Goal: Task Accomplishment & Management: Manage account settings

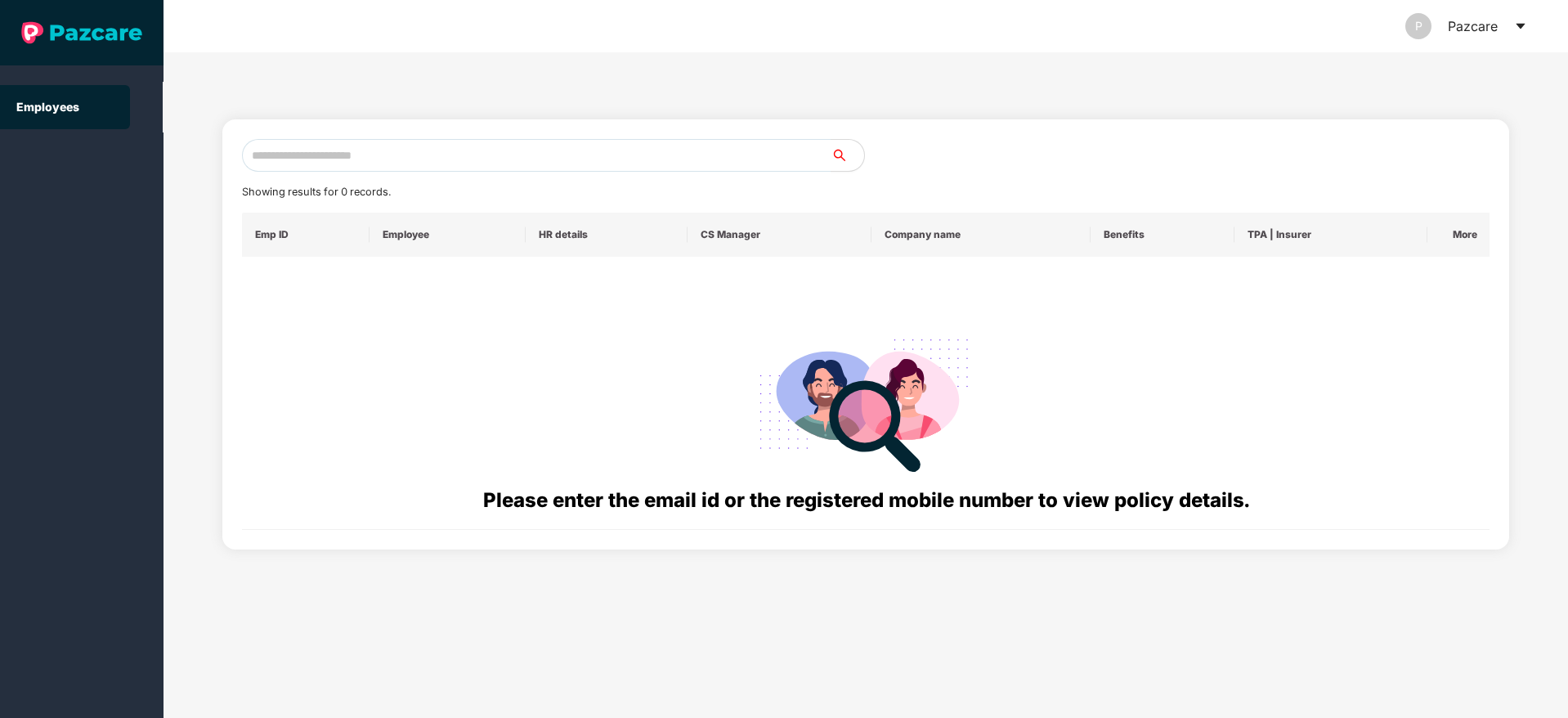
click at [1044, 33] on div "P Pazcare" at bounding box center [1467, 26] width 122 height 52
click at [1044, 29] on icon "caret-down" at bounding box center [1521, 26] width 13 height 13
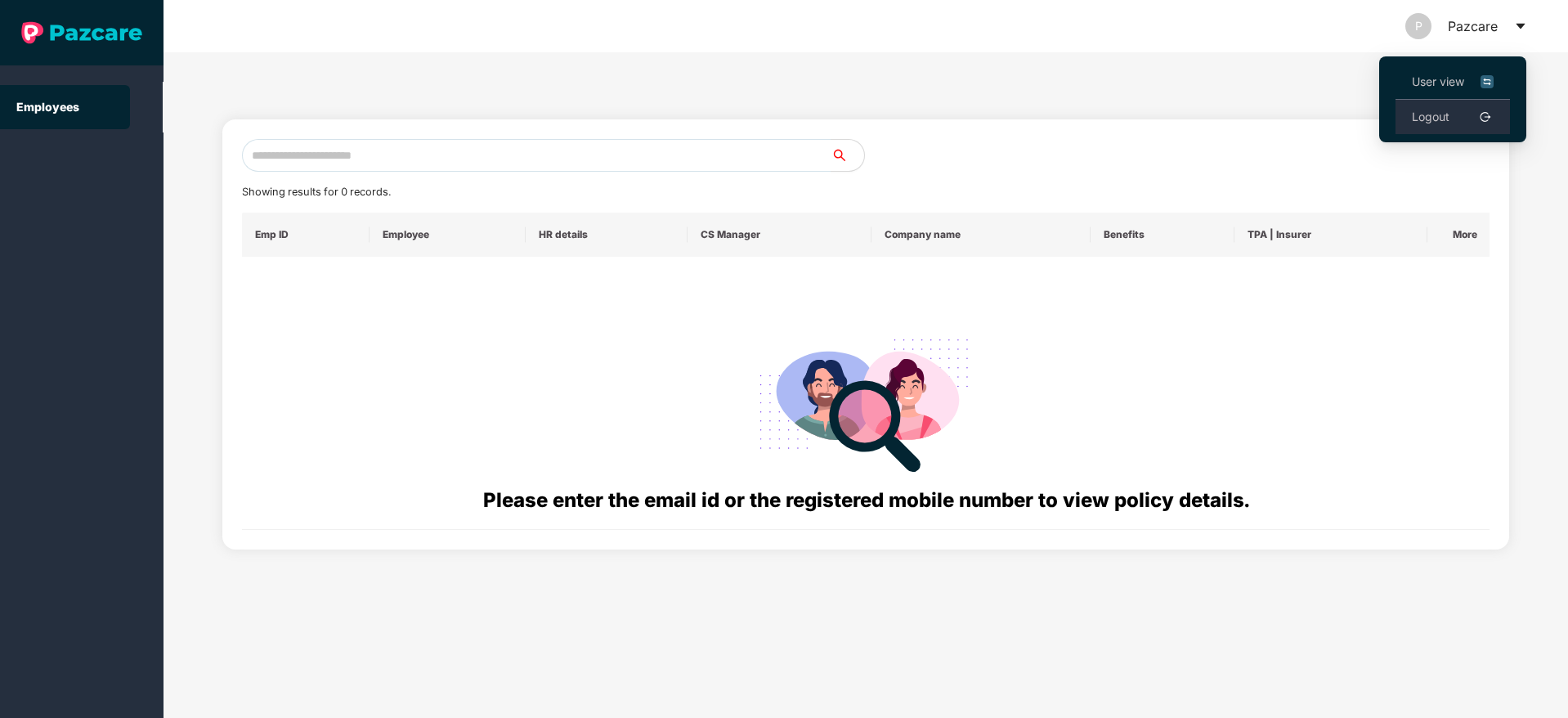
click at [1044, 116] on link "Logout" at bounding box center [1431, 116] width 38 height 18
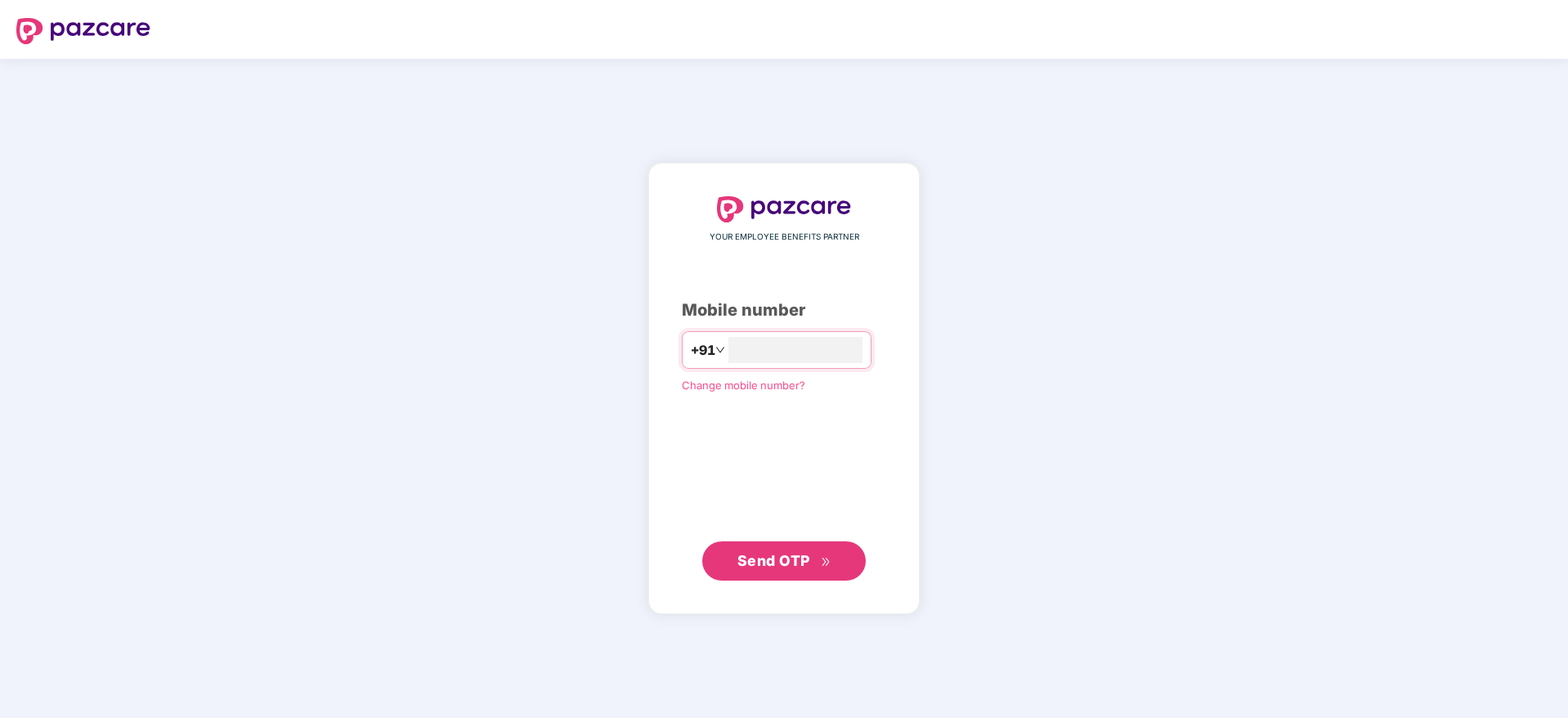
type input "**********"
click at [843, 450] on button "Send OTP" at bounding box center [784, 561] width 163 height 39
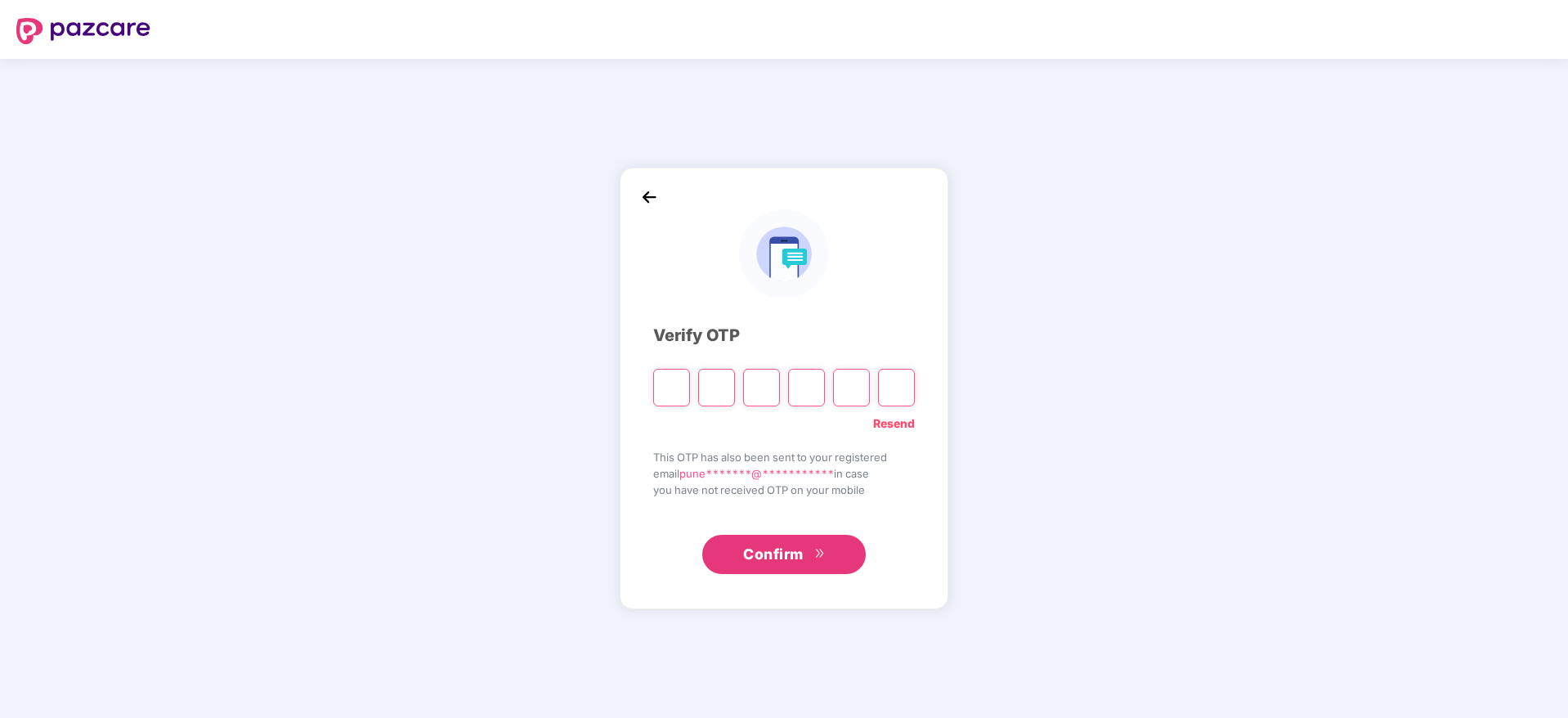
paste input "*"
type input "*"
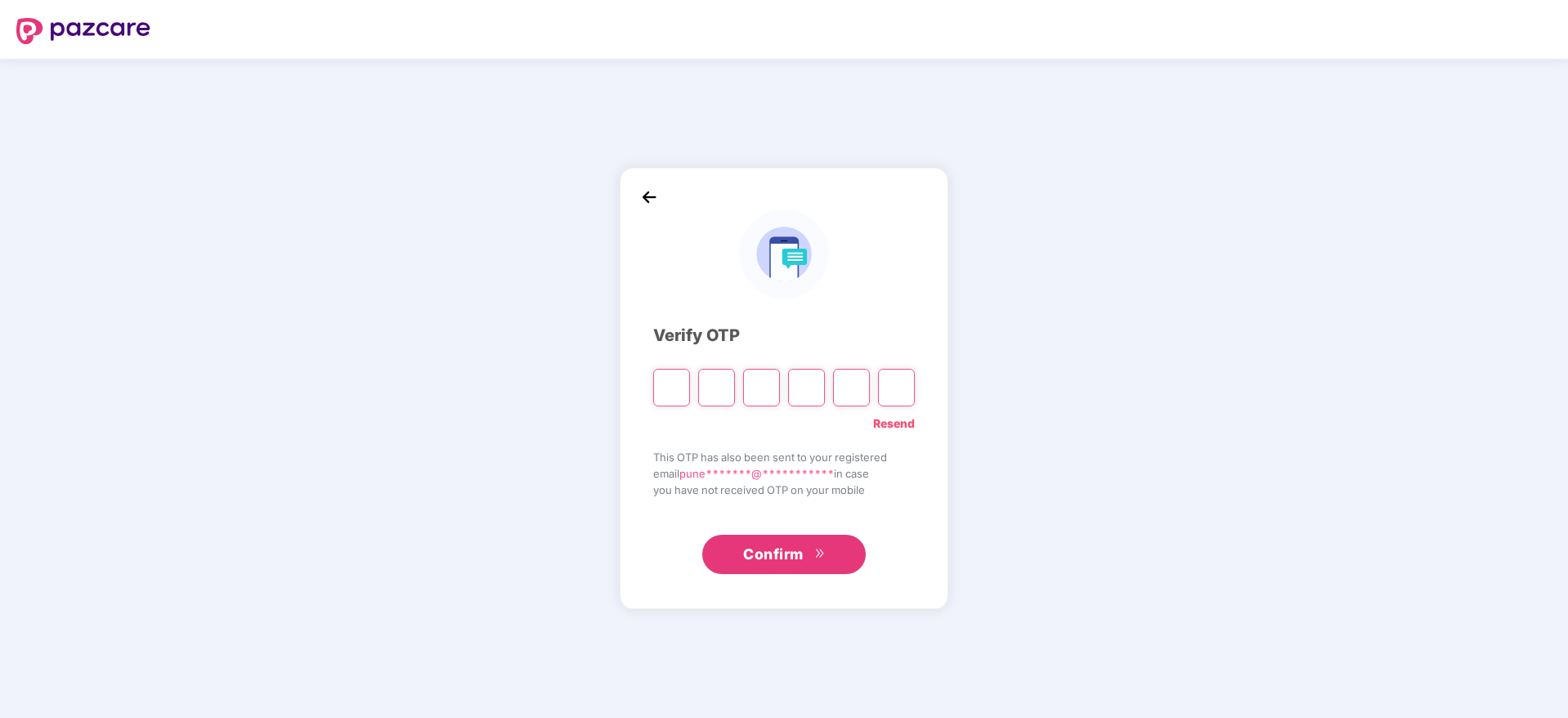
type input "*"
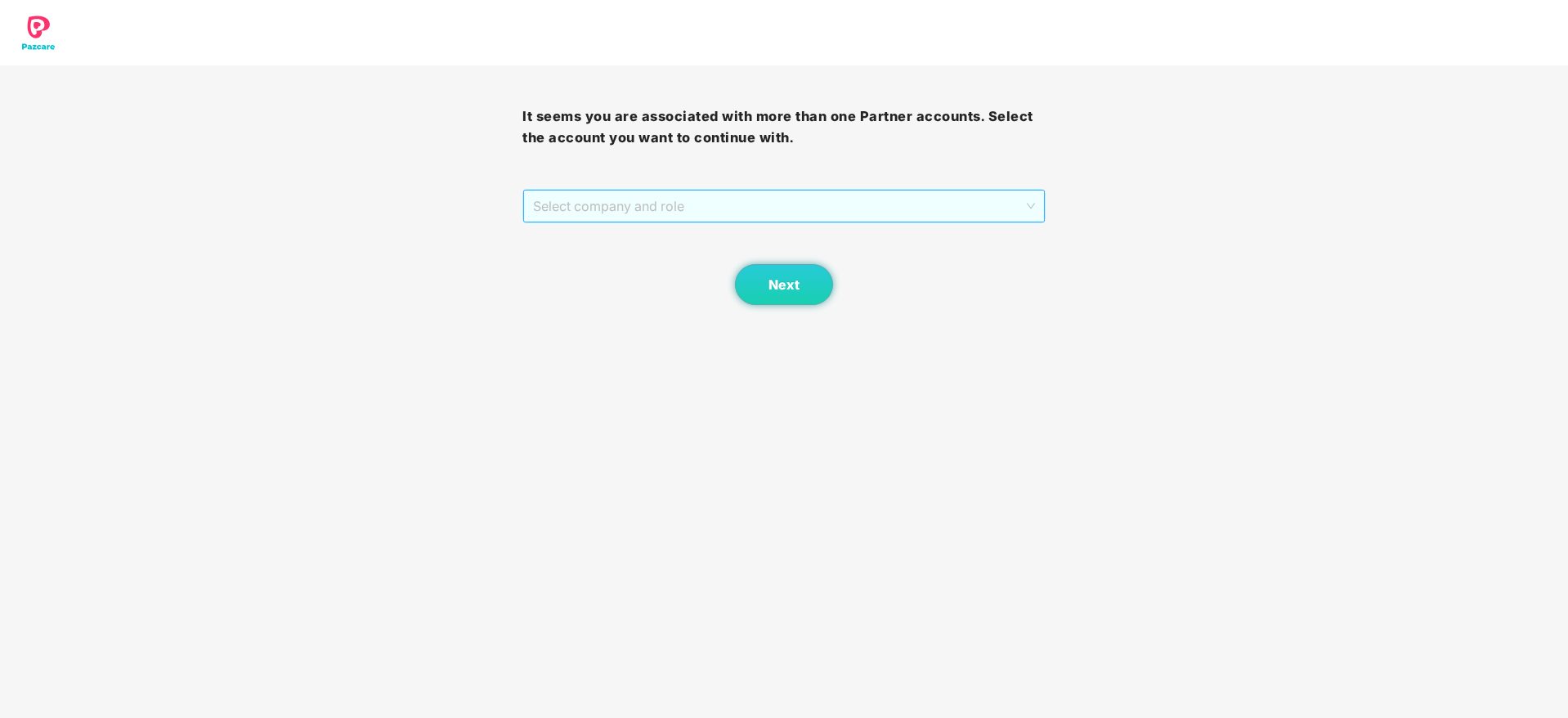
click at [686, 201] on span "Select company and role" at bounding box center [783, 205] width 501 height 31
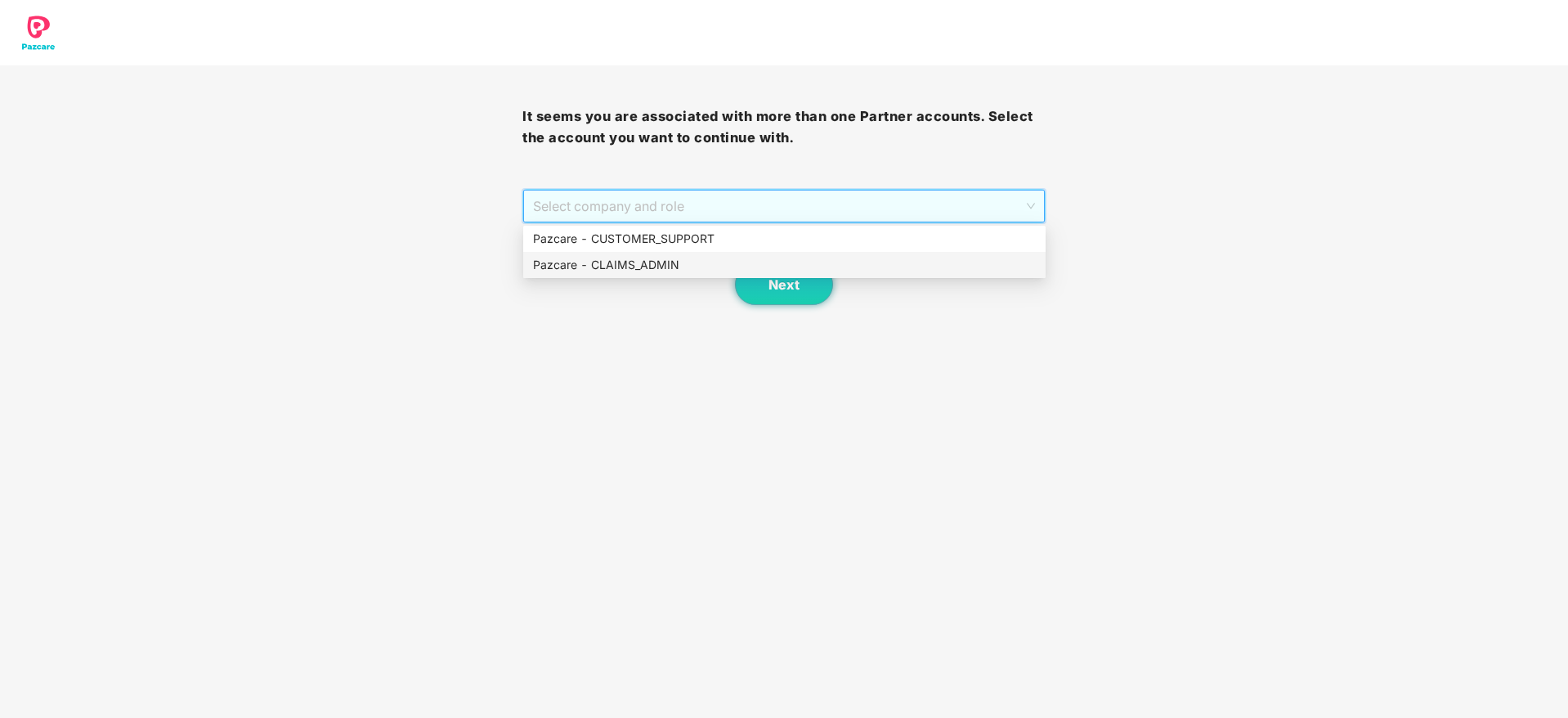
click at [659, 268] on div "Pazcare - CLAIMS_ADMIN" at bounding box center [784, 264] width 503 height 18
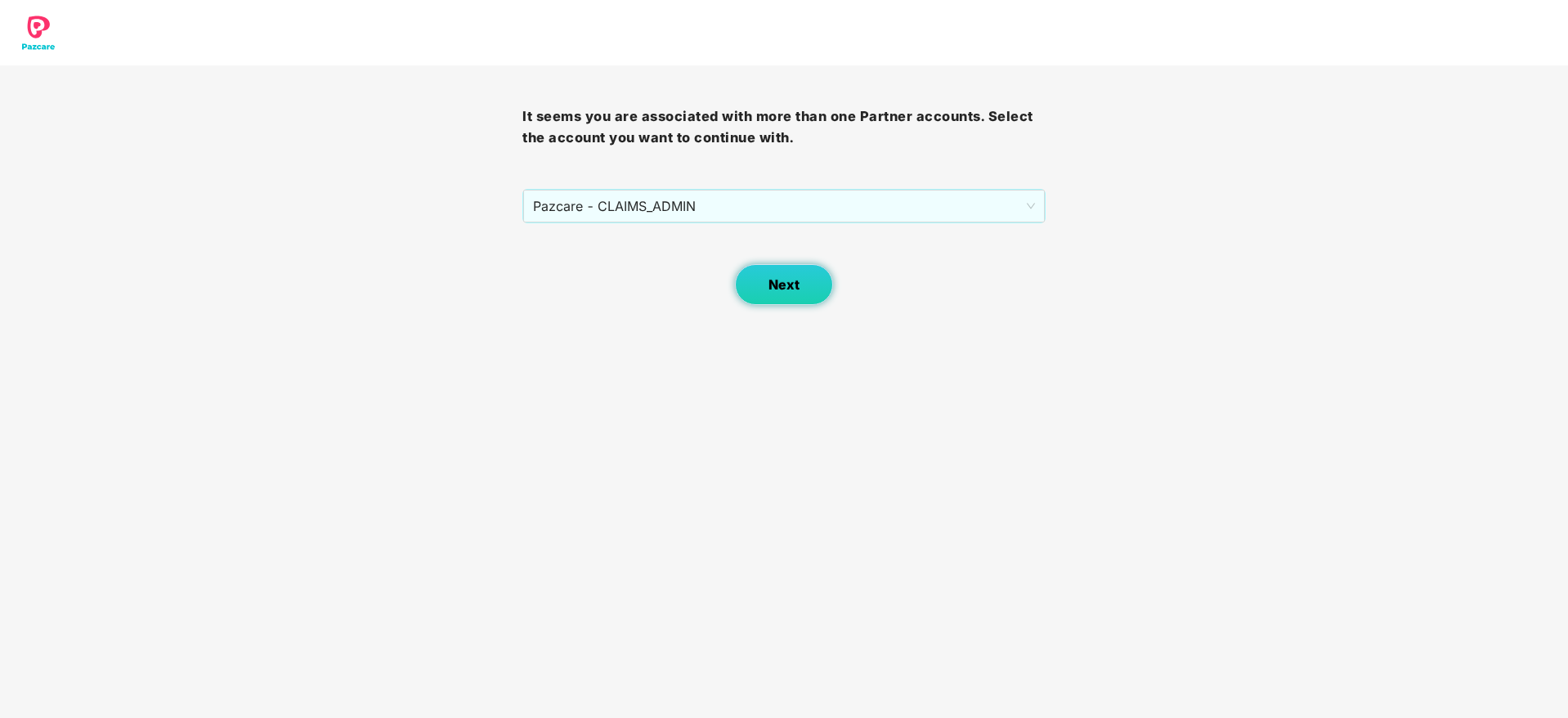
click at [789, 293] on button "Next" at bounding box center [784, 285] width 98 height 41
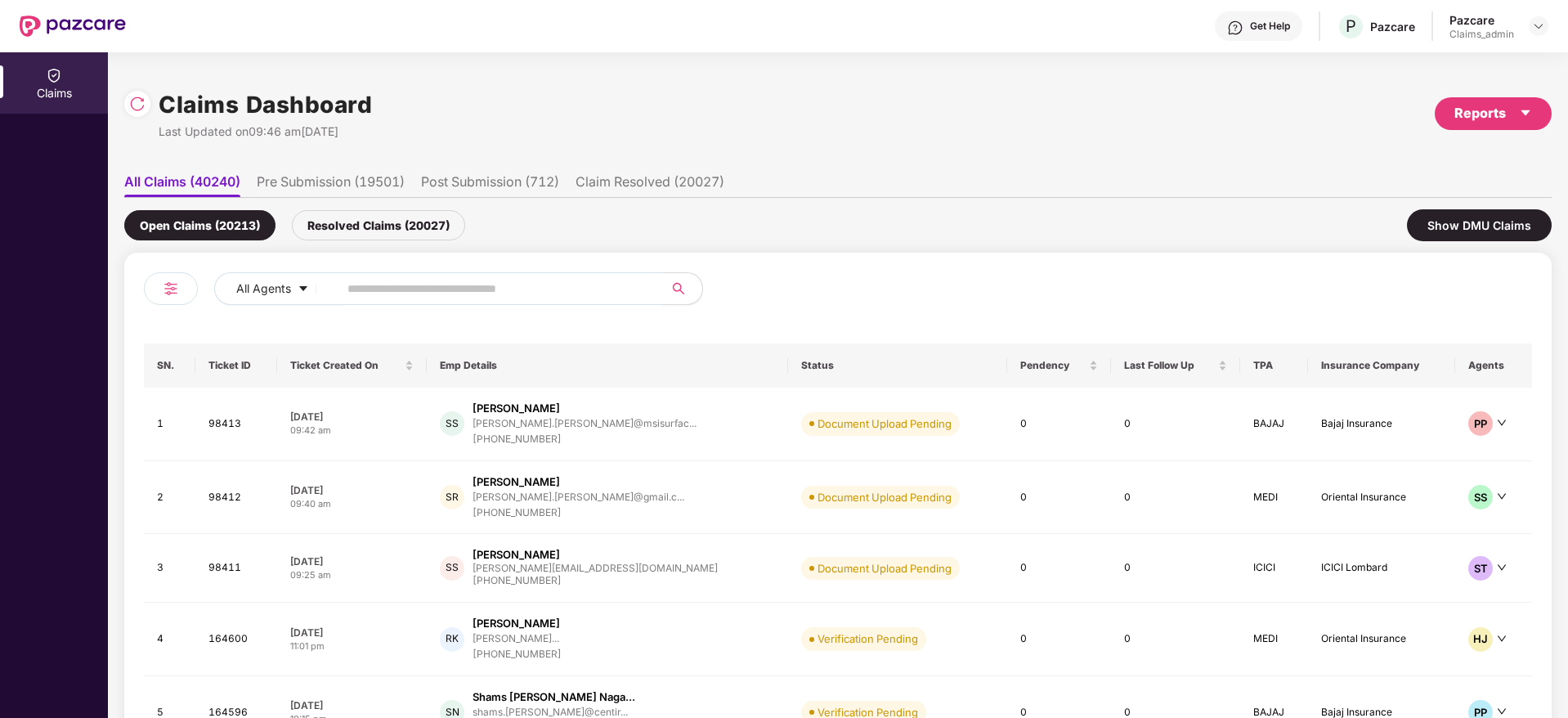
click at [546, 294] on input "text" at bounding box center [494, 289] width 294 height 24
paste input "******"
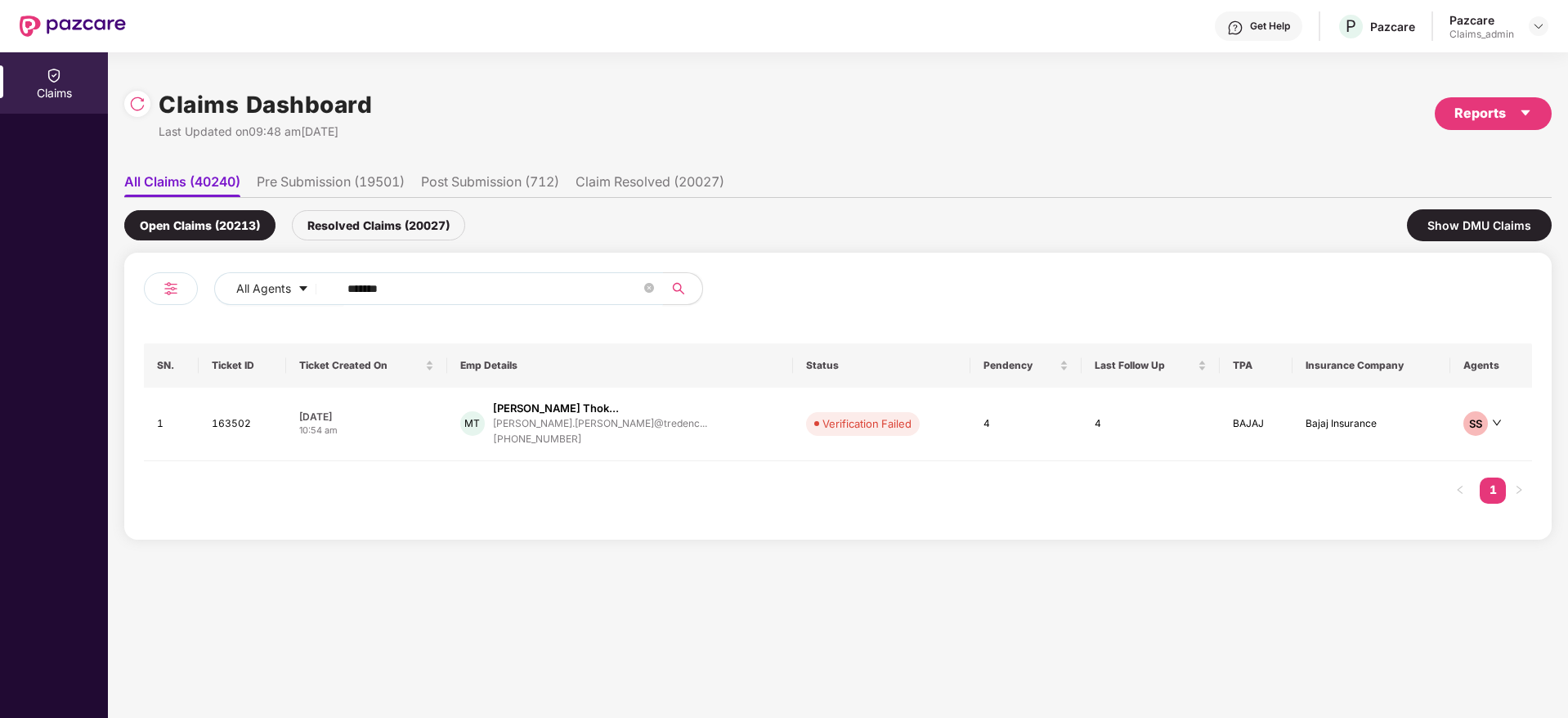
drag, startPoint x: 424, startPoint y: 288, endPoint x: 180, endPoint y: 318, distance: 245.8
click at [180, 318] on div "All Agents ****** SN. Ticket ID Ticket Created On Emp Details Status Pendency L…" at bounding box center [837, 396] width 1388 height 247
paste input "text"
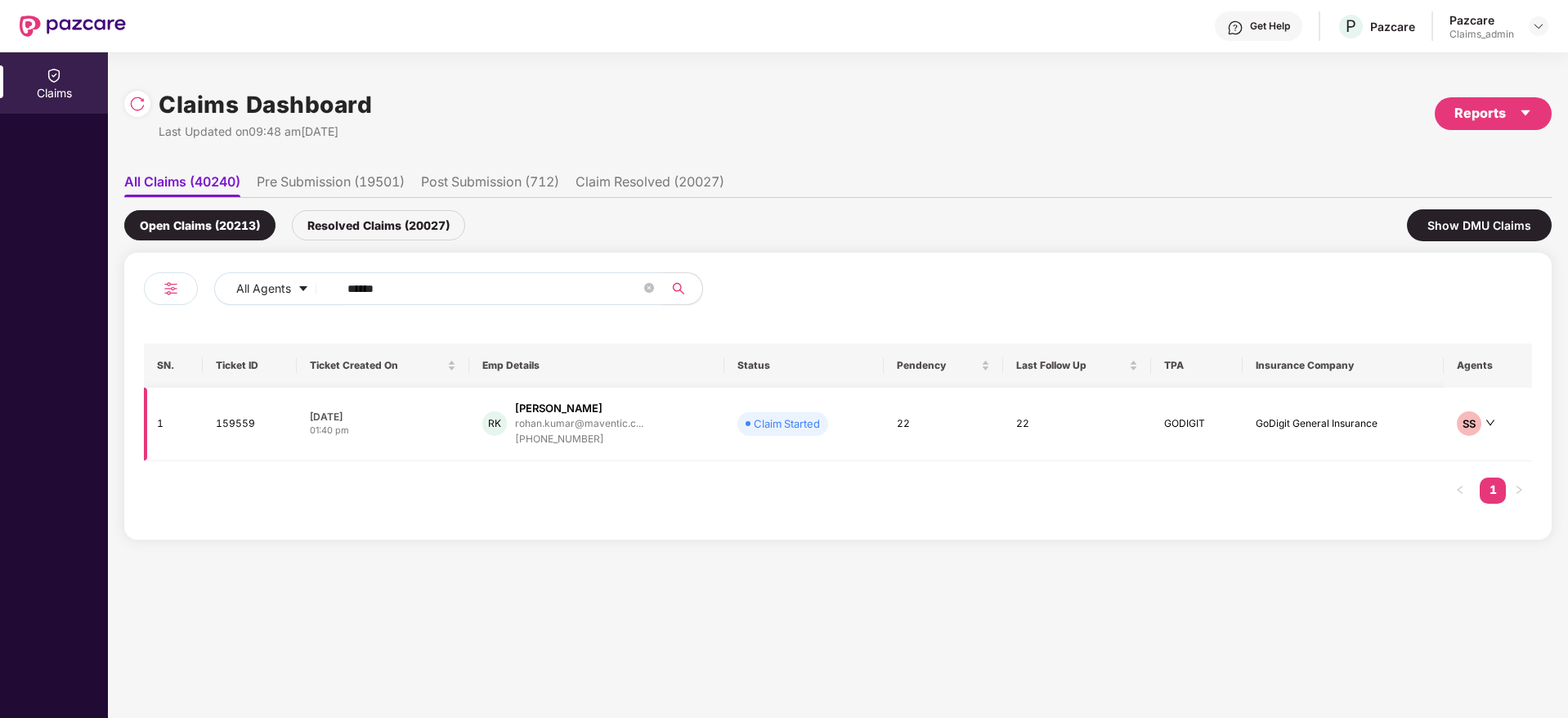
type input "******"
click at [648, 419] on div "[PERSON_NAME] [PERSON_NAME].kumar@maventic.c... [PHONE_NUMBER]" at bounding box center [596, 424] width 229 height 47
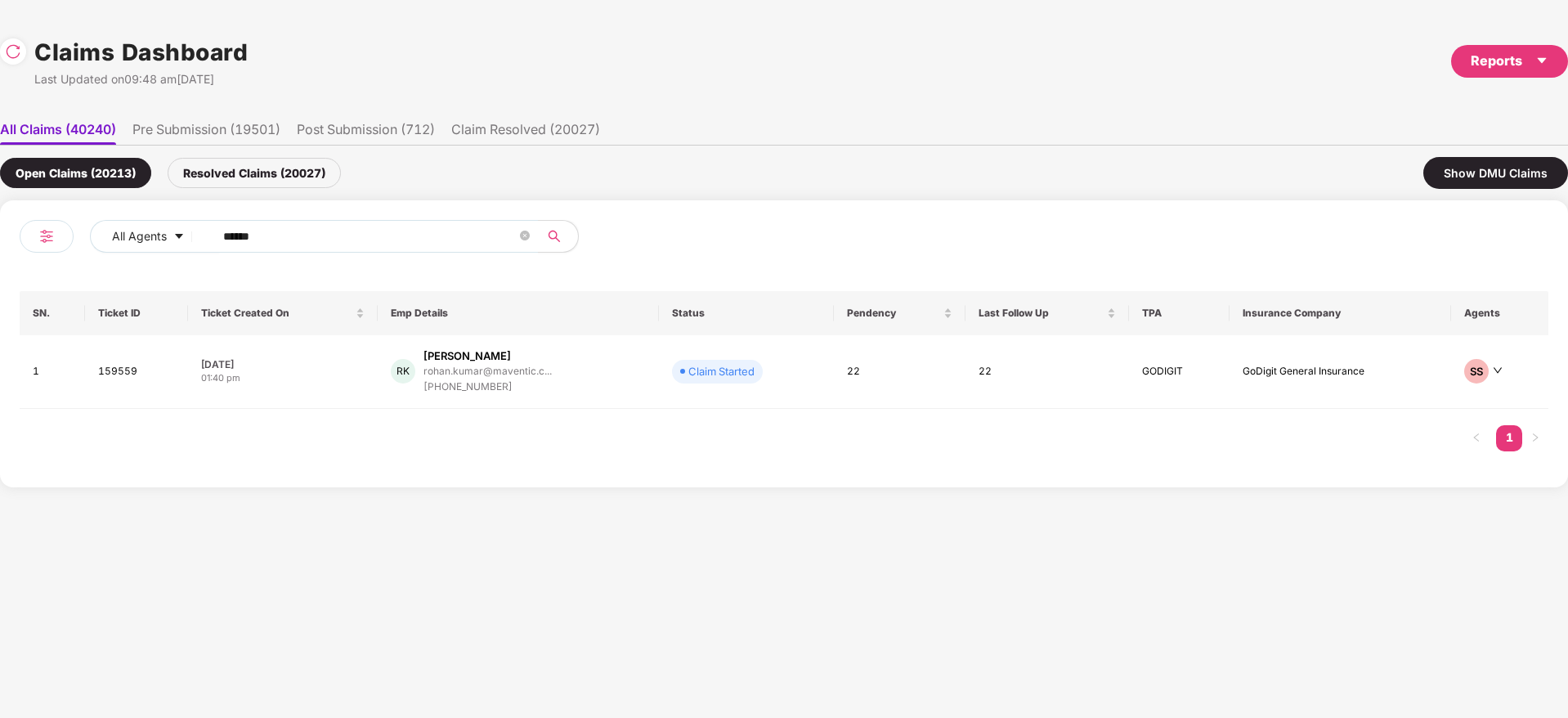
drag, startPoint x: 316, startPoint y: 238, endPoint x: 23, endPoint y: 239, distance: 293.0
click at [23, 239] on div "All Agents ******" at bounding box center [401, 243] width 764 height 46
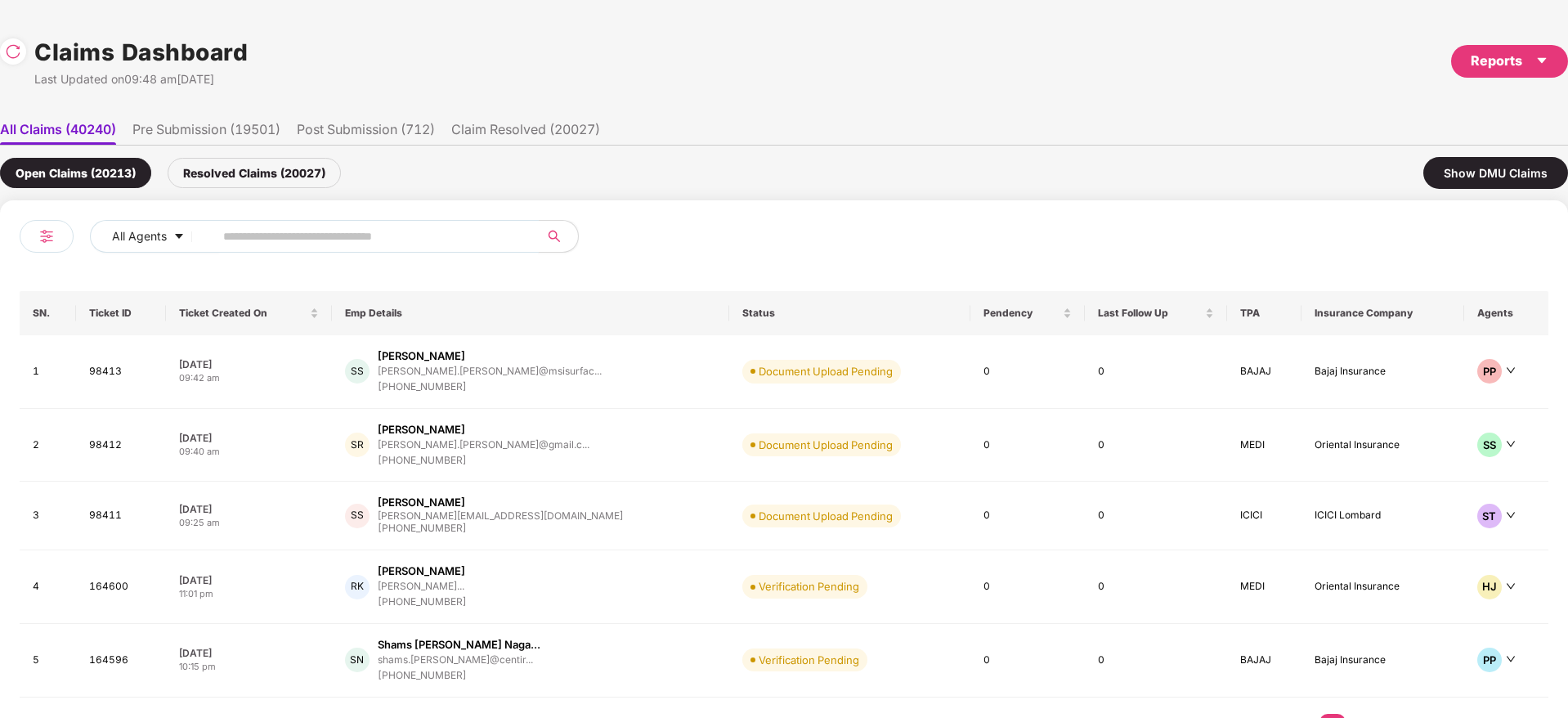
paste input "******"
type input "******"
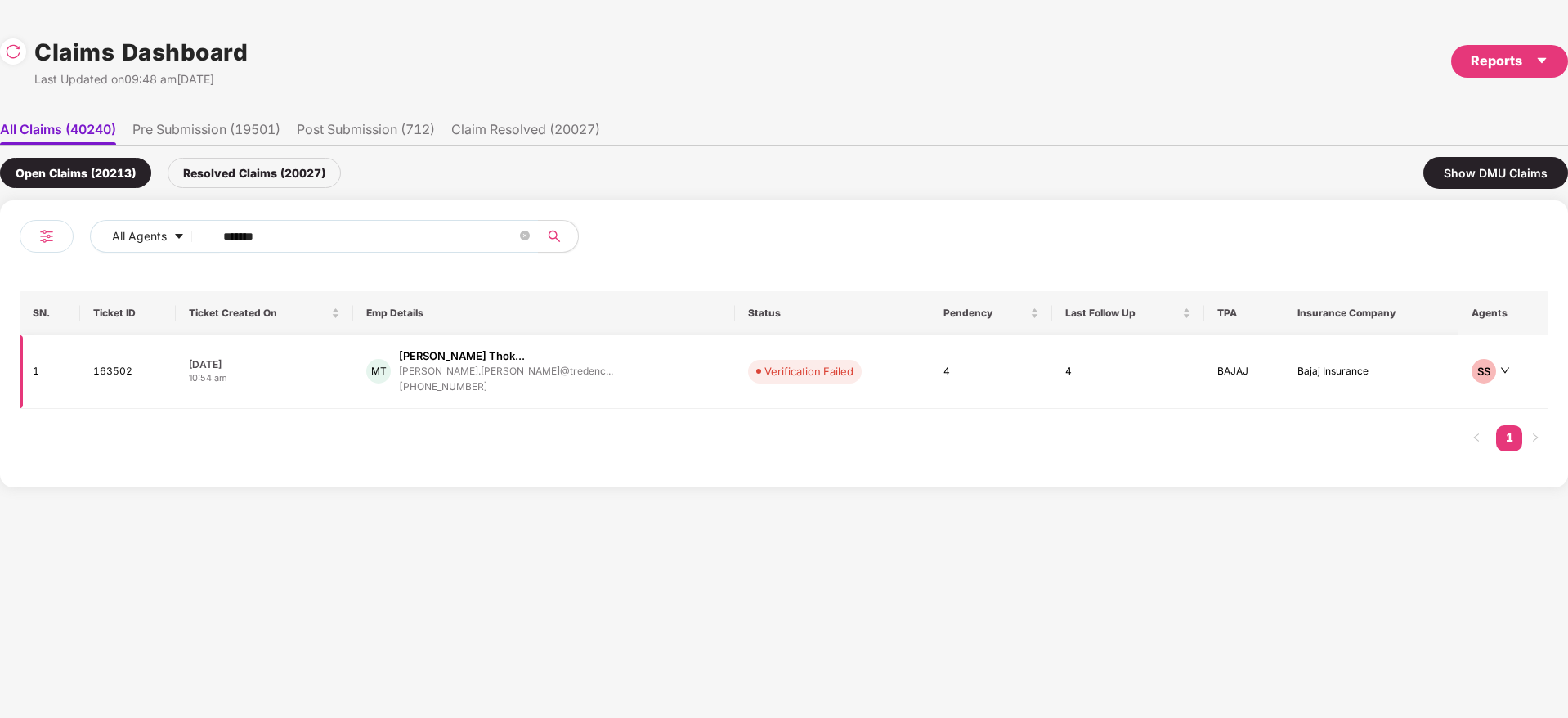
click at [584, 378] on div "MT [PERSON_NAME] Thok... [PERSON_NAME].[PERSON_NAME]@tredenc... [PHONE_NUMBER]" at bounding box center [544, 371] width 355 height 47
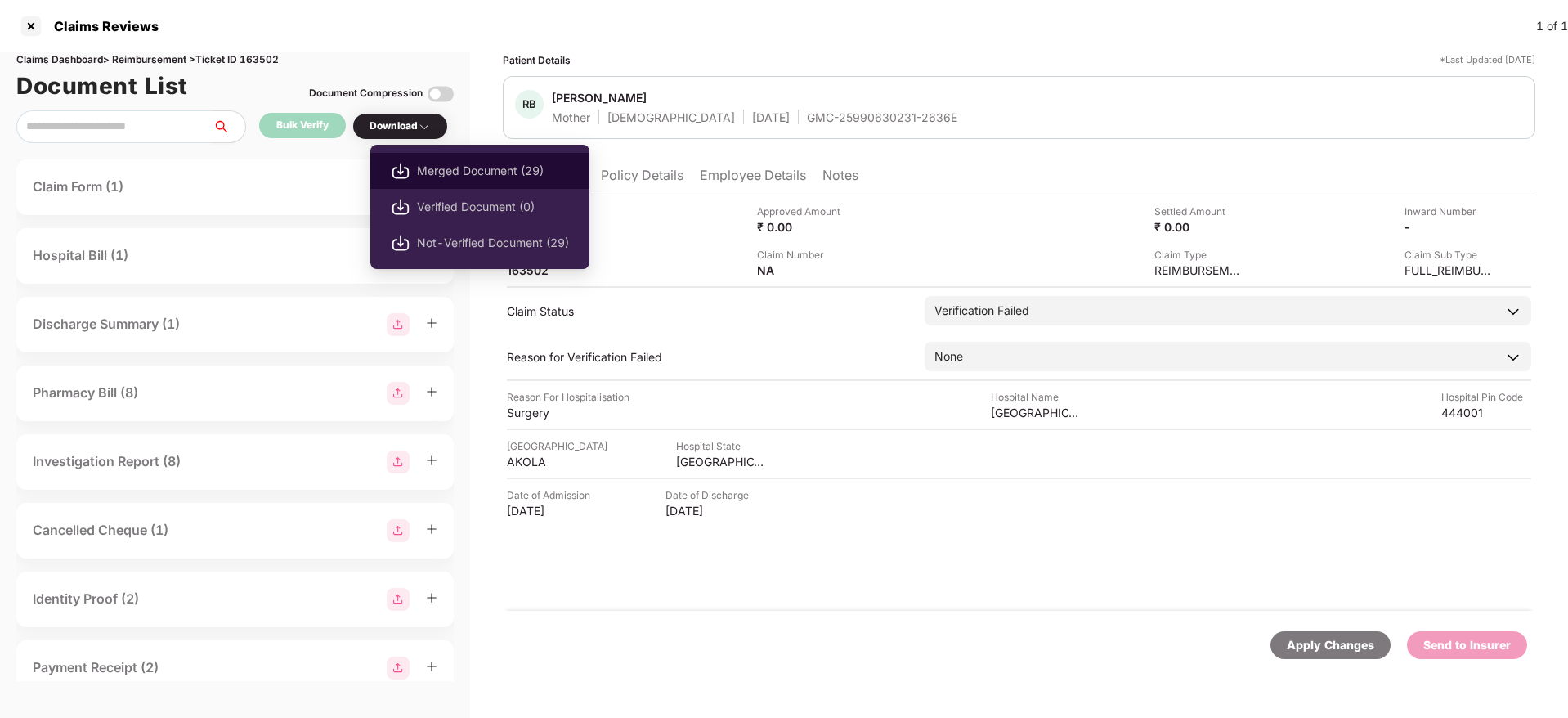
click at [466, 169] on span "Merged Document (29)" at bounding box center [493, 171] width 152 height 18
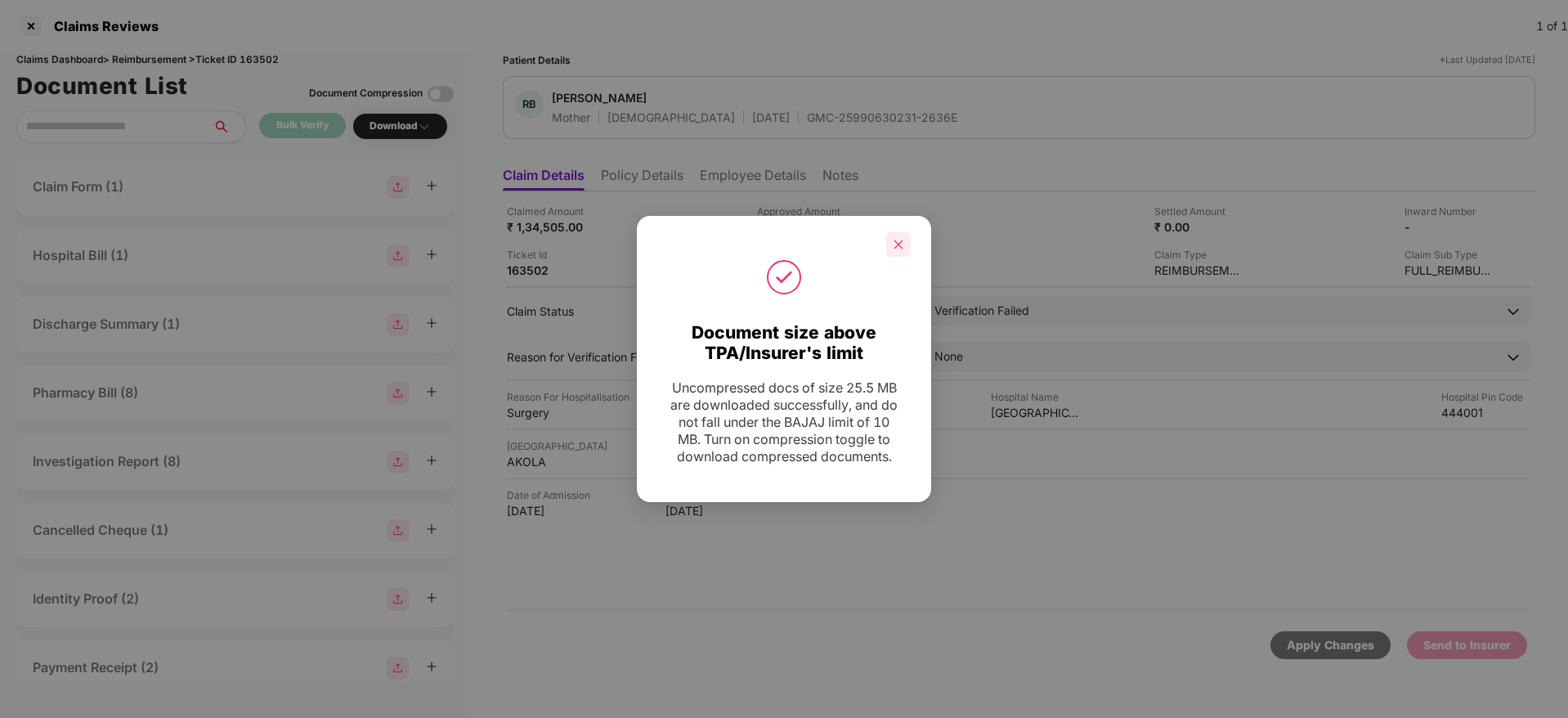
click at [903, 239] on icon "close" at bounding box center [898, 245] width 11 height 11
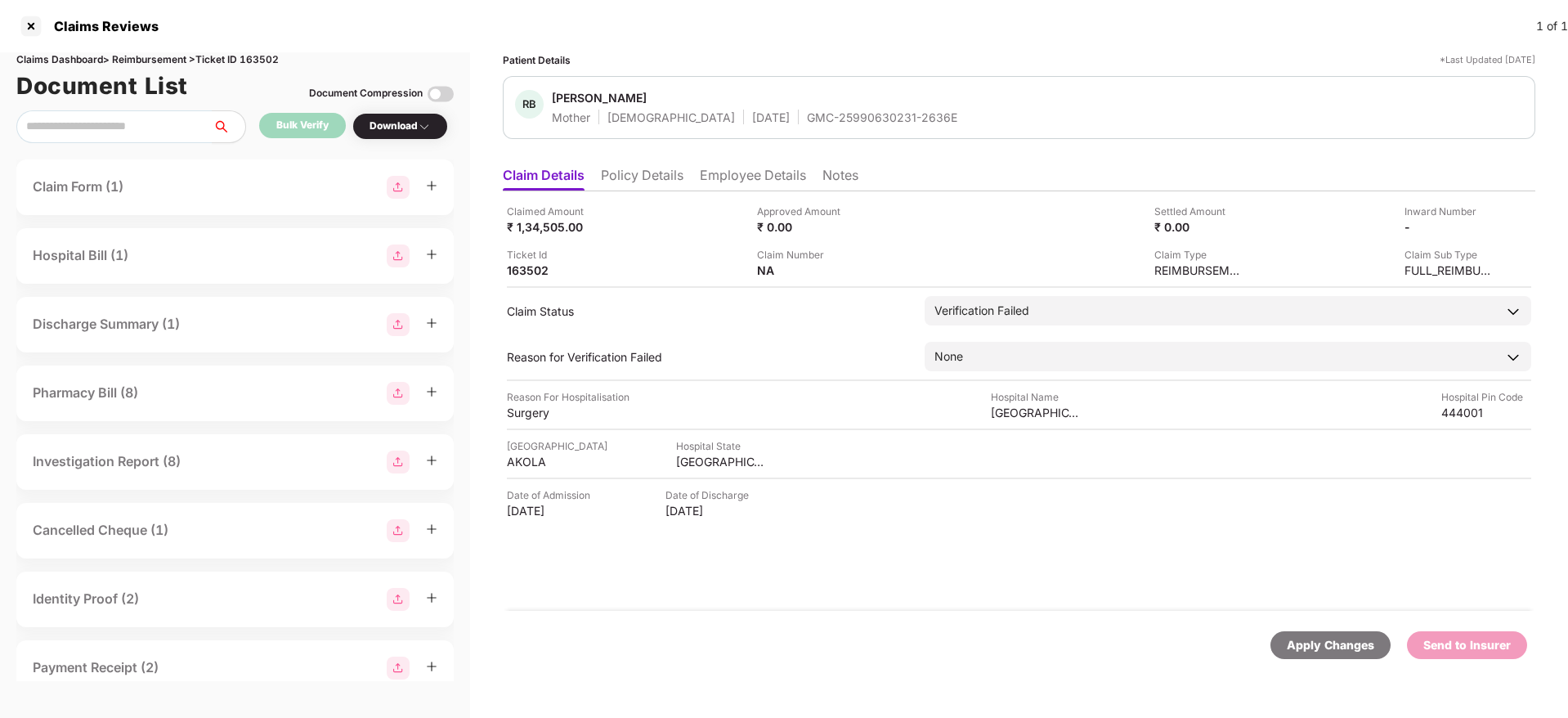
click at [807, 112] on div "GMC-25990630231-2636E" at bounding box center [882, 117] width 150 height 16
copy div "GMC-25990630231-2636E"
click at [725, 450] on div "MAHARASHTRA" at bounding box center [721, 461] width 90 height 16
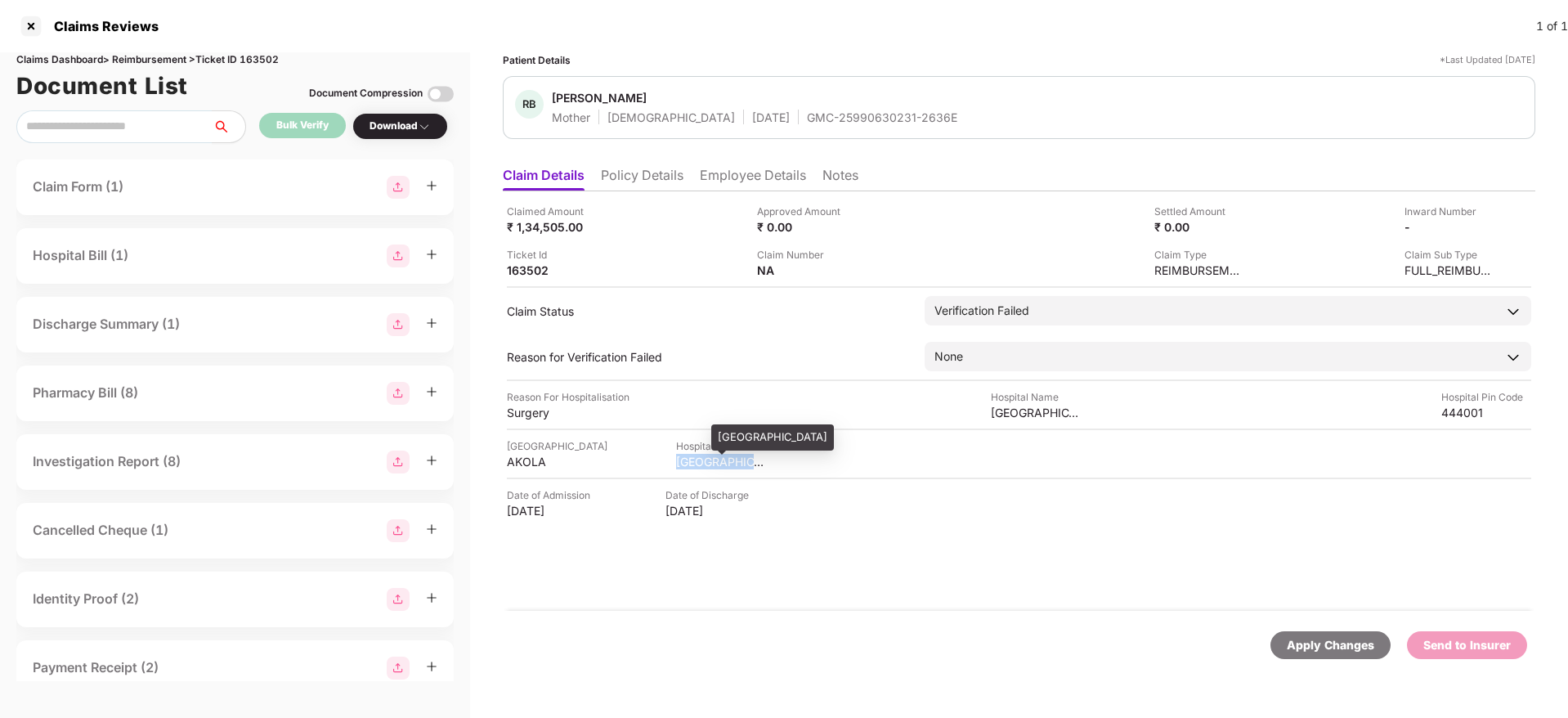
click at [725, 450] on div "MAHARASHTRA" at bounding box center [721, 461] width 90 height 16
copy div "MAHARASHTRA"
click at [514, 450] on div "AKOLA" at bounding box center [552, 461] width 90 height 16
copy div "AKOLA"
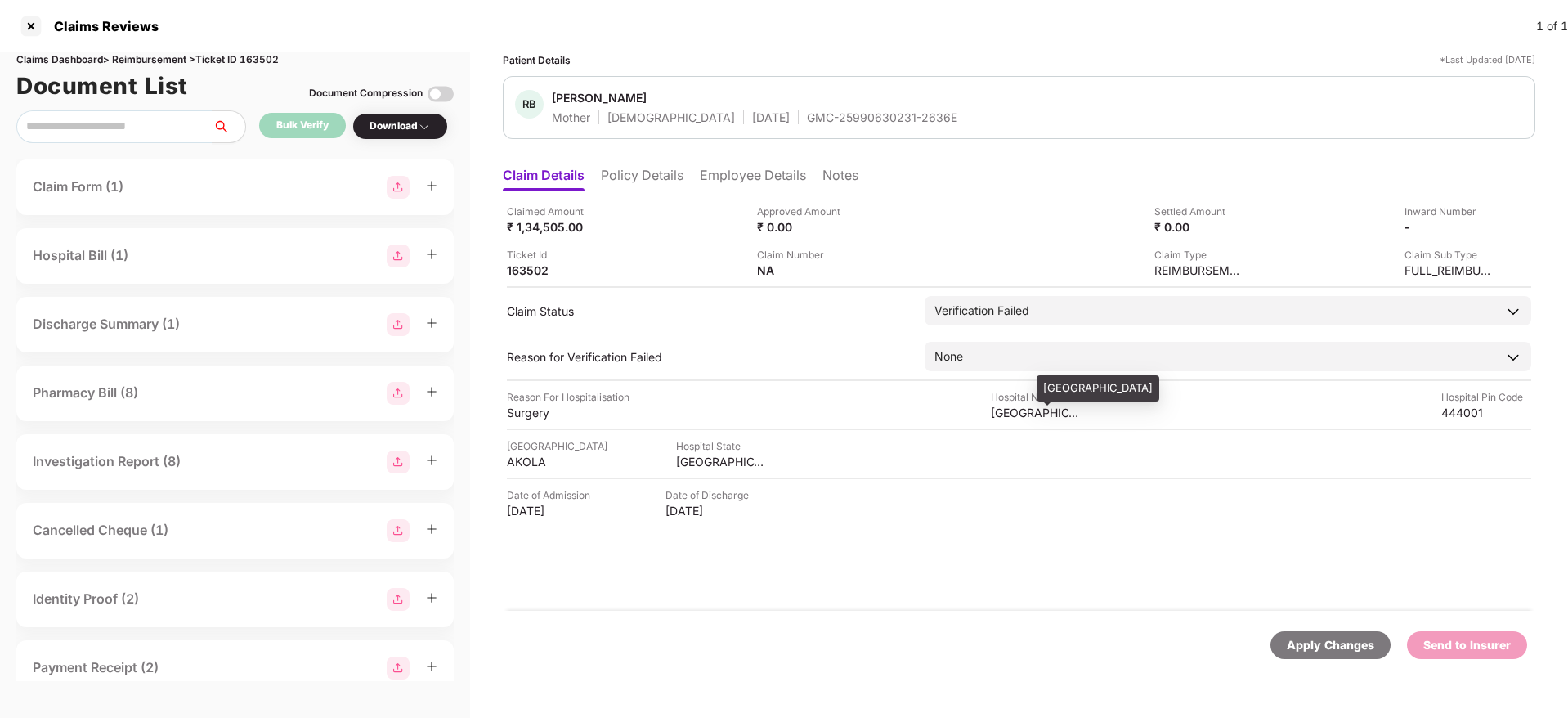
click at [1020, 411] on div "Niramay Hospital" at bounding box center [1036, 412] width 90 height 16
copy div "Niramay Hospital"
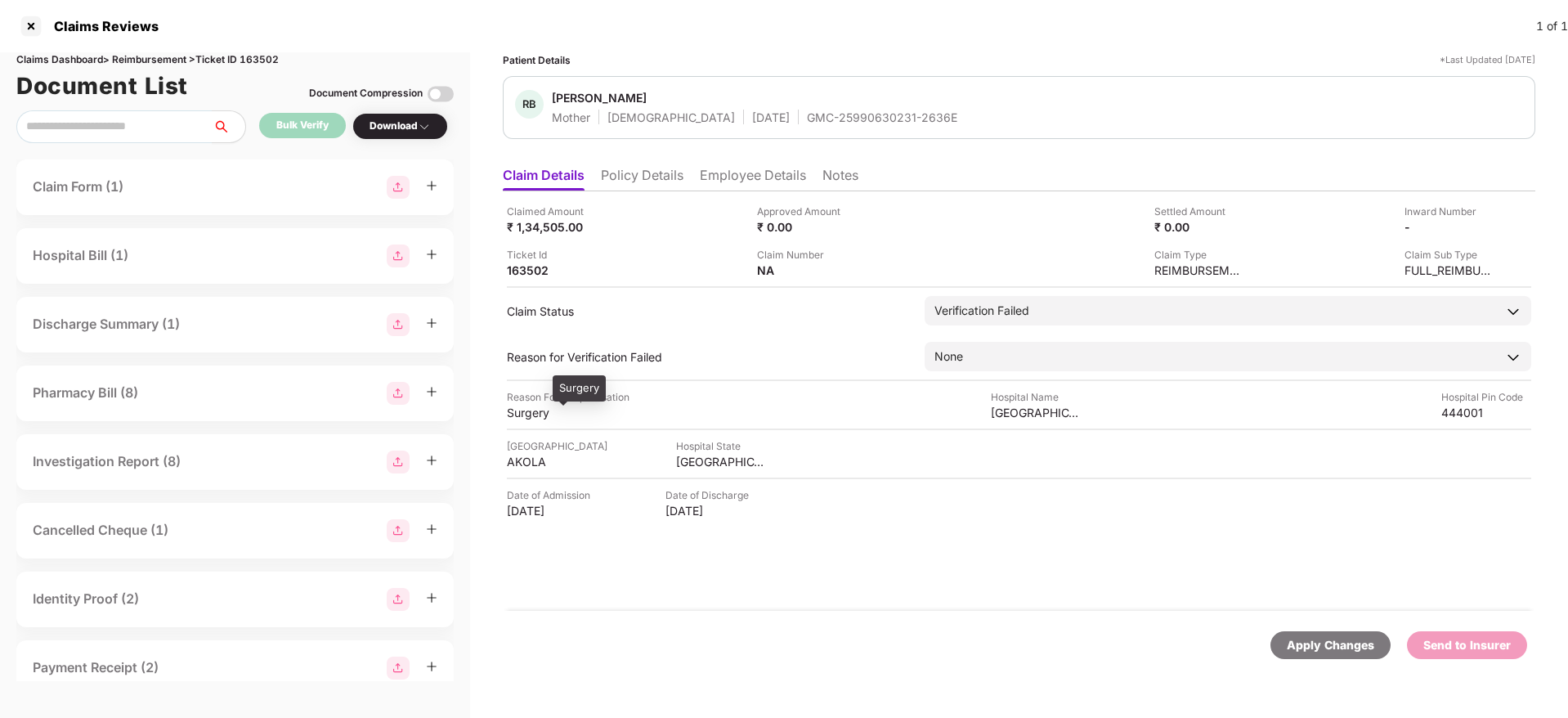
click at [532, 416] on div "Surgery" at bounding box center [552, 412] width 90 height 16
copy div "Surgery"
click at [673, 322] on div "Claim Status Verification Failed Stage Pre-Submission Post-Submission Status Ve…" at bounding box center [1019, 310] width 1024 height 29
click at [745, 174] on li "Employee Details" at bounding box center [752, 178] width 106 height 23
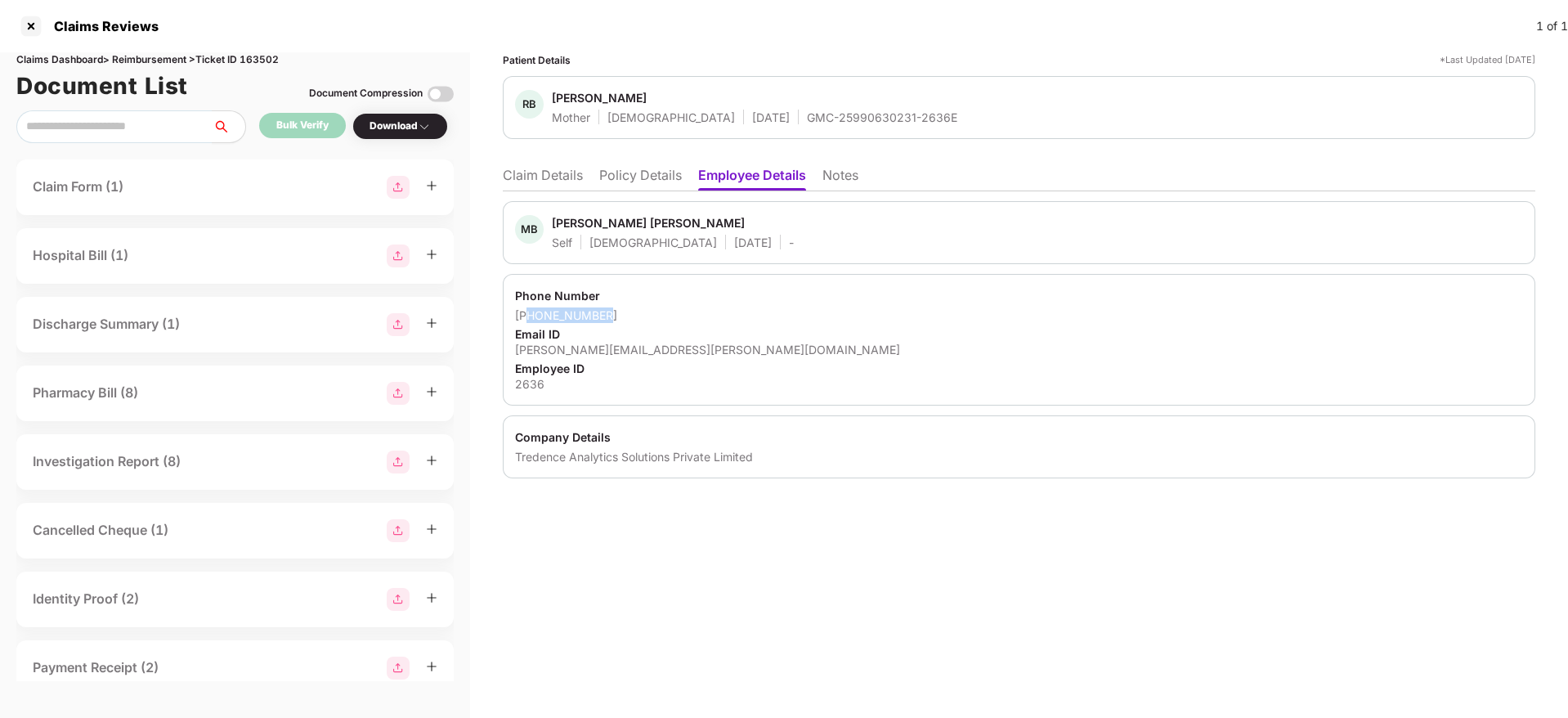
drag, startPoint x: 610, startPoint y: 306, endPoint x: 532, endPoint y: 306, distance: 78.0
click at [532, 306] on div "Phone Number +917774874486 Email ID madhuri.thokal@tredence.com Employee ID 2636" at bounding box center [1018, 339] width 1033 height 131
copy div "7774874486"
click at [606, 351] on div "madhuri.thokal@tredence.com" at bounding box center [1018, 349] width 1008 height 16
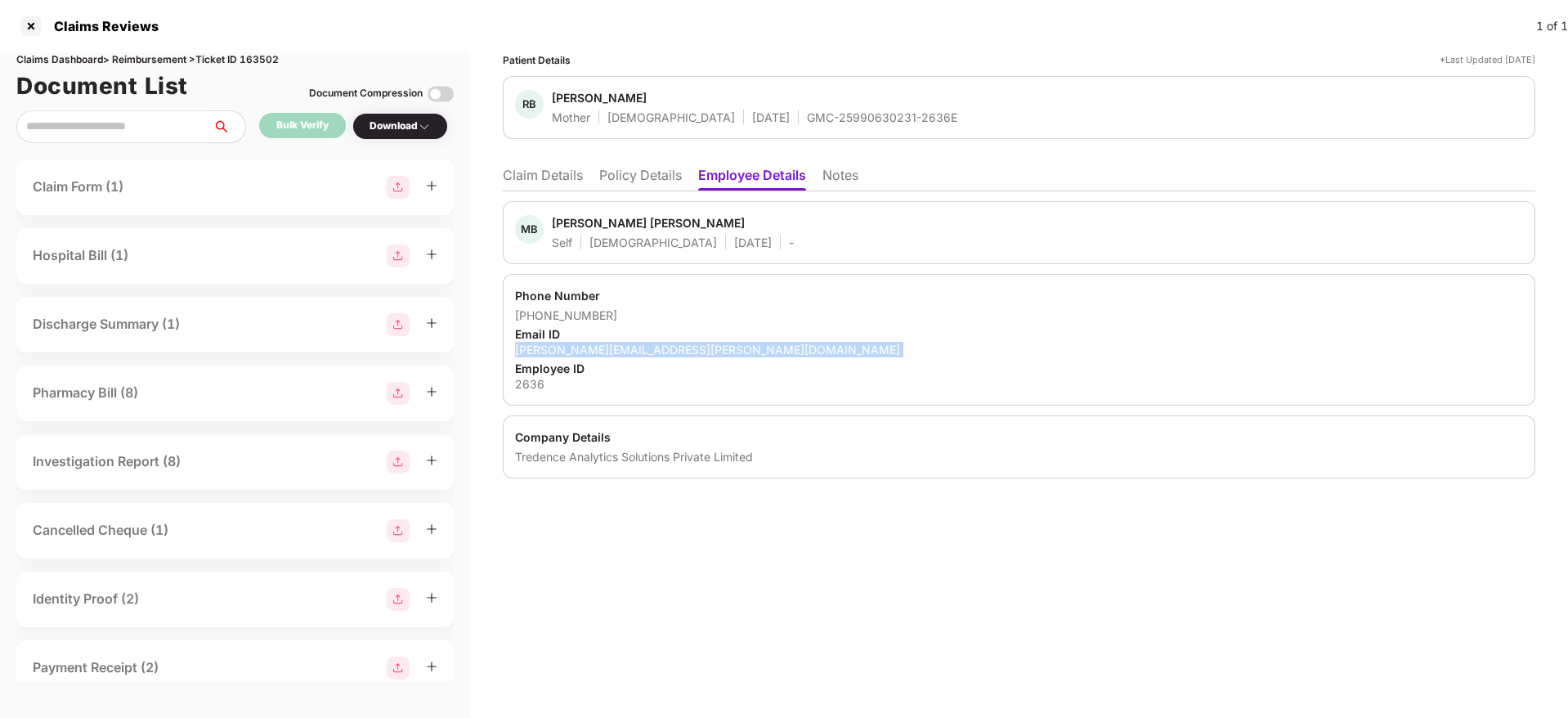
click at [606, 351] on div "madhuri.thokal@tredence.com" at bounding box center [1018, 349] width 1008 height 16
copy div "madhuri.thokal@tredence.com"
click at [550, 181] on li "Claim Details" at bounding box center [542, 178] width 80 height 23
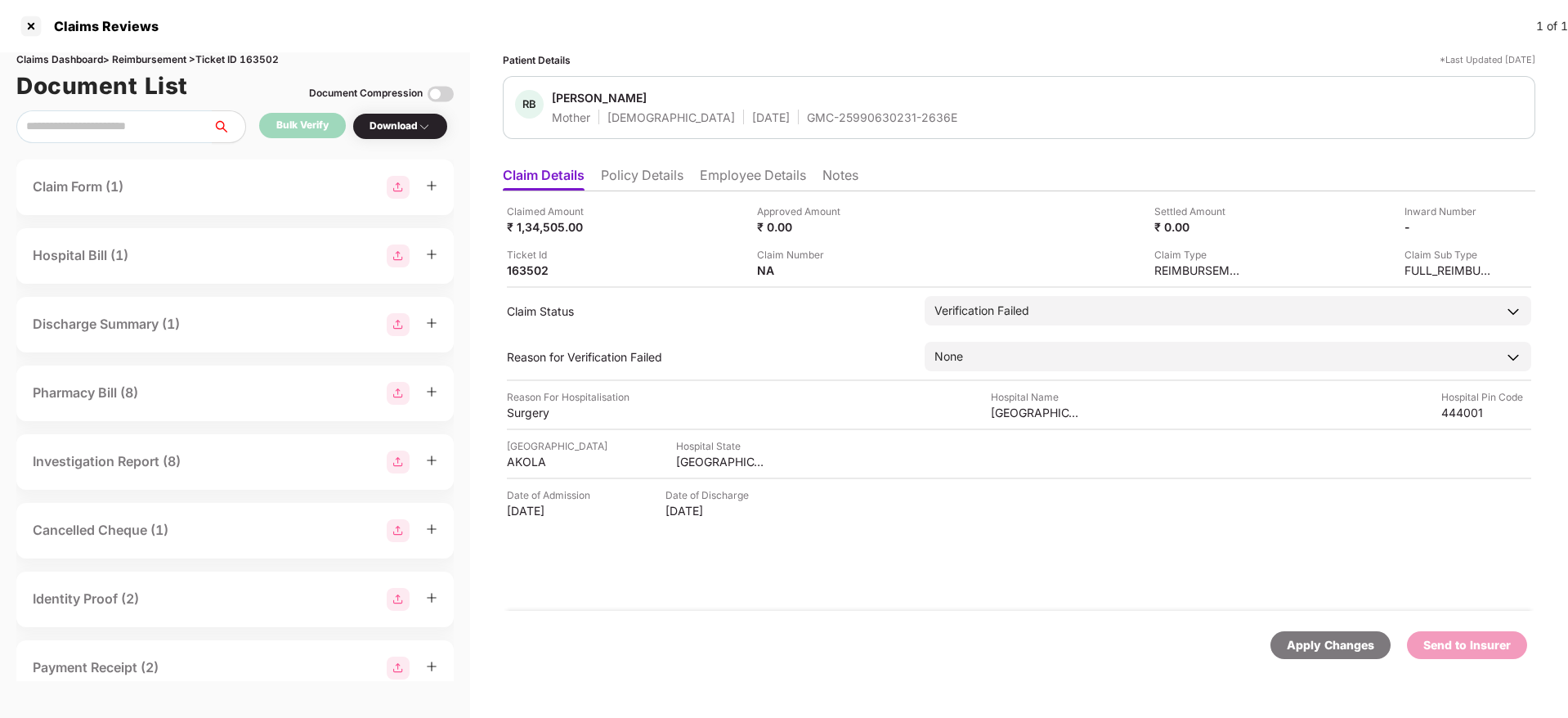
click at [813, 123] on div "GMC-25990630231-2636E" at bounding box center [882, 117] width 150 height 16
copy div "GMC-25990630231-2636E"
click at [857, 271] on img at bounding box center [858, 269] width 13 height 13
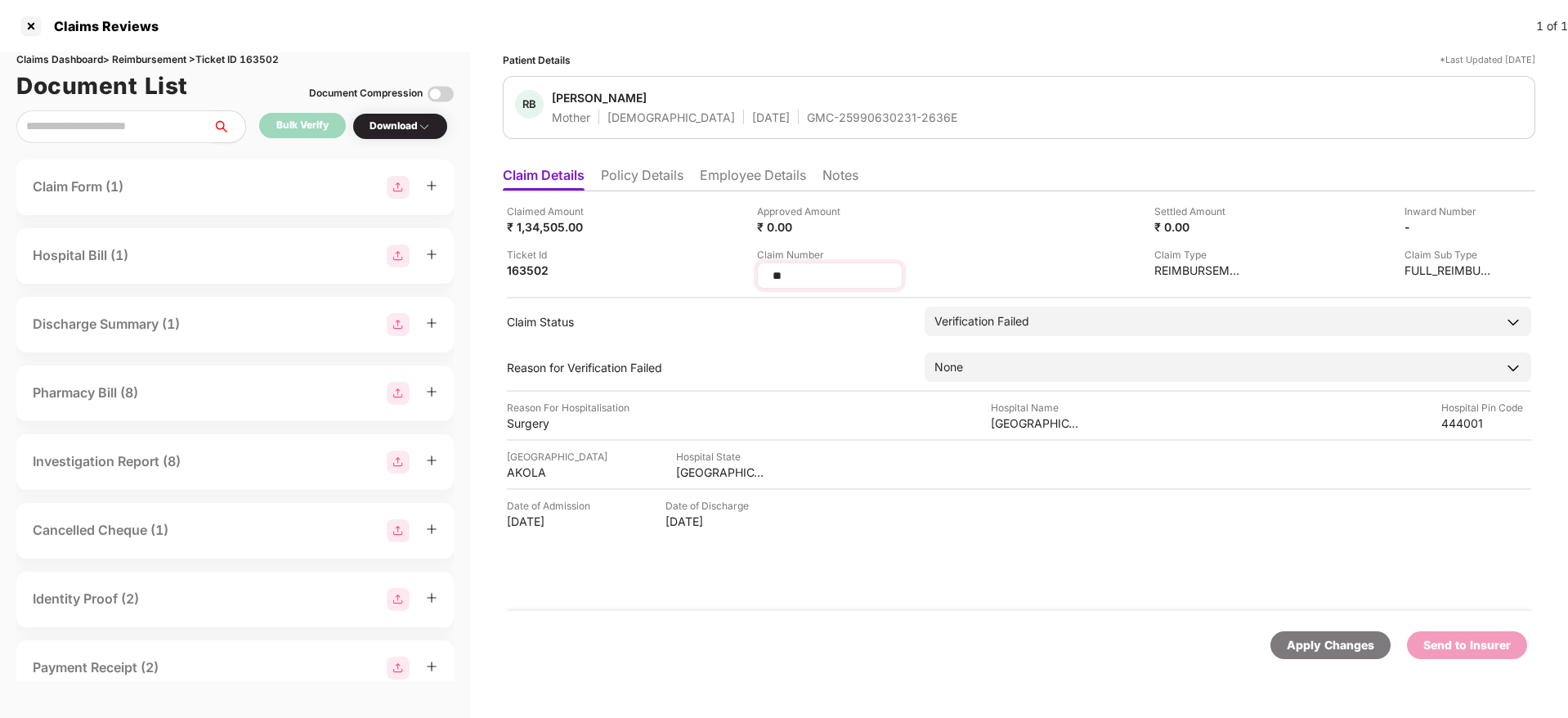
type input "*"
type input "**********"
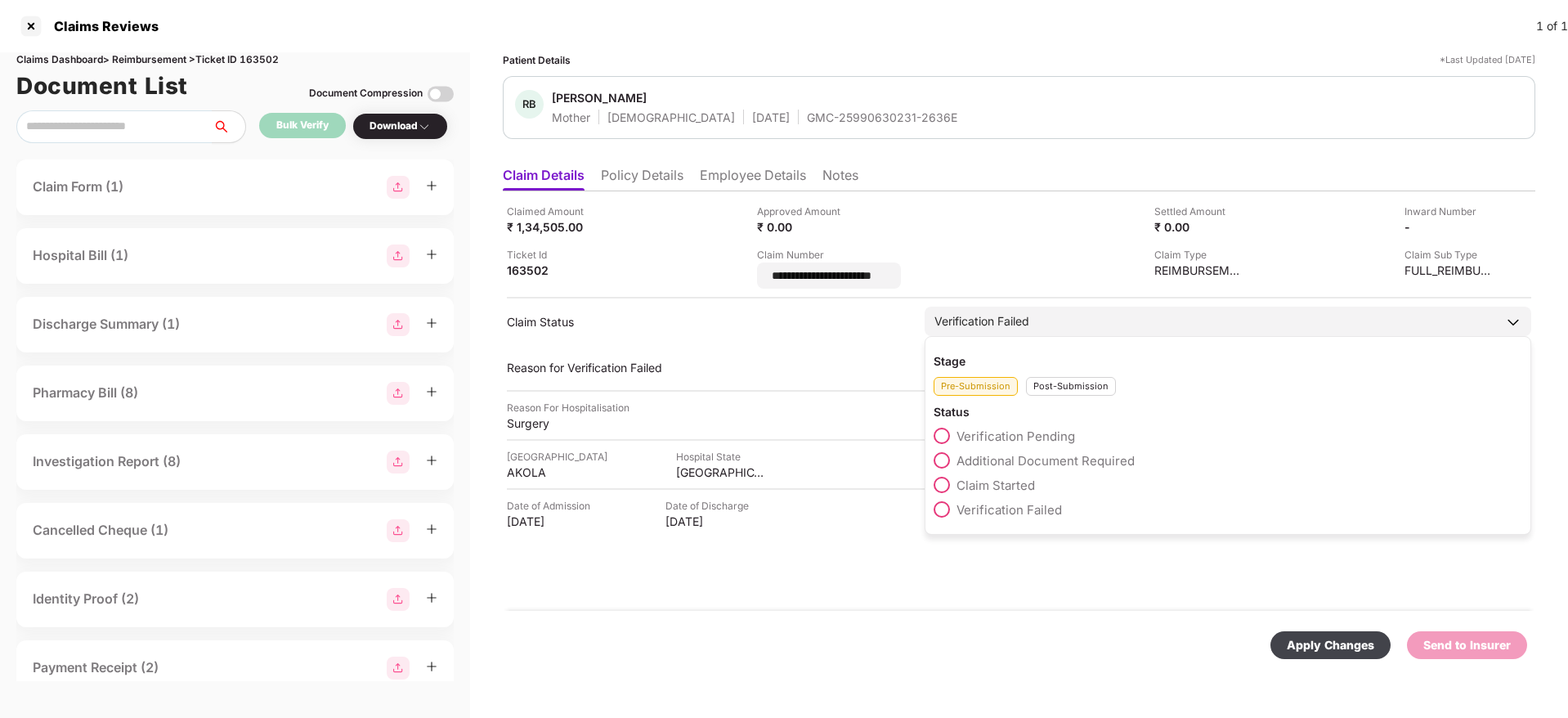
click at [1044, 389] on div "Stage Pre-Submission Post-Submission Status Verification Pending Additional Doc…" at bounding box center [1228, 435] width 607 height 199
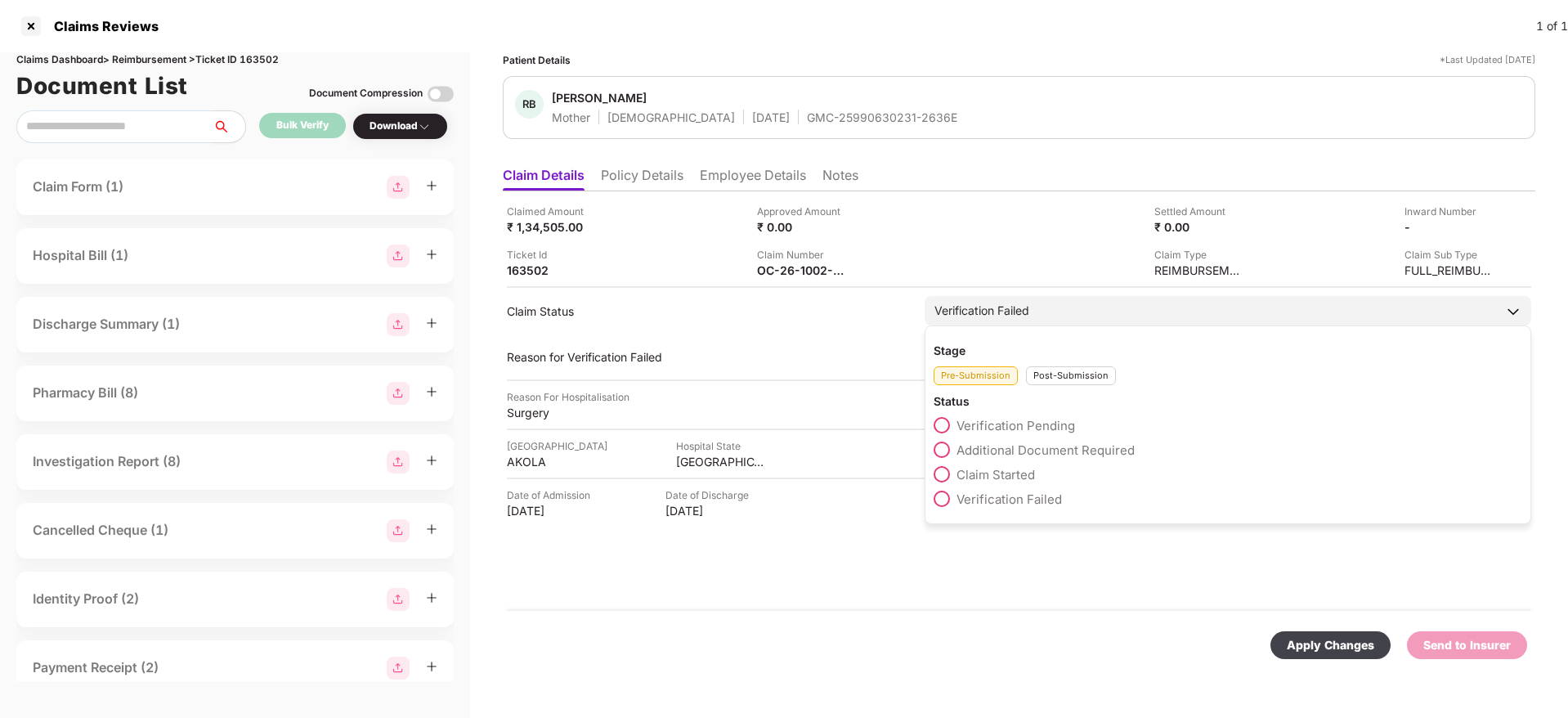
click at [1044, 371] on div "Post-Submission" at bounding box center [1071, 376] width 90 height 19
click at [1021, 441] on label "Claim Under Process" at bounding box center [1007, 449] width 146 height 16
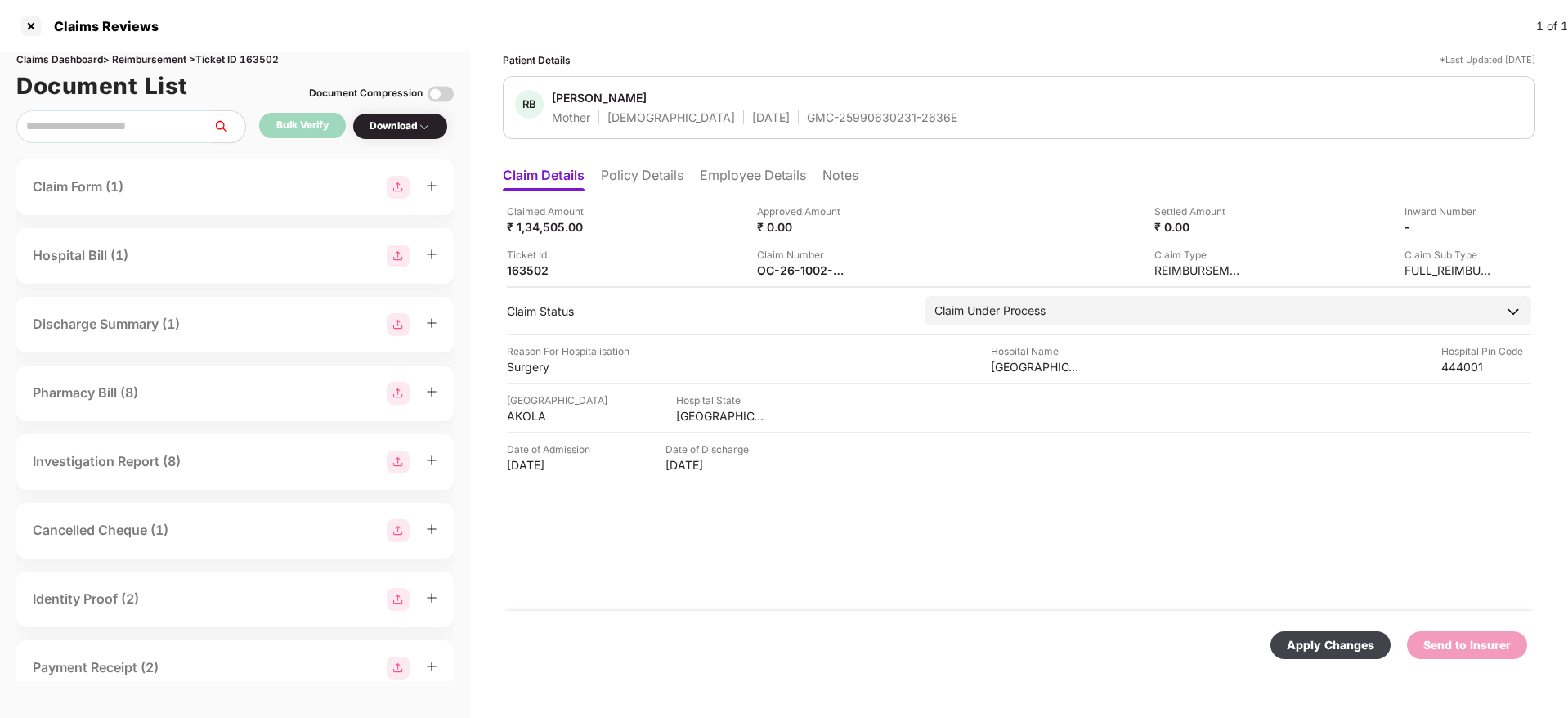
click at [1044, 450] on div "Apply Changes" at bounding box center [1330, 644] width 87 height 18
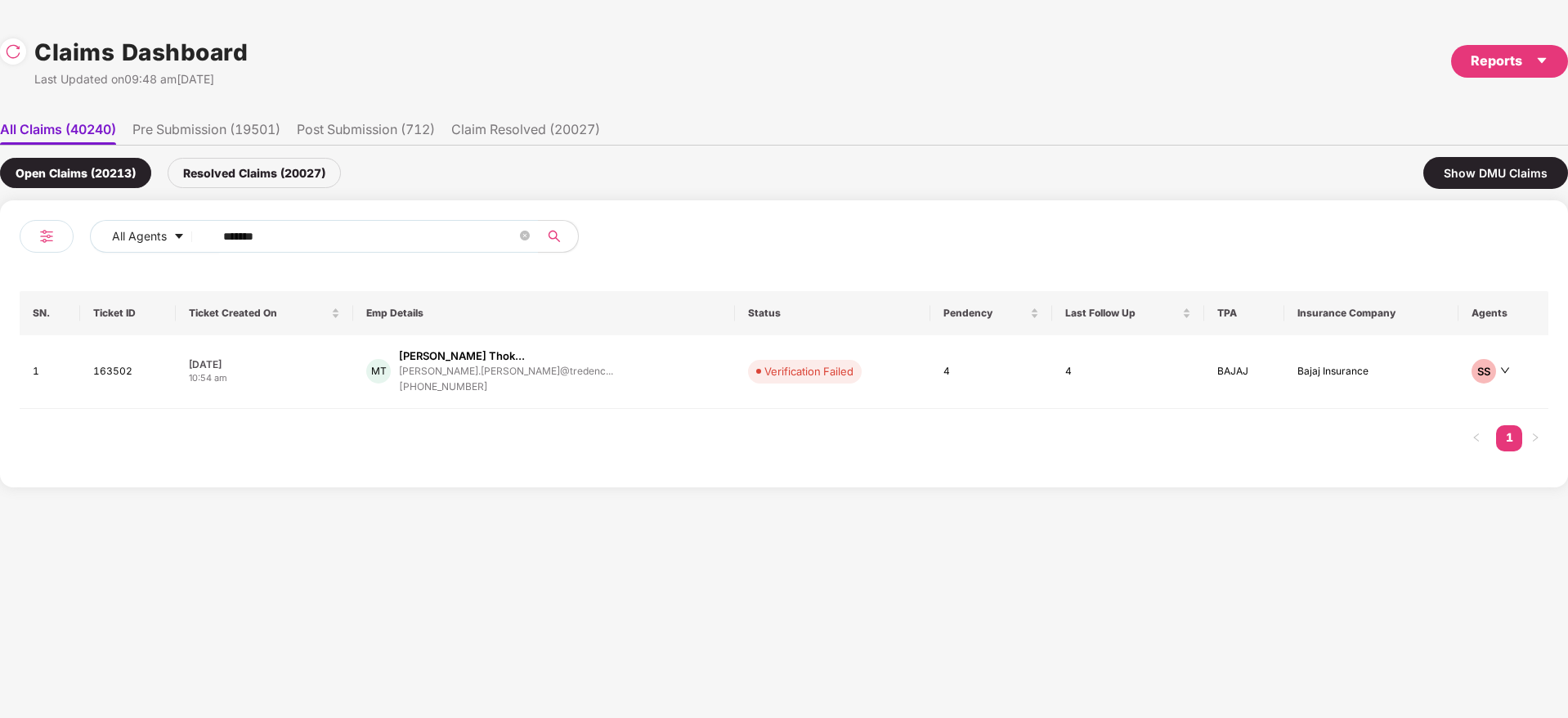
drag, startPoint x: 290, startPoint y: 232, endPoint x: 179, endPoint y: 254, distance: 113.2
click at [40, 251] on div "All Agents ******" at bounding box center [401, 243] width 764 height 46
paste input "text"
type input "******"
click at [586, 396] on td "MP Mahizh Stella Paulraj stella.paulraj@porteam... +918939792796" at bounding box center [529, 371] width 324 height 73
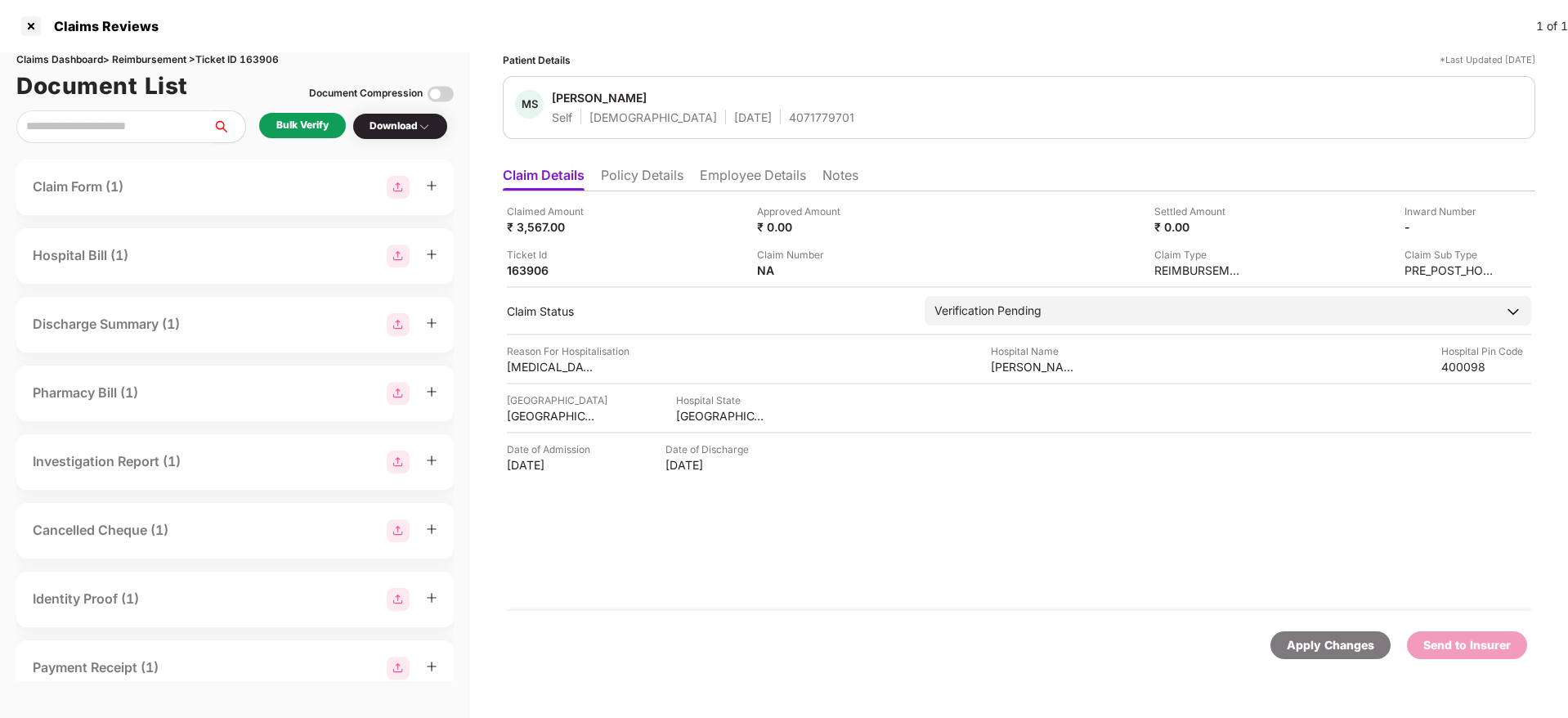
click at [317, 125] on div "Bulk Verify" at bounding box center [303, 126] width 53 height 16
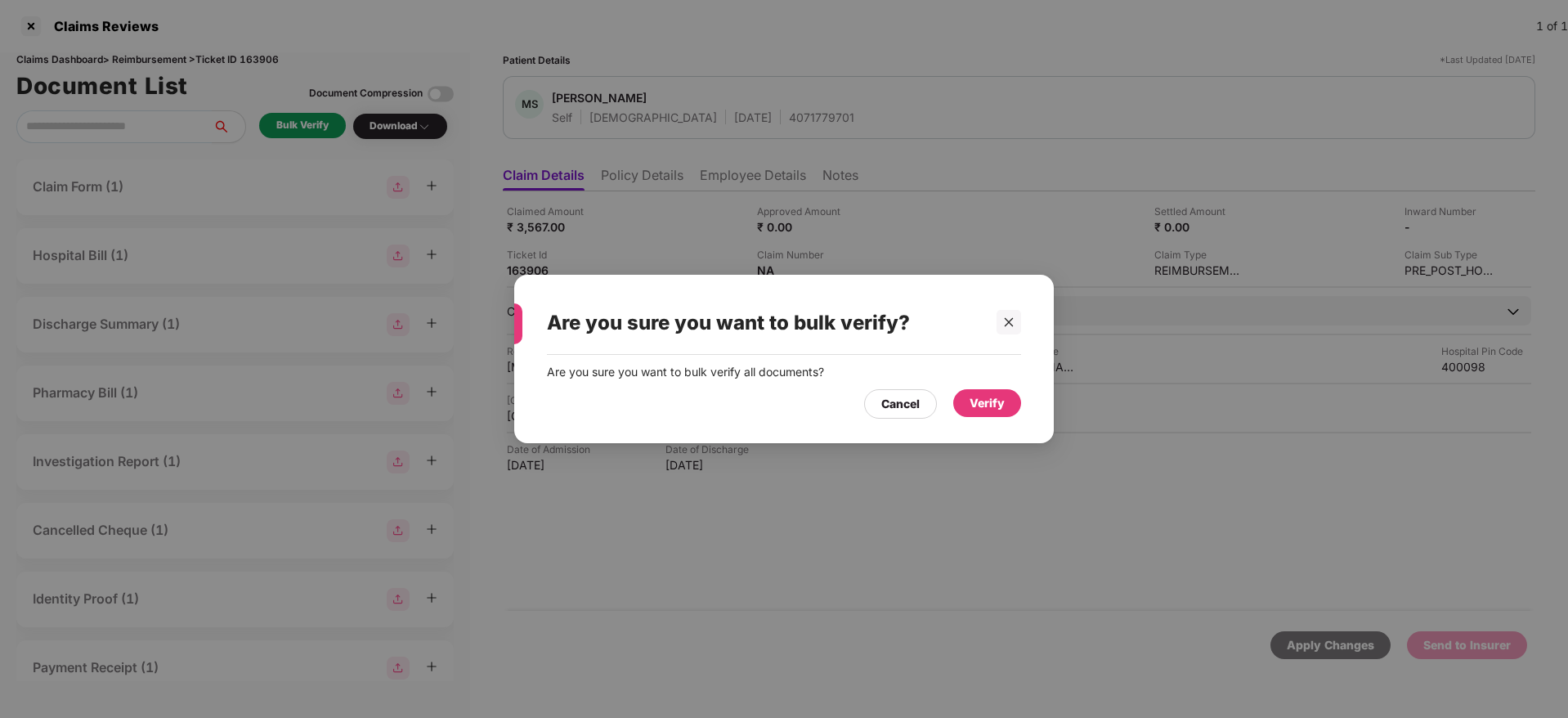
click at [973, 400] on div "Verify" at bounding box center [987, 402] width 35 height 18
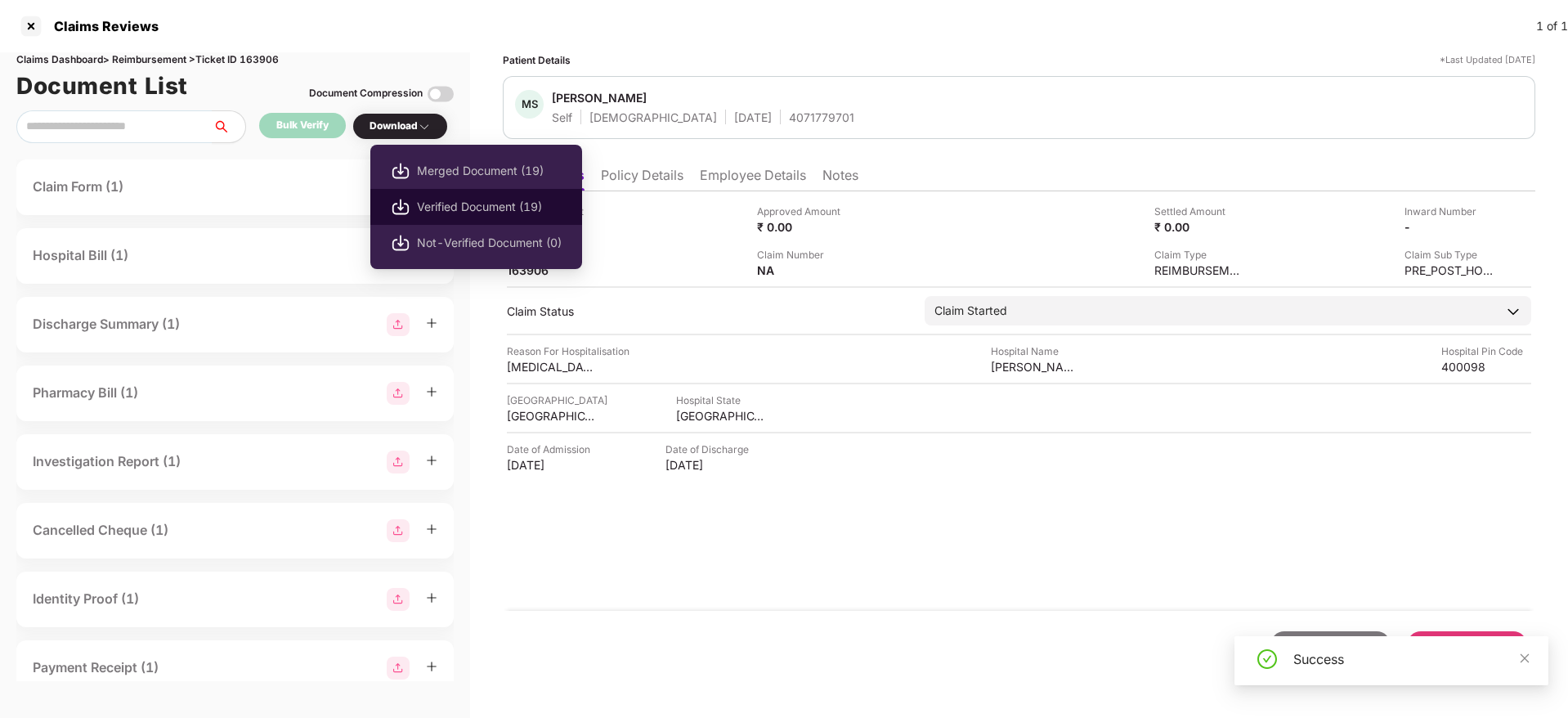
click at [473, 201] on span "Verified Document (19)" at bounding box center [490, 206] width 144 height 18
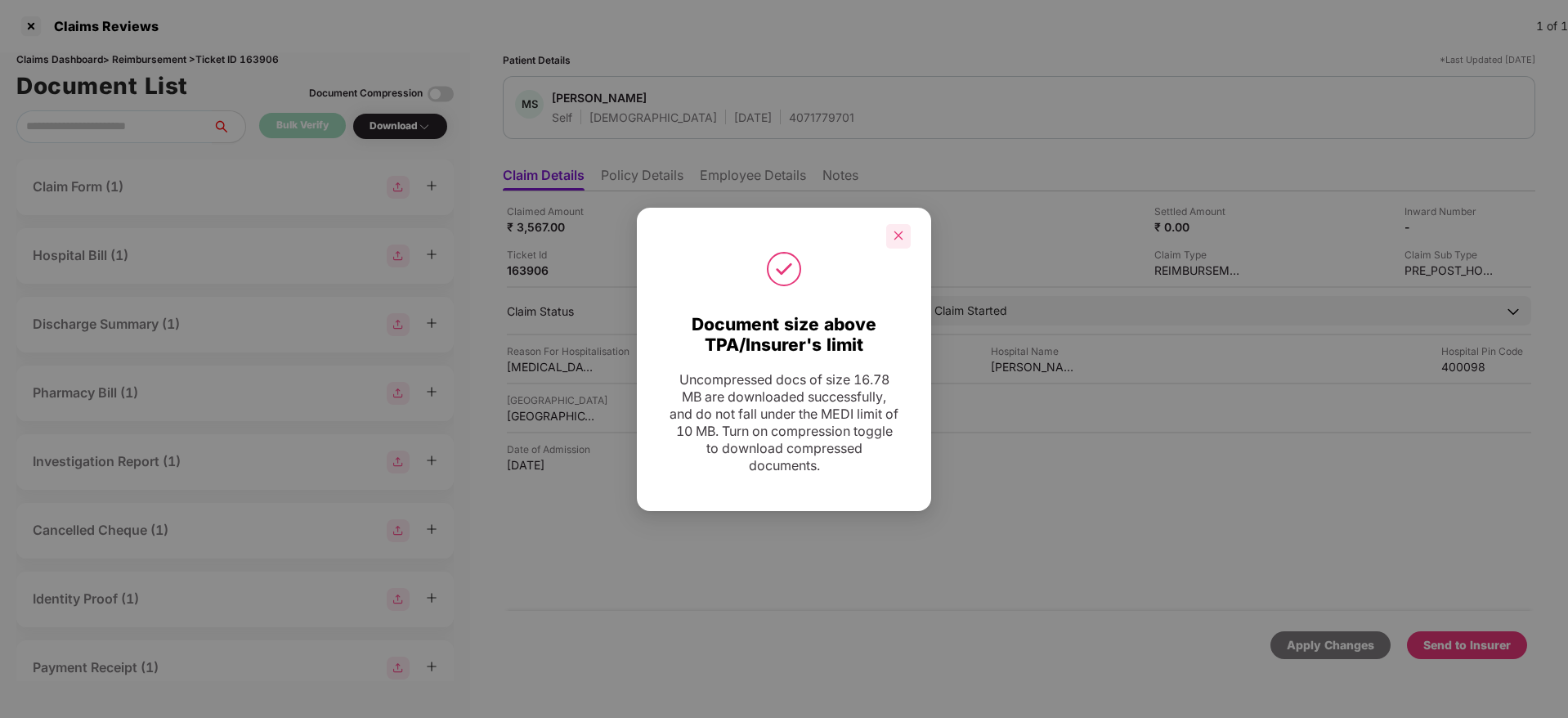
click at [902, 235] on icon "close" at bounding box center [898, 235] width 11 height 11
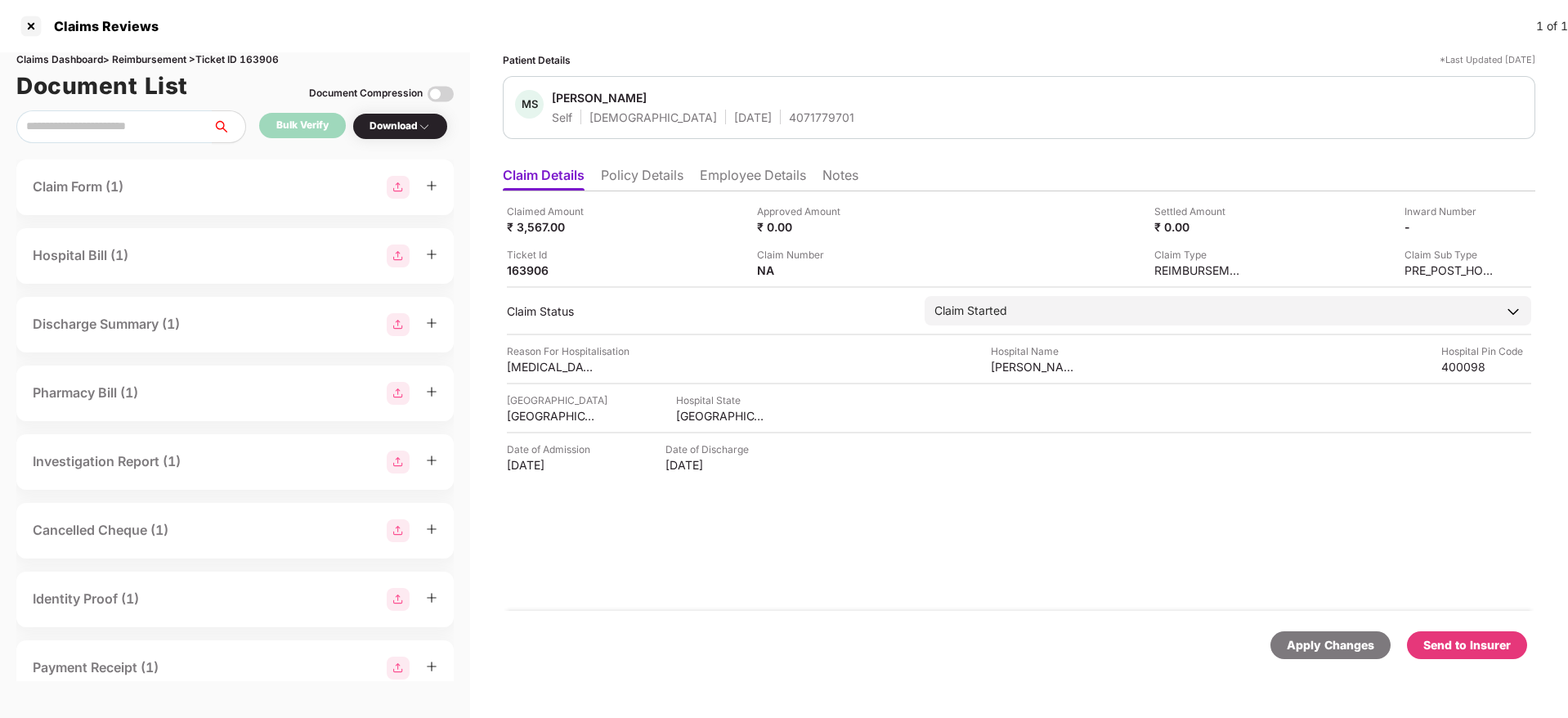
click at [1044, 450] on div "Send to Insurer" at bounding box center [1467, 644] width 87 height 18
click at [645, 175] on li "Policy Details" at bounding box center [642, 178] width 83 height 23
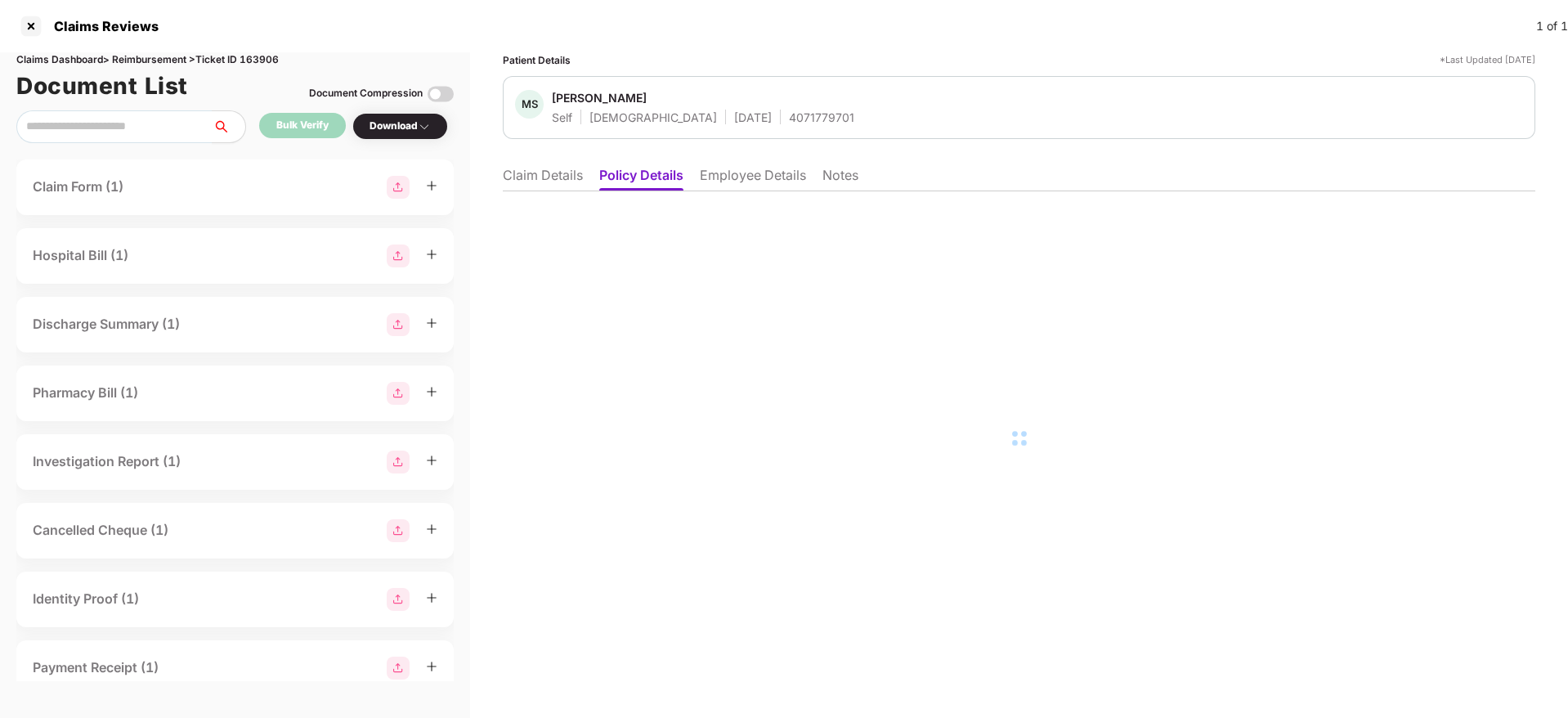
click at [734, 178] on li "Employee Details" at bounding box center [752, 178] width 106 height 23
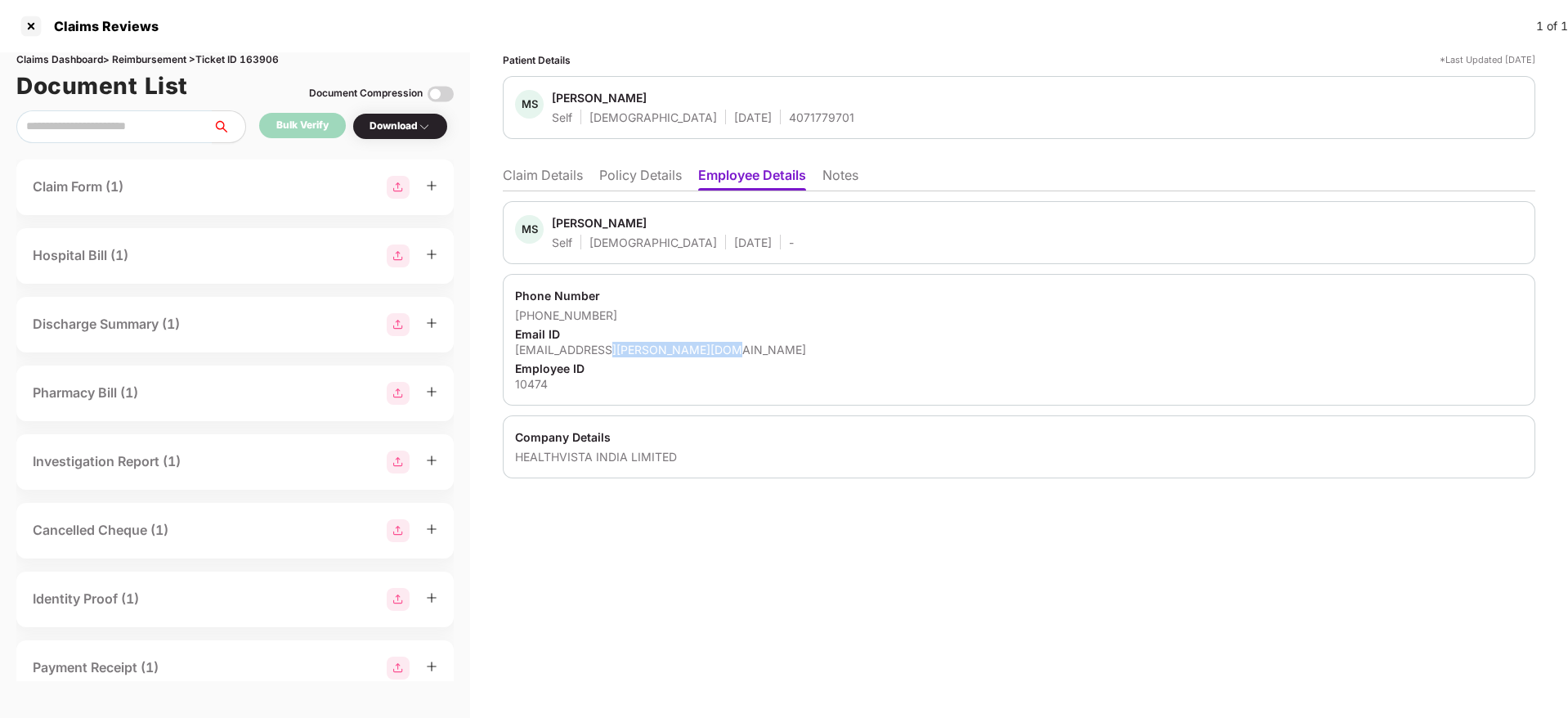
drag, startPoint x: 585, startPoint y: 354, endPoint x: 709, endPoint y: 349, distance: 124.1
click at [709, 349] on div "stella.paulraj@porteamedical.com" at bounding box center [1018, 349] width 1008 height 16
copy div "@porteamedical.com"
click at [566, 173] on li "Claim Details" at bounding box center [542, 178] width 80 height 23
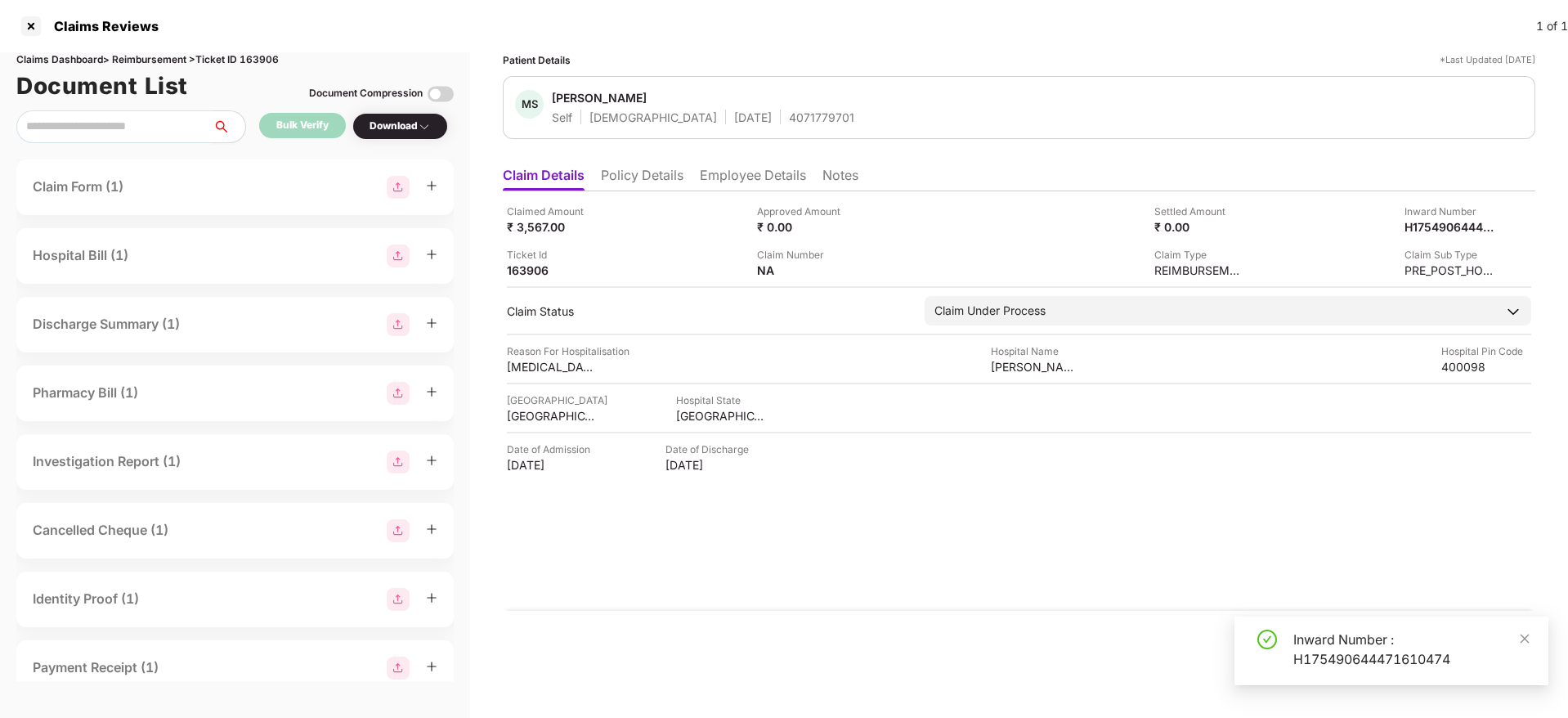
click at [661, 171] on li "Policy Details" at bounding box center [642, 178] width 83 height 23
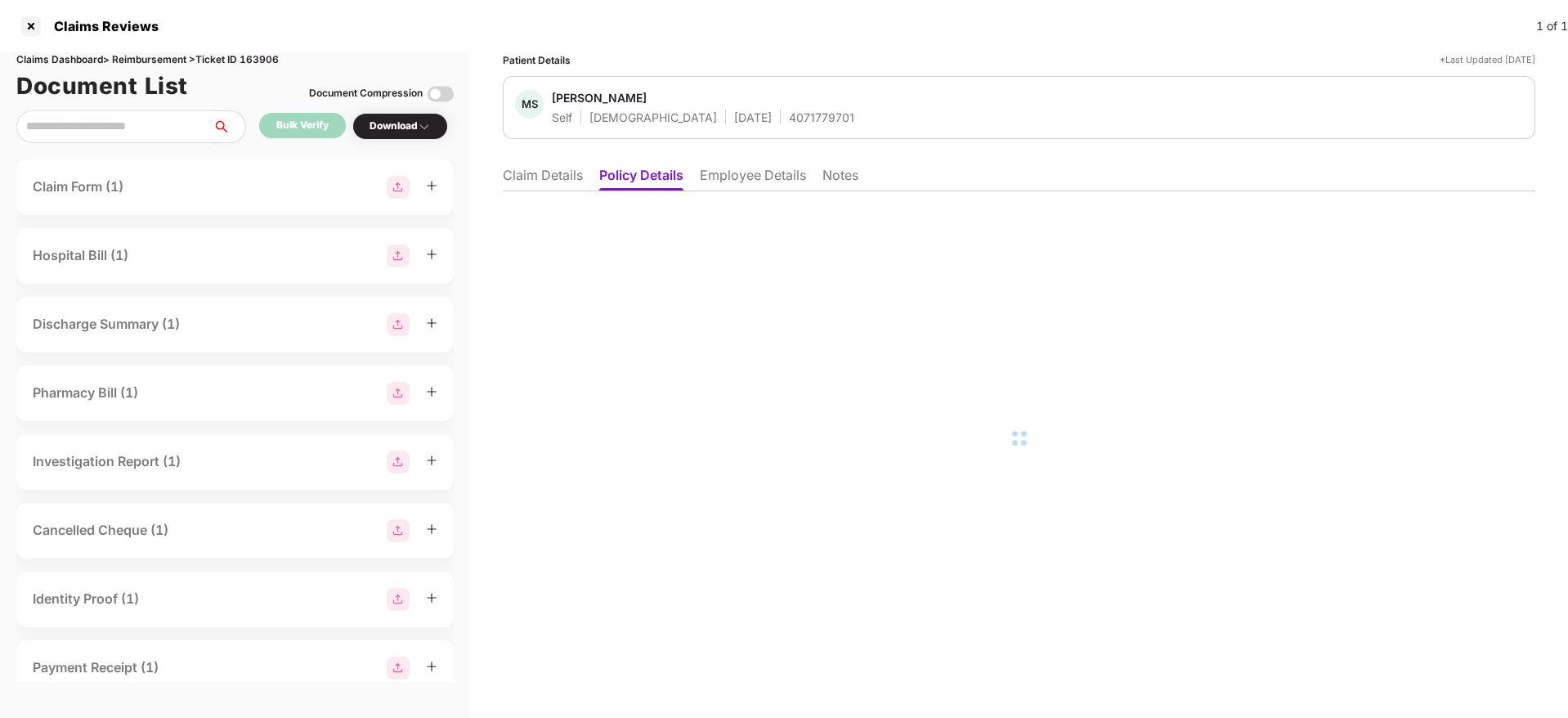
click at [728, 183] on li "Employee Details" at bounding box center [752, 178] width 106 height 23
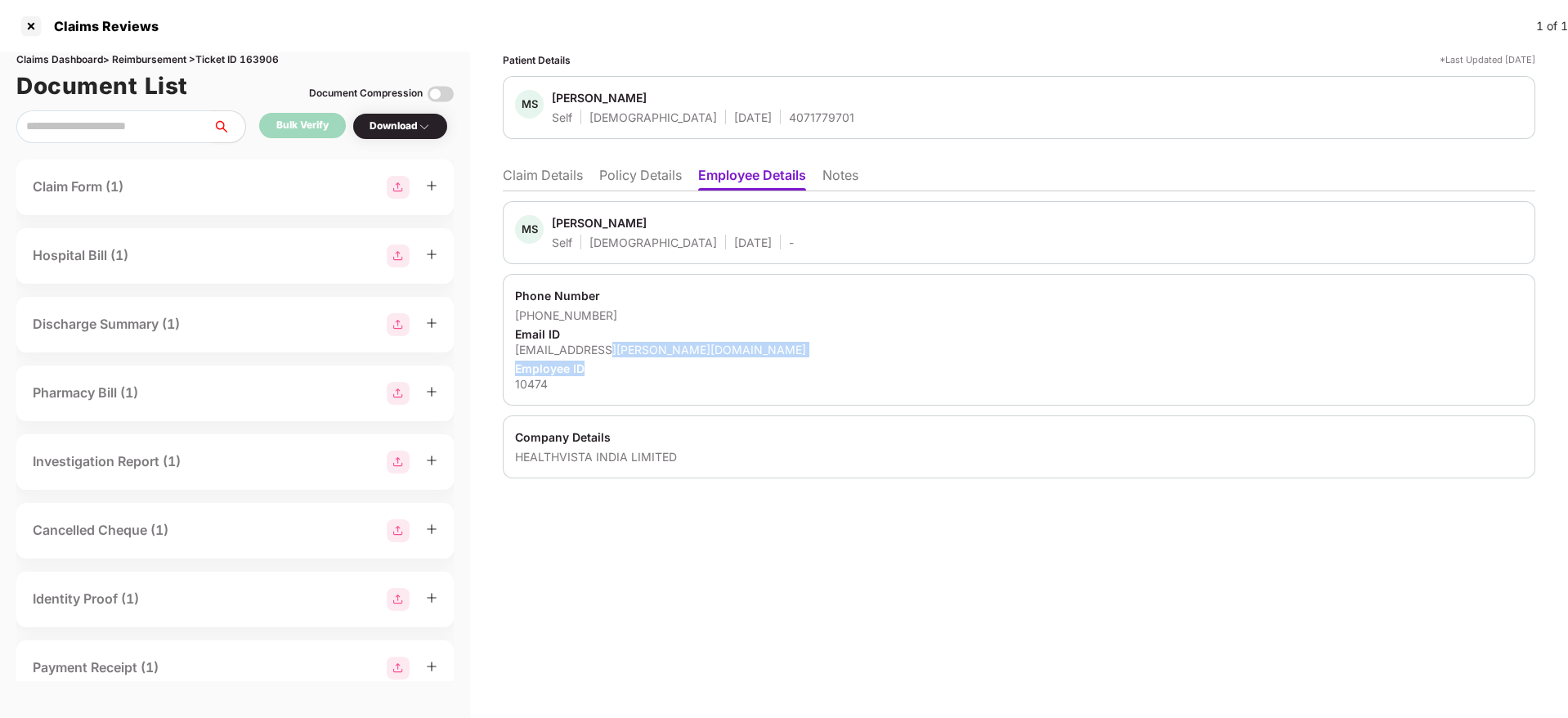
drag, startPoint x: 585, startPoint y: 352, endPoint x: 725, endPoint y: 352, distance: 140.0
click at [721, 353] on div "stella.paulraj@porteamedical.com" at bounding box center [1018, 349] width 1008 height 16
copy div "@porteamedical.com"
click at [553, 174] on li "Claim Details" at bounding box center [542, 178] width 80 height 23
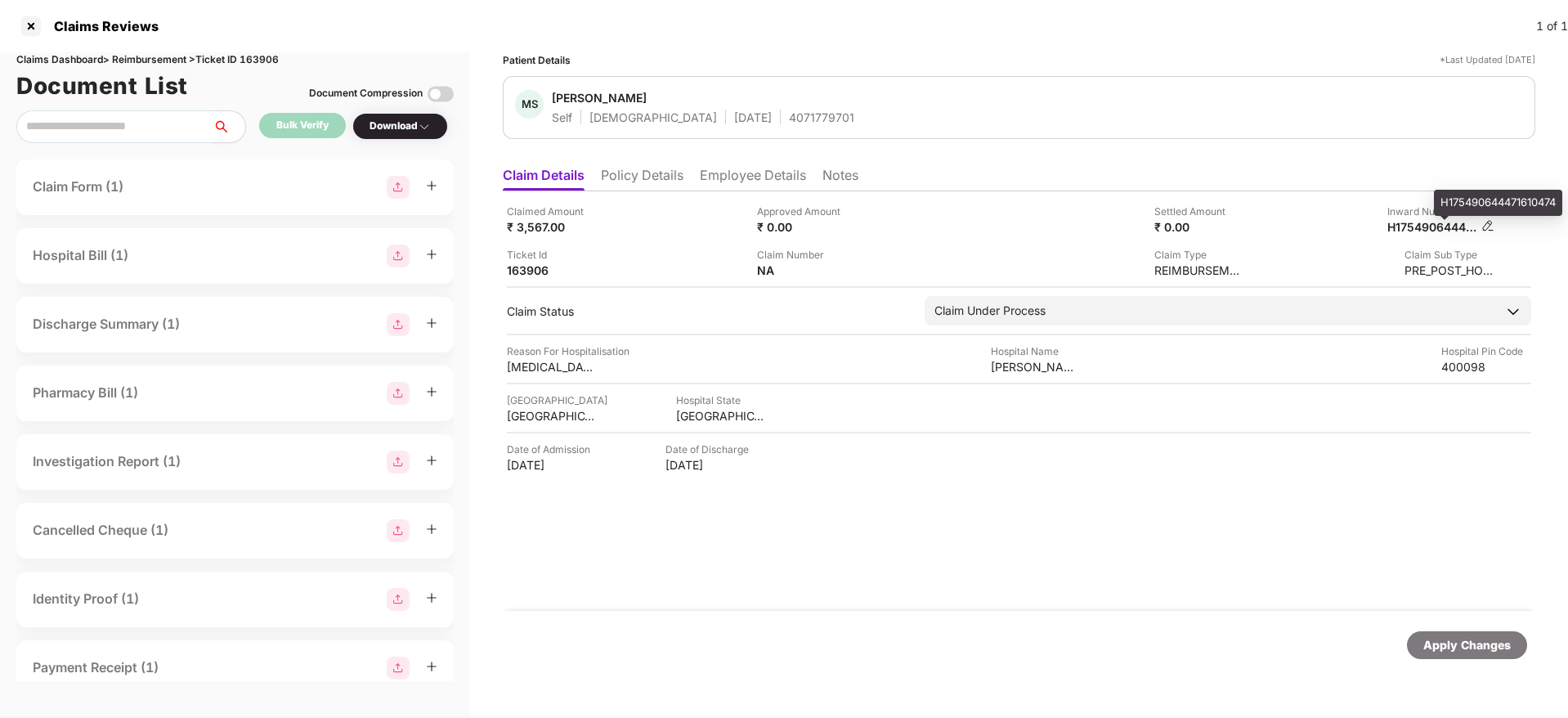
click at [1044, 226] on div "H175490644471610474" at bounding box center [1433, 227] width 90 height 16
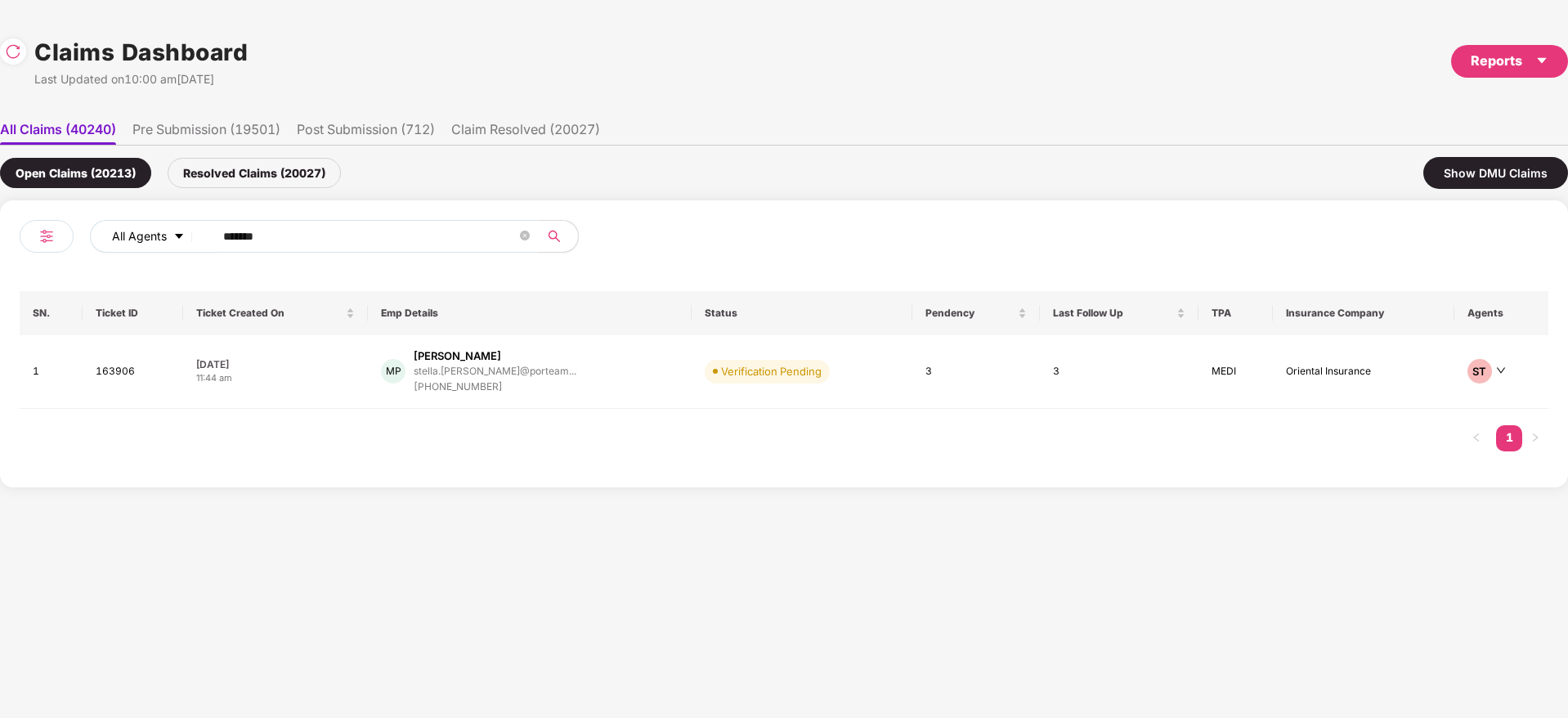
drag, startPoint x: 223, startPoint y: 231, endPoint x: 137, endPoint y: 246, distance: 87.3
click at [6, 234] on div "All Agents ****** SN. Ticket ID Ticket Created On Emp Details Status Pendency L…" at bounding box center [784, 344] width 1568 height 287
paste input "text"
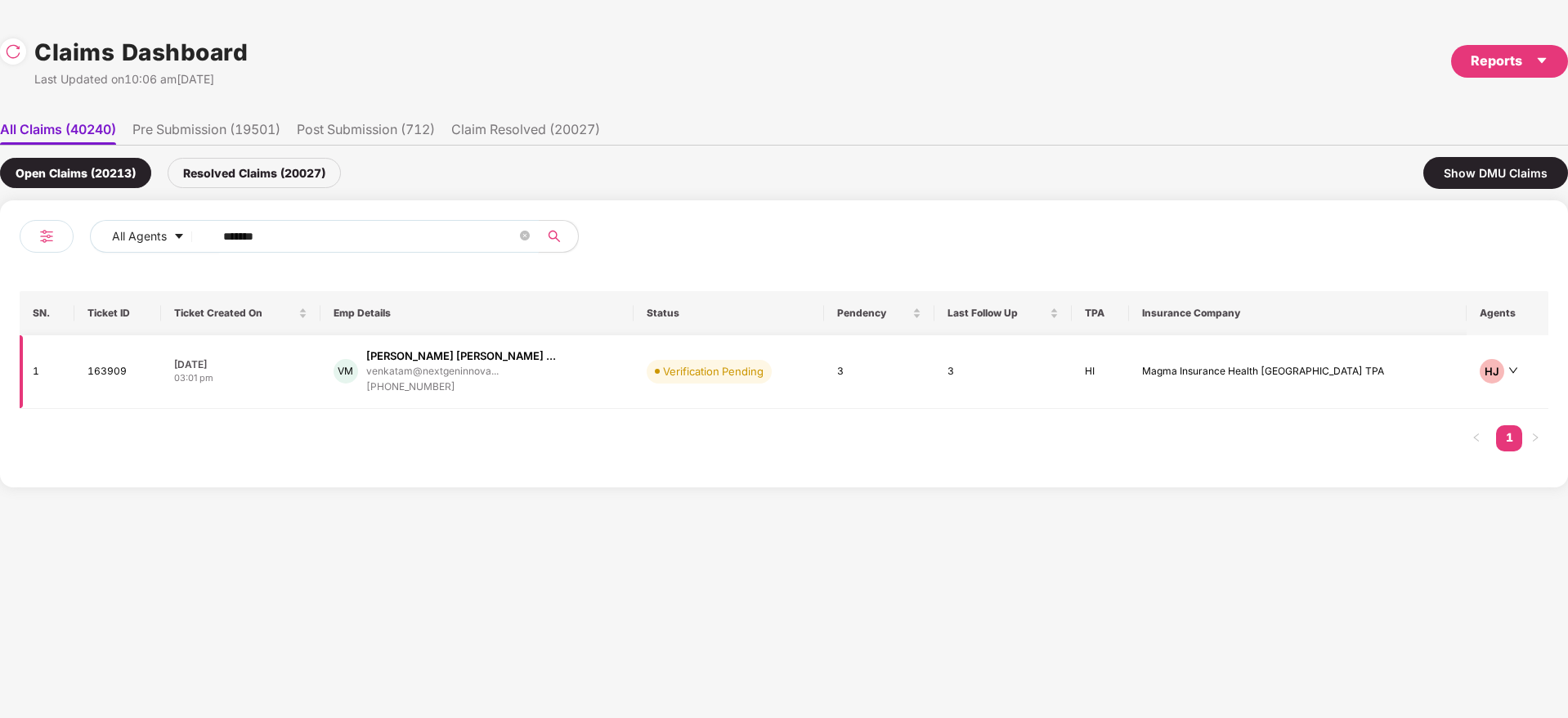
type input "******"
click at [603, 379] on div "VM Venkata Narasimha Rao ... venkatam@nextgeninnova... +919963441594" at bounding box center [477, 371] width 287 height 47
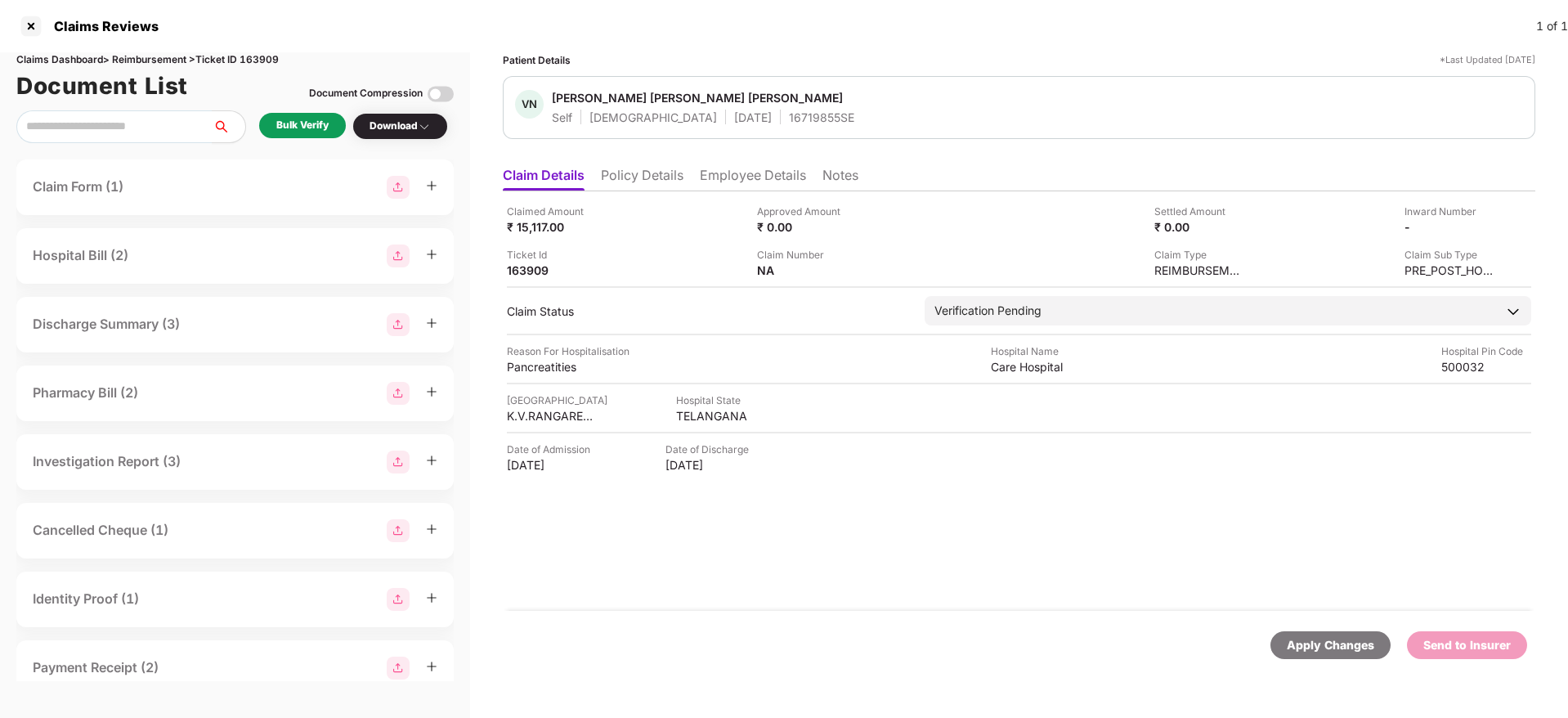
click at [285, 119] on div "Bulk Verify" at bounding box center [303, 126] width 53 height 16
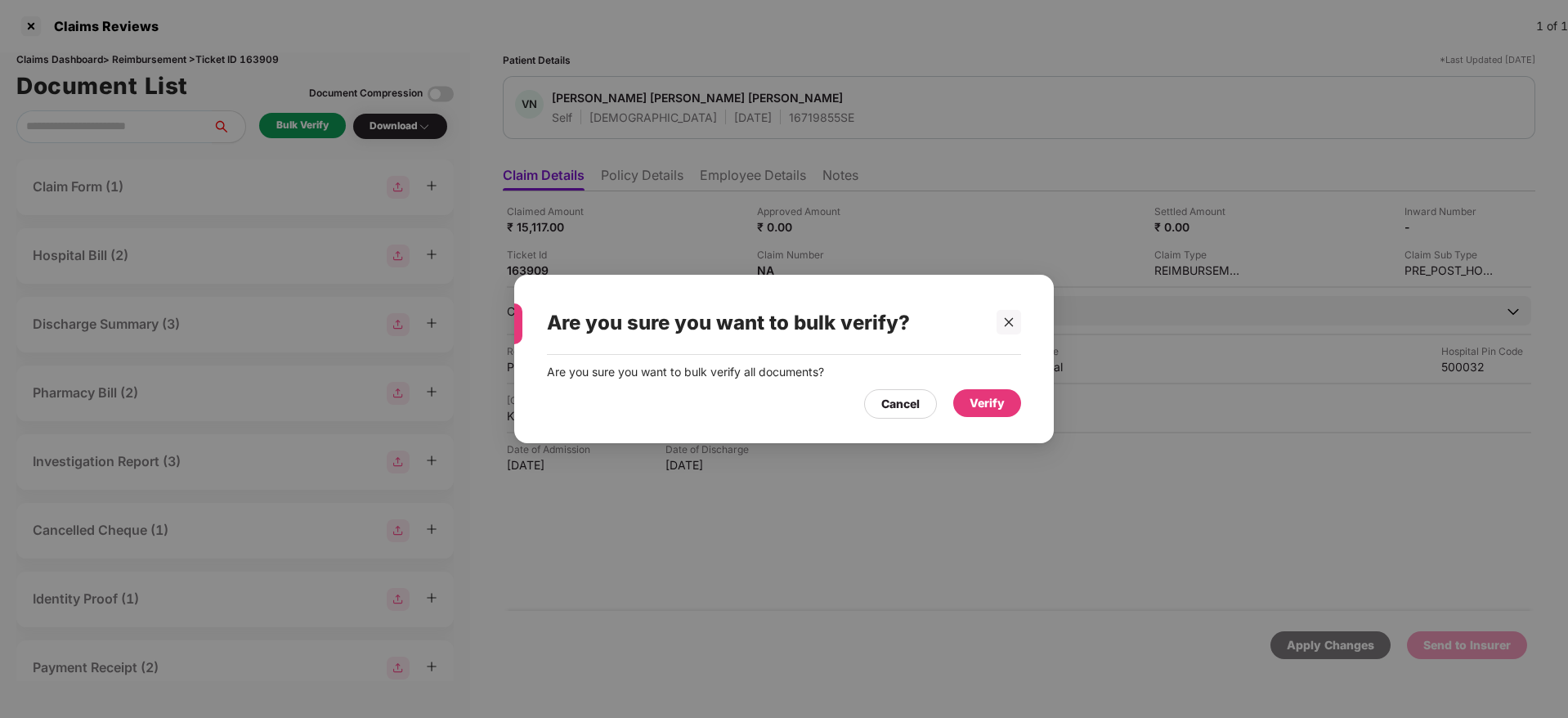
click at [972, 396] on div "Verify" at bounding box center [987, 402] width 35 height 18
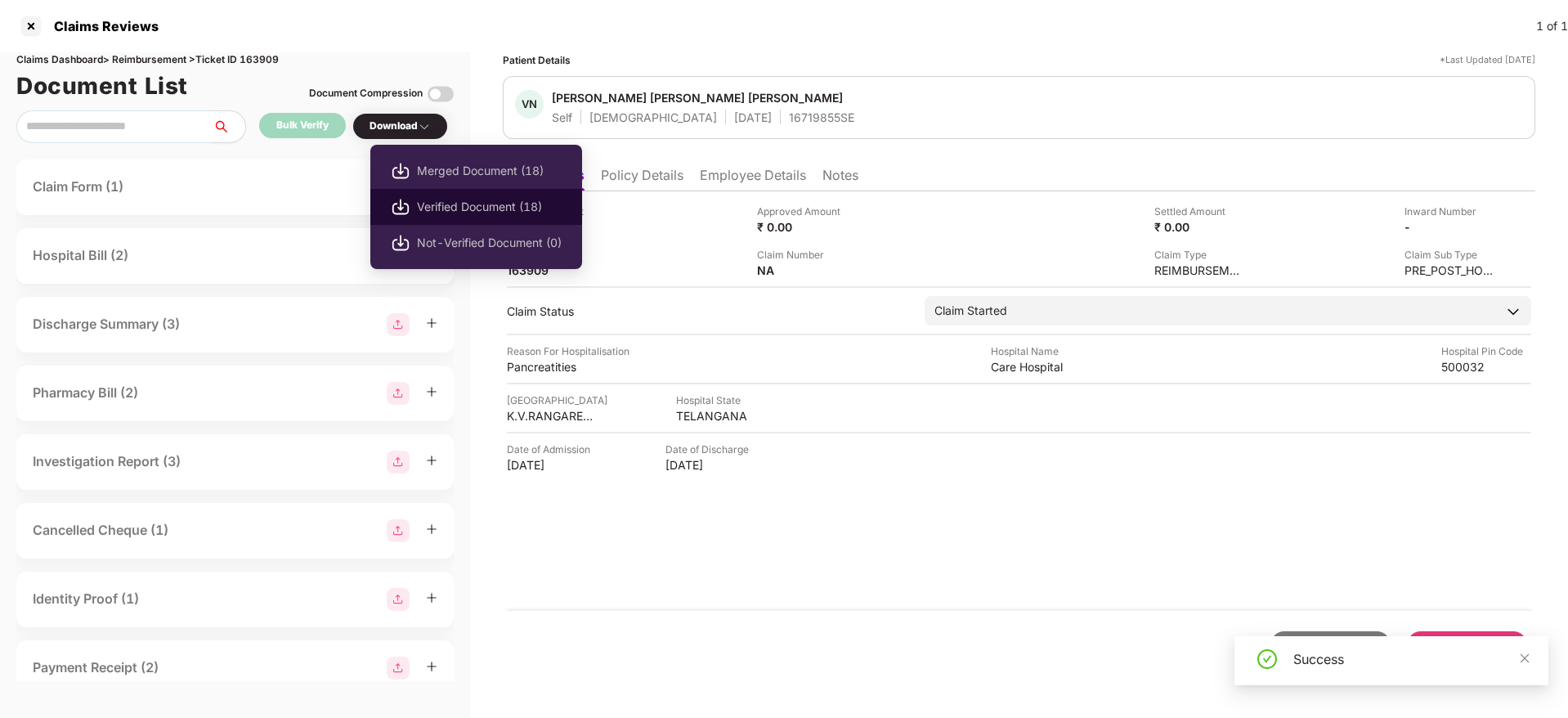
click at [469, 207] on span "Verified Document (18)" at bounding box center [490, 206] width 144 height 18
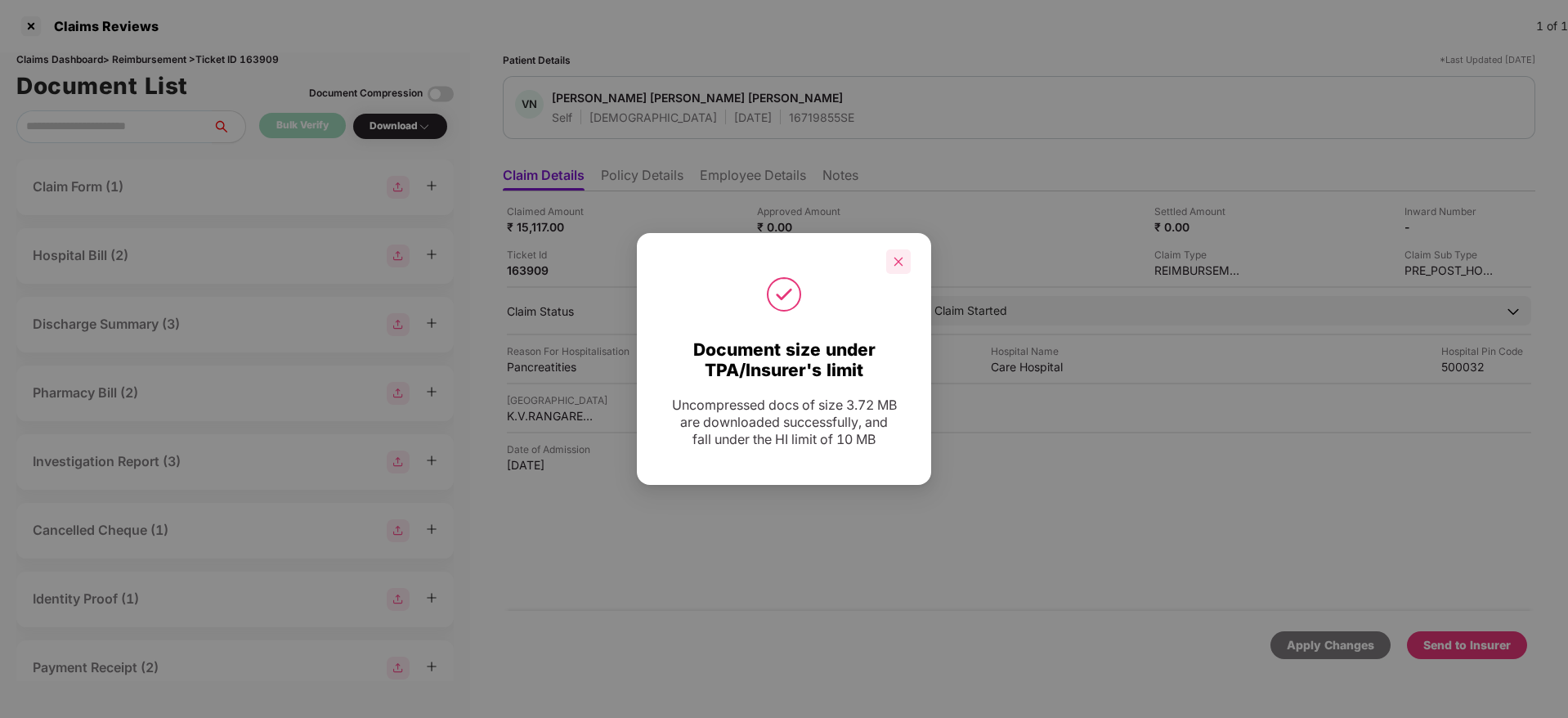
click at [895, 252] on div at bounding box center [898, 262] width 24 height 24
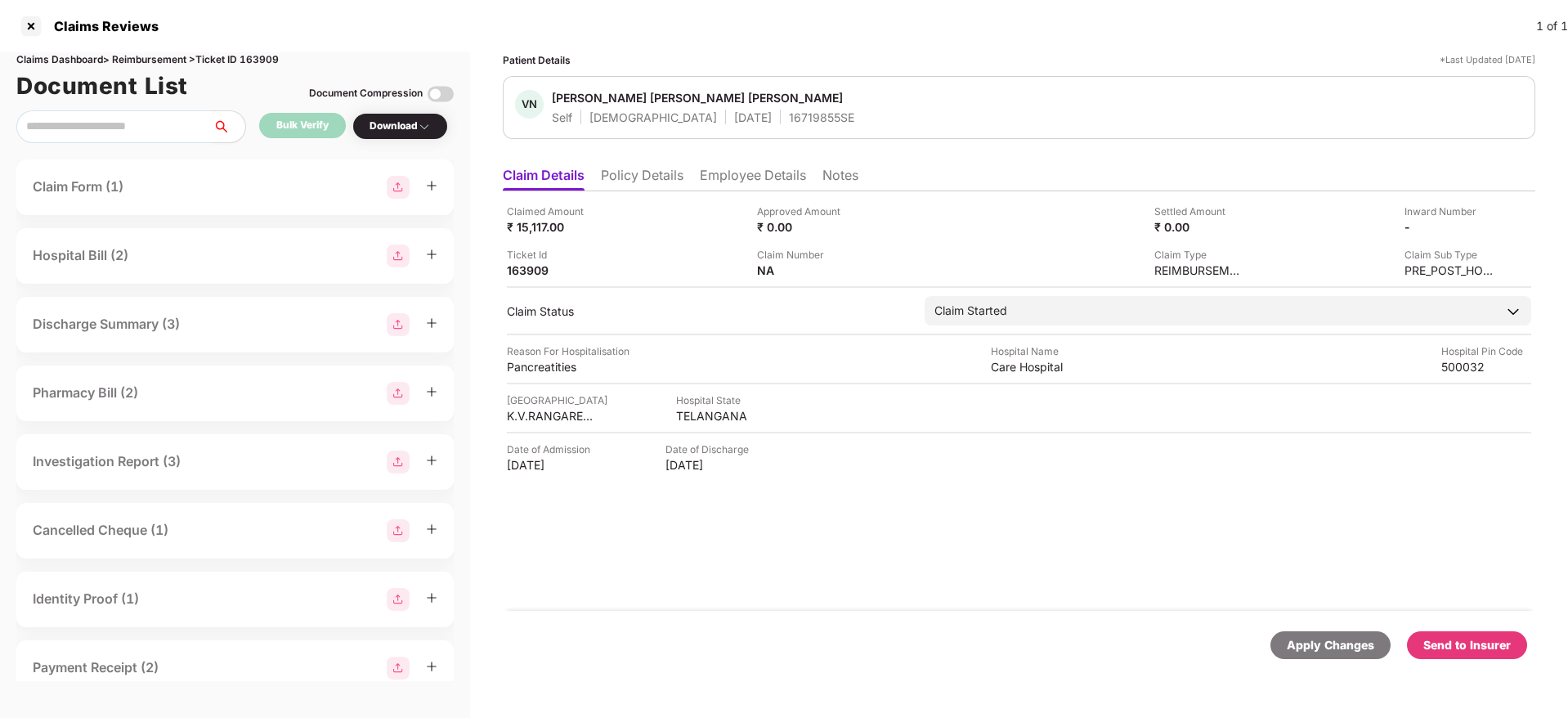
click at [1044, 450] on div "Send to Insurer" at bounding box center [1467, 644] width 87 height 18
click at [650, 167] on li "Policy Details" at bounding box center [642, 178] width 83 height 23
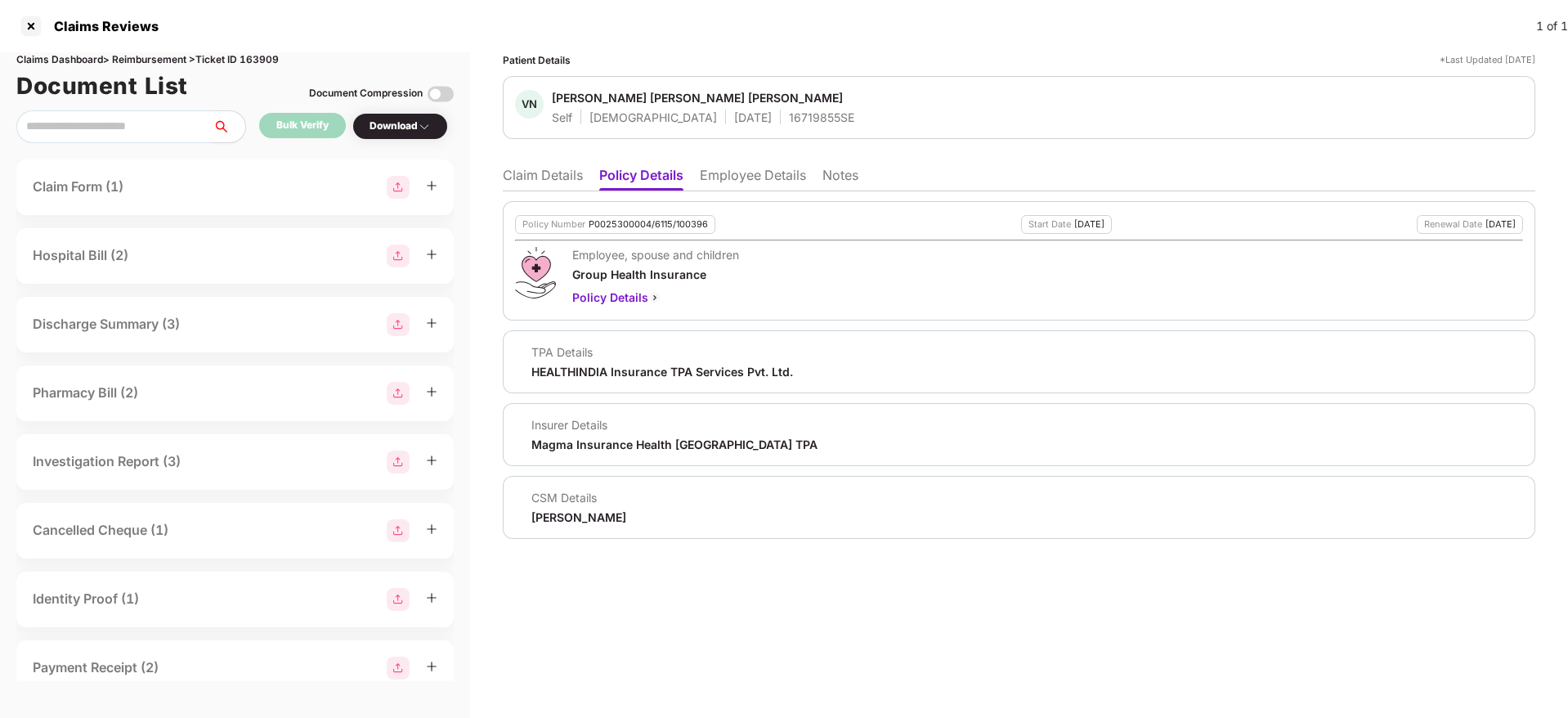
click at [541, 187] on li "Claim Details" at bounding box center [542, 178] width 80 height 23
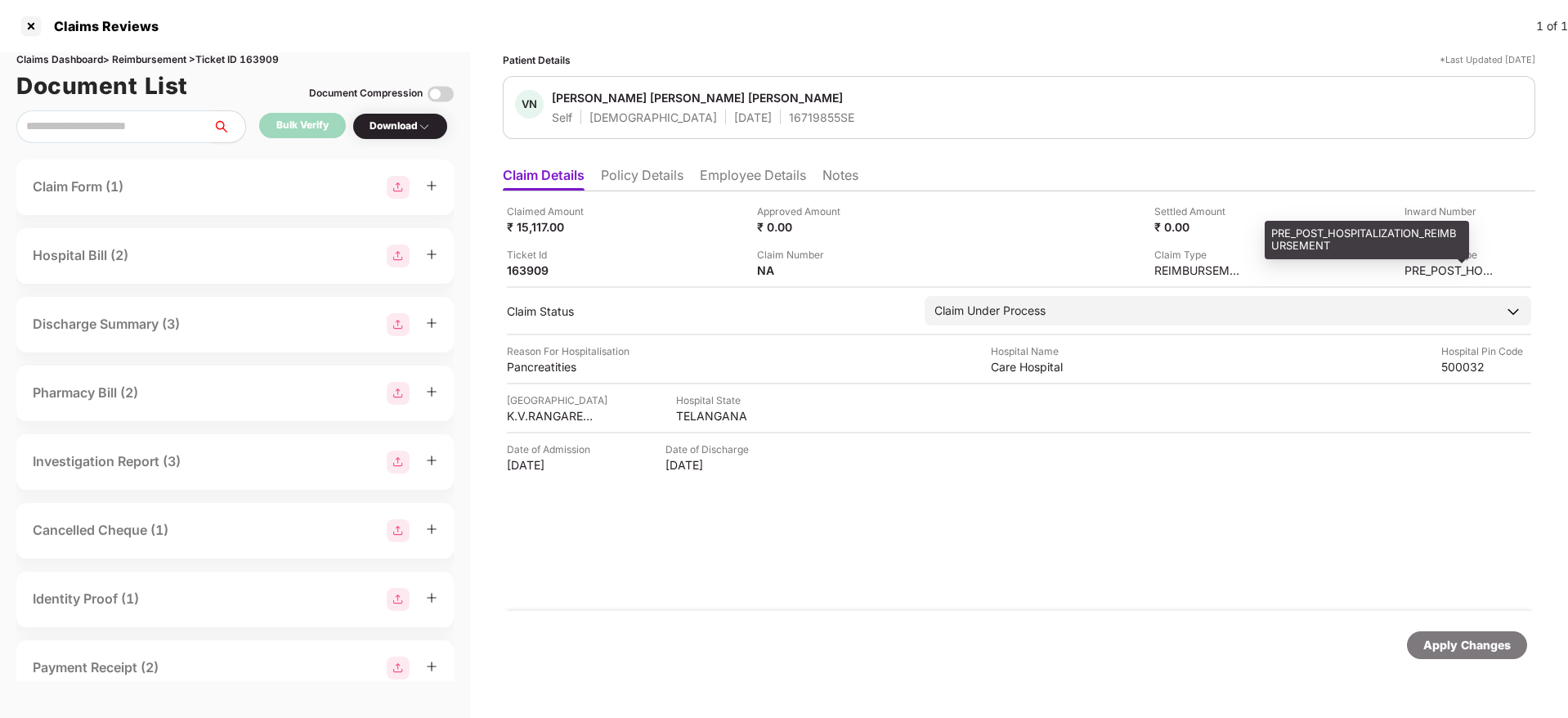
click at [1044, 232] on div "PRE_POST_HOSPITALIZATION_REIMBURSEMENT" at bounding box center [1367, 239] width 204 height 38
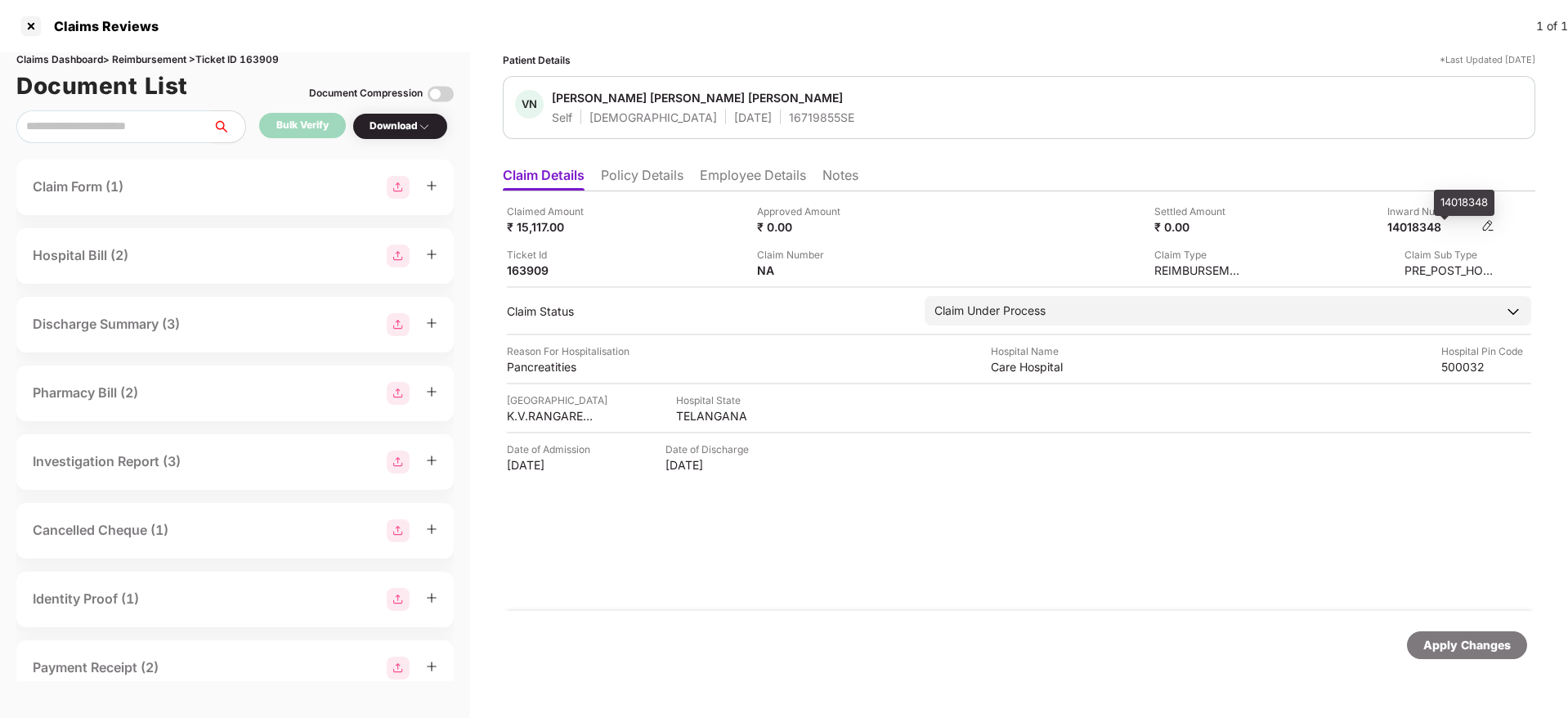
click at [1044, 227] on div "14018348" at bounding box center [1433, 227] width 90 height 16
click at [734, 171] on li "Employee Details" at bounding box center [752, 178] width 106 height 23
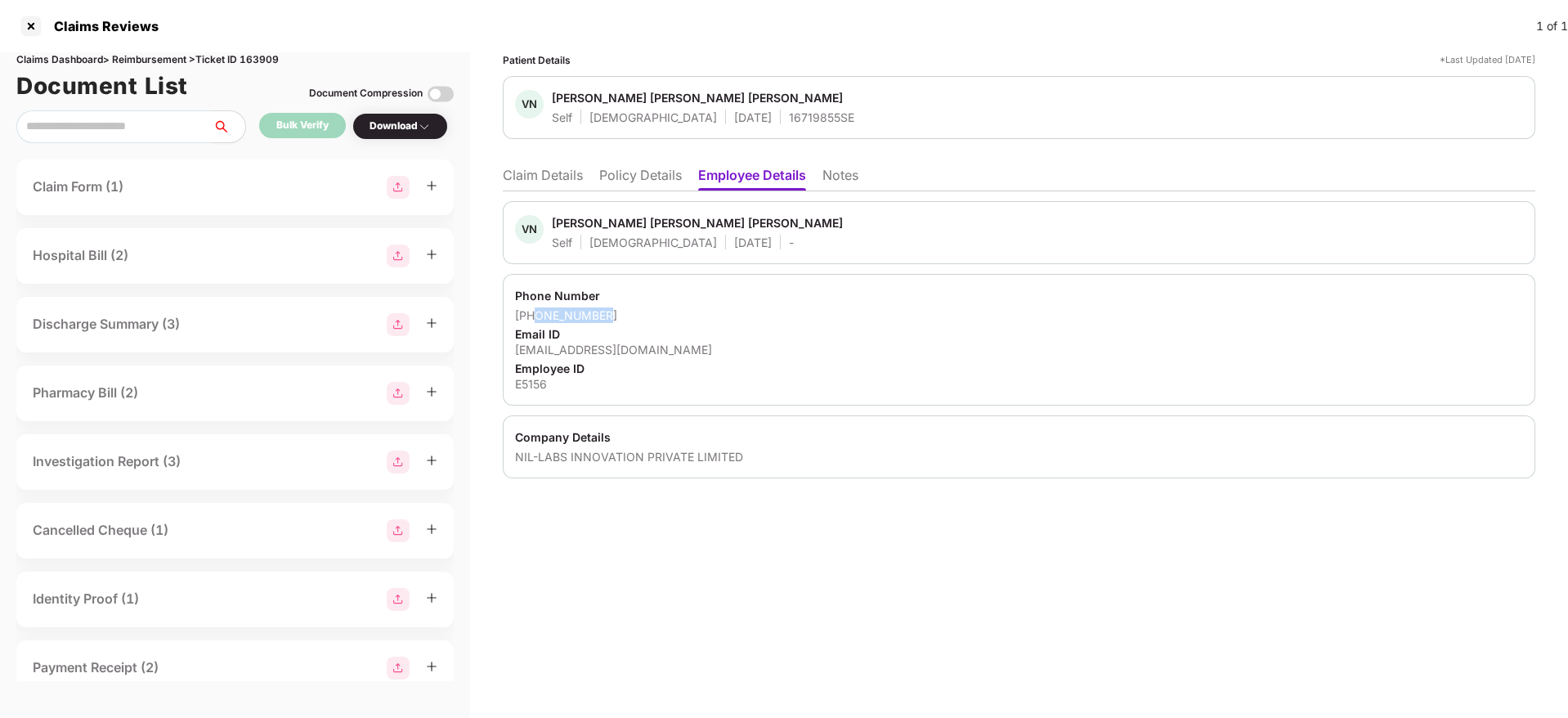
drag, startPoint x: 620, startPoint y: 321, endPoint x: 535, endPoint y: 313, distance: 85.4
click at [535, 313] on div "+919963441594" at bounding box center [1018, 315] width 1008 height 16
click at [536, 175] on li "Claim Details" at bounding box center [542, 178] width 80 height 23
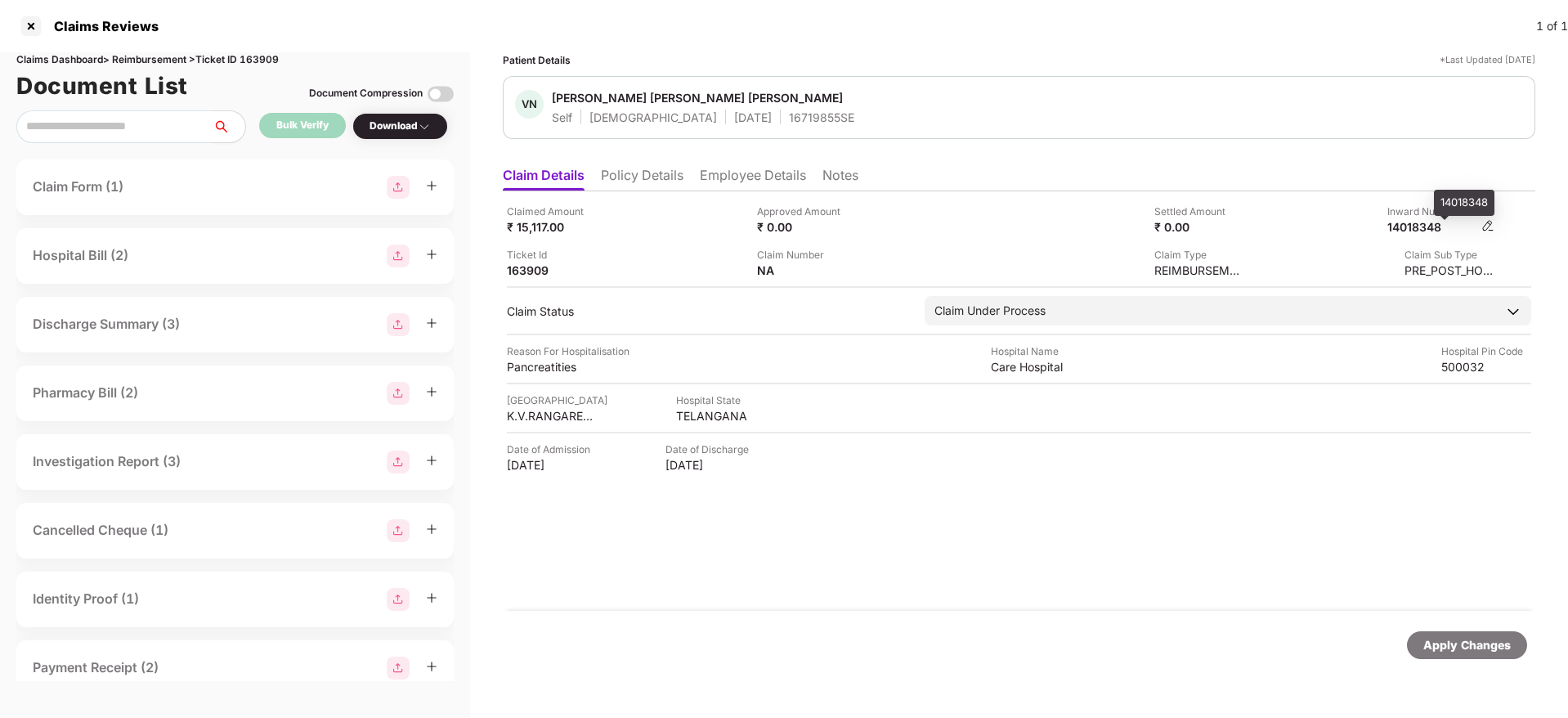
click at [1044, 226] on div "14018348" at bounding box center [1433, 227] width 90 height 16
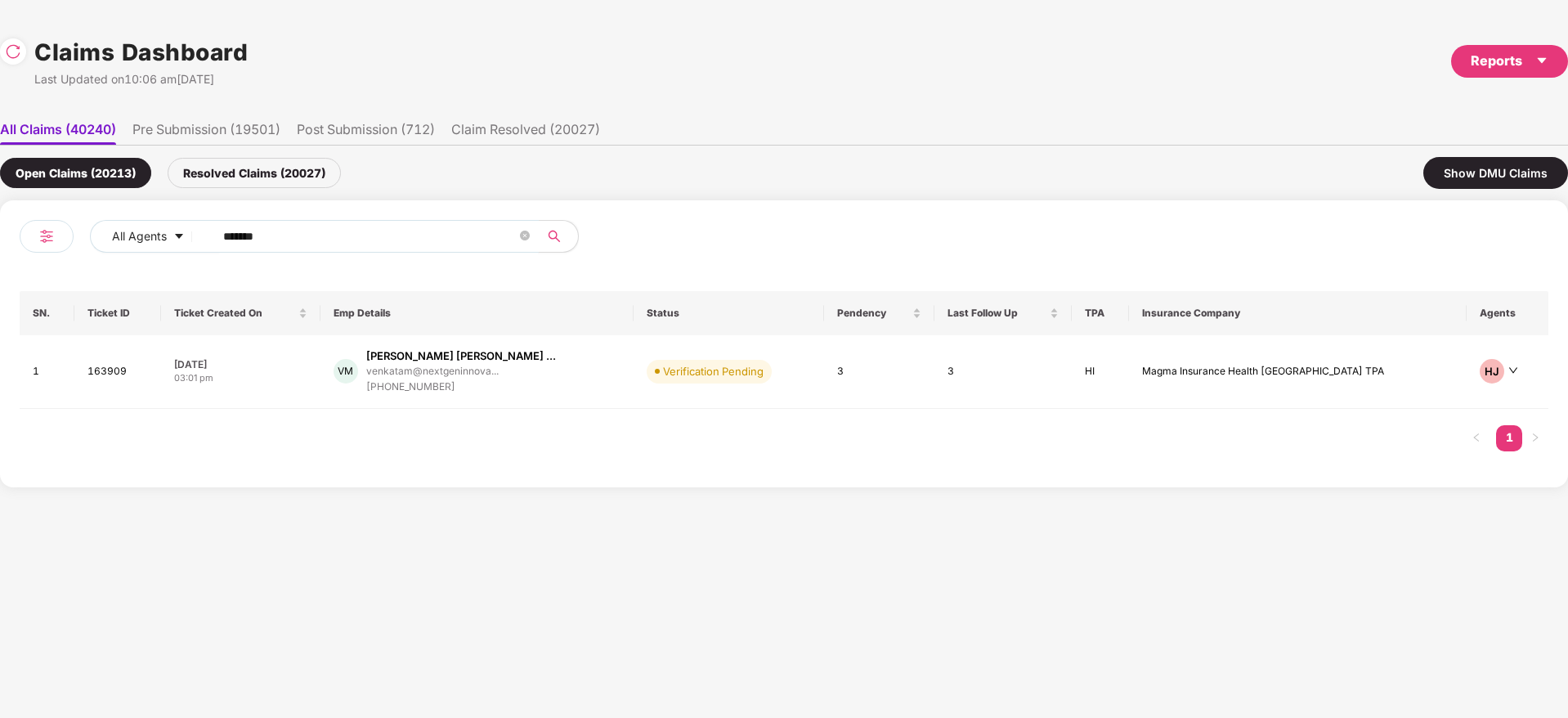
drag, startPoint x: 315, startPoint y: 232, endPoint x: 131, endPoint y: 262, distance: 186.4
click at [131, 262] on div "All Agents ******" at bounding box center [401, 243] width 764 height 46
paste input "text"
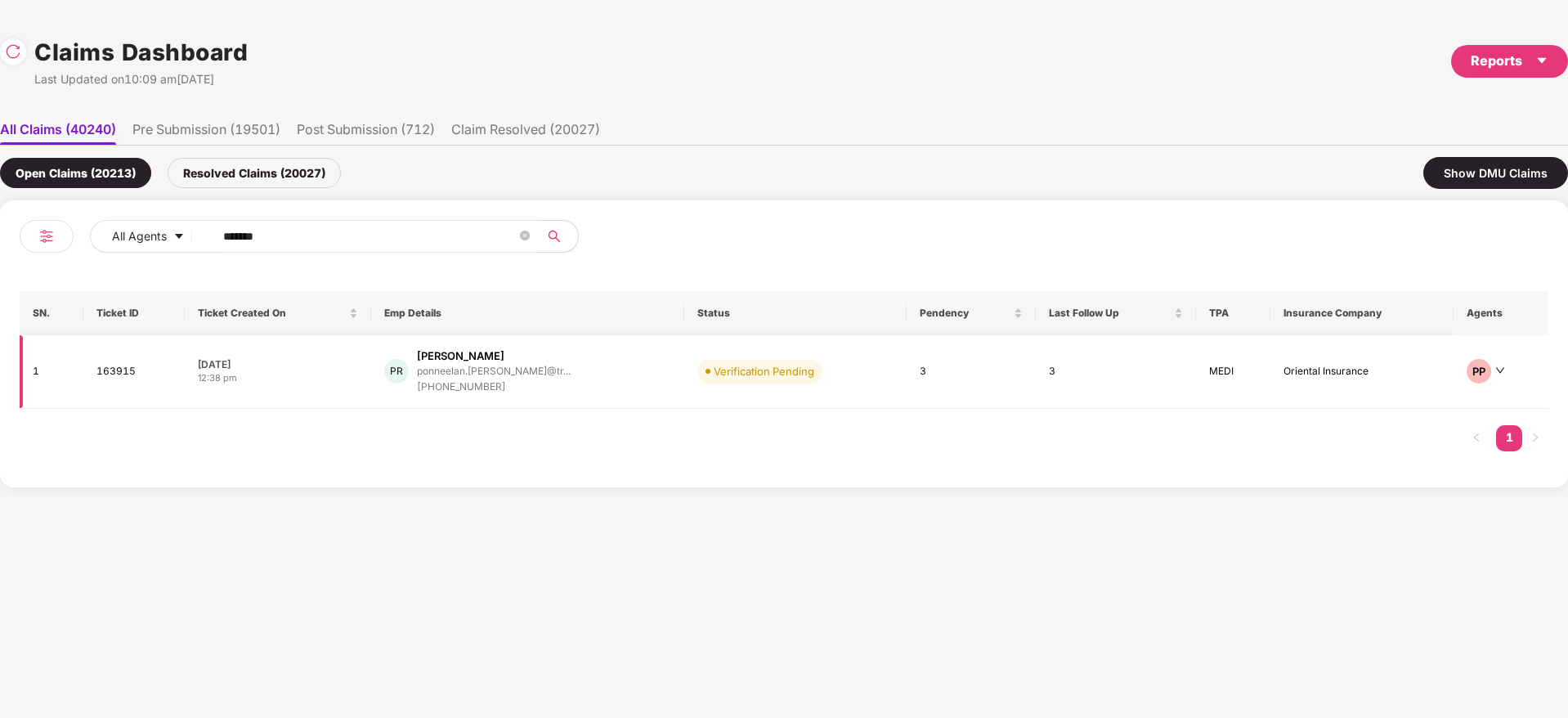
type input "******"
click at [572, 375] on div "PR Ponneelan Rangasamy ponneelan.rangasamy@tr... +919972090792" at bounding box center [528, 371] width 287 height 47
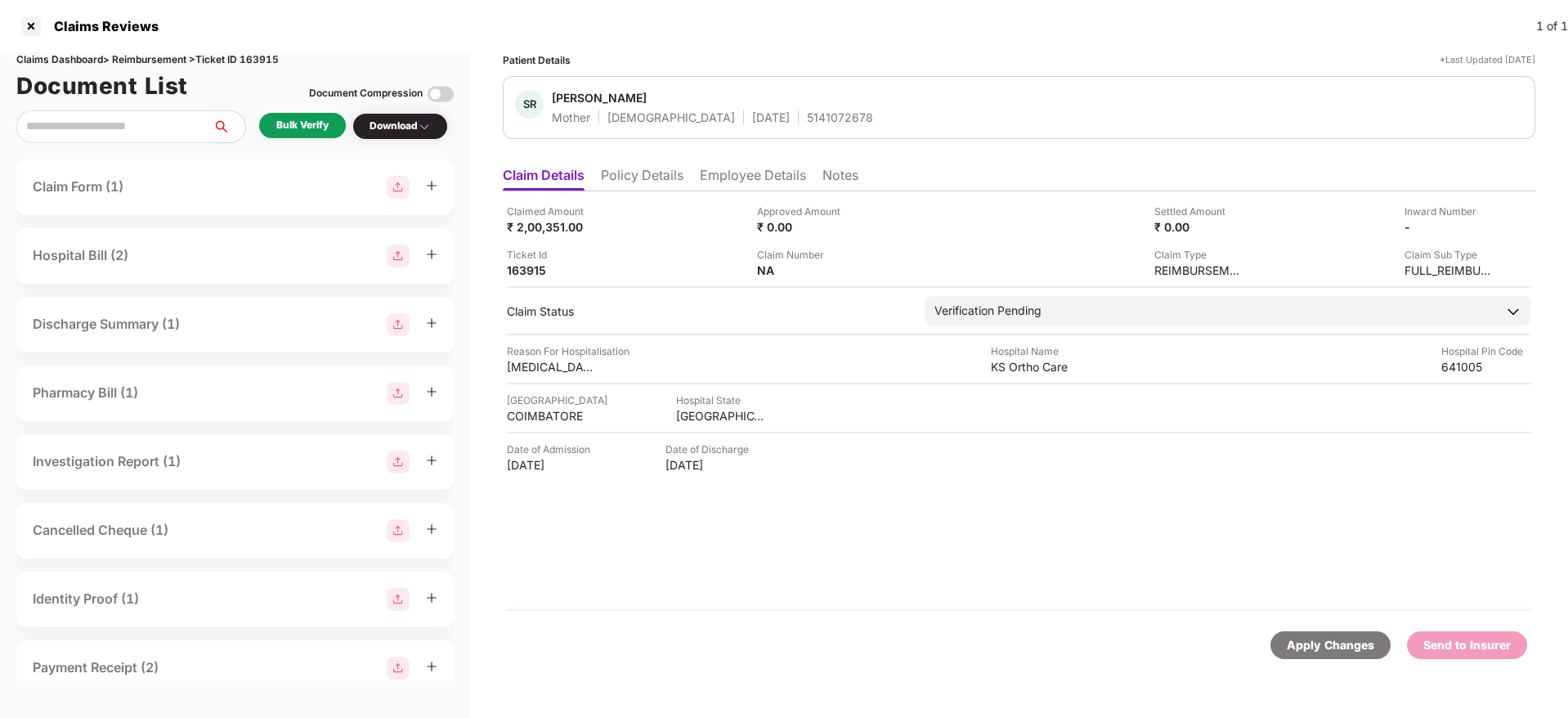
click at [307, 127] on div "Bulk Verify" at bounding box center [303, 126] width 53 height 16
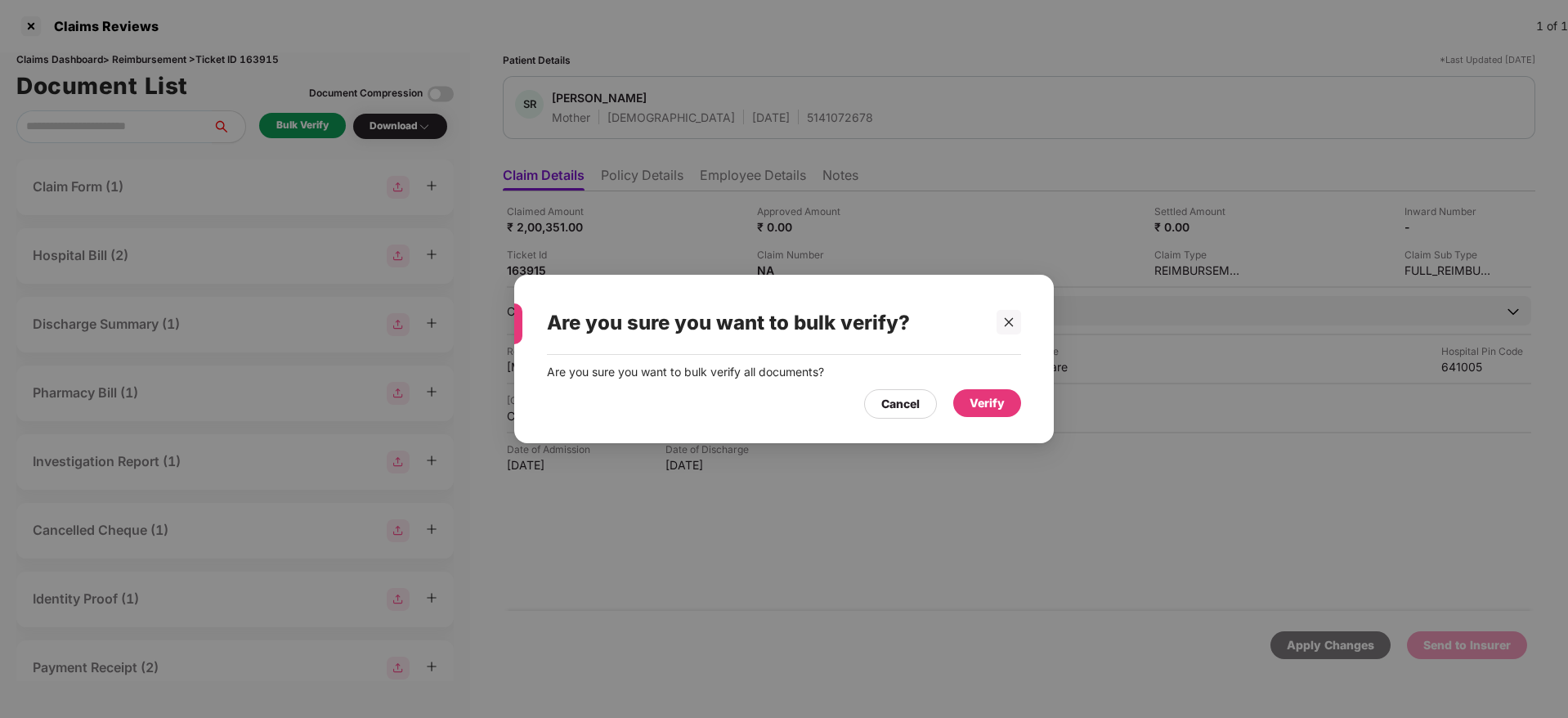
click at [986, 401] on div "Verify" at bounding box center [987, 402] width 35 height 18
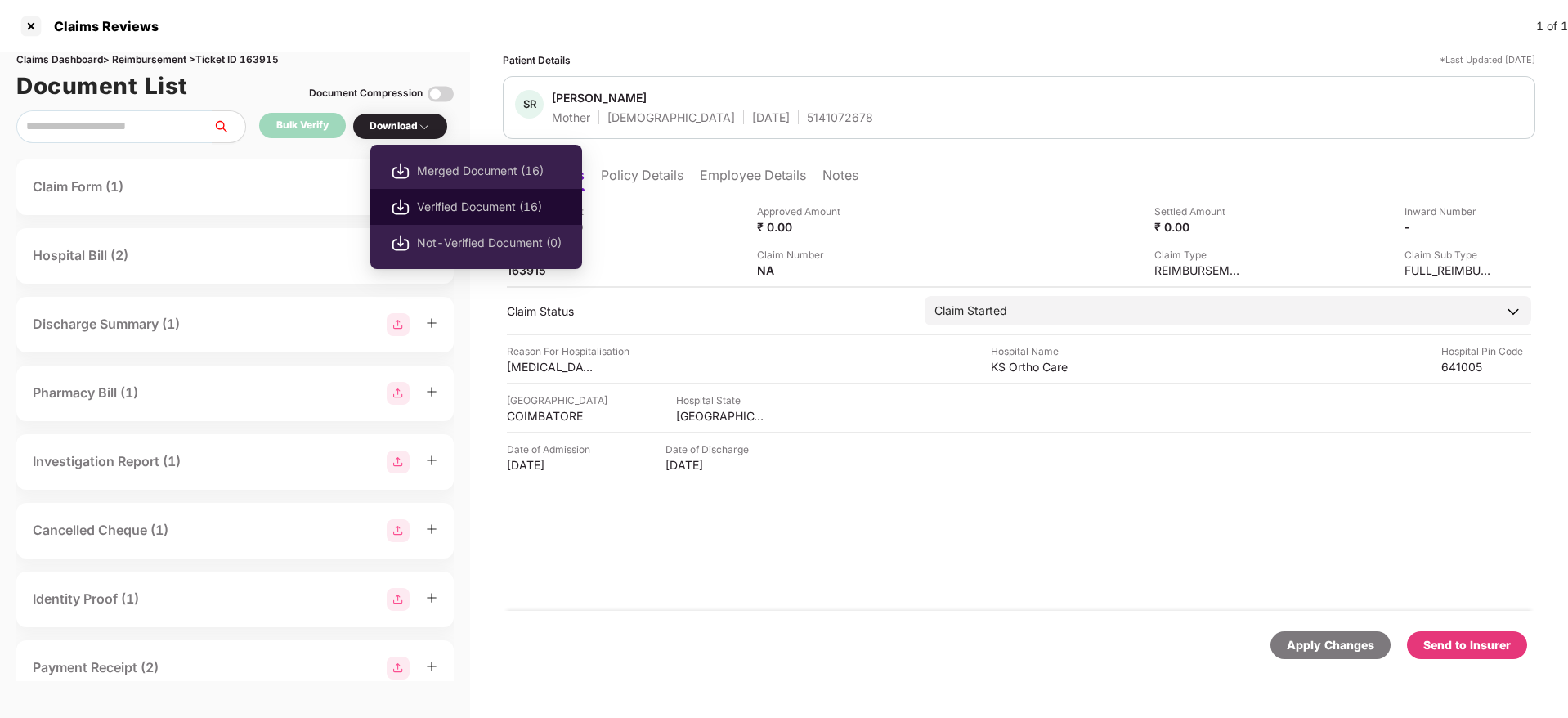
click at [462, 198] on span "Verified Document (16)" at bounding box center [490, 206] width 144 height 18
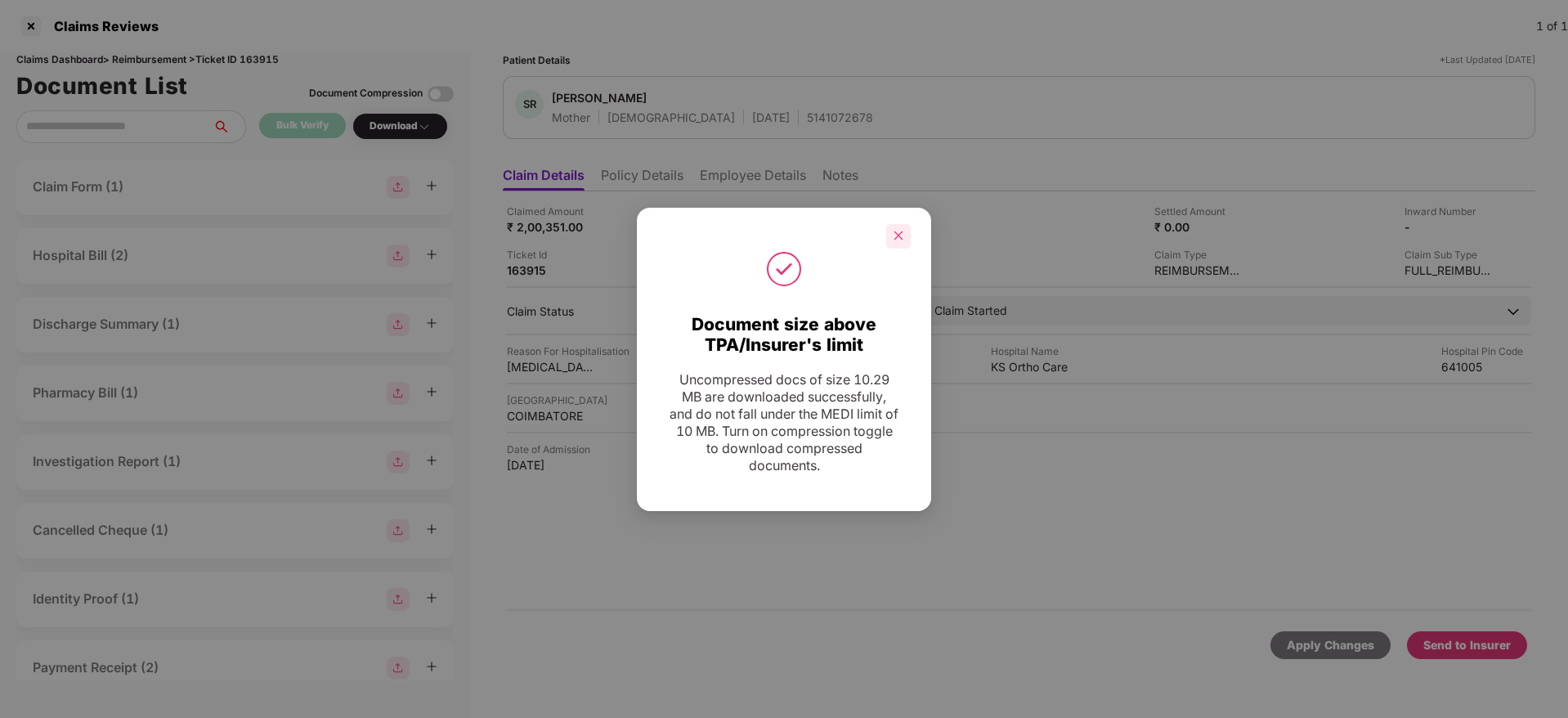
click at [908, 237] on div at bounding box center [898, 236] width 24 height 24
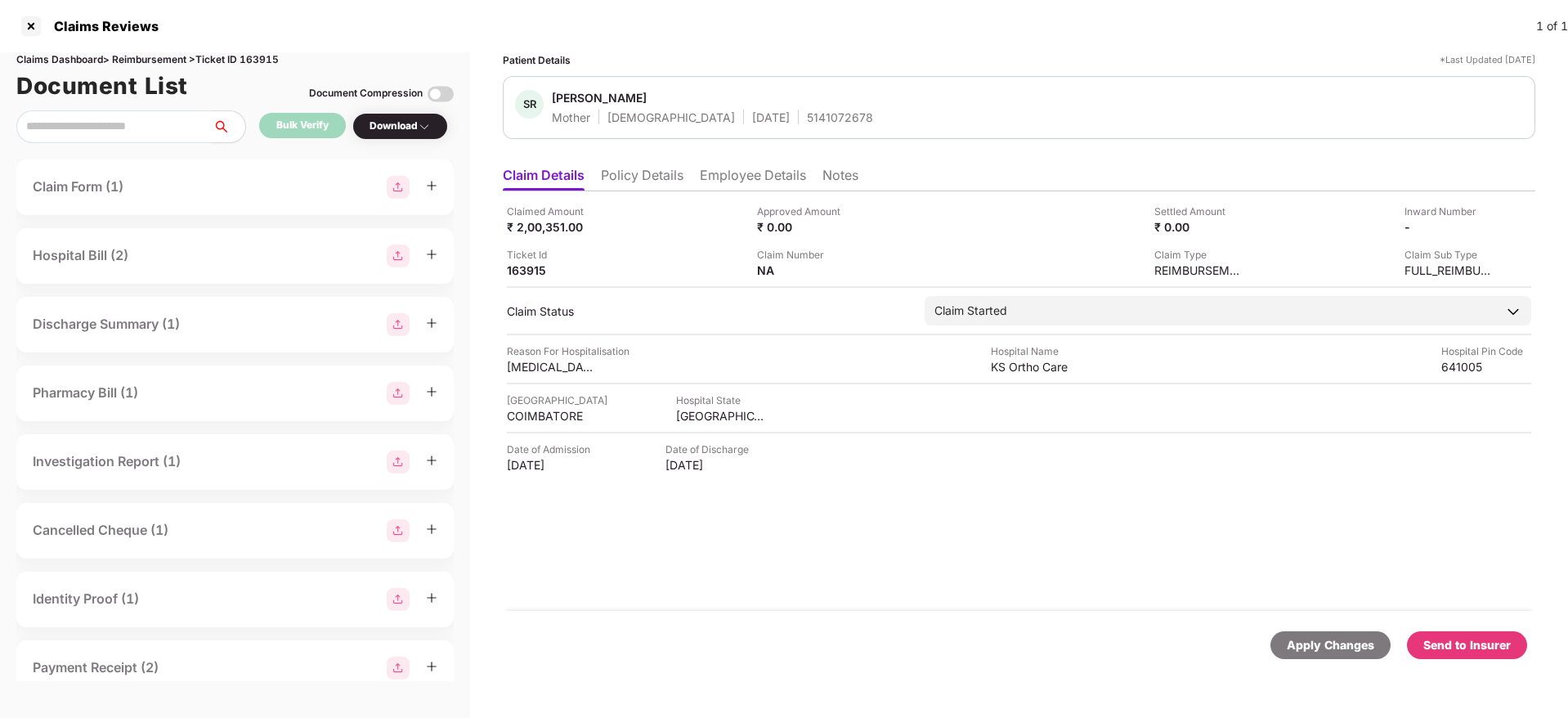
click at [1044, 450] on div "Send to Insurer" at bounding box center [1468, 645] width 120 height 28
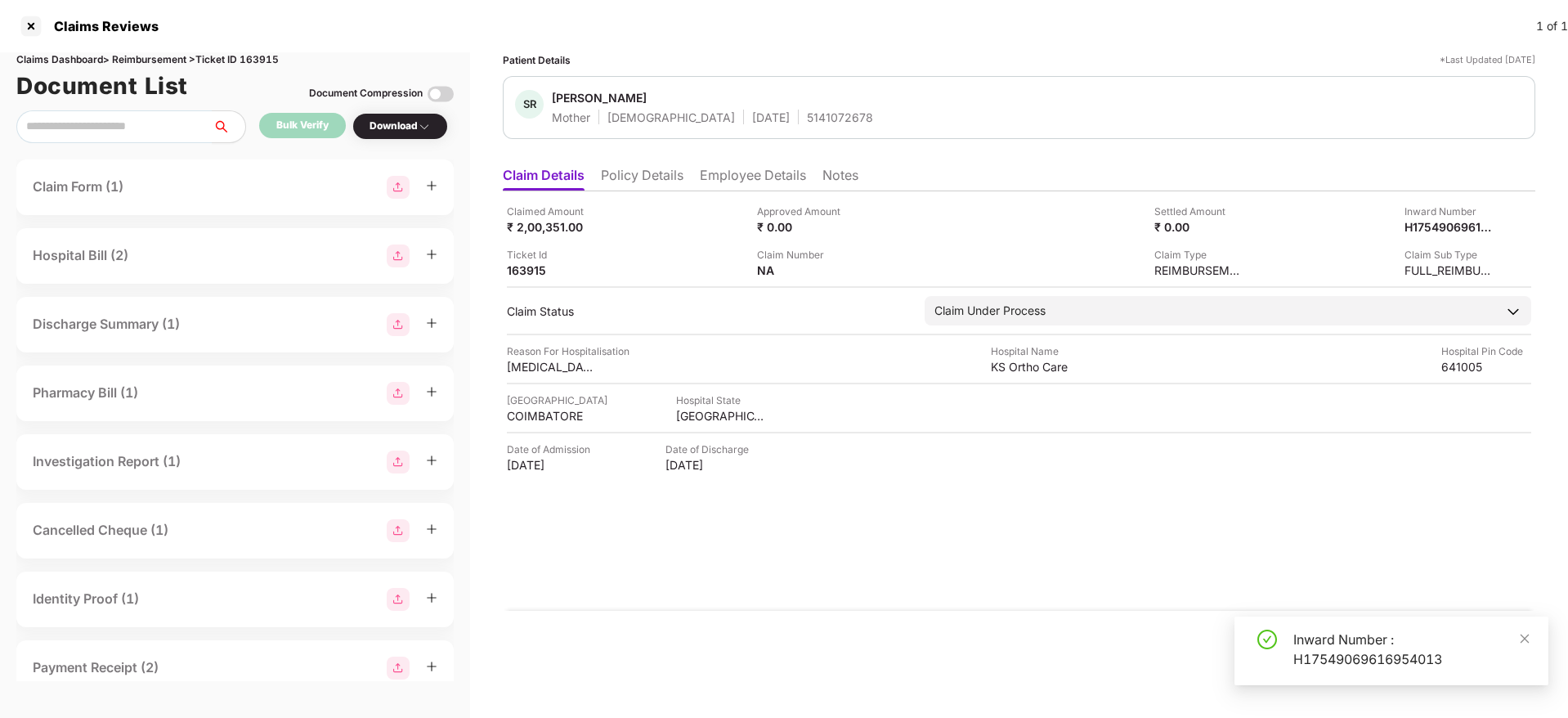
click at [665, 177] on li "Policy Details" at bounding box center [642, 178] width 83 height 23
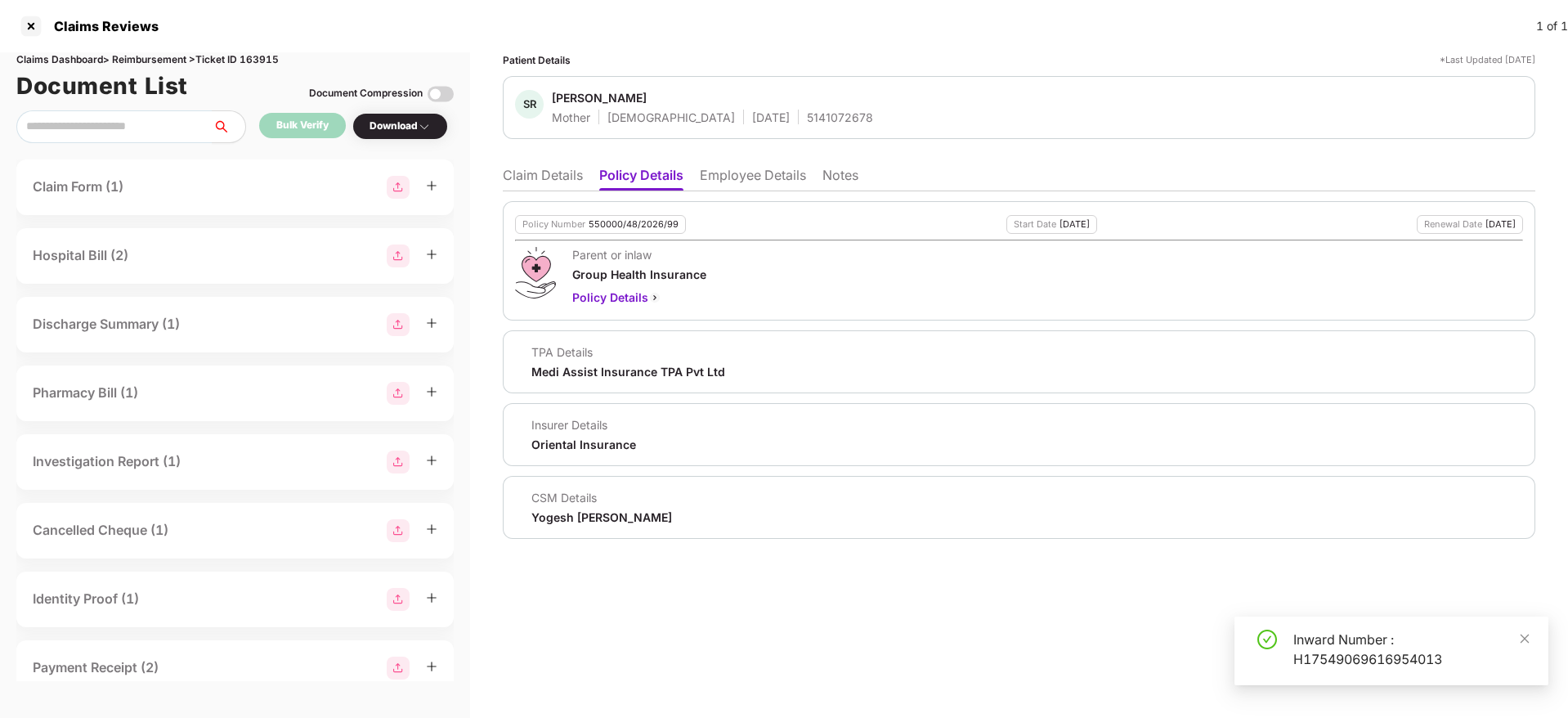
click at [732, 184] on li "Employee Details" at bounding box center [752, 178] width 106 height 23
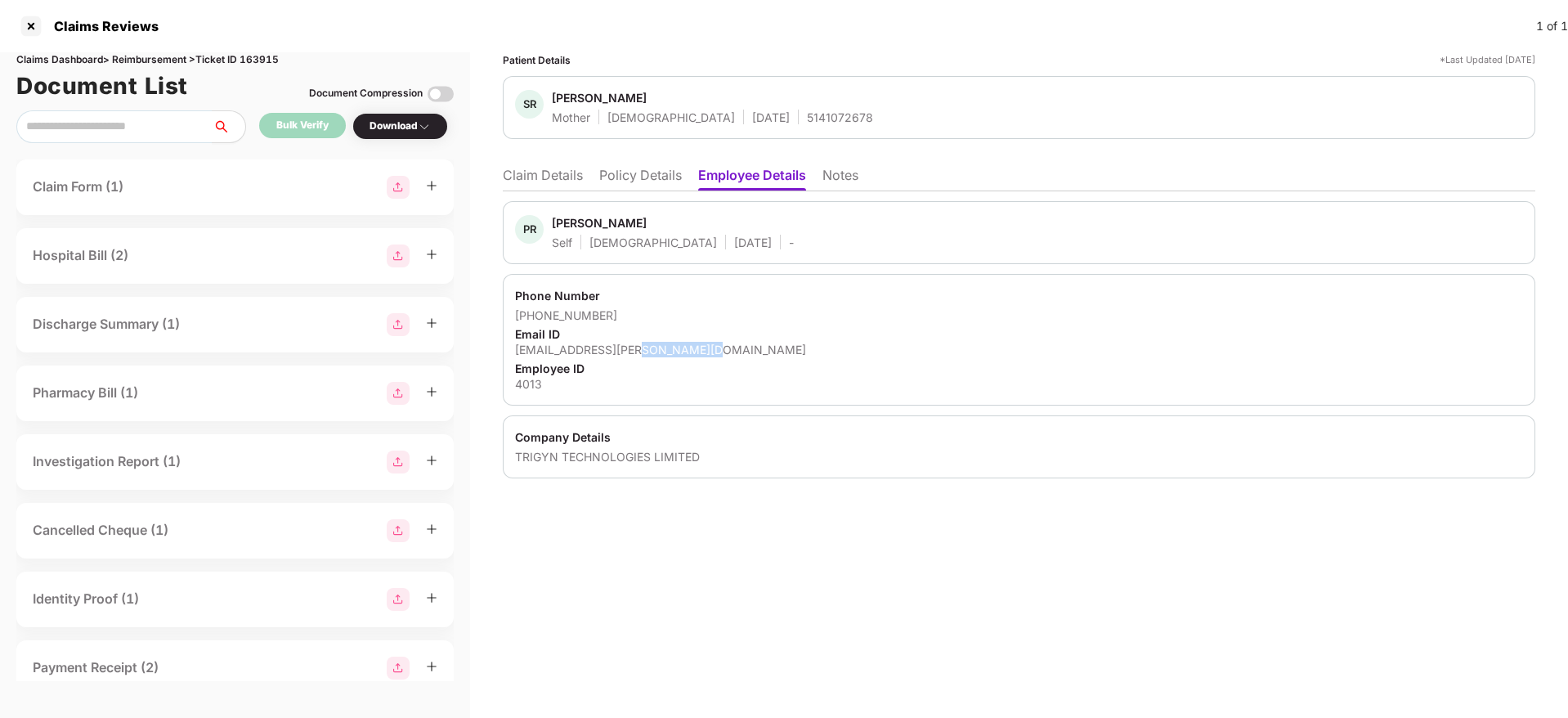
drag, startPoint x: 636, startPoint y: 350, endPoint x: 752, endPoint y: 342, distance: 116.3
click at [752, 342] on div "ponneelan.rangasamy@trigyn.com" at bounding box center [1018, 349] width 1008 height 16
click at [523, 178] on li "Claim Details" at bounding box center [542, 178] width 80 height 23
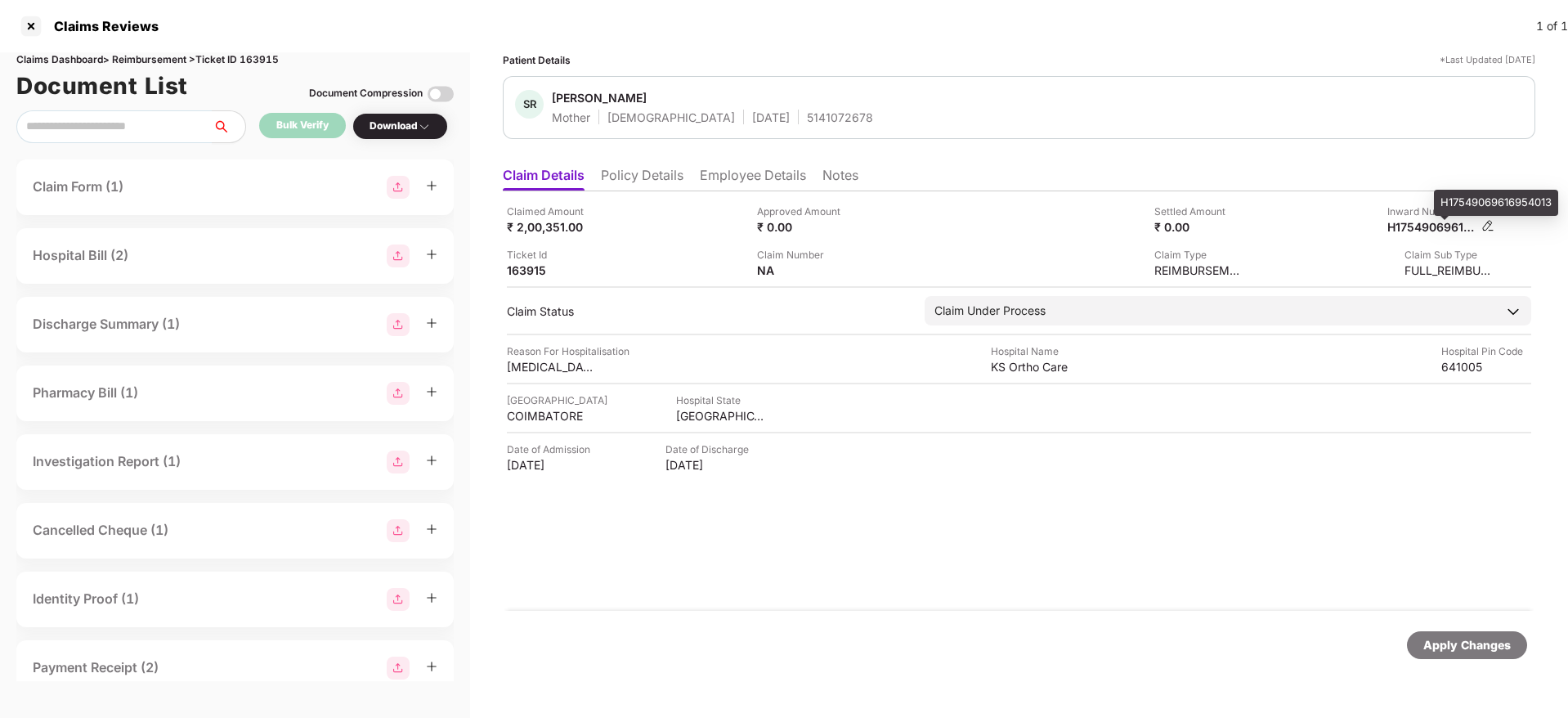
click at [1044, 229] on div "H17549069616954013" at bounding box center [1433, 227] width 90 height 16
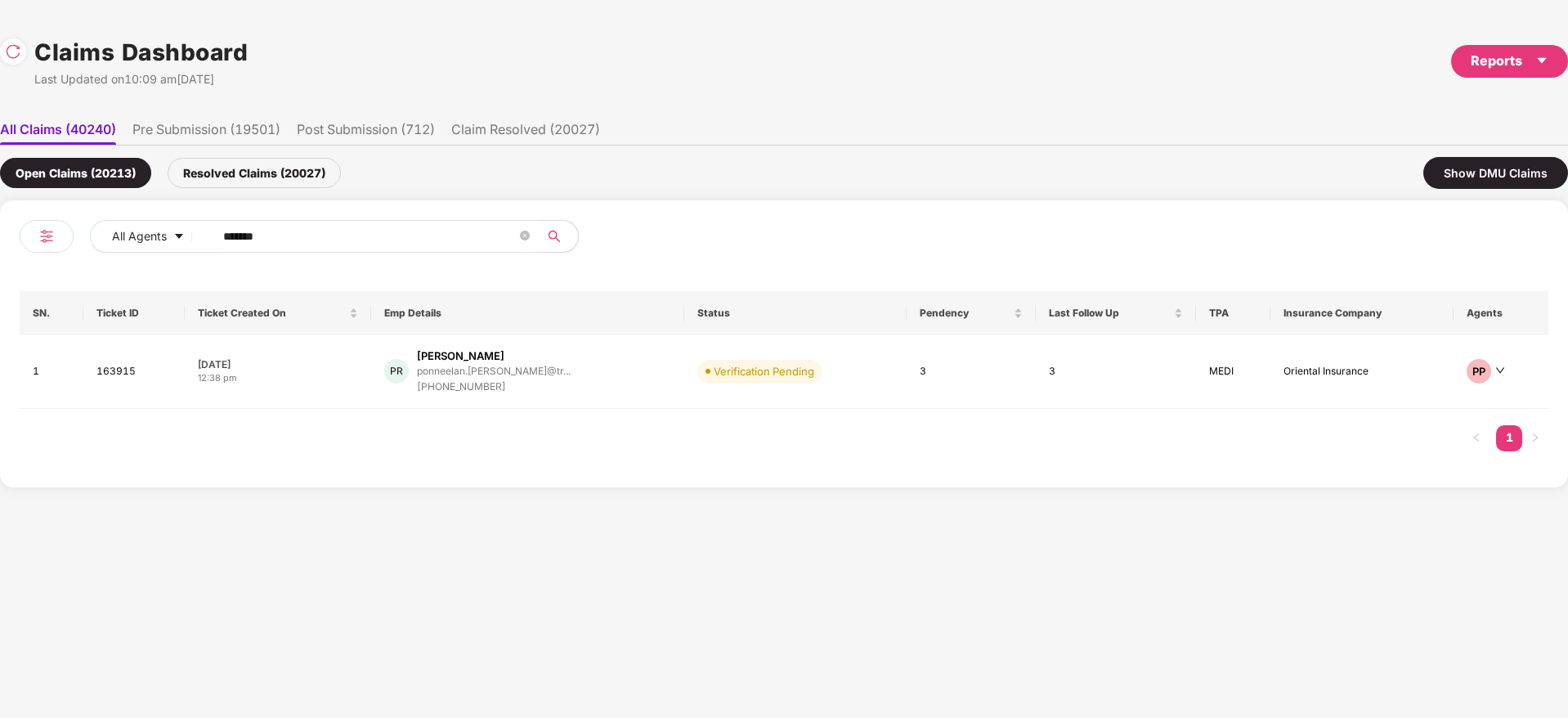
drag, startPoint x: 261, startPoint y: 243, endPoint x: 61, endPoint y: 264, distance: 201.1
click at [15, 271] on div "All Agents ****** SN. Ticket ID Ticket Created On Emp Details Status Pendency L…" at bounding box center [784, 344] width 1568 height 287
paste input "text"
drag, startPoint x: 335, startPoint y: 230, endPoint x: 45, endPoint y: 235, distance: 290.0
click at [48, 232] on div "All Agents ******" at bounding box center [401, 243] width 764 height 46
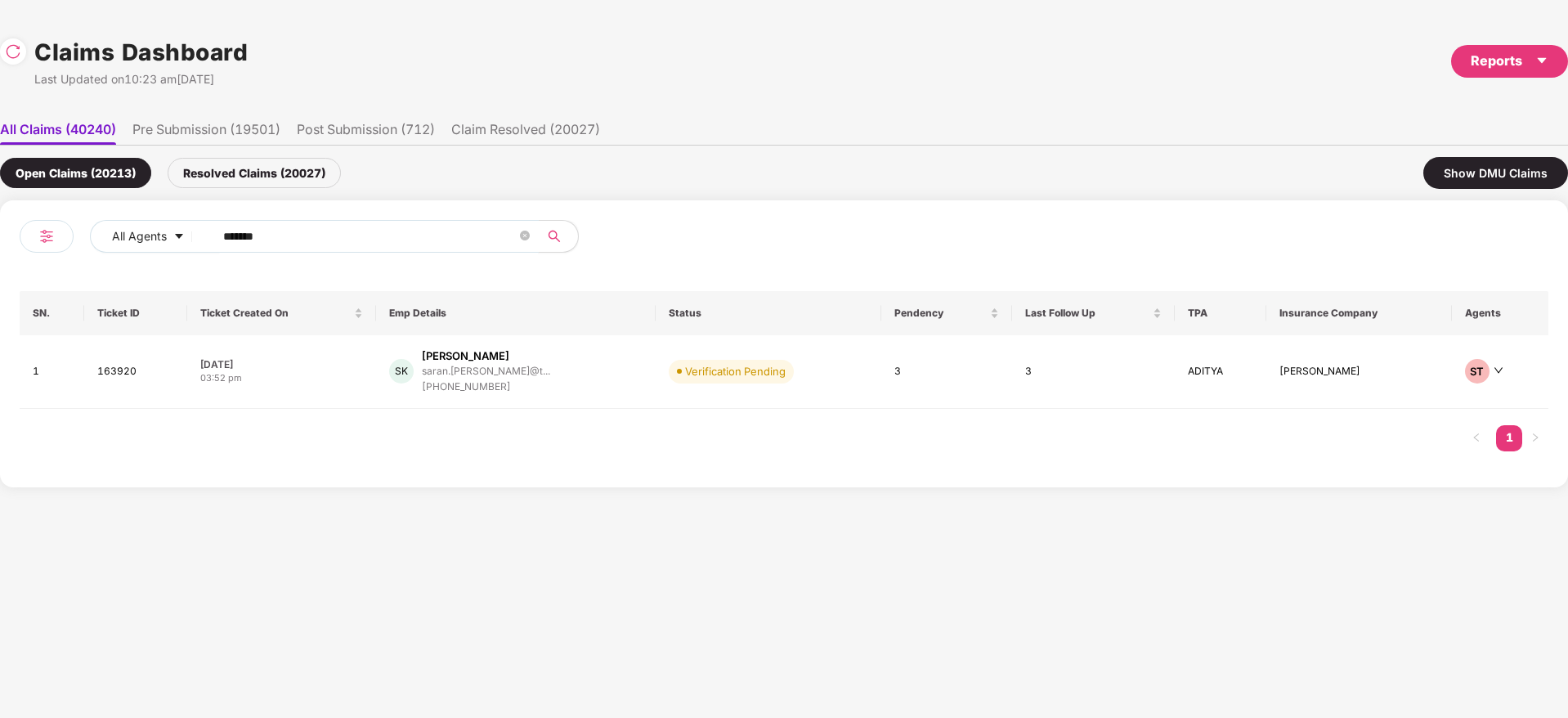
paste input "text"
type input "******"
click at [596, 393] on div "GD Girish Dadlani girish.dadlani@centiro... +918956993279" at bounding box center [525, 371] width 289 height 47
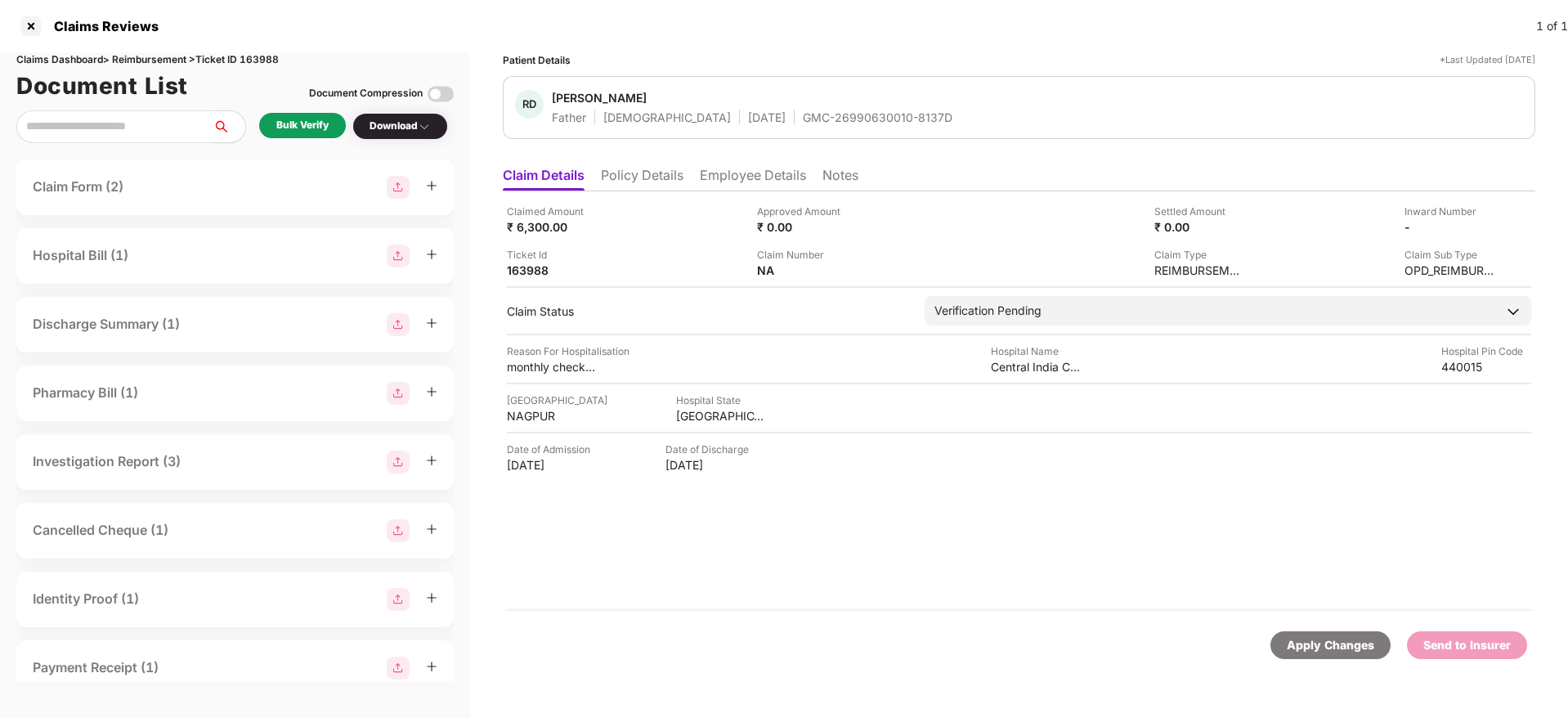
click at [318, 127] on div "Bulk Verify" at bounding box center [303, 126] width 53 height 16
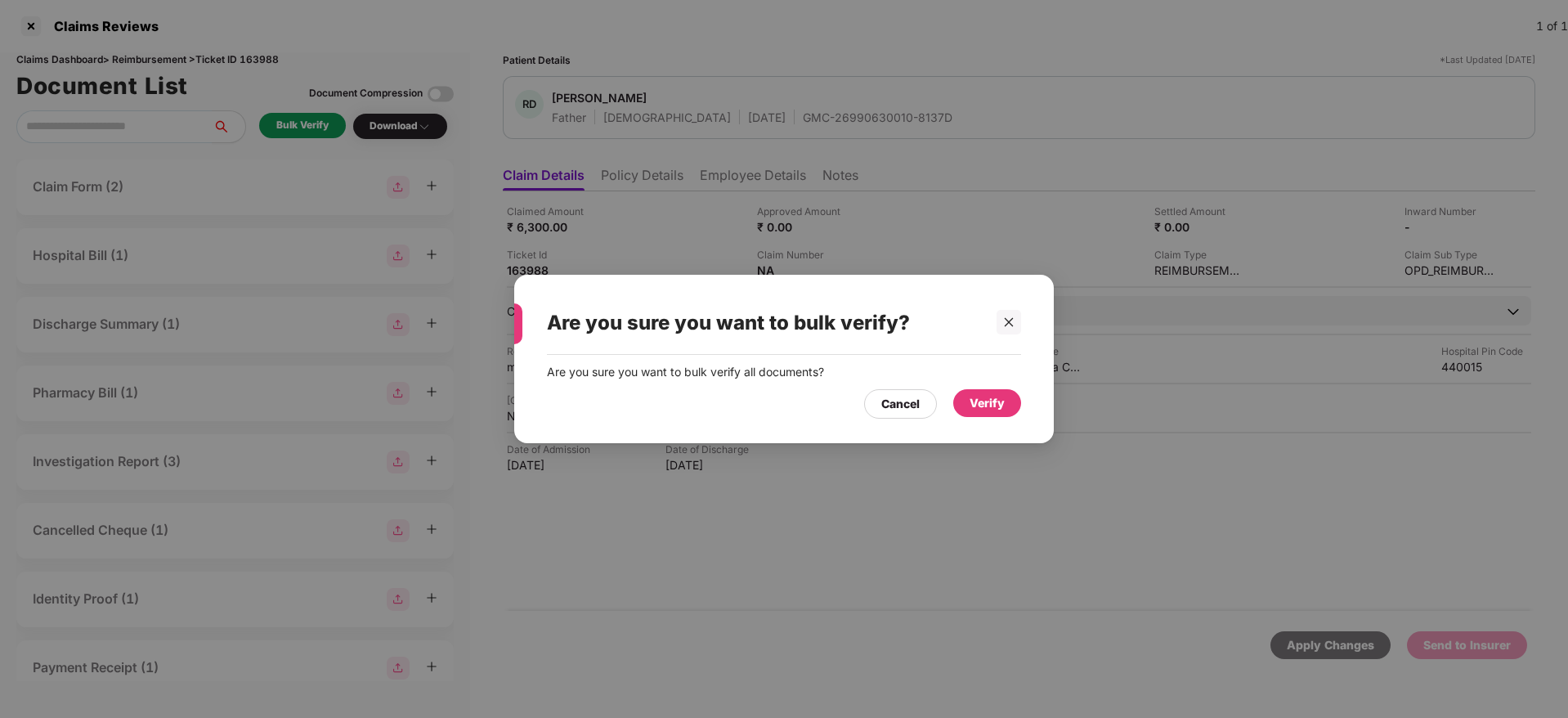
click at [976, 405] on div "Verify" at bounding box center [987, 402] width 35 height 18
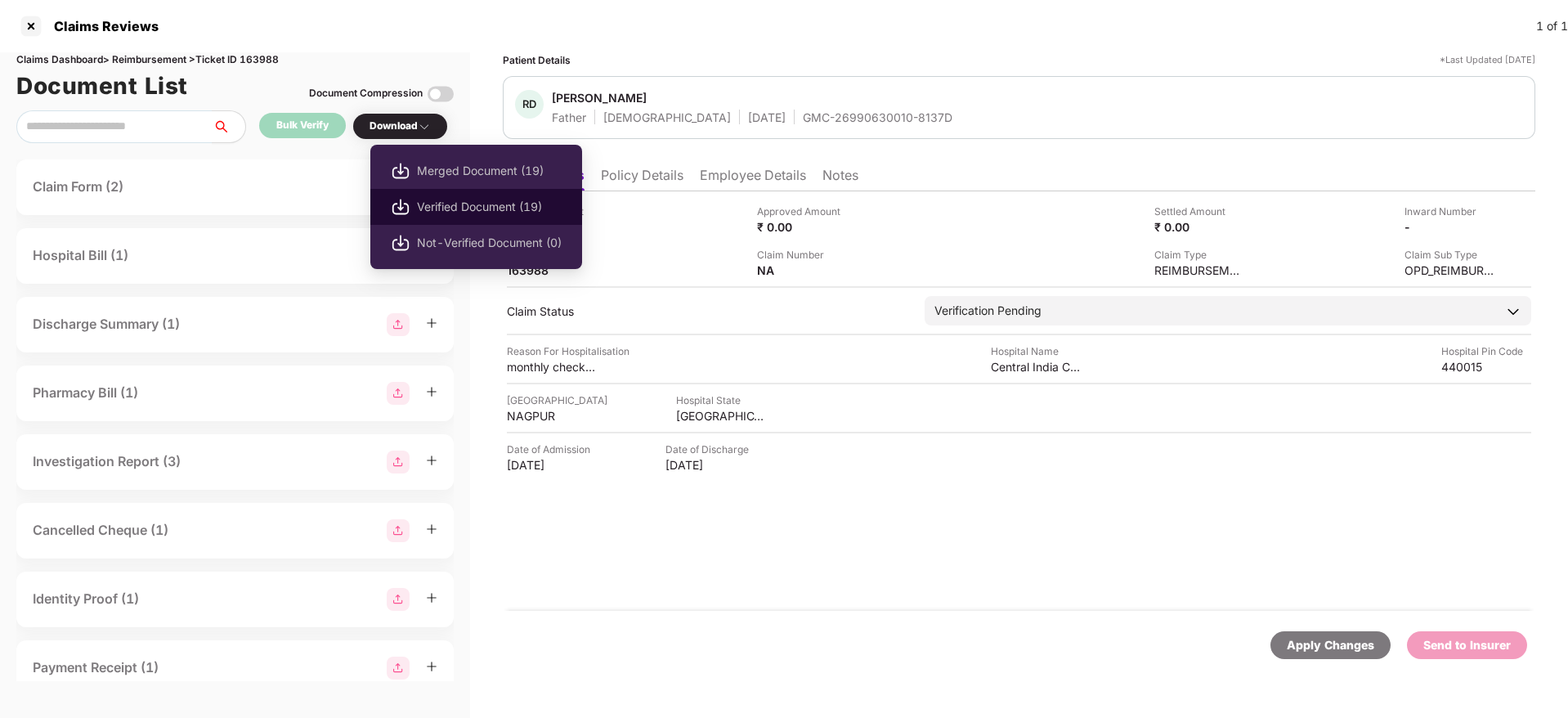
click at [460, 199] on span "Verified Document (19)" at bounding box center [490, 206] width 144 height 18
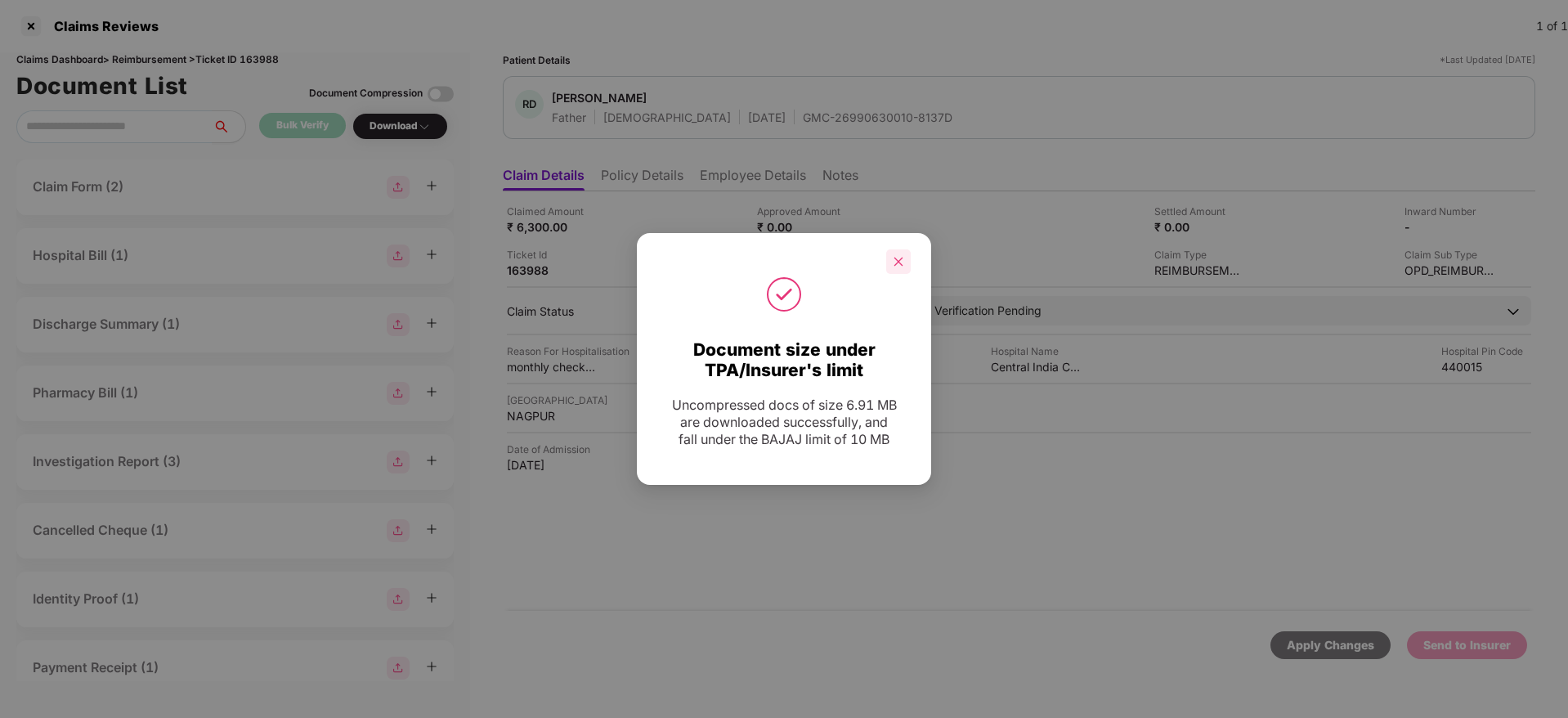
click at [891, 267] on div at bounding box center [898, 262] width 24 height 24
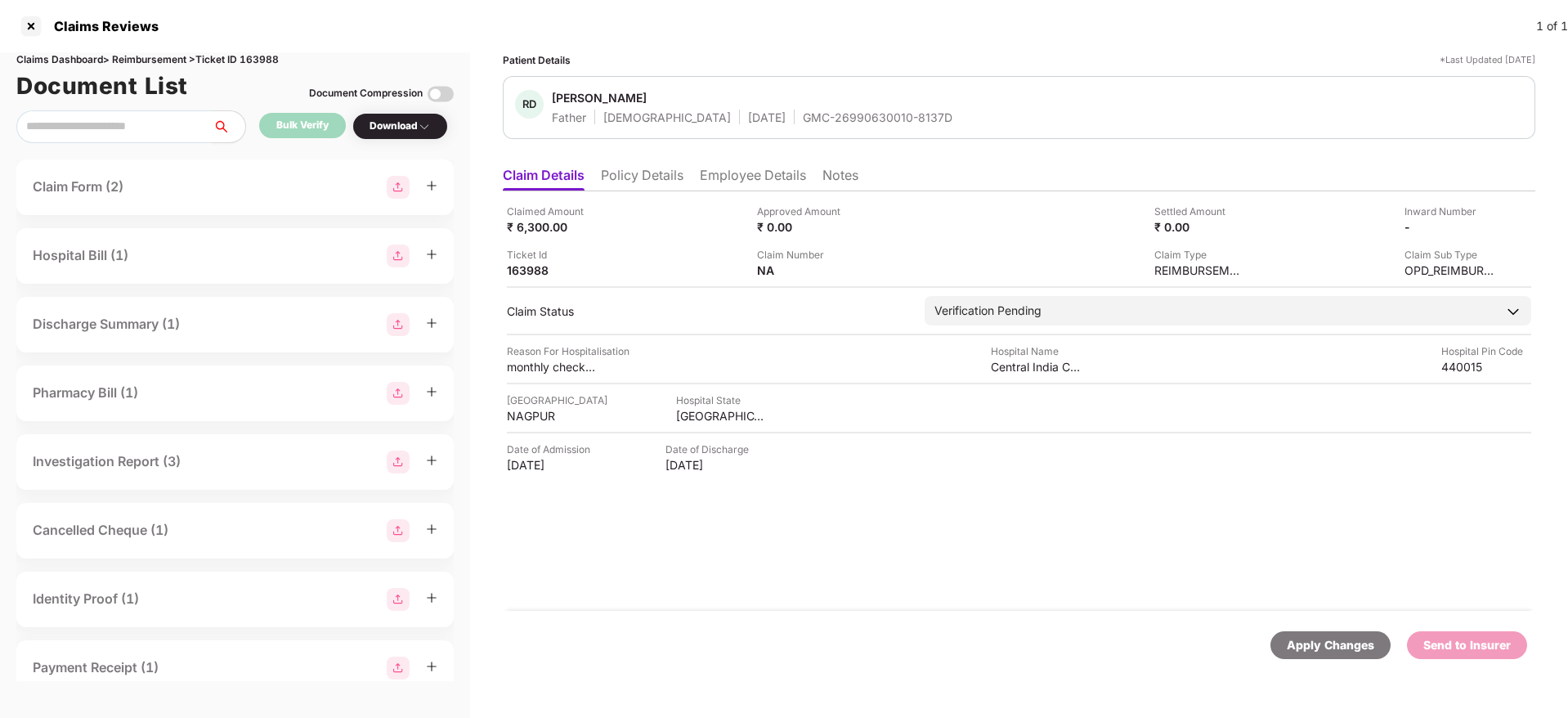
click at [803, 124] on div "GMC-26990630010-8137D" at bounding box center [878, 117] width 150 height 16
click at [803, 123] on div "GMC-26990630010-8137D" at bounding box center [878, 117] width 150 height 16
click at [686, 416] on div "MAHARASHTRA" at bounding box center [721, 415] width 90 height 16
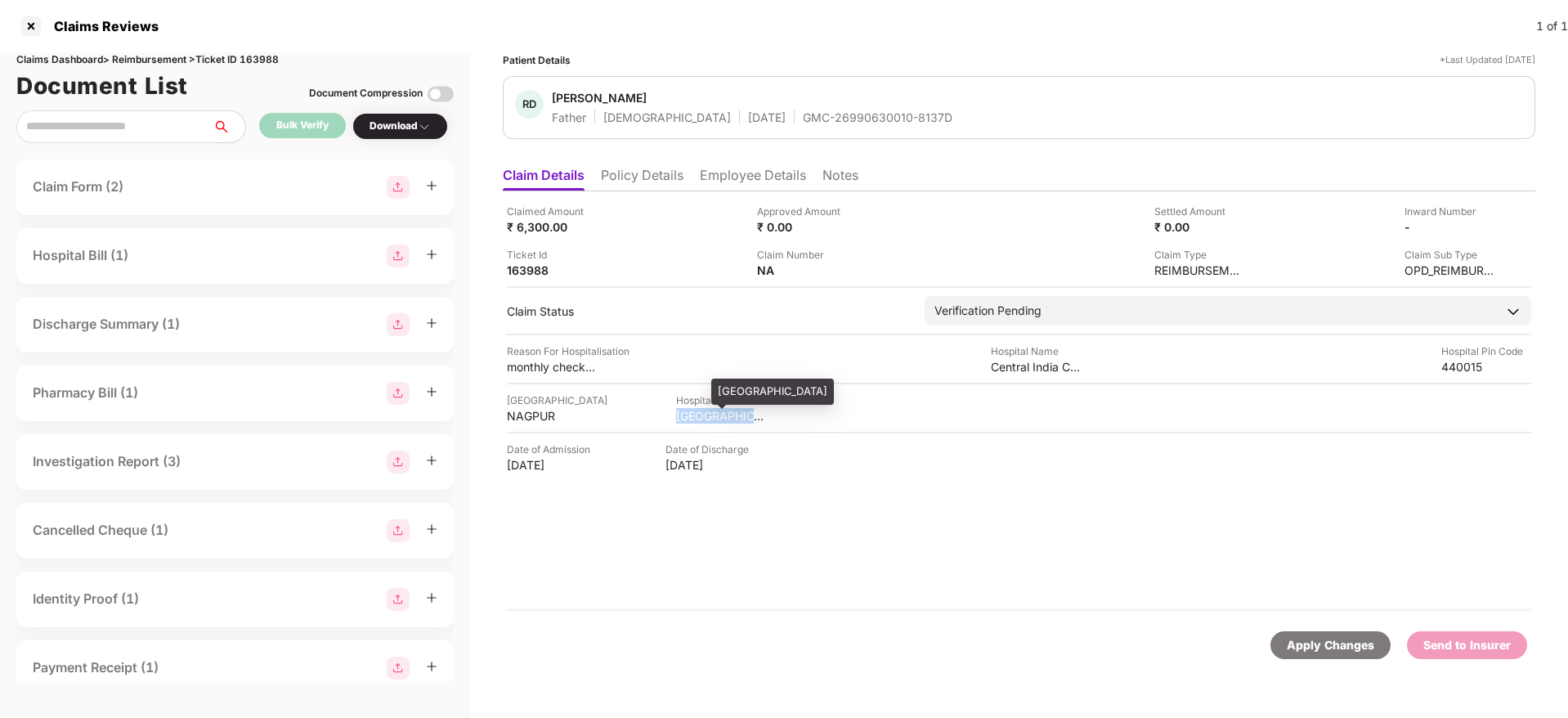
click at [686, 416] on div "MAHARASHTRA" at bounding box center [721, 415] width 90 height 16
click at [515, 414] on div "NAGPUR" at bounding box center [552, 415] width 90 height 16
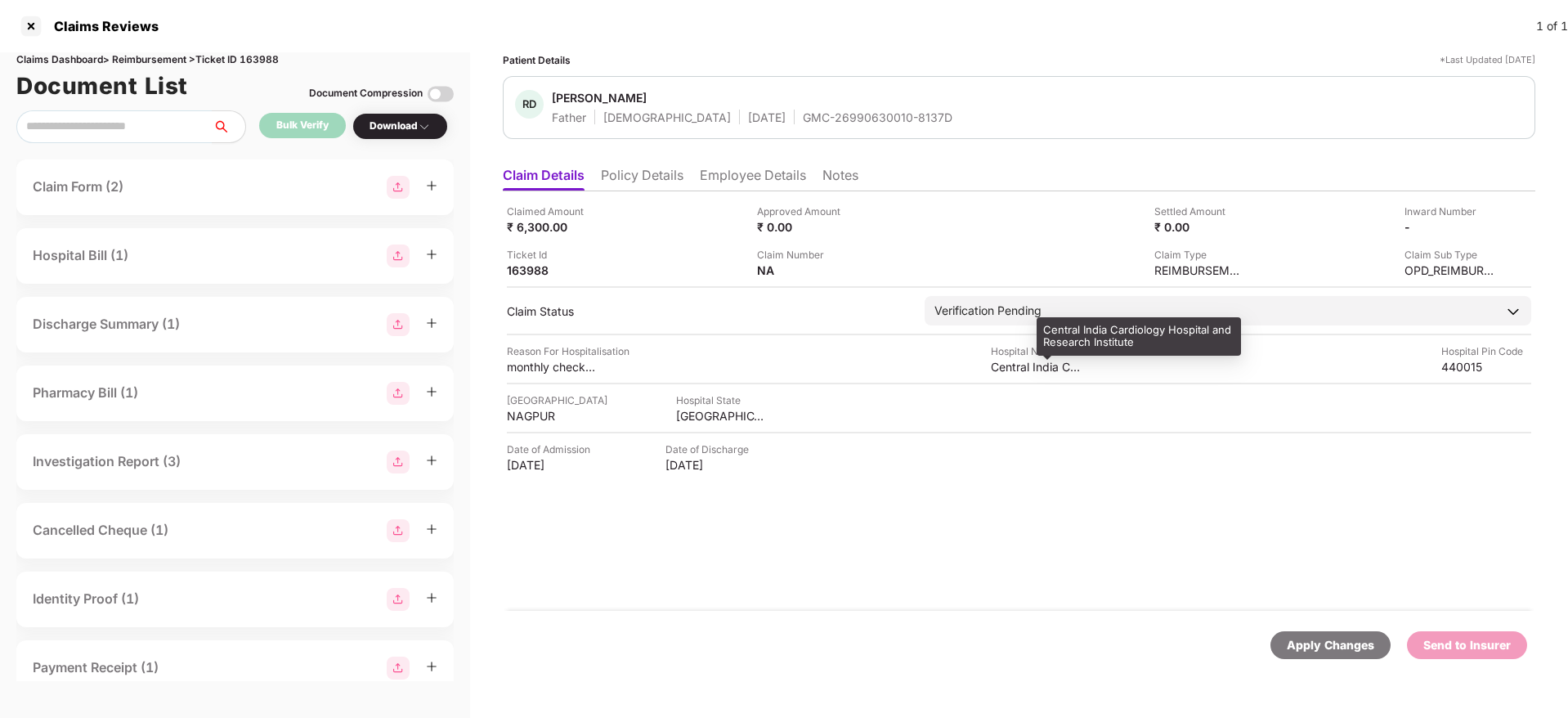
click at [1024, 366] on div "Central India Cardiology Hospital and Research Institute" at bounding box center [1036, 366] width 90 height 16
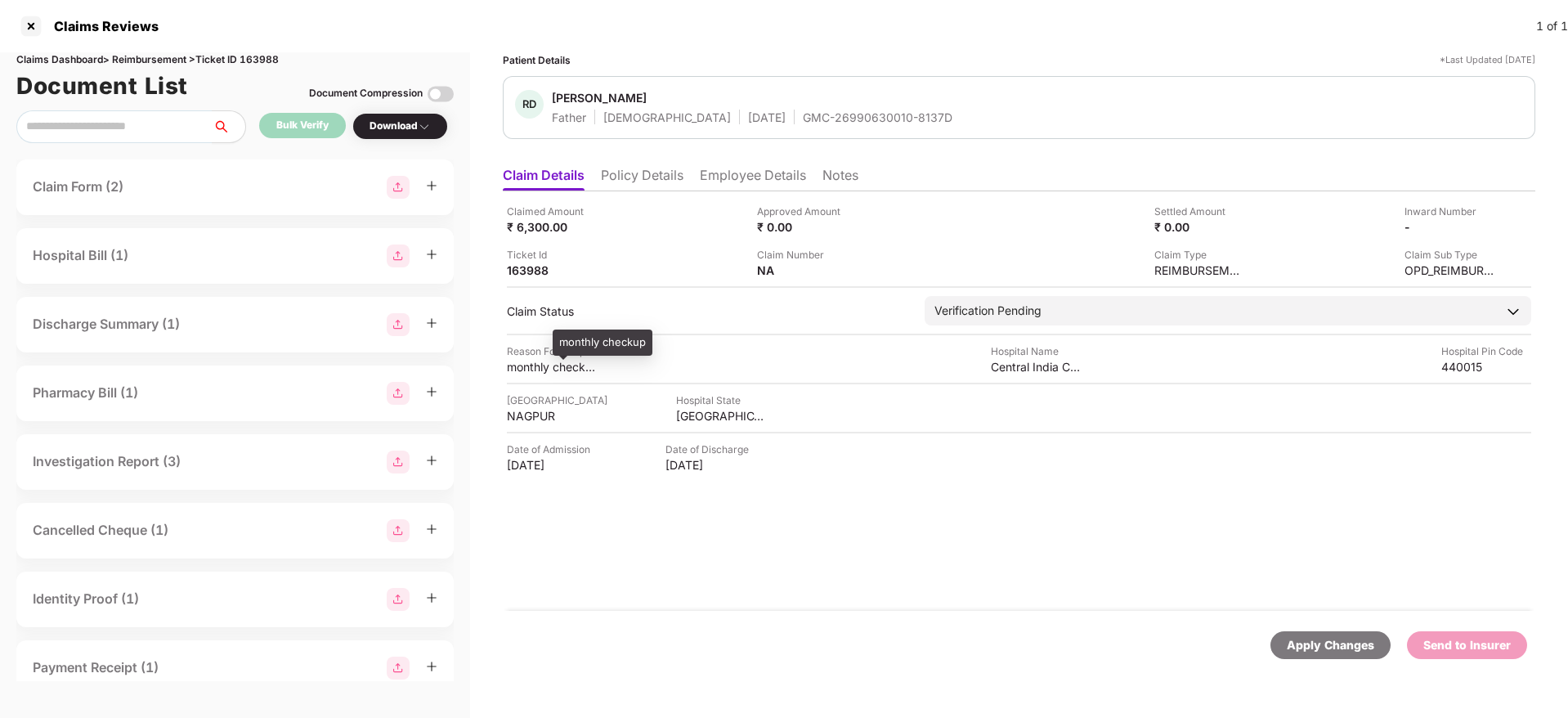
click at [537, 370] on div "monthly checkup" at bounding box center [552, 366] width 90 height 16
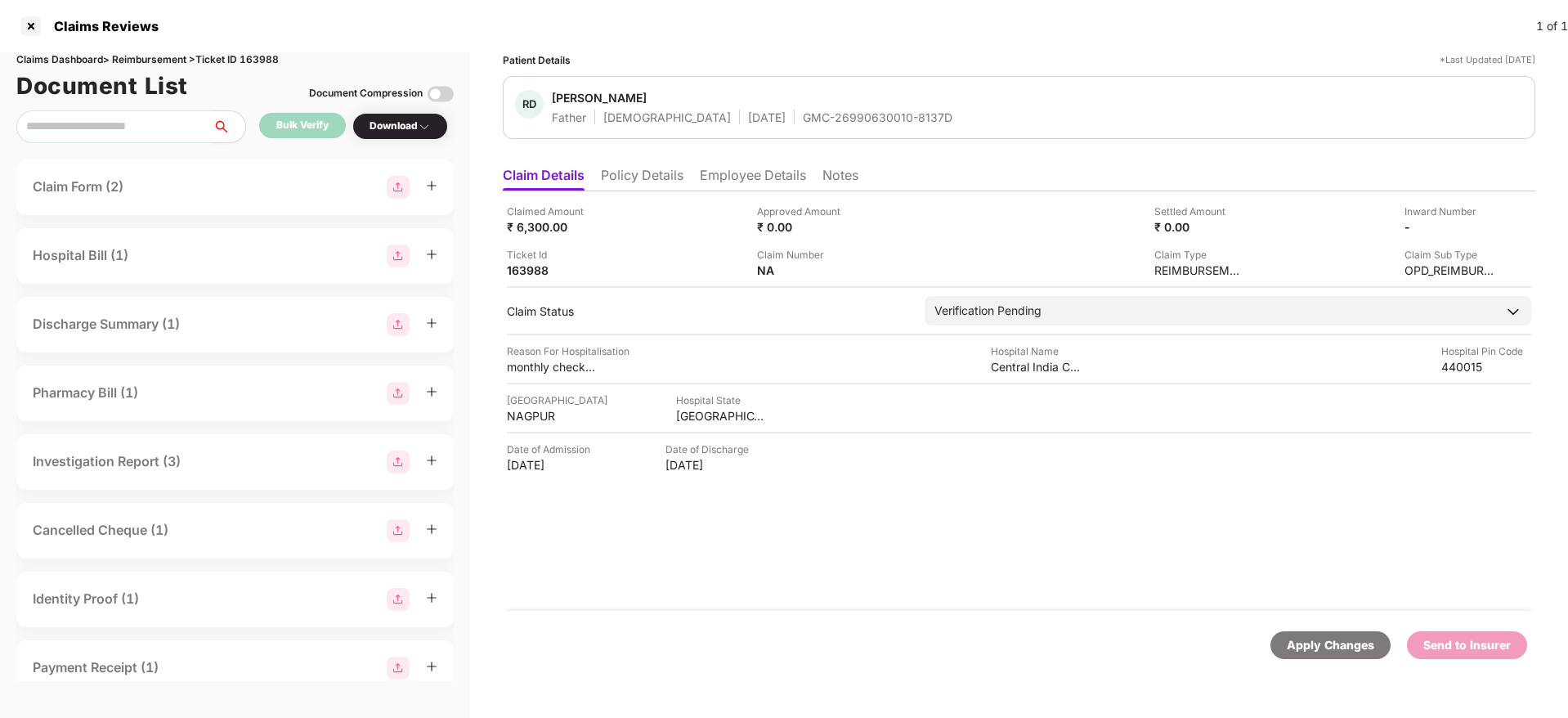
click at [676, 169] on li "Policy Details" at bounding box center [642, 178] width 83 height 23
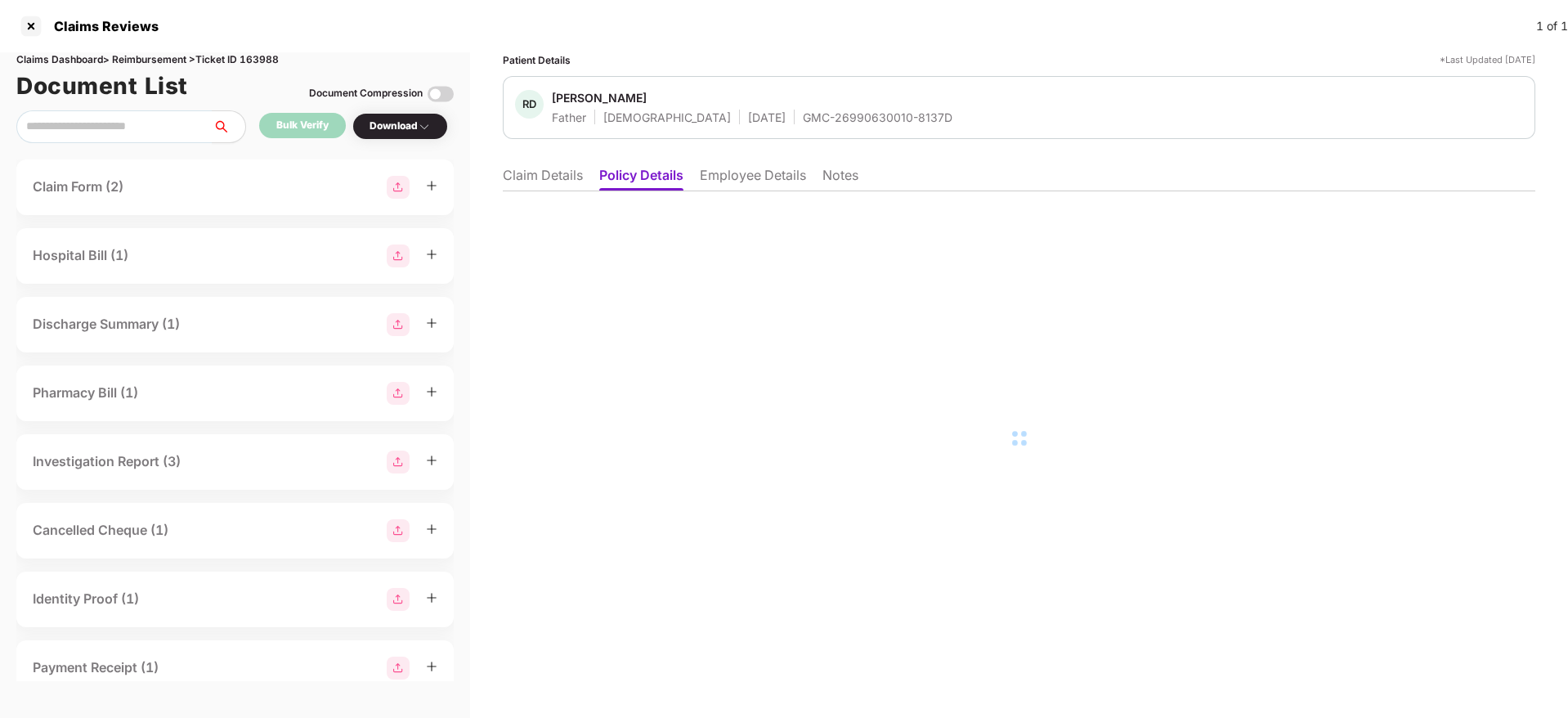
click at [753, 169] on li "Employee Details" at bounding box center [752, 178] width 106 height 23
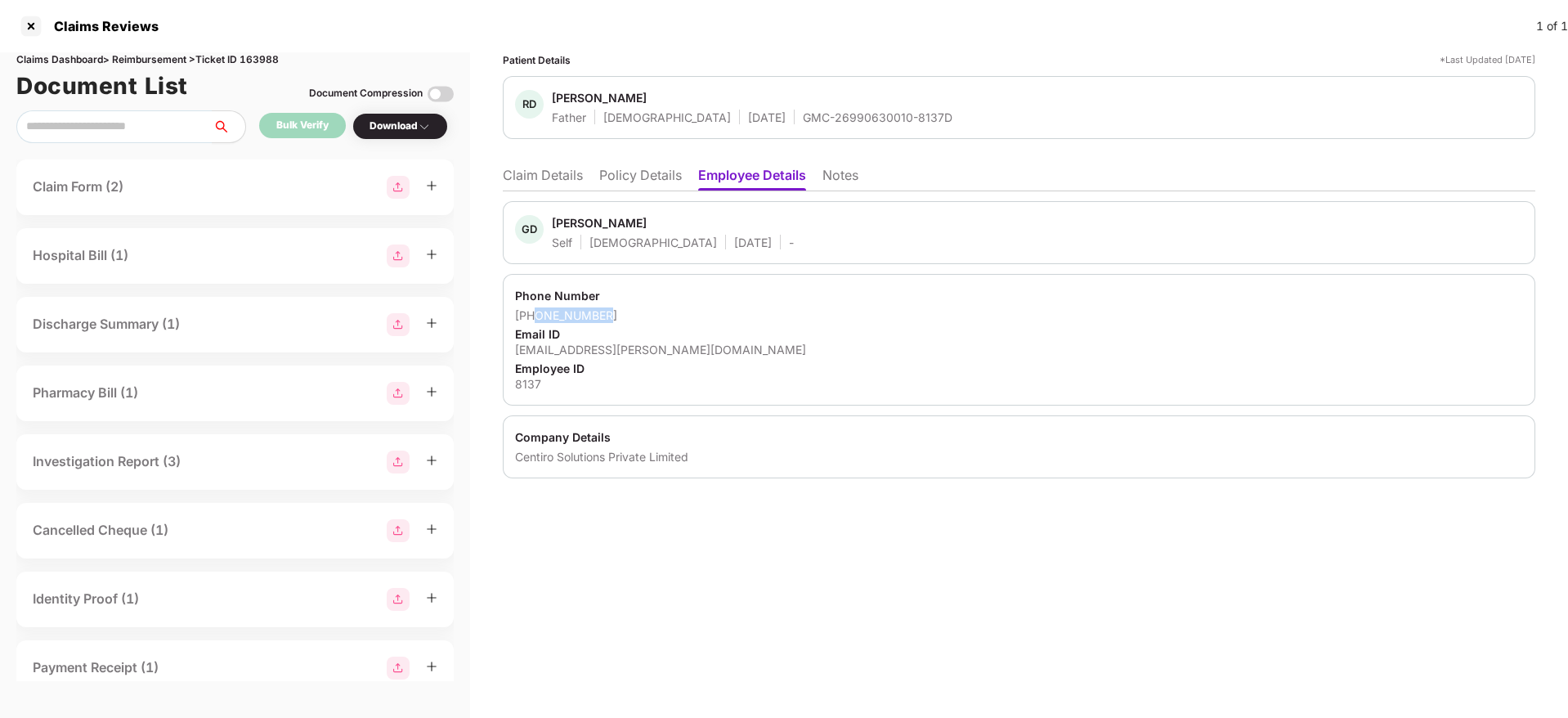
drag, startPoint x: 637, startPoint y: 311, endPoint x: 536, endPoint y: 310, distance: 101.0
click at [536, 310] on div "+918956993279" at bounding box center [1018, 315] width 1008 height 16
click at [602, 346] on div "girish.dadlani@centiro.com" at bounding box center [1018, 349] width 1008 height 16
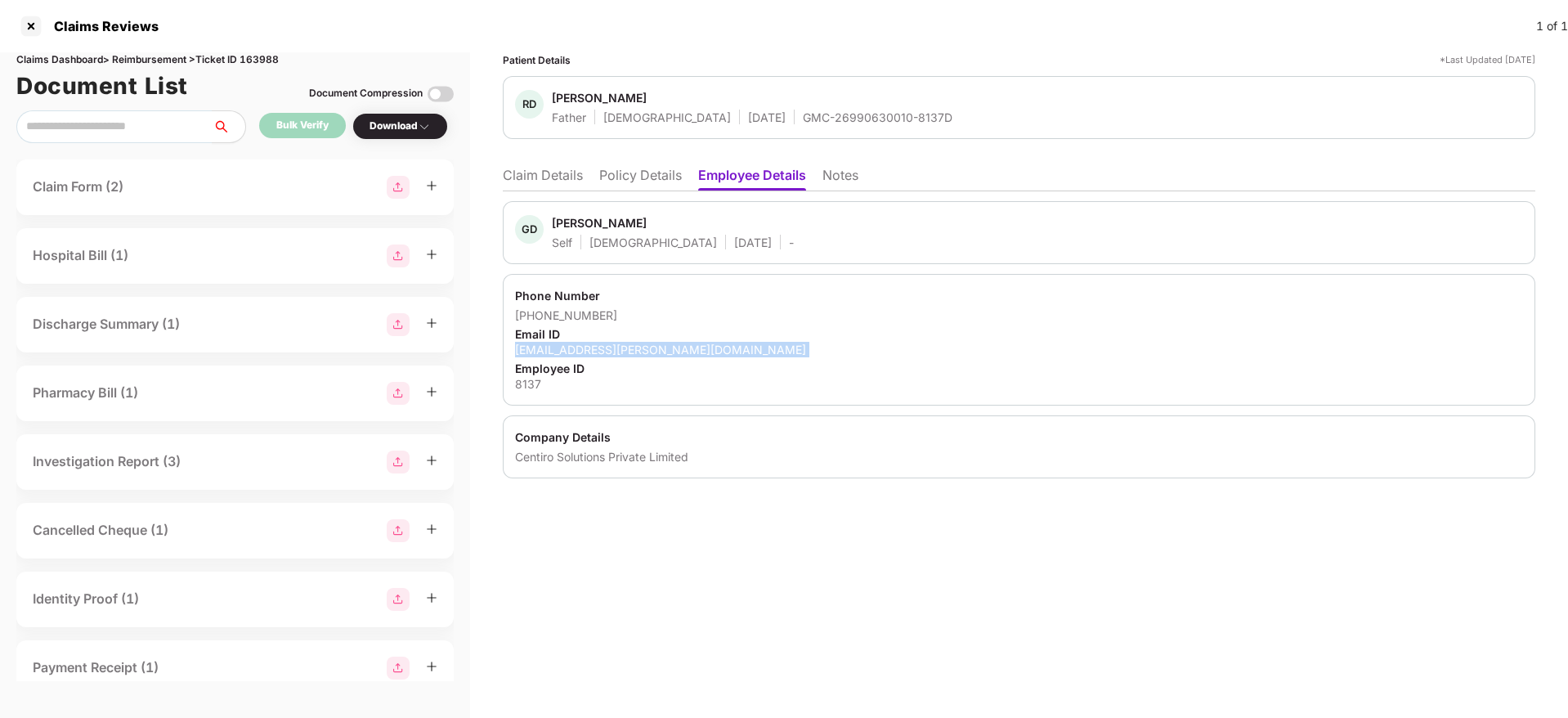
click at [602, 346] on div "girish.dadlani@centiro.com" at bounding box center [1018, 349] width 1008 height 16
click at [580, 176] on li "Claim Details" at bounding box center [542, 178] width 80 height 23
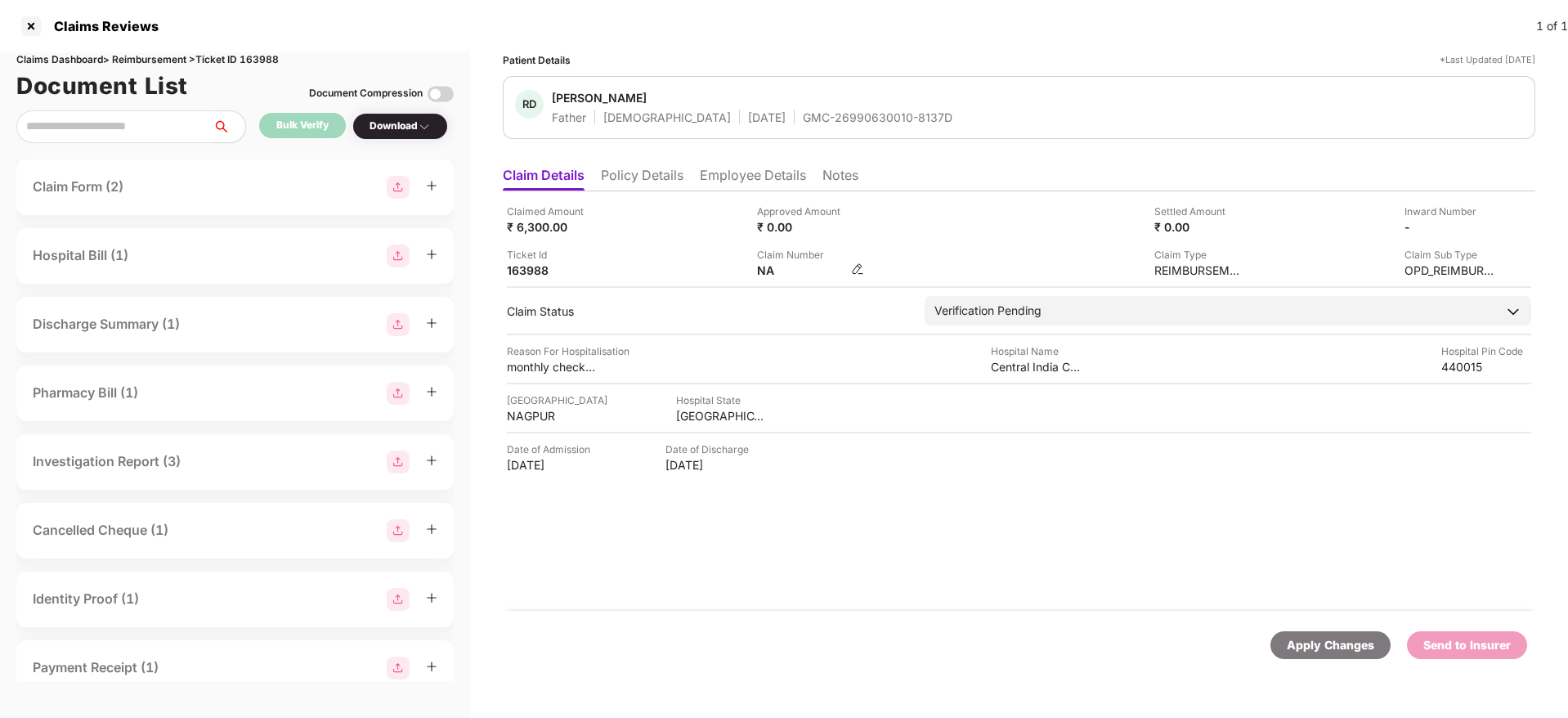
click at [856, 265] on img at bounding box center [858, 269] width 13 height 13
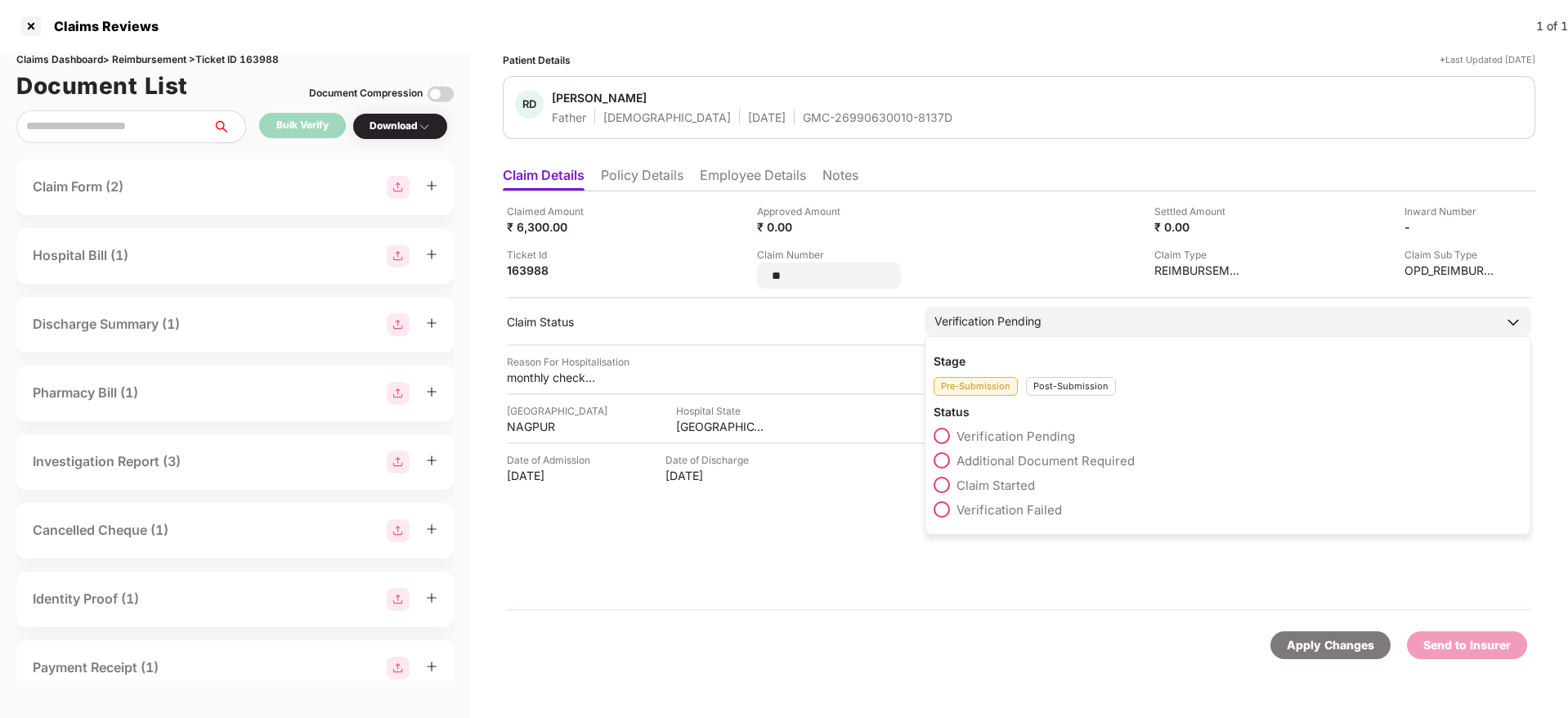
type input "*"
type input "**********"
click at [1033, 316] on div "Verification Pending" at bounding box center [988, 321] width 107 height 18
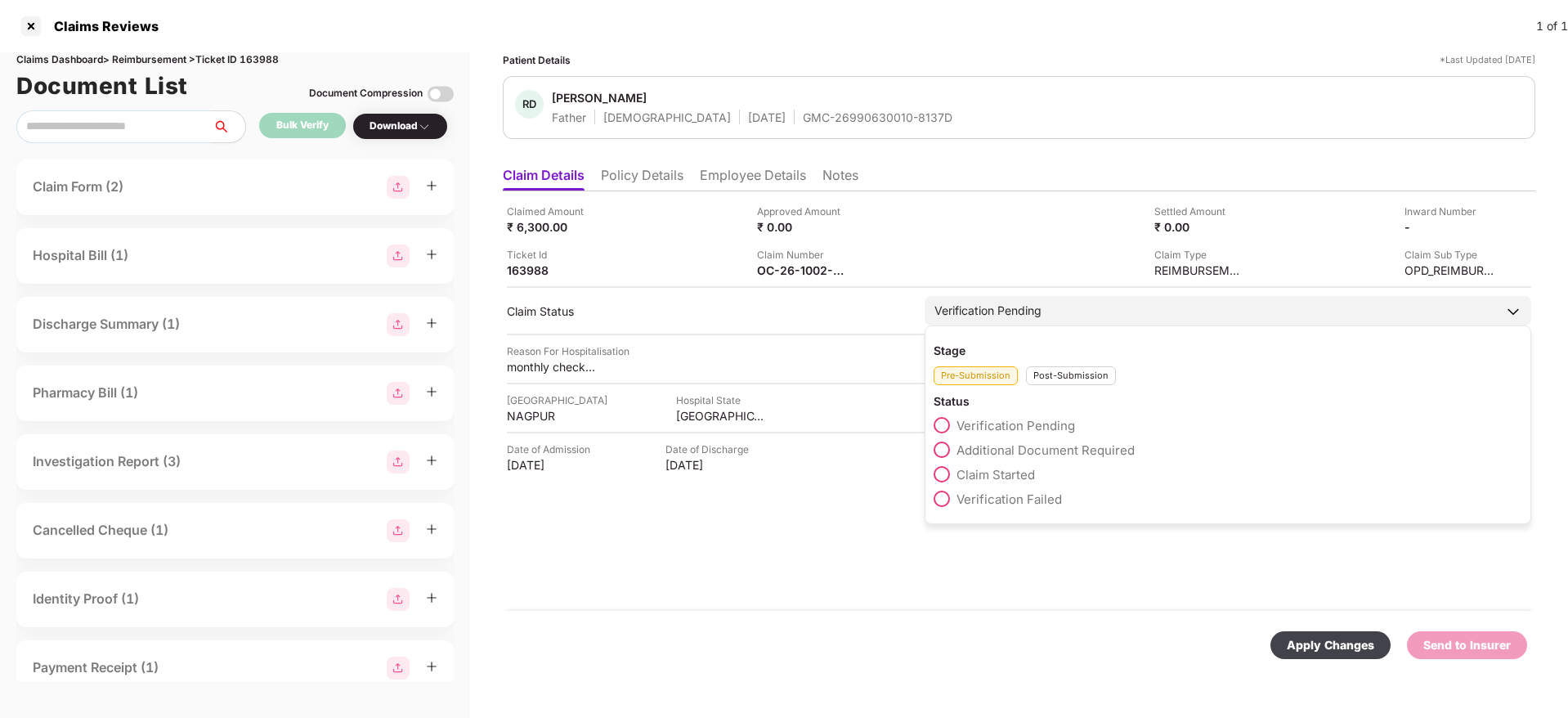
drag, startPoint x: 1053, startPoint y: 382, endPoint x: 1053, endPoint y: 373, distance: 9.0
click at [1044, 381] on div "Post-Submission" at bounding box center [1071, 376] width 90 height 19
click at [1037, 450] on span "Claim Under Process" at bounding box center [1018, 450] width 124 height 16
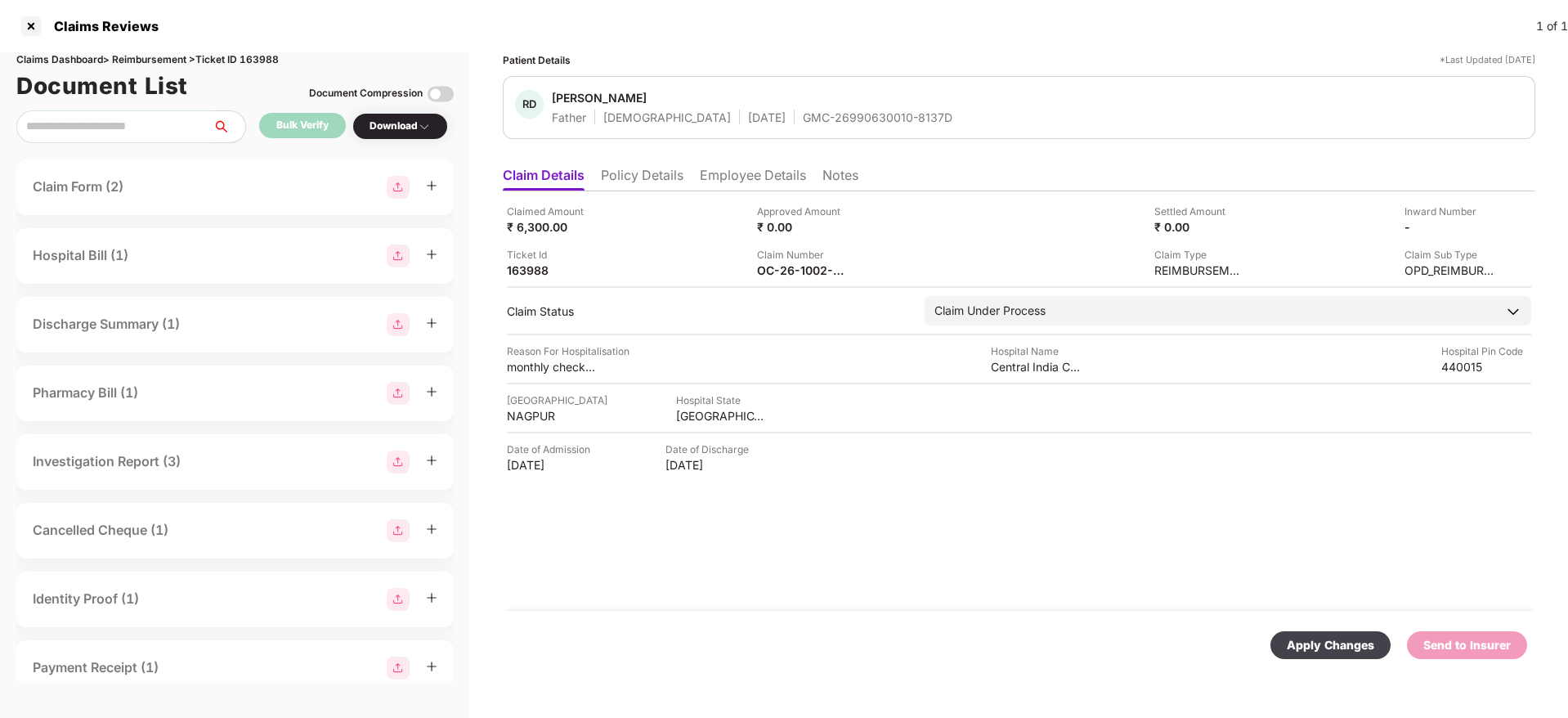
click at [1044, 450] on div "Apply Changes" at bounding box center [1330, 644] width 87 height 18
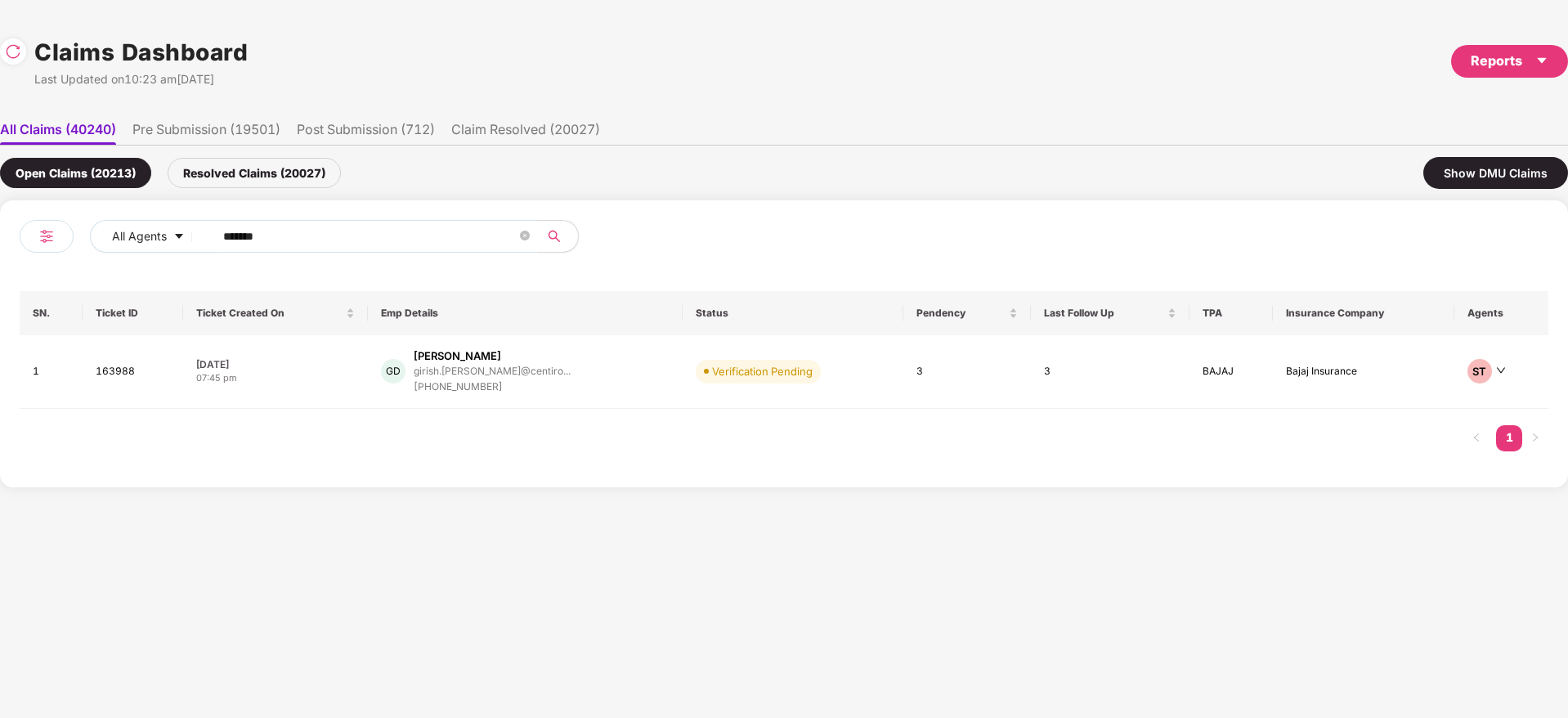
drag, startPoint x: 300, startPoint y: 229, endPoint x: 37, endPoint y: 294, distance: 270.9
click at [37, 293] on div "All Agents ****** SN. Ticket ID Ticket Created On Emp Details Status Pendency L…" at bounding box center [784, 344] width 1529 height 247
paste input "text"
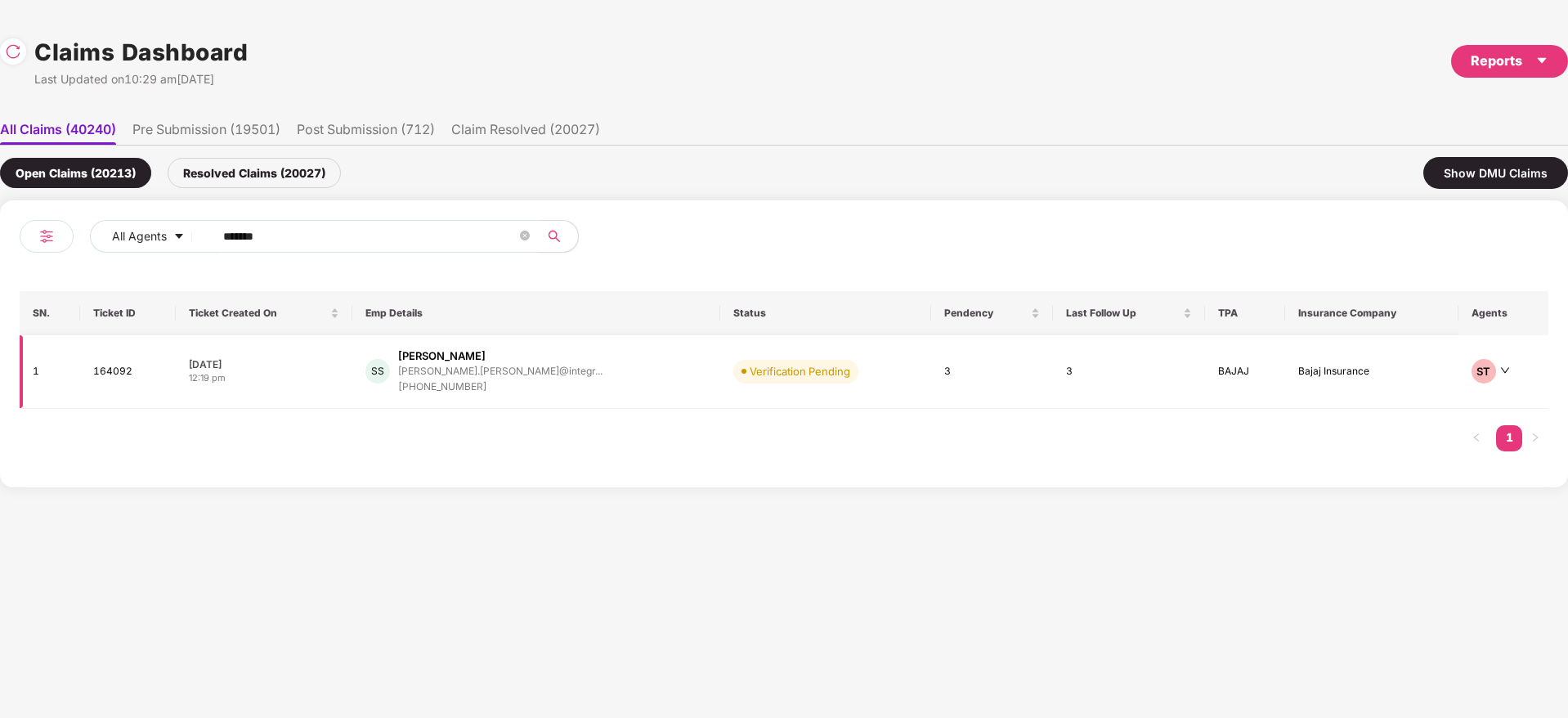
type input "******"
click at [614, 367] on div "SS Sanchita Shirke sanchita.shirke@integr... +918767194964" at bounding box center [536, 371] width 341 height 47
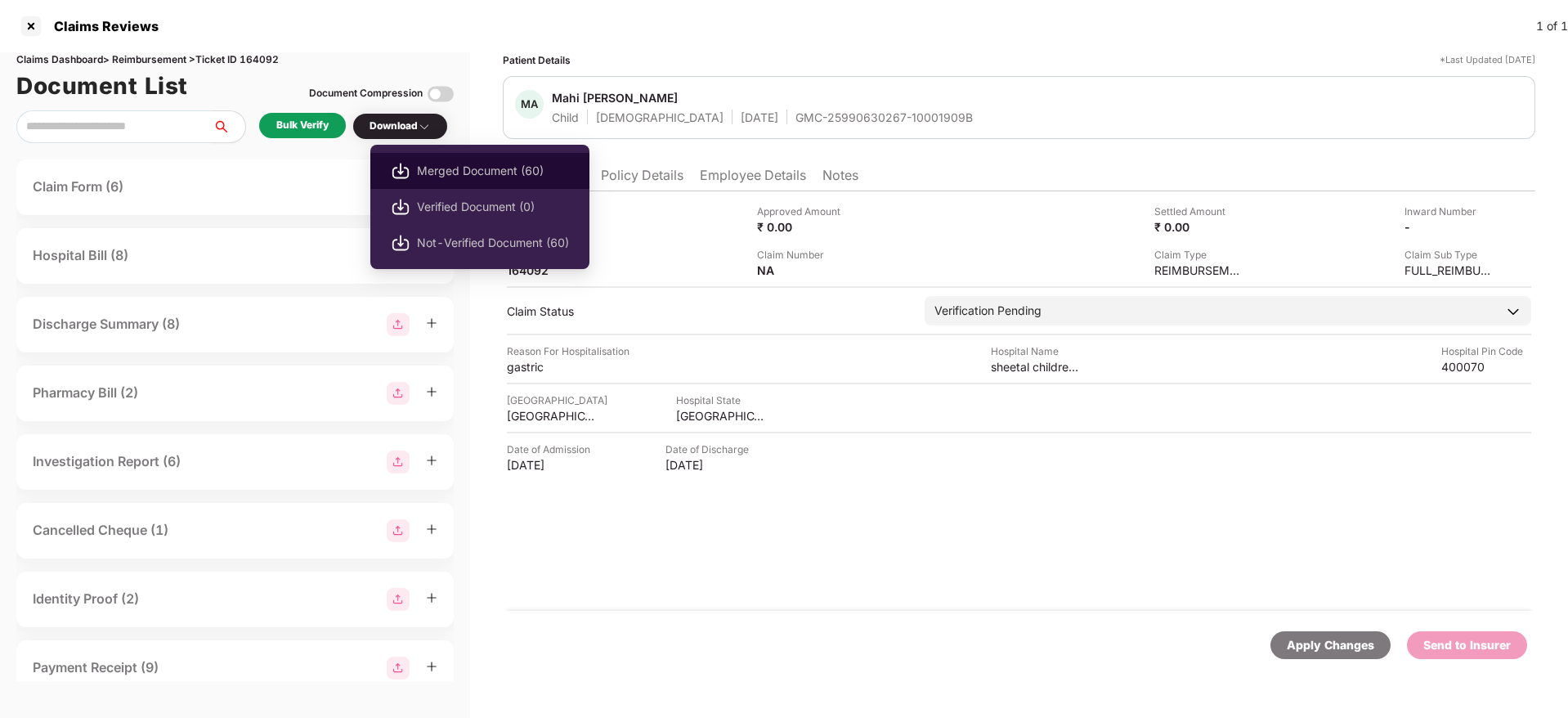
click at [492, 168] on span "Merged Document (60)" at bounding box center [493, 171] width 152 height 18
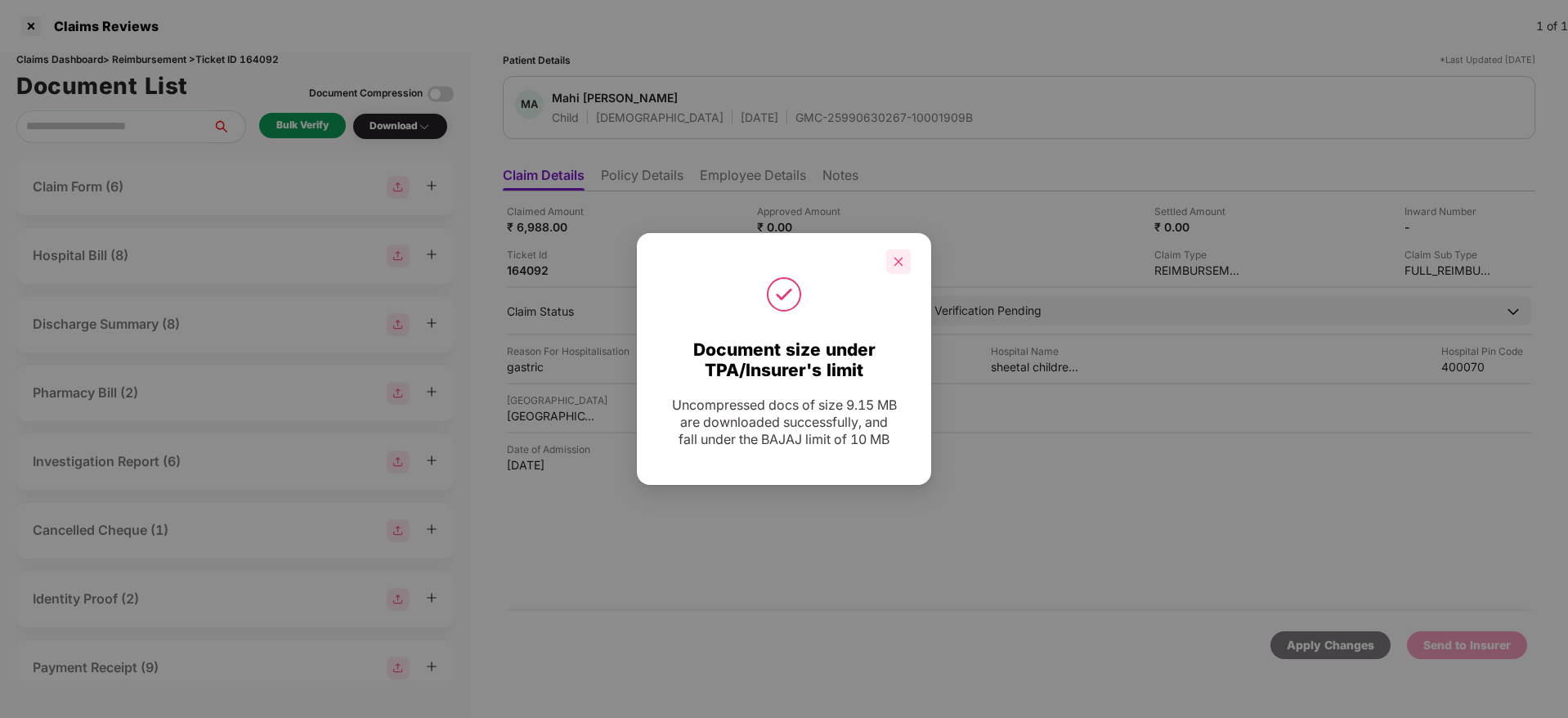
click at [893, 262] on div at bounding box center [898, 262] width 24 height 24
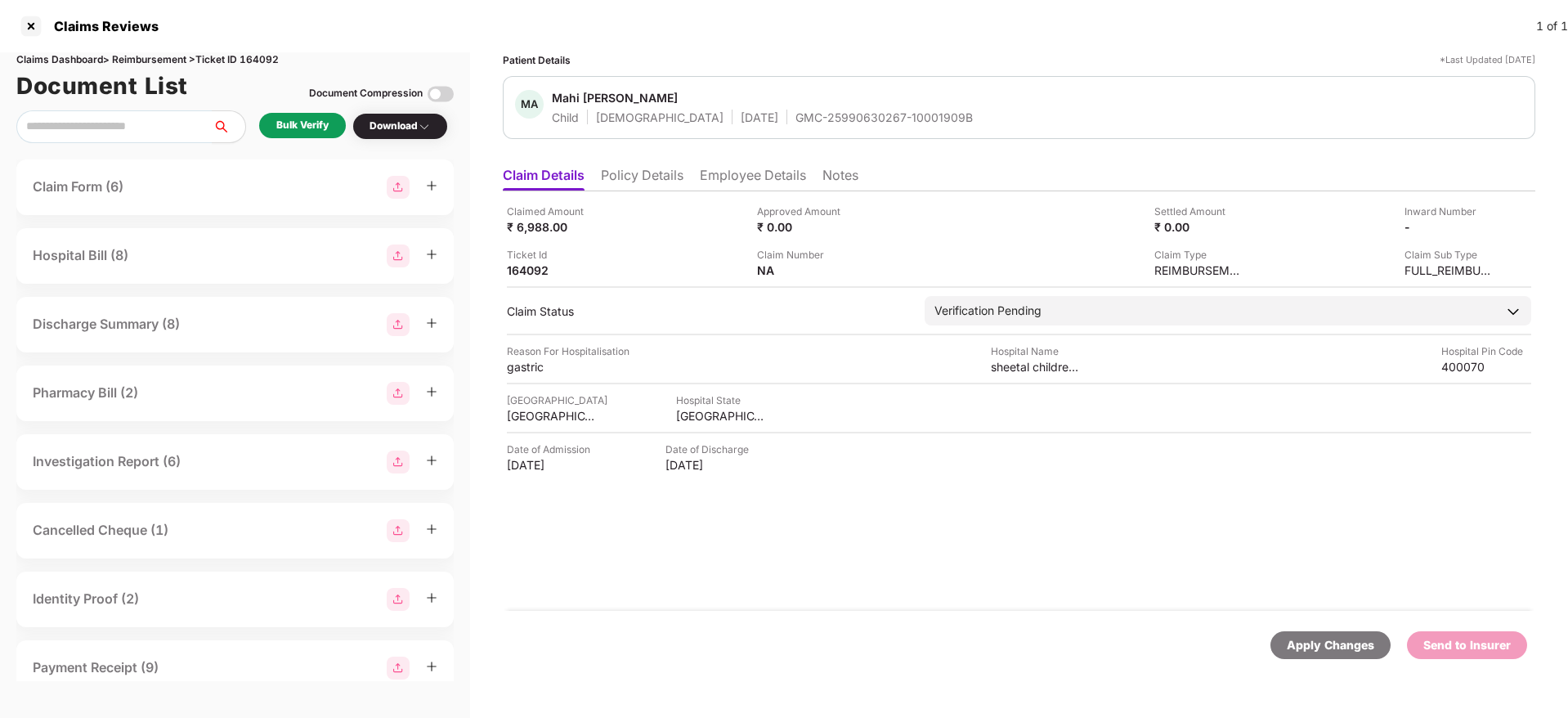
click at [797, 112] on div "GMC-25990630267-10001909B" at bounding box center [883, 117] width 177 height 16
click at [709, 410] on div "MAHARASHTRA" at bounding box center [721, 415] width 90 height 16
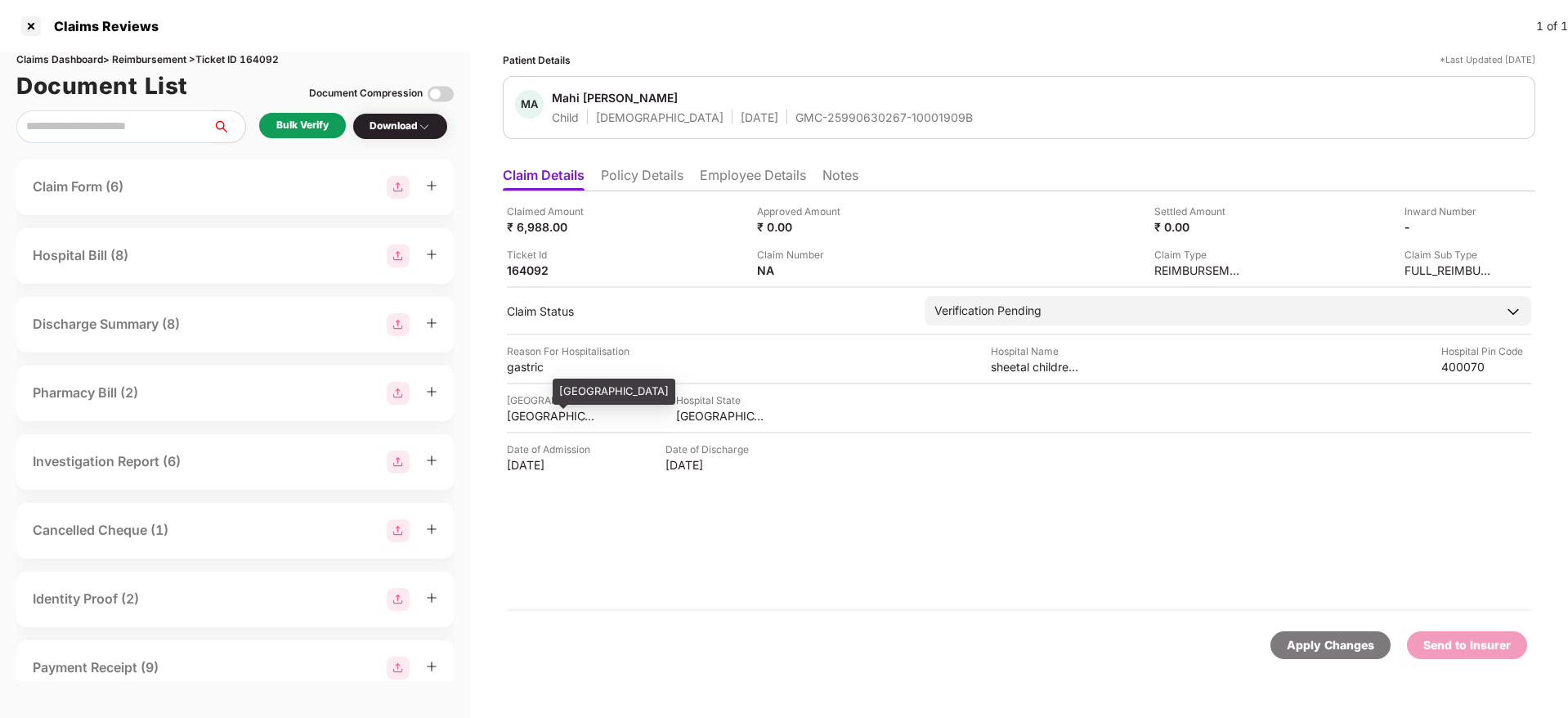
click at [524, 418] on div "MUMBAI" at bounding box center [552, 415] width 90 height 16
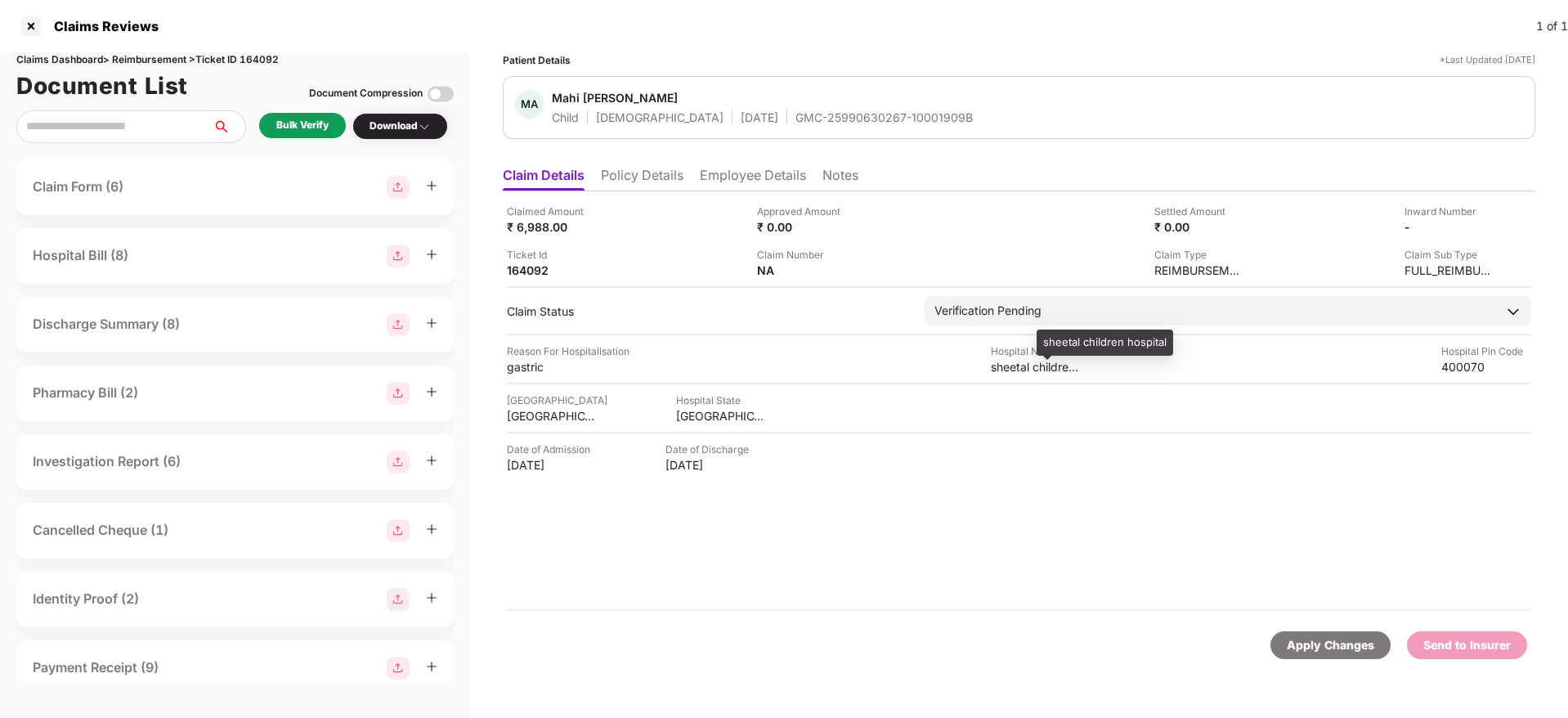
click at [1005, 372] on div "sheetal children hospital" at bounding box center [1036, 366] width 90 height 16
click at [528, 369] on div "gastric" at bounding box center [552, 366] width 90 height 16
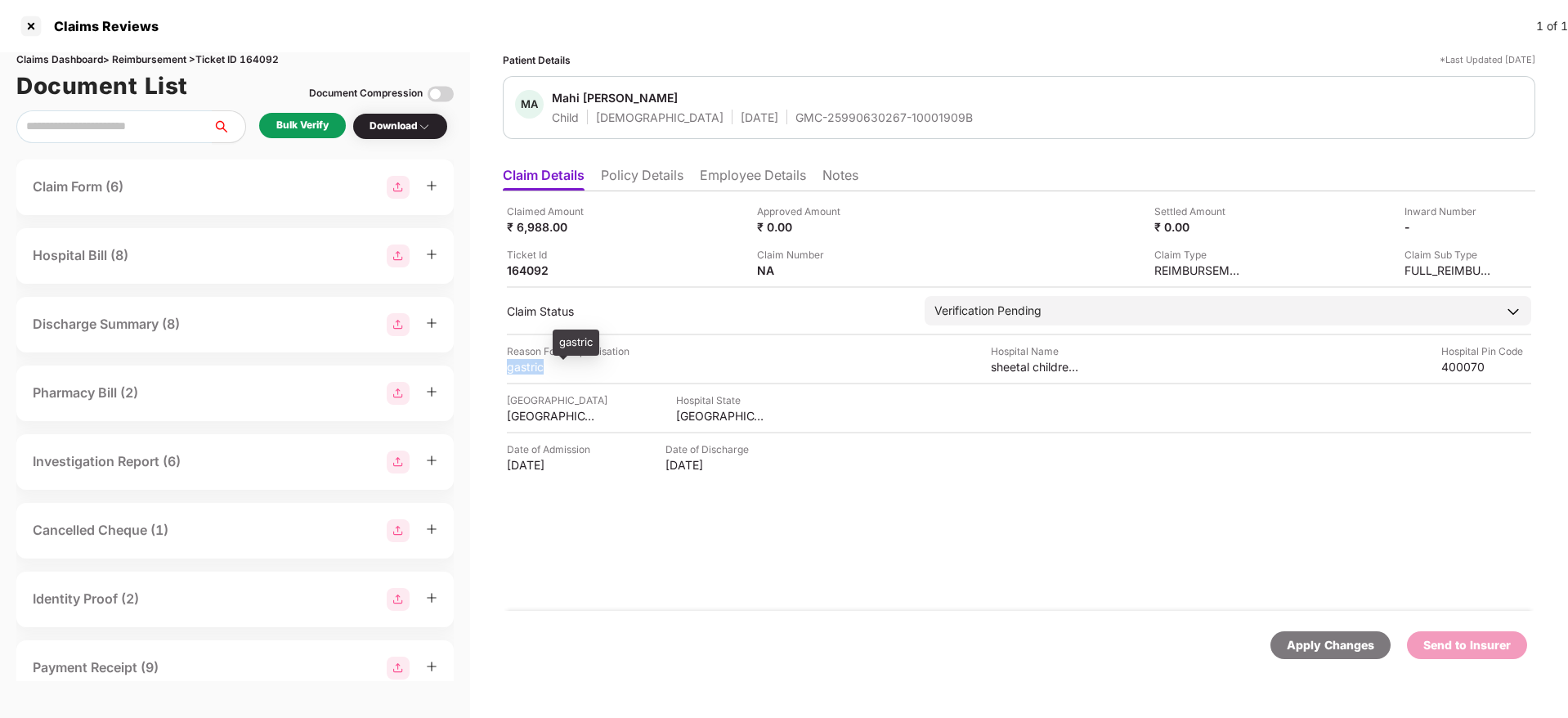
click at [528, 369] on div "gastric" at bounding box center [552, 366] width 90 height 16
click at [716, 173] on li "Employee Details" at bounding box center [752, 178] width 106 height 23
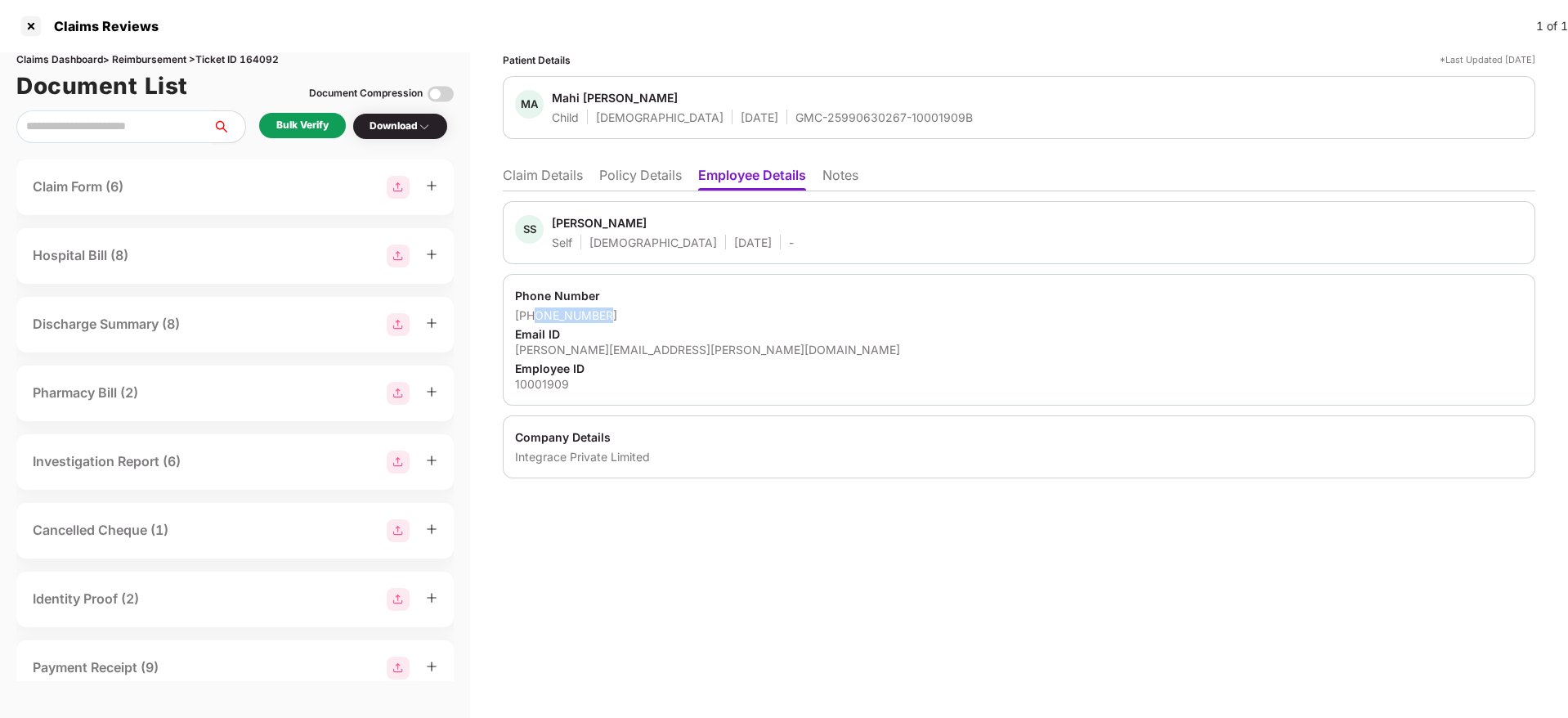
drag, startPoint x: 625, startPoint y: 321, endPoint x: 535, endPoint y: 319, distance: 90.0
click at [535, 319] on div "+918767194964" at bounding box center [1018, 315] width 1008 height 16
click at [652, 346] on div "sanchita.shirke@integracehealth.com" at bounding box center [1018, 349] width 1008 height 16
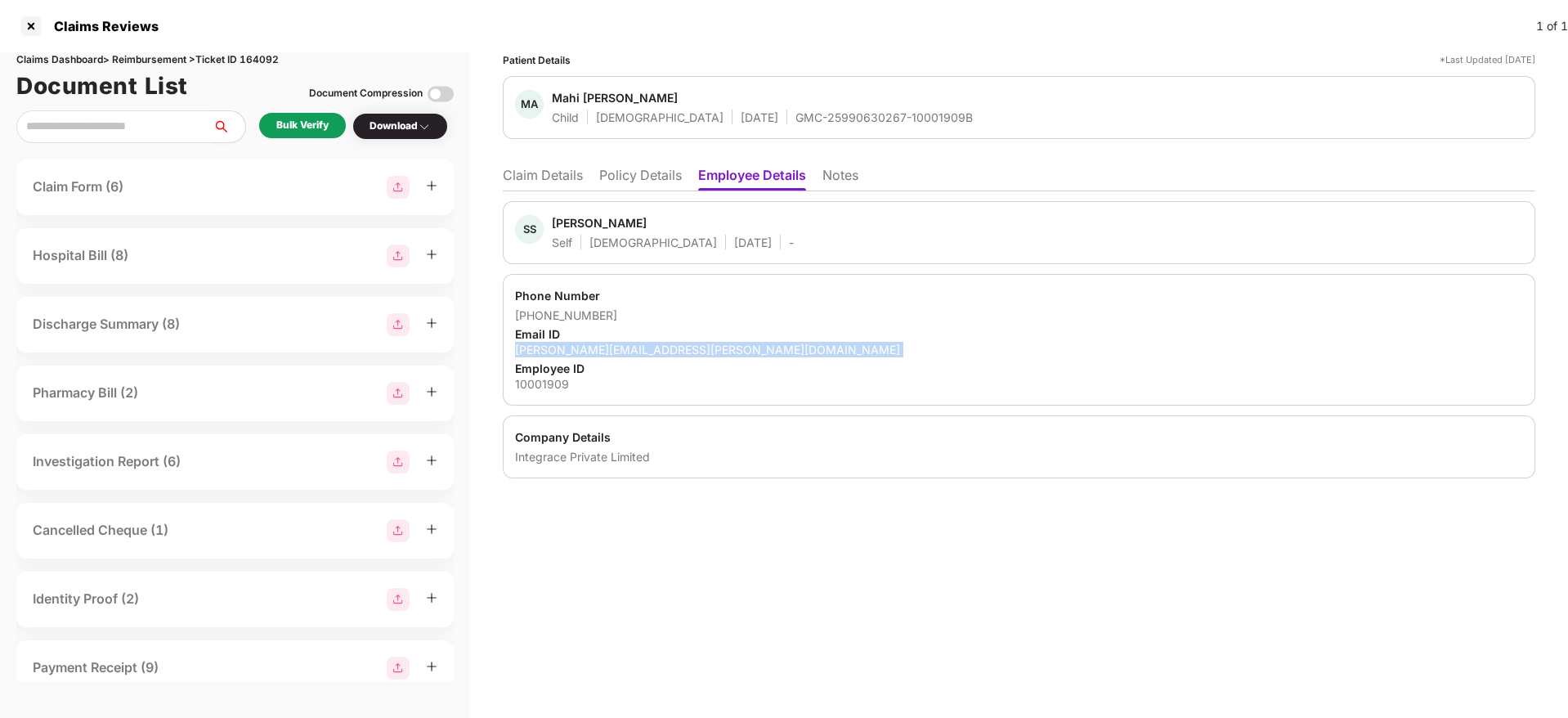
click at [652, 346] on div "sanchita.shirke@integracehealth.com" at bounding box center [1018, 349] width 1008 height 16
click at [569, 169] on li "Claim Details" at bounding box center [542, 178] width 80 height 23
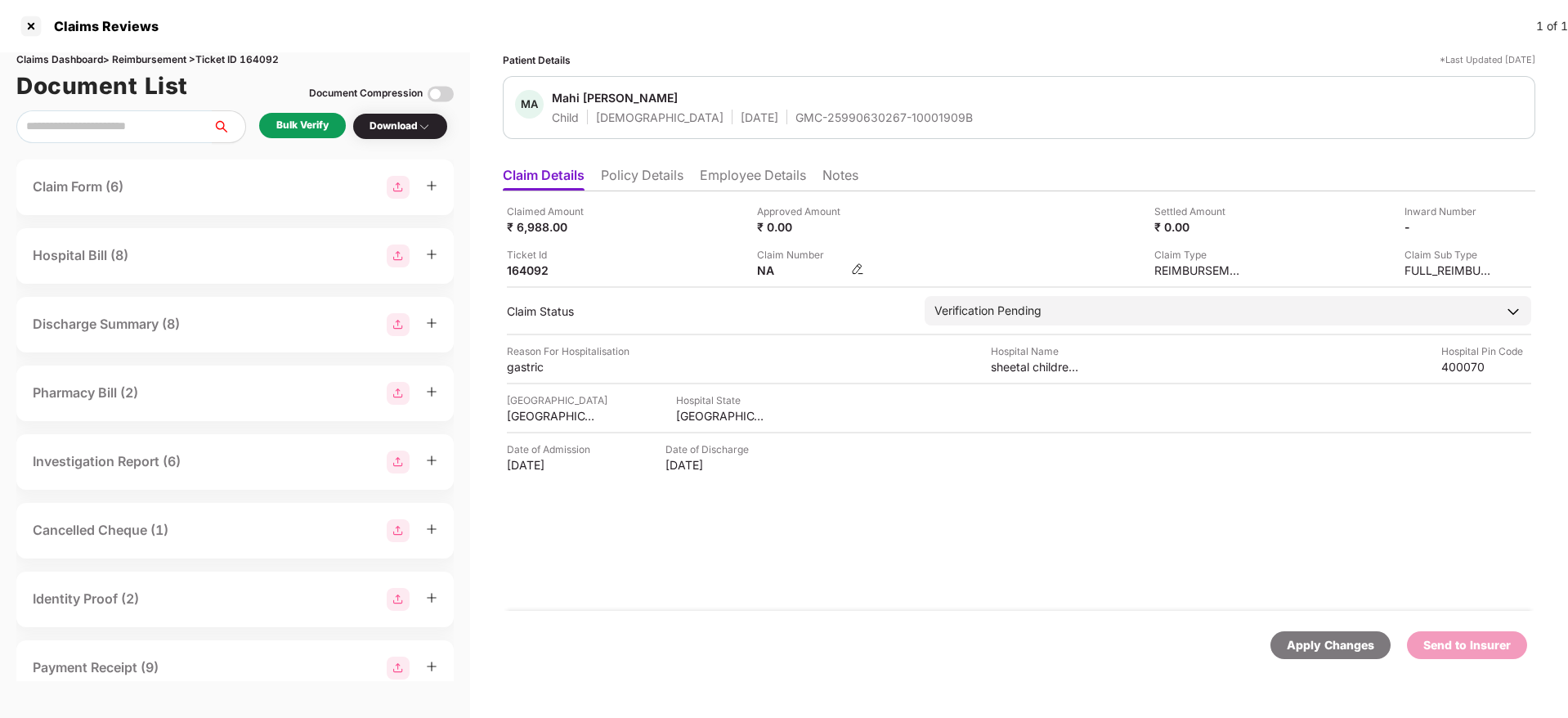
click at [853, 268] on img at bounding box center [858, 269] width 13 height 13
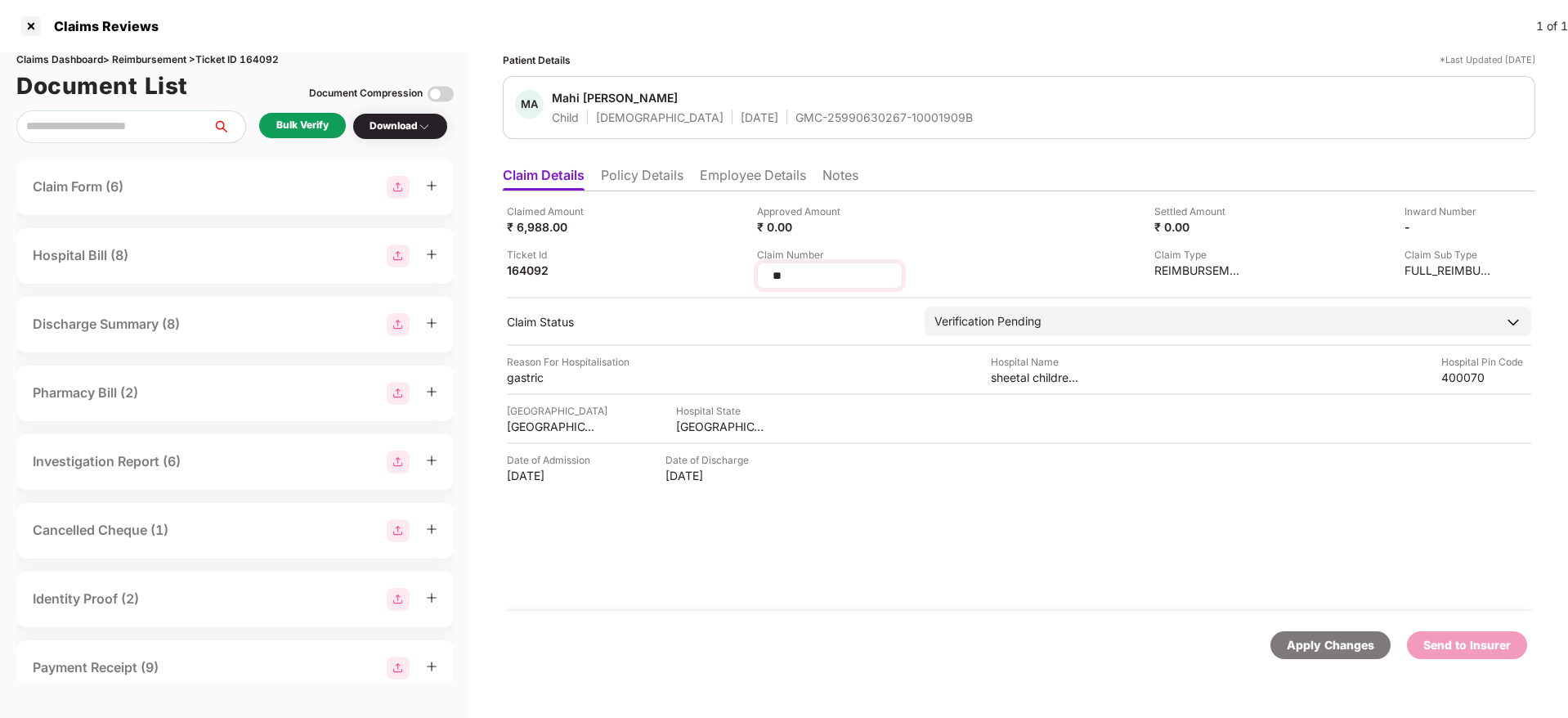
type input "*"
type input "**********"
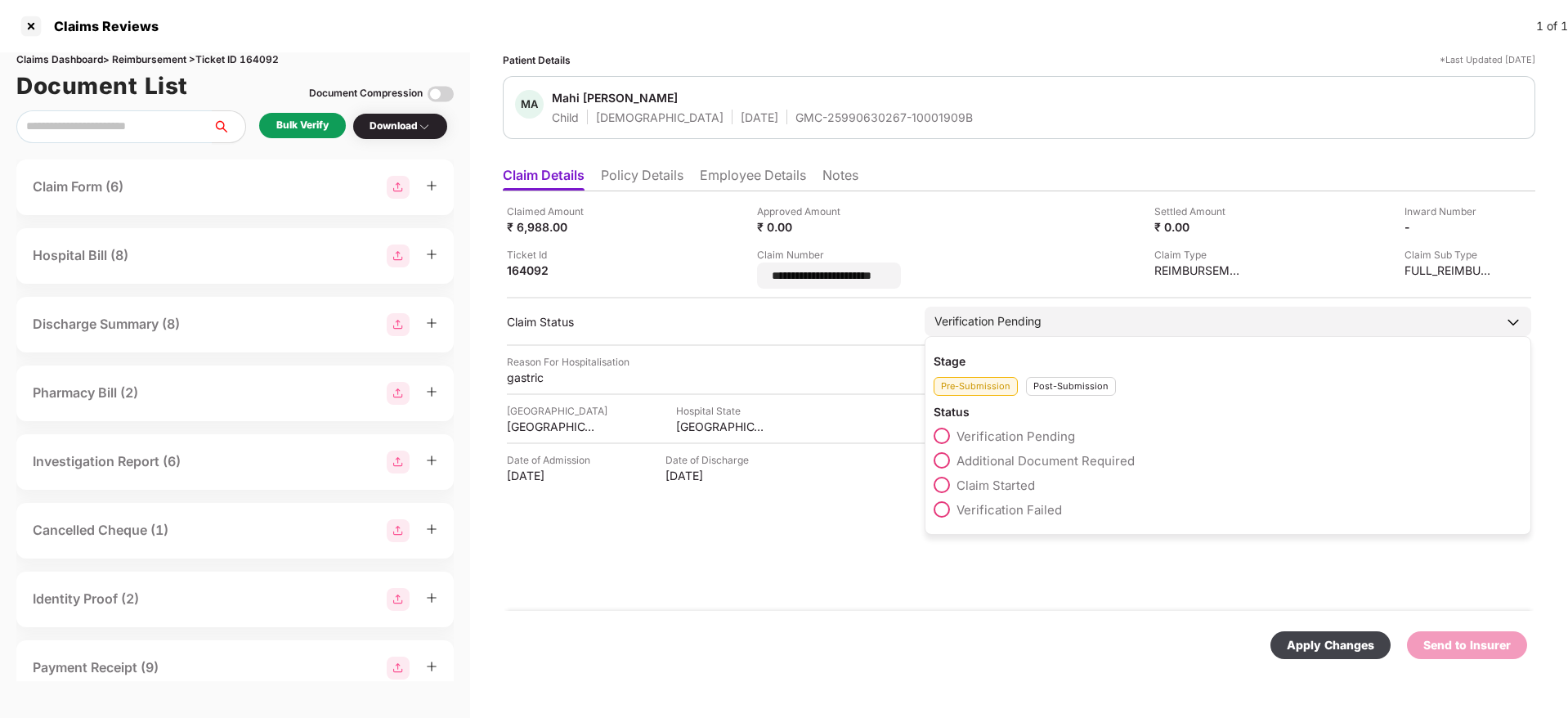
click at [1044, 316] on div "Verification Pending" at bounding box center [1228, 321] width 607 height 29
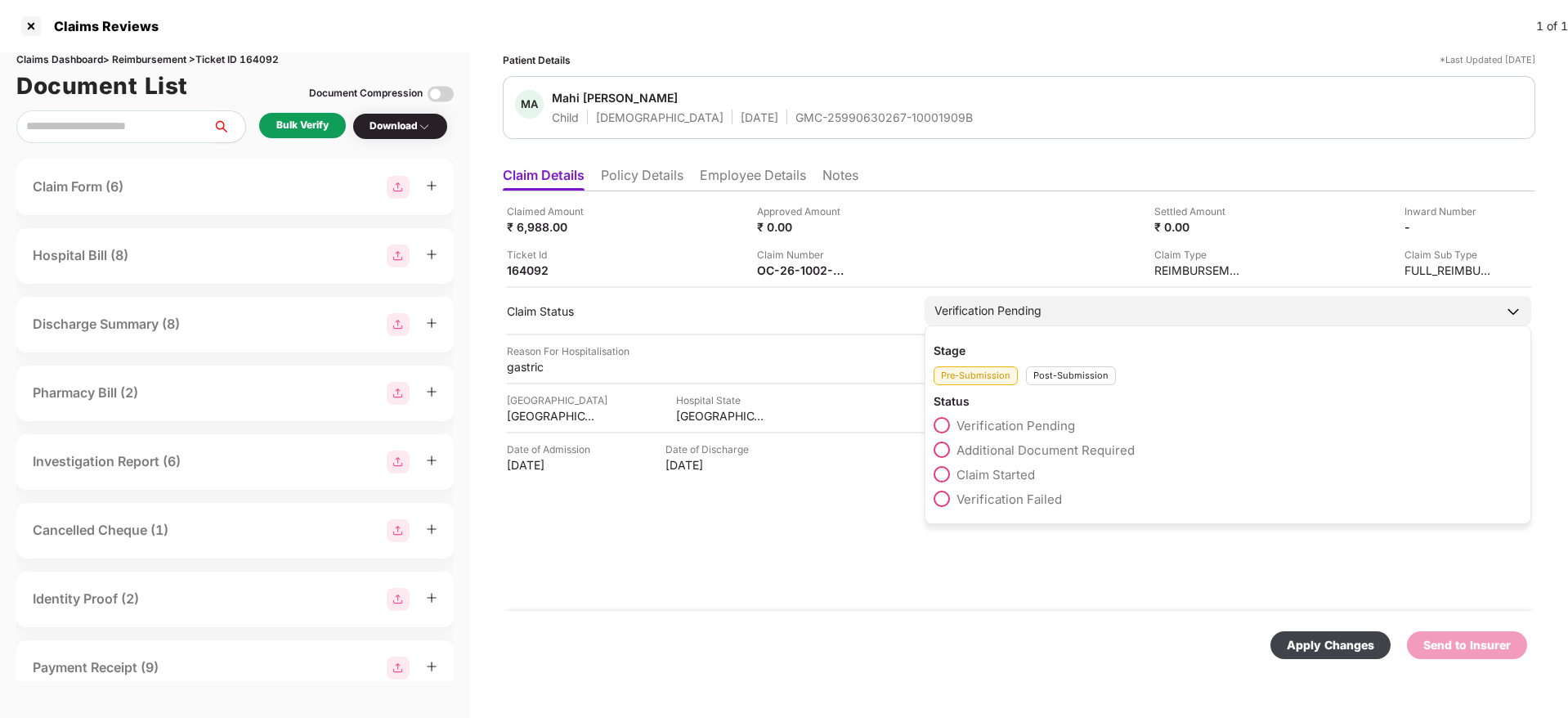
click at [1044, 363] on div "Pre-Submission Post-Submission" at bounding box center [1229, 371] width 589 height 27
click at [1044, 367] on div "Post-Submission" at bounding box center [1071, 376] width 90 height 19
click at [1024, 450] on span "Claim Under Process" at bounding box center [1018, 450] width 124 height 16
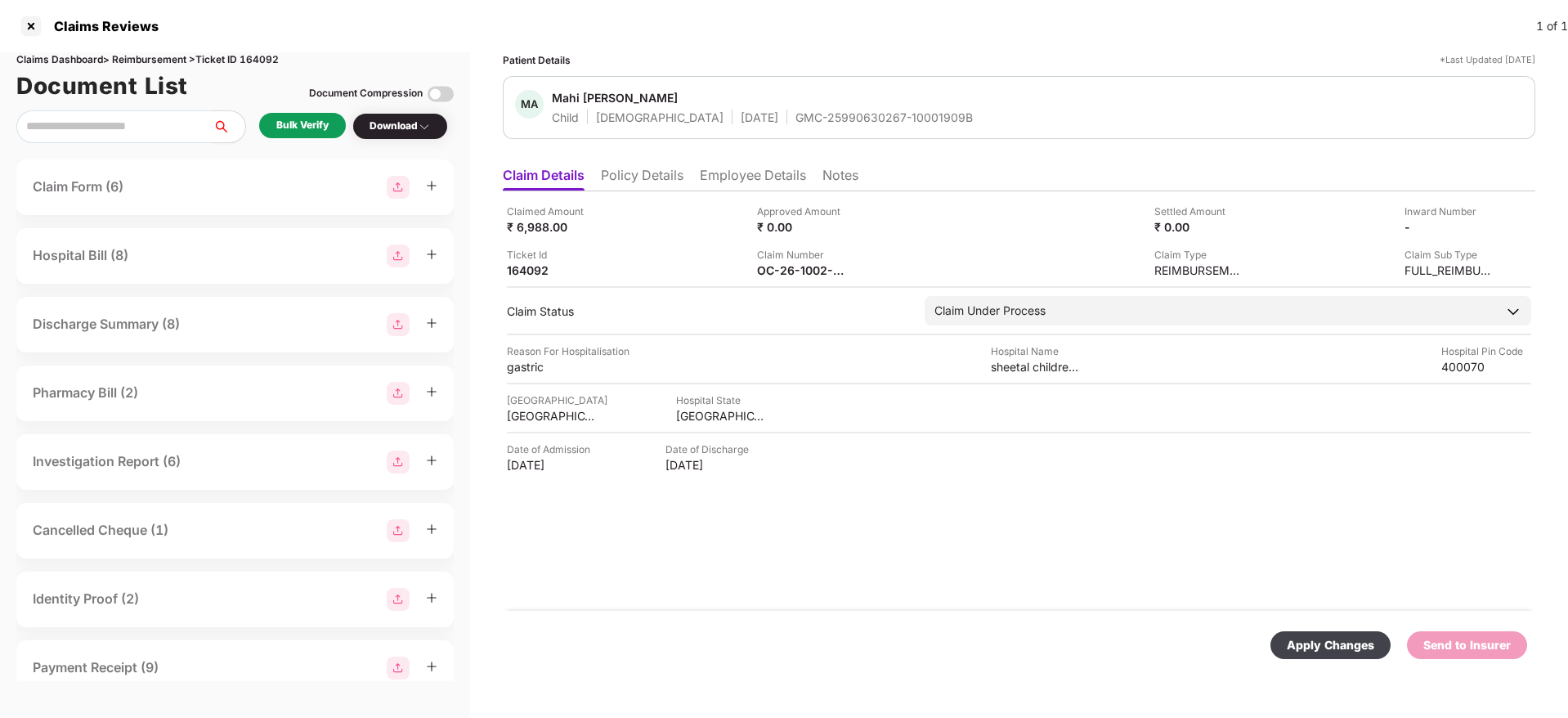
click at [1044, 450] on div "Apply Changes" at bounding box center [1330, 644] width 87 height 18
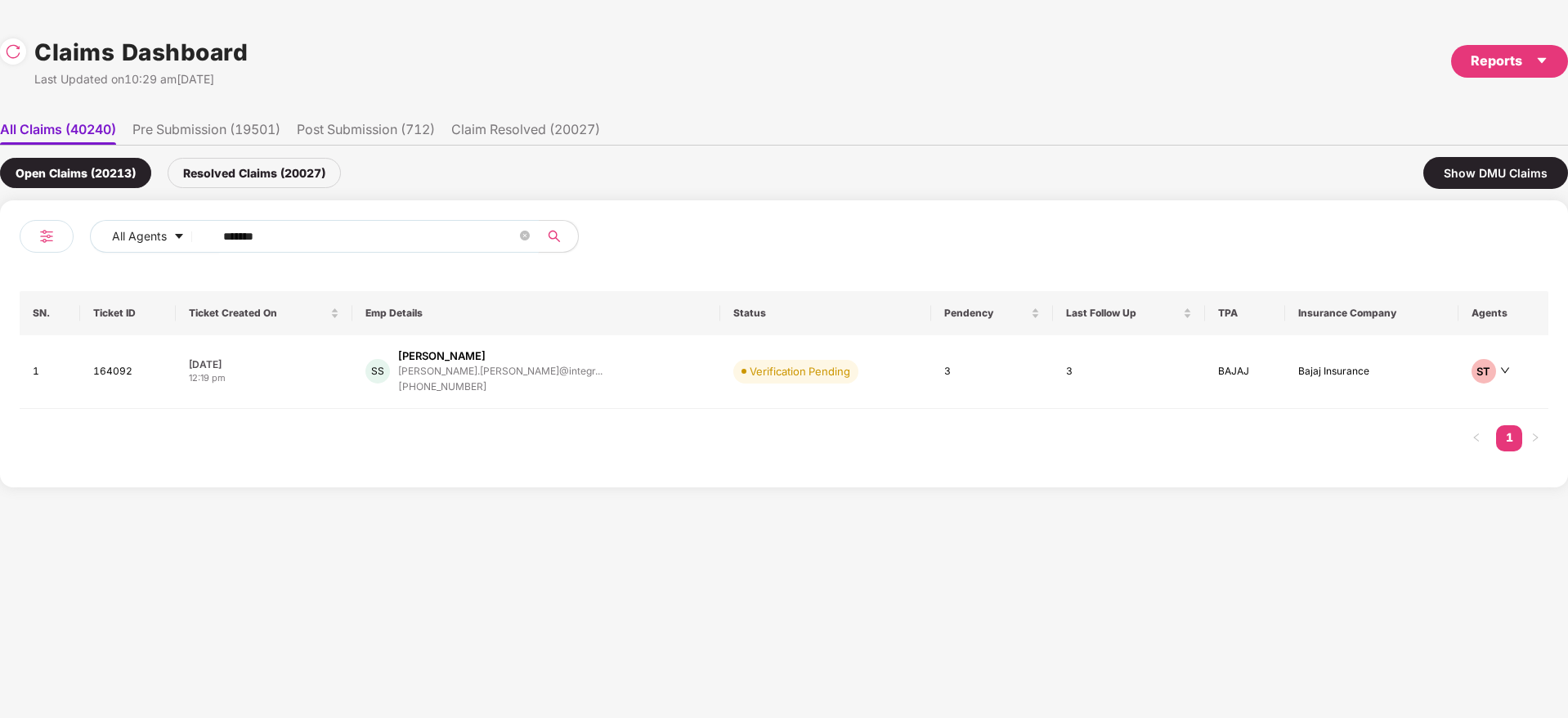
drag, startPoint x: 298, startPoint y: 245, endPoint x: 59, endPoint y: 249, distance: 239.0
click at [59, 249] on div "All Agents ******" at bounding box center [401, 243] width 764 height 46
paste input "text"
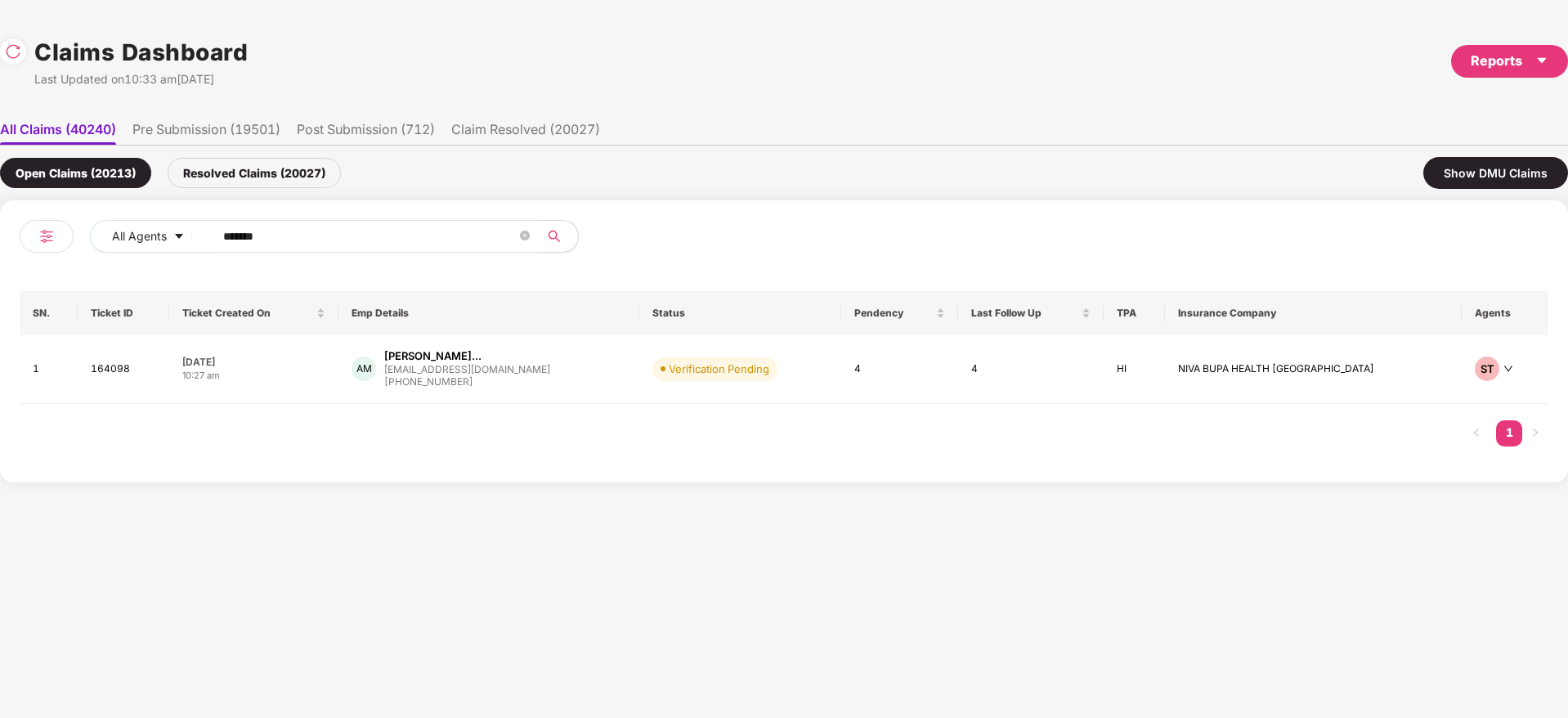
drag, startPoint x: 374, startPoint y: 236, endPoint x: 11, endPoint y: 288, distance: 366.7
click at [18, 277] on div "All Agents ****** SN. Ticket ID Ticket Created On Emp Details Status Pendency L…" at bounding box center [784, 341] width 1568 height 282
paste input "text"
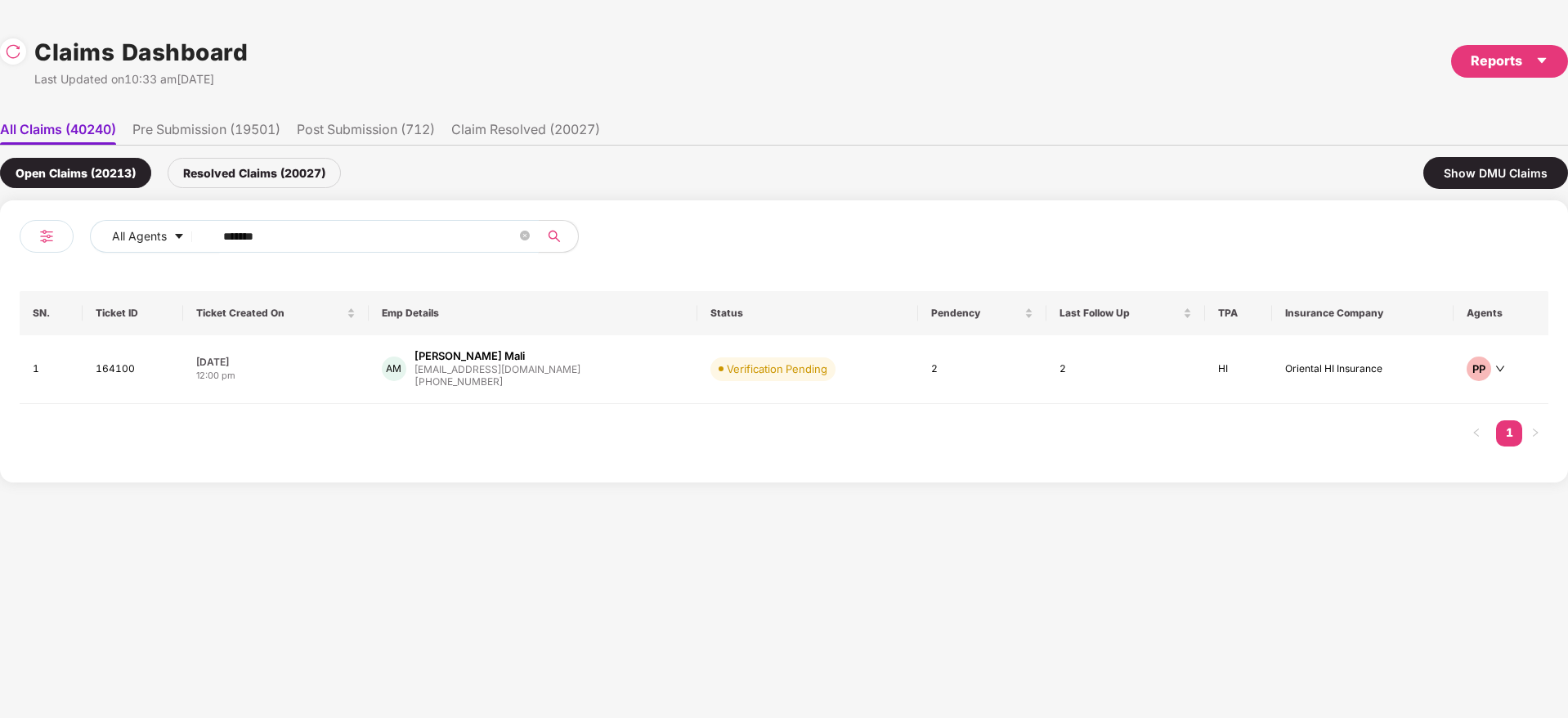
drag, startPoint x: 305, startPoint y: 232, endPoint x: 0, endPoint y: 298, distance: 312.1
click at [0, 283] on div "All Agents ****** SN. Ticket ID Ticket Created On Emp Details Status Pendency L…" at bounding box center [784, 341] width 1568 height 282
paste input "text"
type input "******"
click at [624, 370] on div "SD Shraddha Sanjay Dwived... shraddha.dwivedi@affin... +919768510292" at bounding box center [537, 371] width 326 height 47
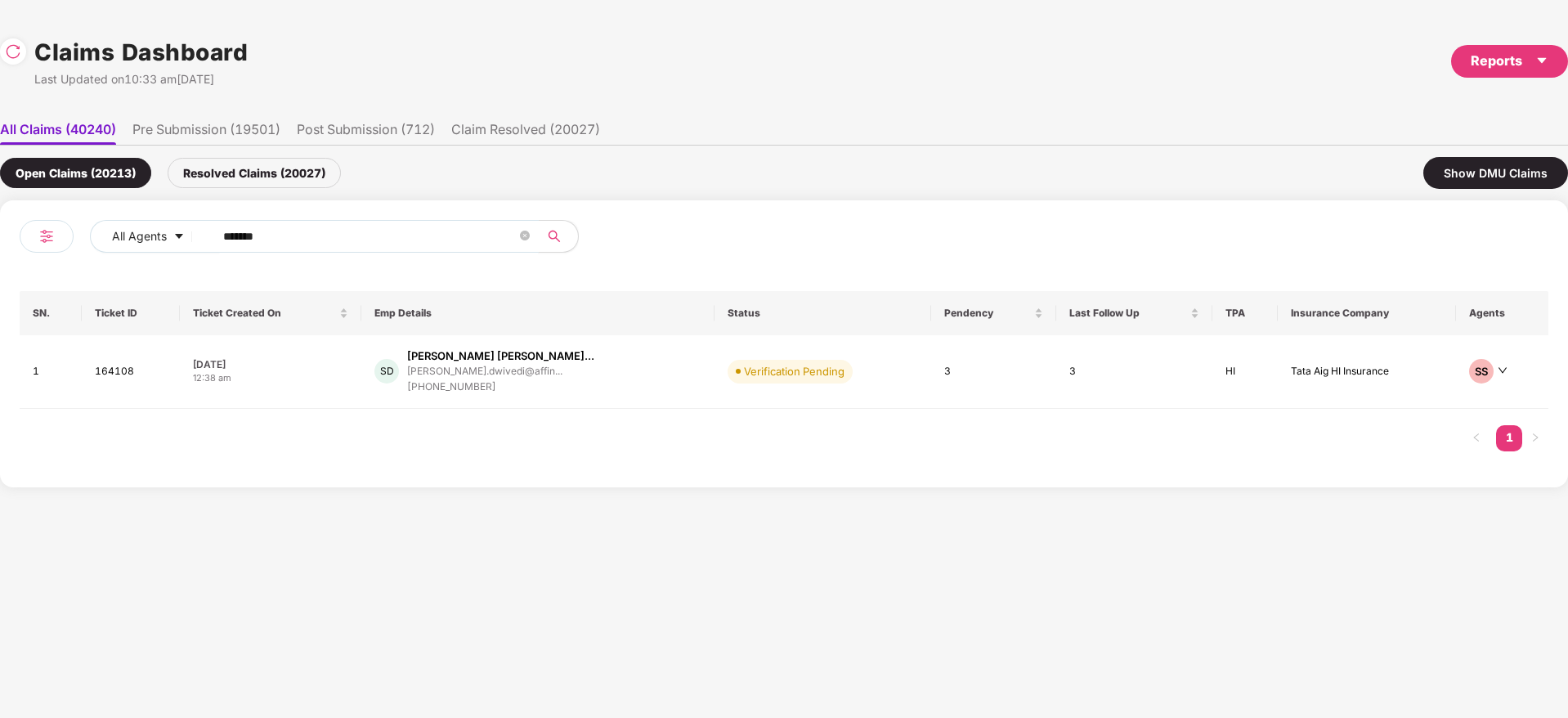
drag, startPoint x: 281, startPoint y: 234, endPoint x: 401, endPoint y: 252, distance: 121.3
click at [0, 239] on div "All Agents ****** SN. Ticket ID Ticket Created On Emp Details Status Pendency L…" at bounding box center [784, 344] width 1568 height 287
paste input "text"
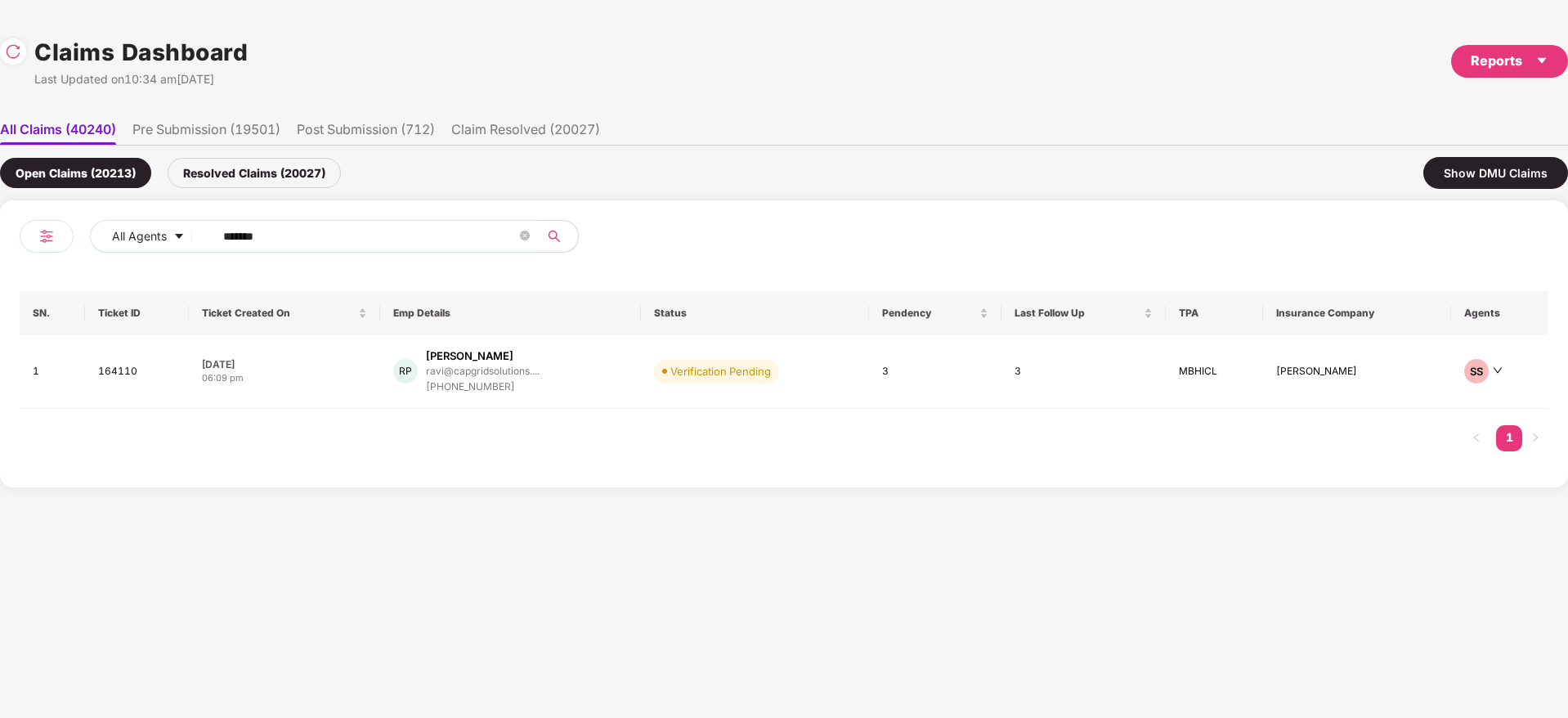
click at [72, 236] on div "All Agents ******" at bounding box center [401, 243] width 764 height 46
paste input "text"
type input "******"
click at [596, 381] on div "rashi.singh@tredence.com" at bounding box center [643, 393] width 195 height 26
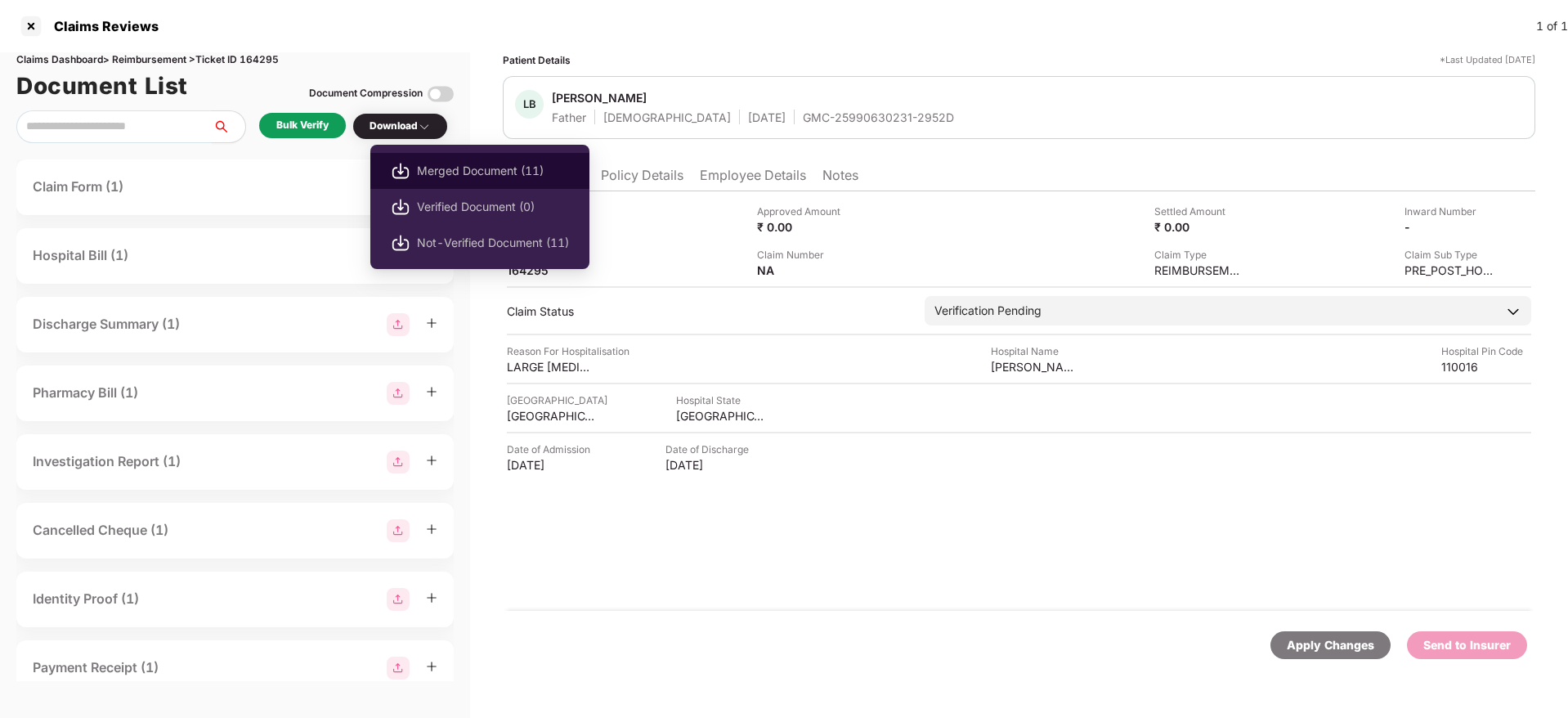
click at [455, 163] on span "Merged Document (11)" at bounding box center [493, 171] width 152 height 18
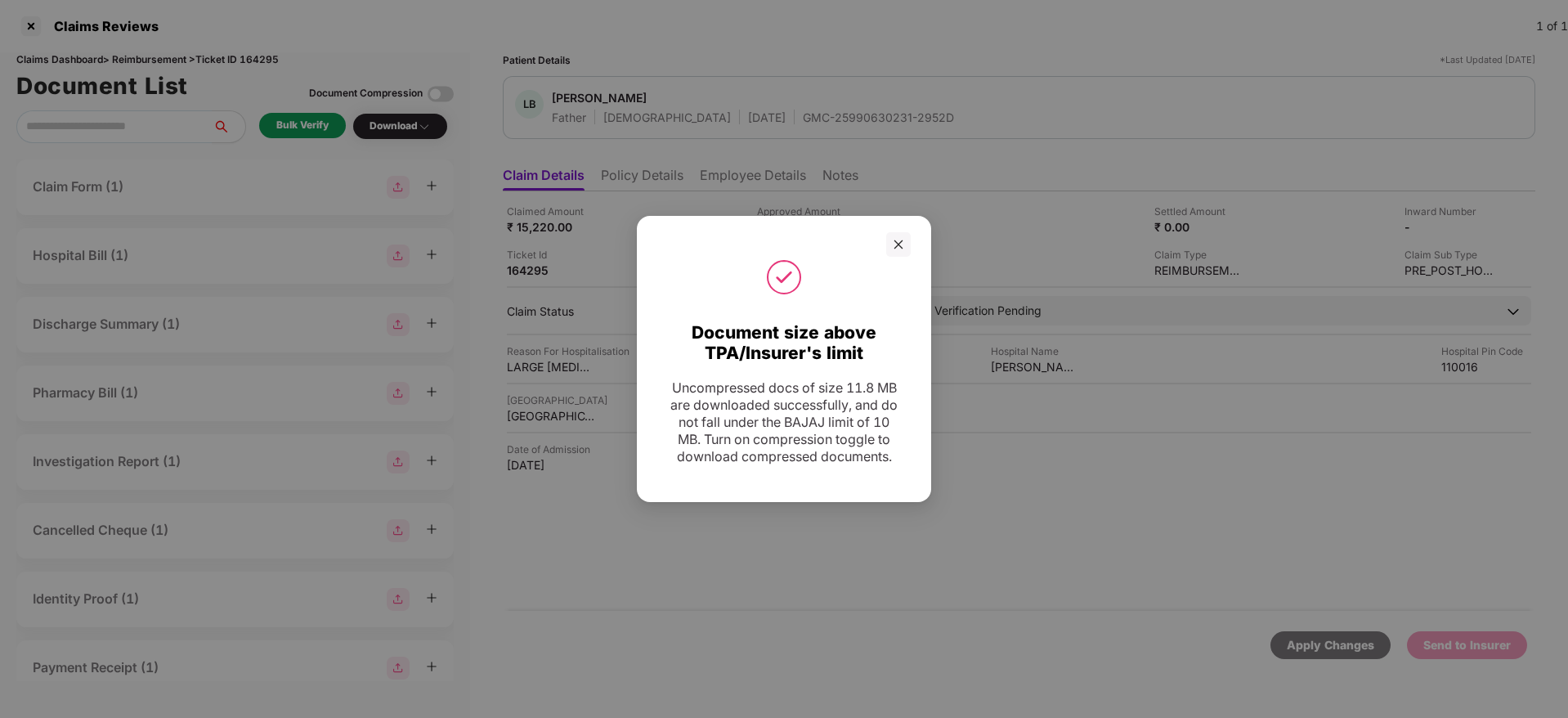
drag, startPoint x: 898, startPoint y: 229, endPoint x: 844, endPoint y: 178, distance: 74.3
click at [898, 239] on icon "close" at bounding box center [898, 245] width 11 height 11
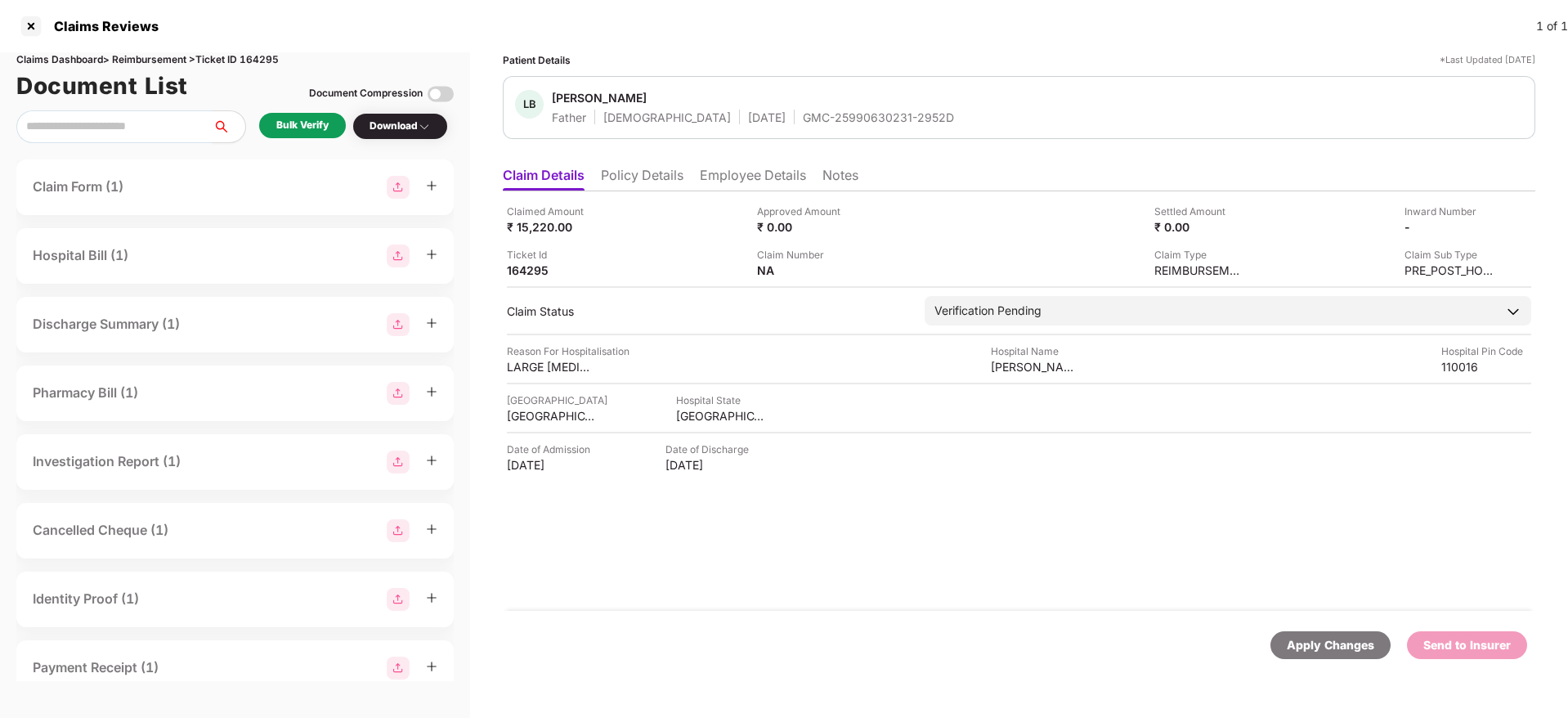
click at [814, 119] on div "GMC-25990630231-2952D" at bounding box center [878, 117] width 151 height 16
click at [1044, 230] on img at bounding box center [1488, 226] width 13 height 13
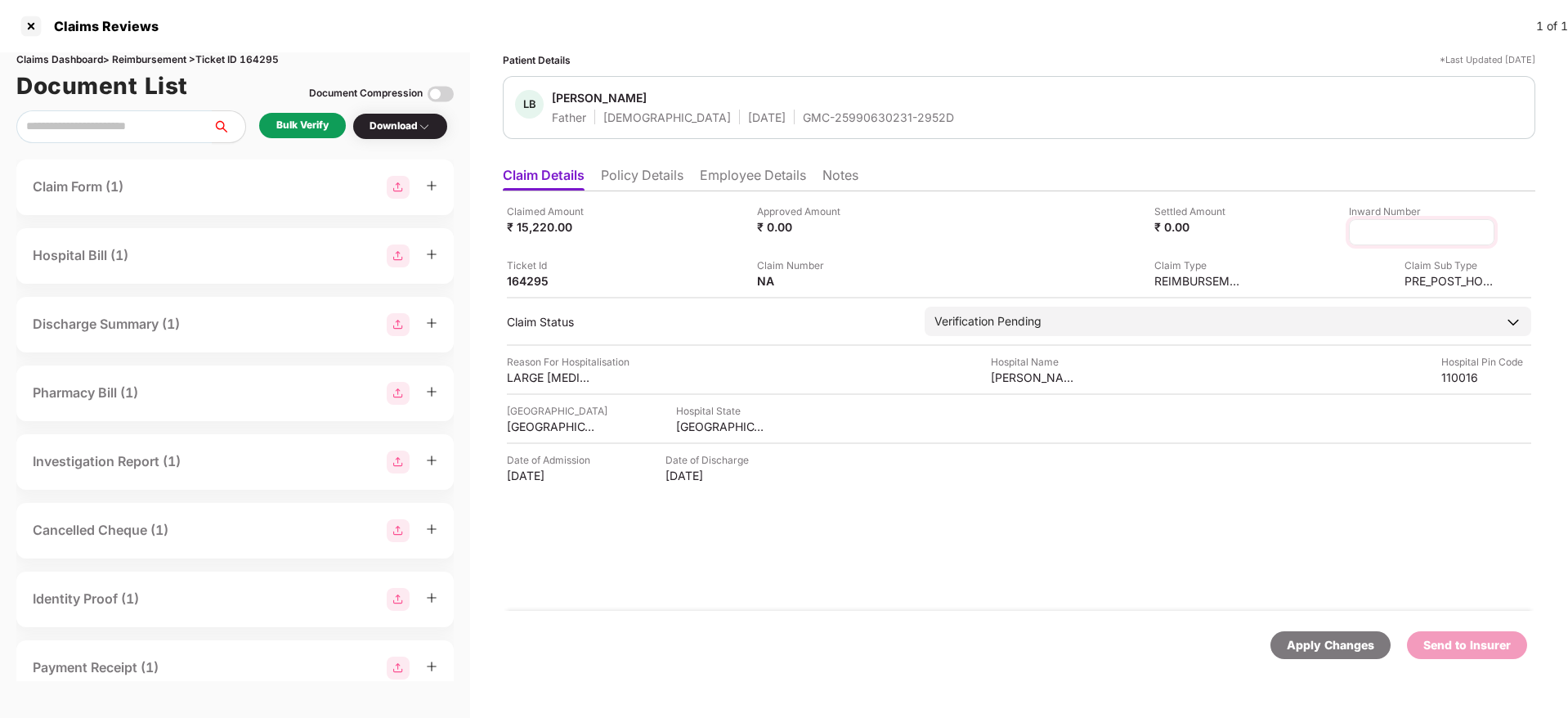
type input "**********"
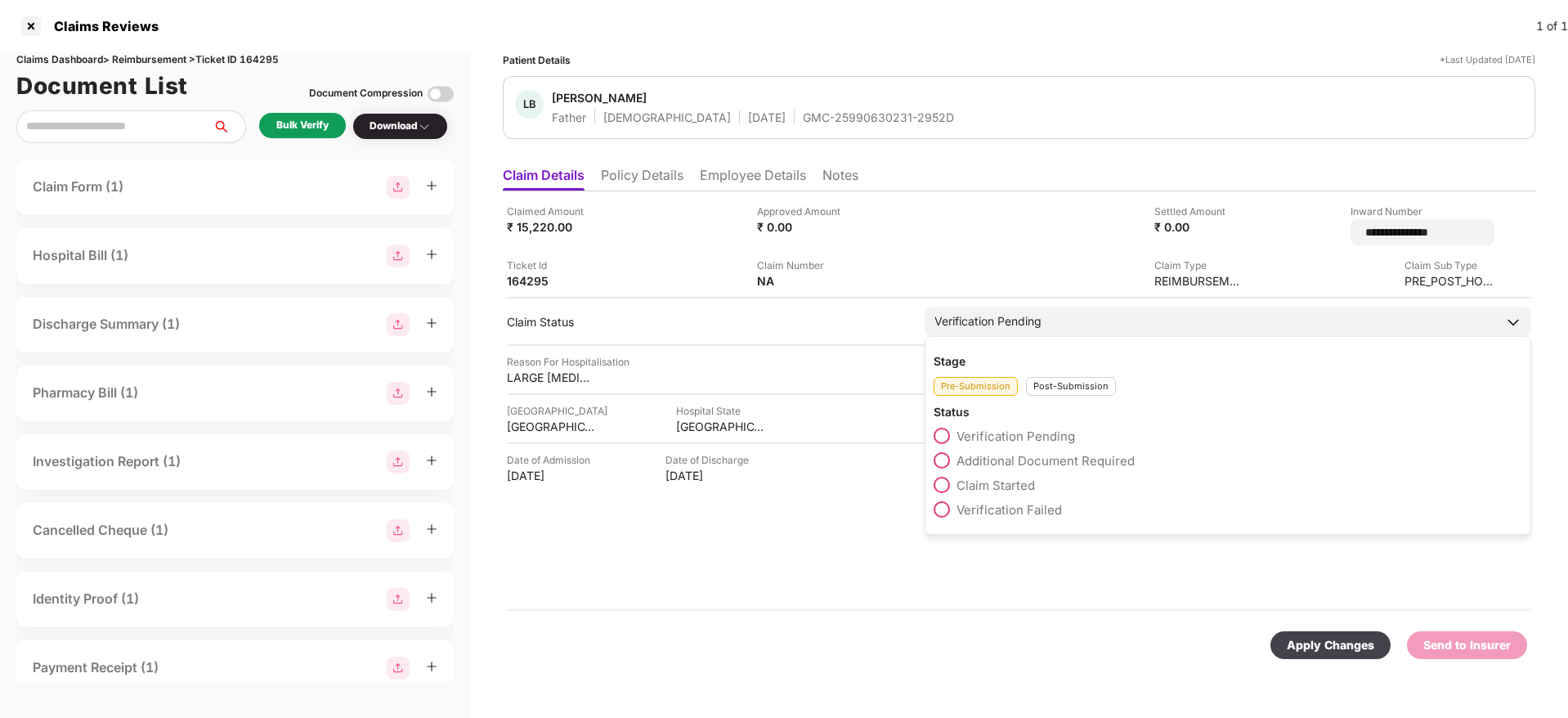
click at [1044, 377] on div "Post-Submission" at bounding box center [1071, 386] width 90 height 19
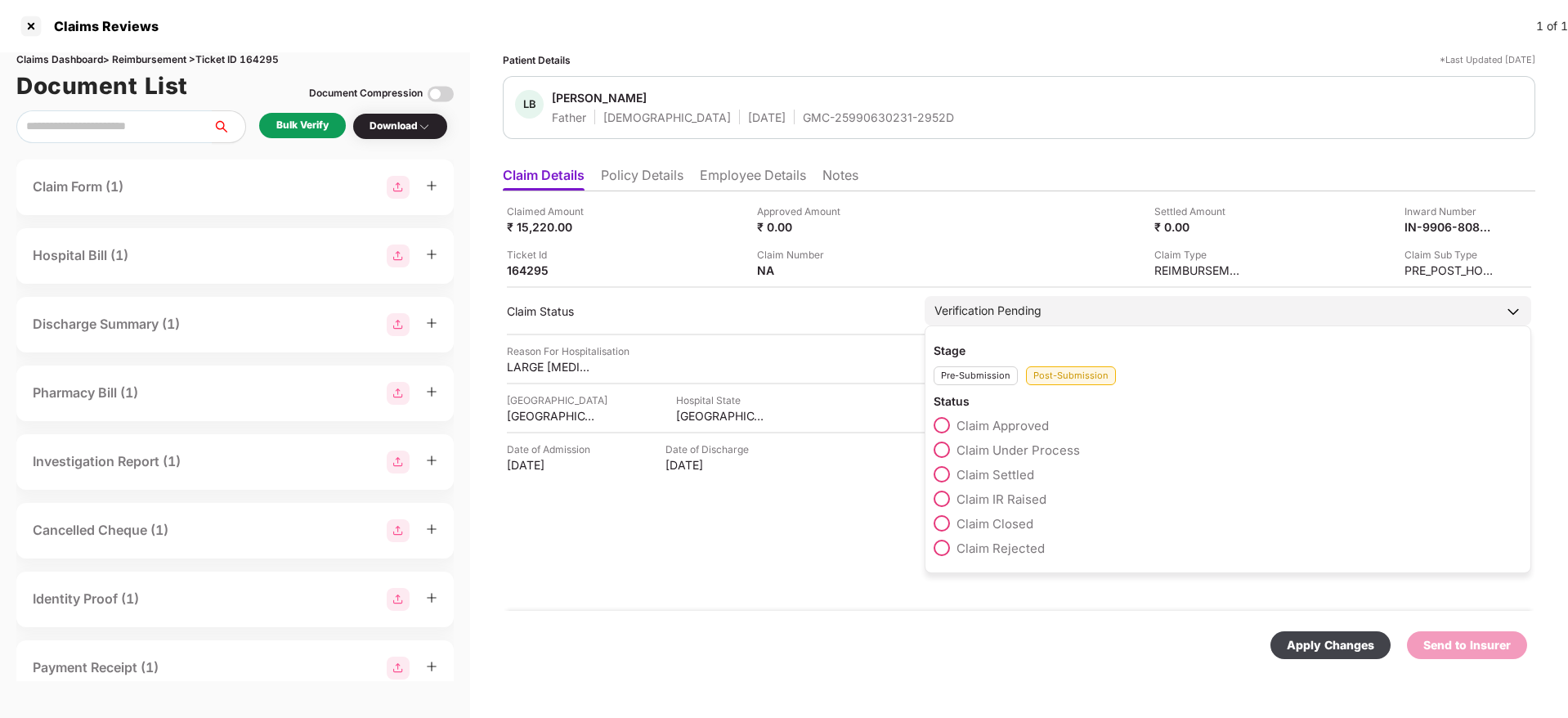
click at [1027, 446] on span "Claim Under Process" at bounding box center [1018, 450] width 124 height 16
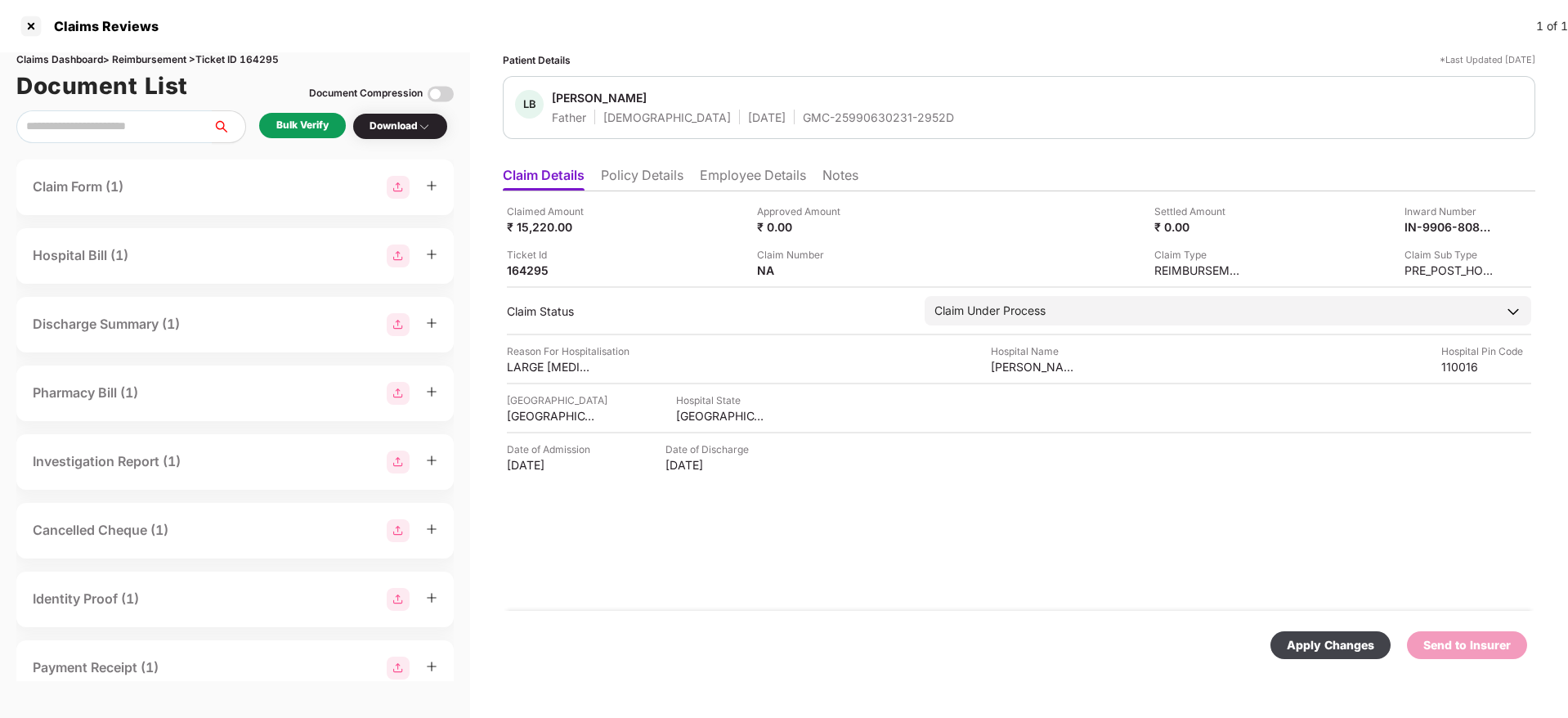
click at [1044, 450] on div "Apply Changes" at bounding box center [1330, 644] width 87 height 18
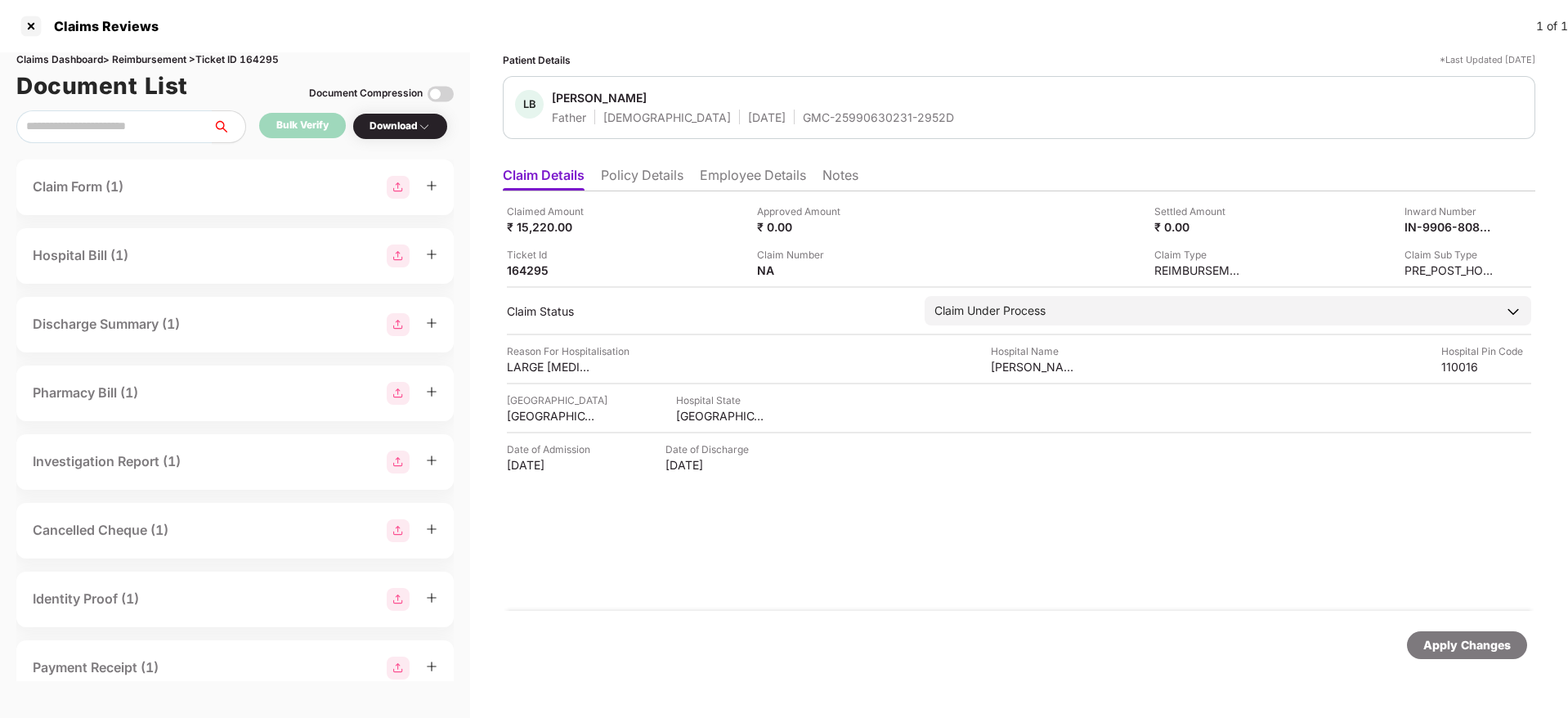
click at [803, 116] on div "GMC-25990630231-2952D" at bounding box center [878, 117] width 151 height 16
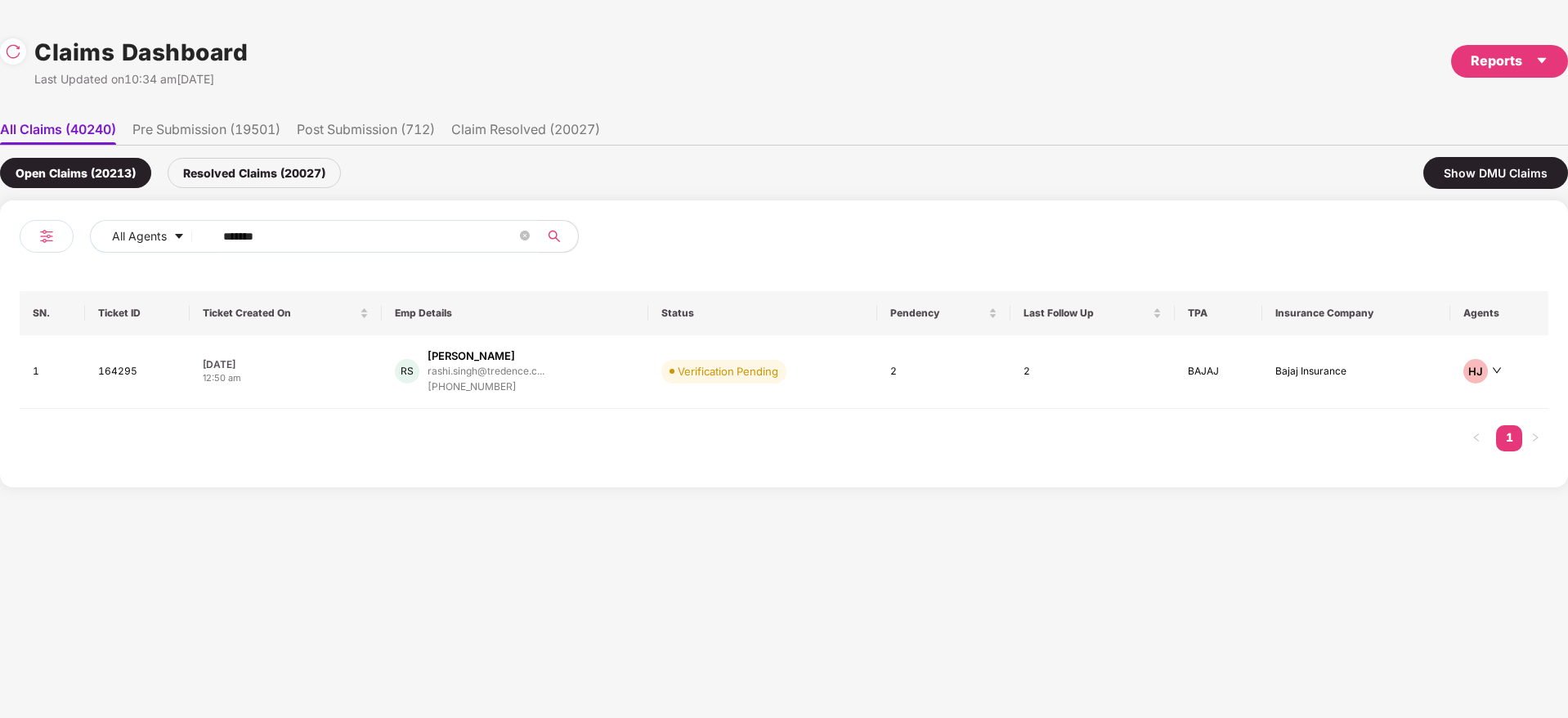
drag, startPoint x: 279, startPoint y: 245, endPoint x: 250, endPoint y: 271, distance: 38.9
click at [132, 251] on div "All Agents ******" at bounding box center [549, 236] width 917 height 33
paste input "text"
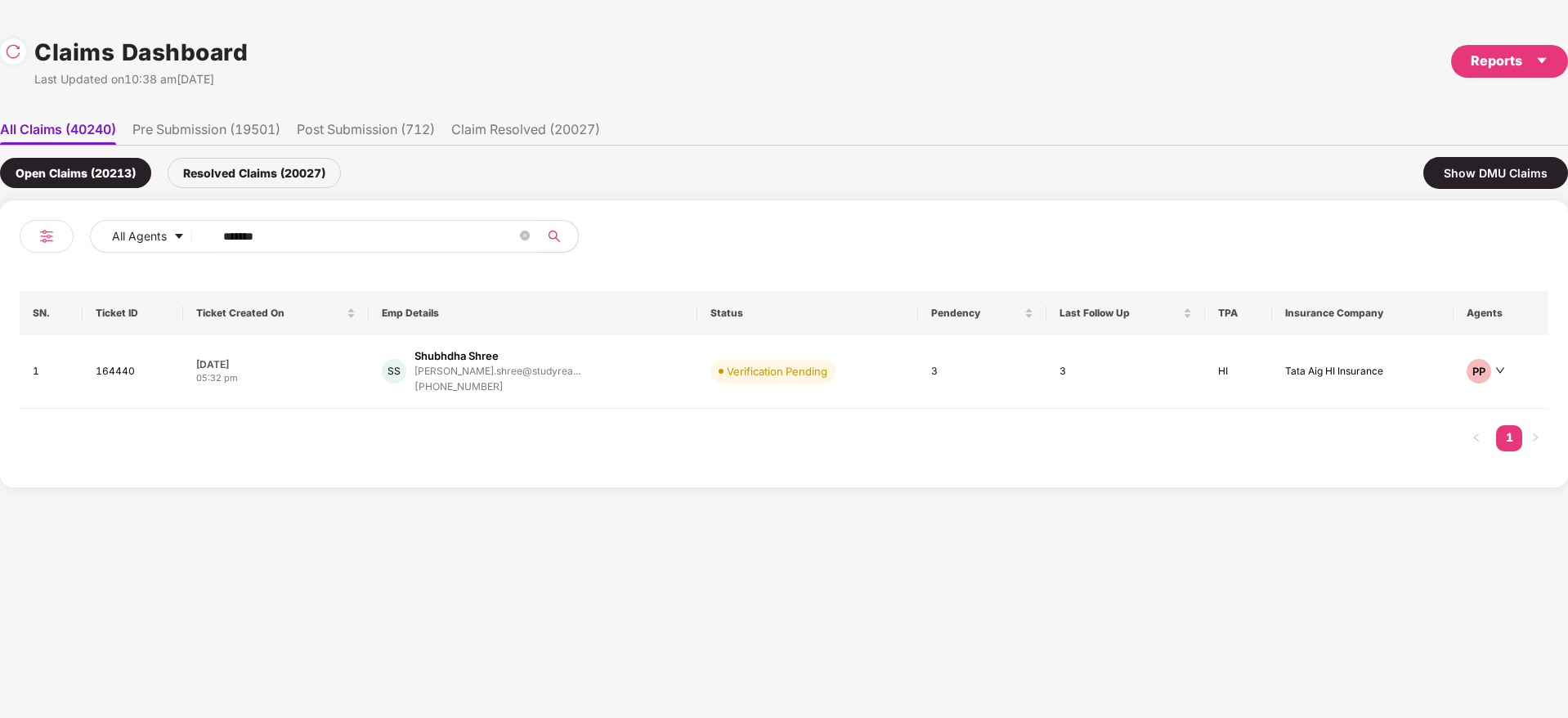
drag, startPoint x: 354, startPoint y: 232, endPoint x: 3, endPoint y: 247, distance: 351.3
click at [53, 246] on div "All Agents ******" at bounding box center [401, 243] width 764 height 46
paste input "text"
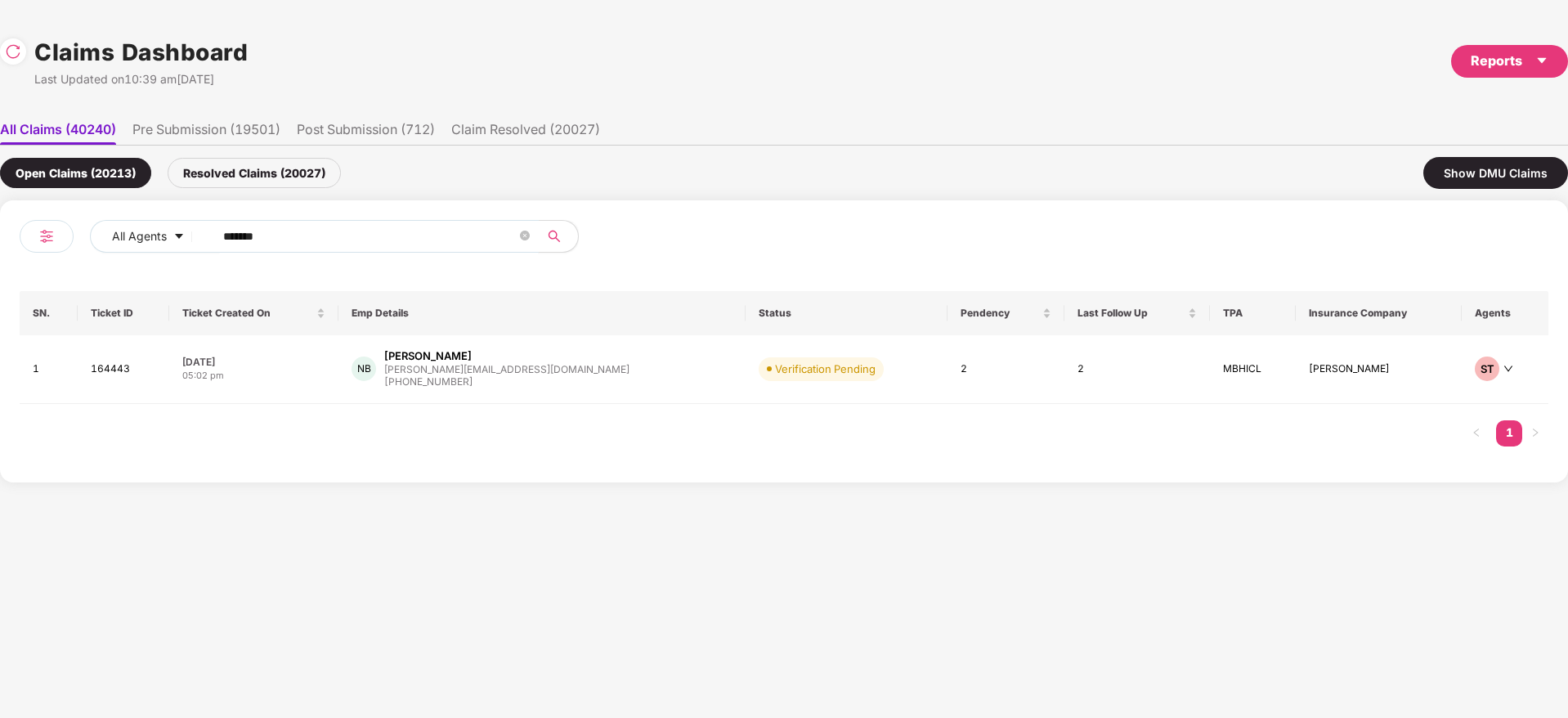
drag, startPoint x: 312, startPoint y: 232, endPoint x: 0, endPoint y: 261, distance: 313.3
click at [0, 261] on div "All Agents ****** SN. Ticket ID Ticket Created On Emp Details Status Pendency L…" at bounding box center [784, 341] width 1568 height 282
paste input "text"
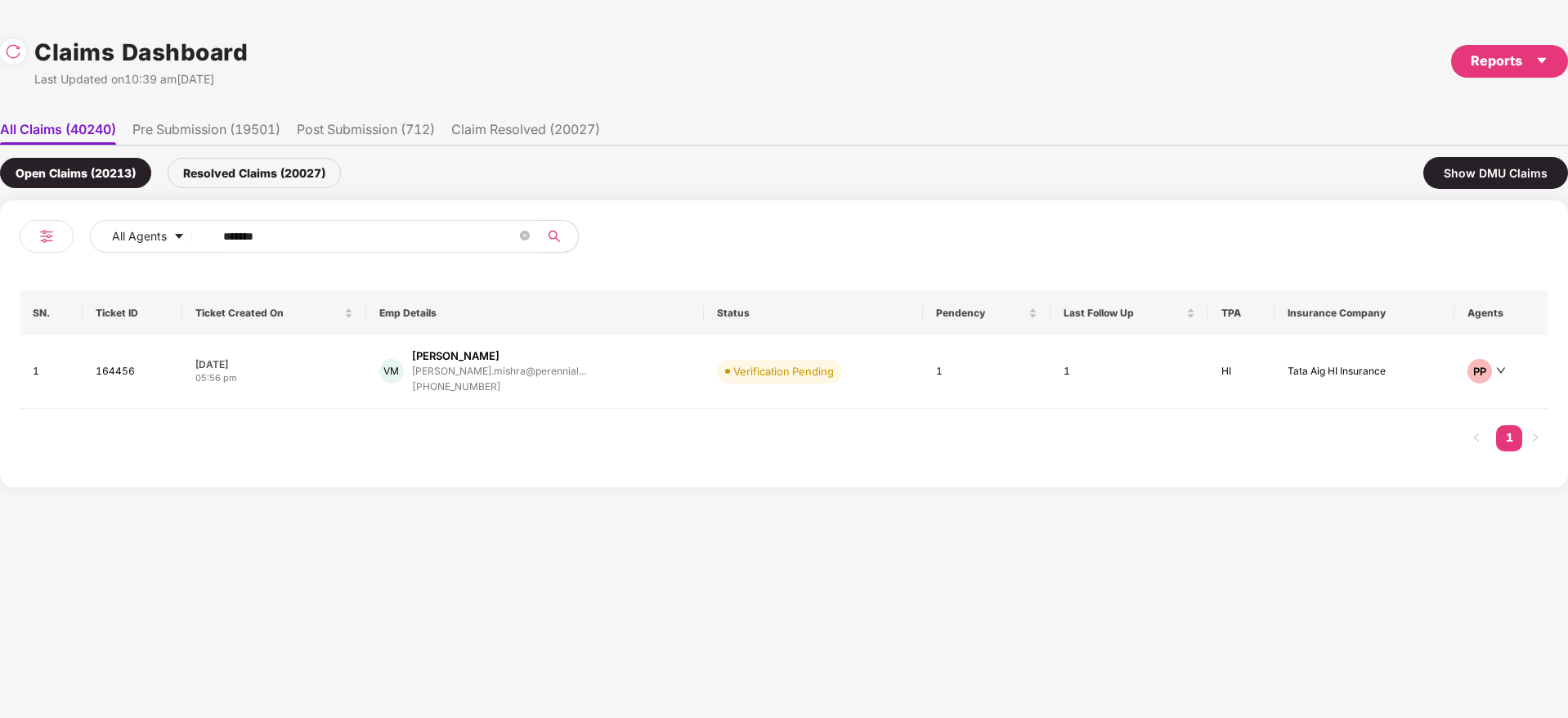
drag, startPoint x: 307, startPoint y: 241, endPoint x: 69, endPoint y: 294, distance: 243.8
click at [0, 287] on div "All Agents ****** SN. Ticket ID Ticket Created On Emp Details Status Pendency L…" at bounding box center [784, 344] width 1568 height 287
paste input "text"
type input "******"
click at [617, 368] on div "SN Swapnil Nagrale swapnil.nagrale@mindti... +919686515070" at bounding box center [537, 371] width 344 height 47
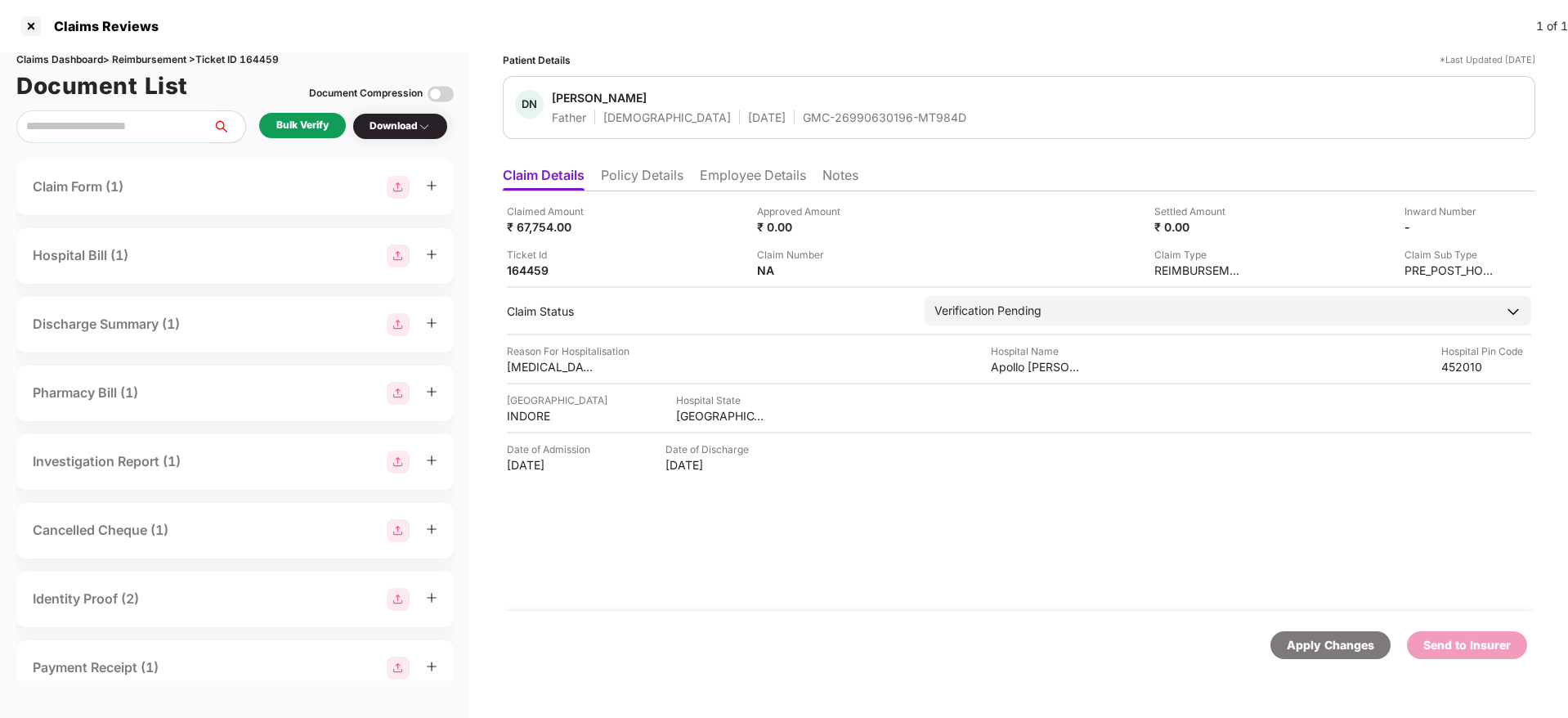
click at [917, 201] on div "Claimed Amount ₹ 67,754.00 Approved Amount ₹ 0.00 Settled Amount ₹ 0.00 Inward …" at bounding box center [1018, 400] width 1033 height 419
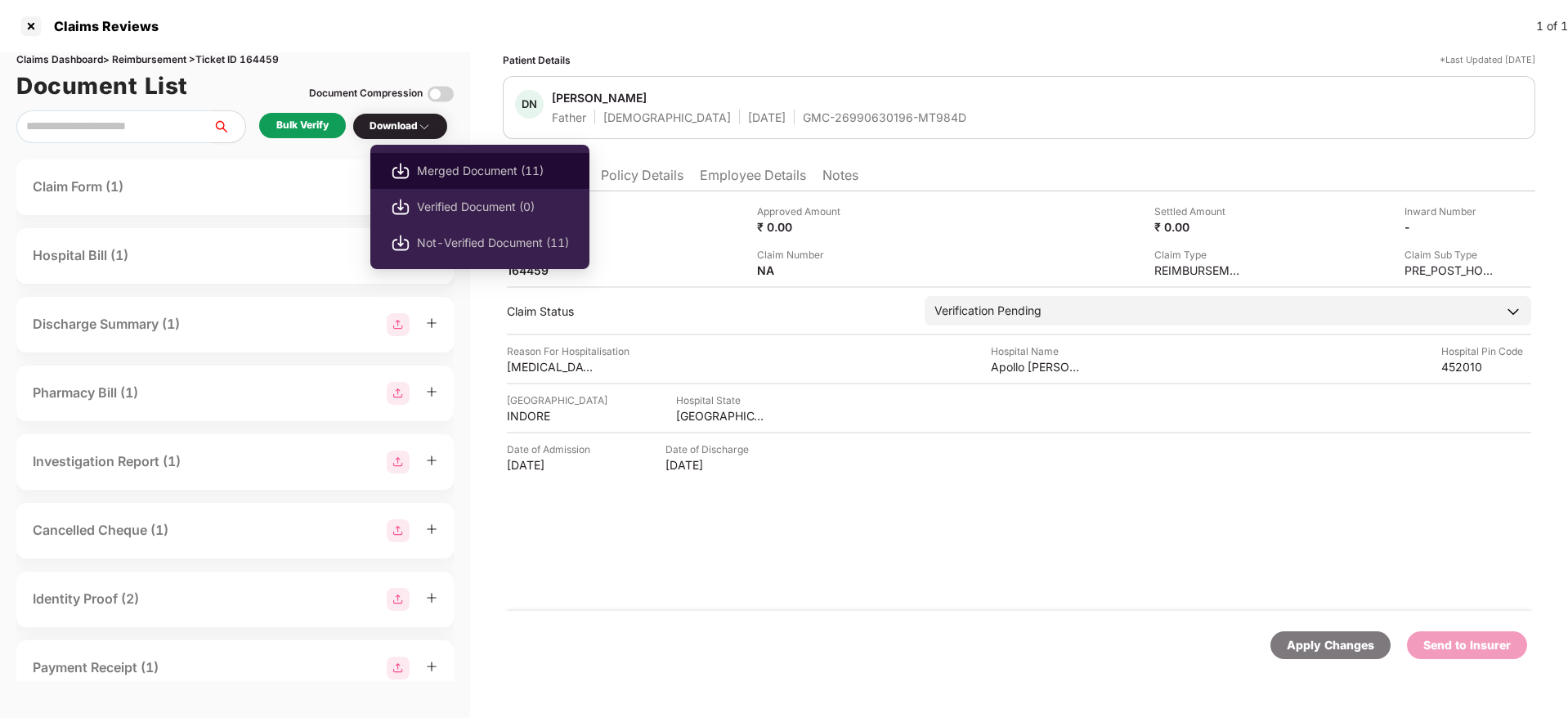
click at [475, 173] on span "Merged Document (11)" at bounding box center [493, 171] width 152 height 18
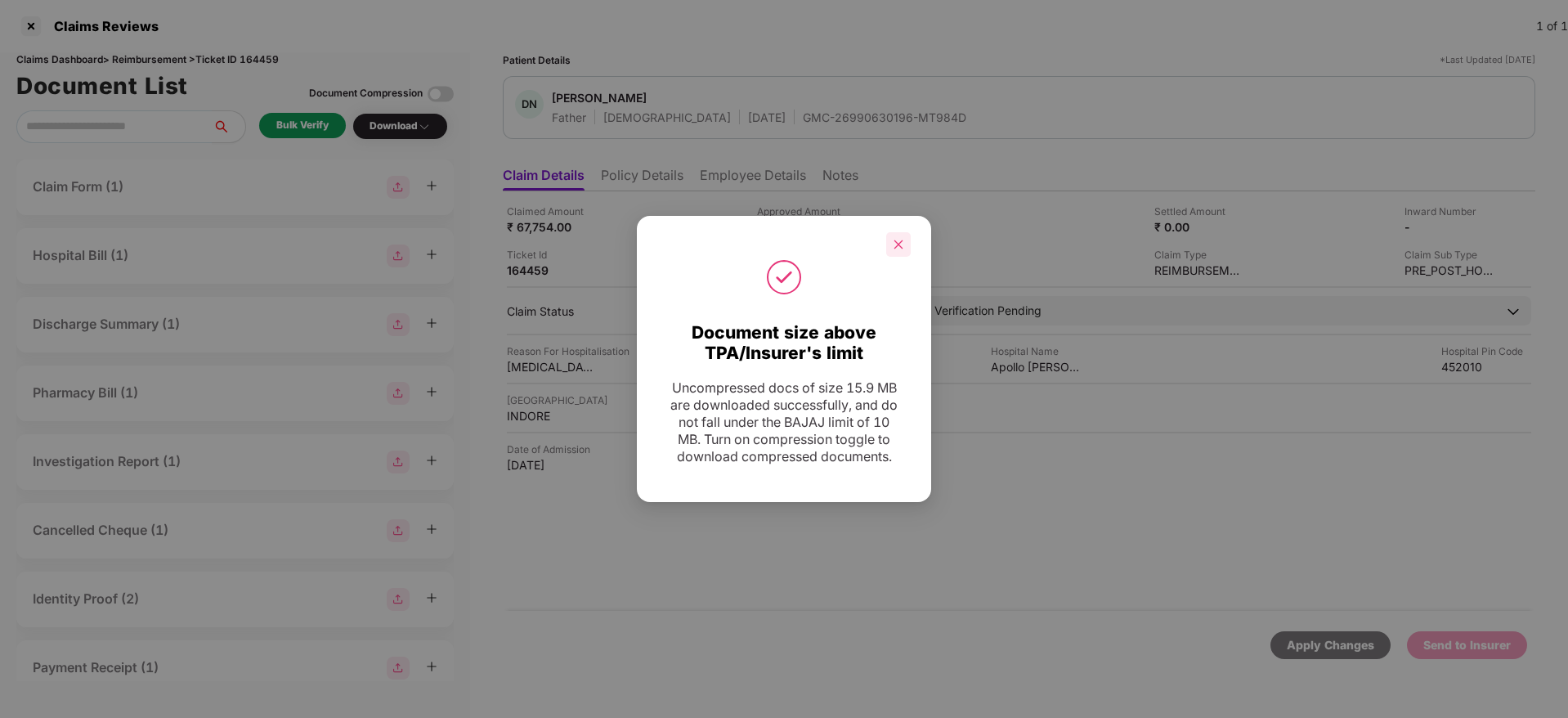
click at [893, 239] on icon "close" at bounding box center [898, 245] width 11 height 11
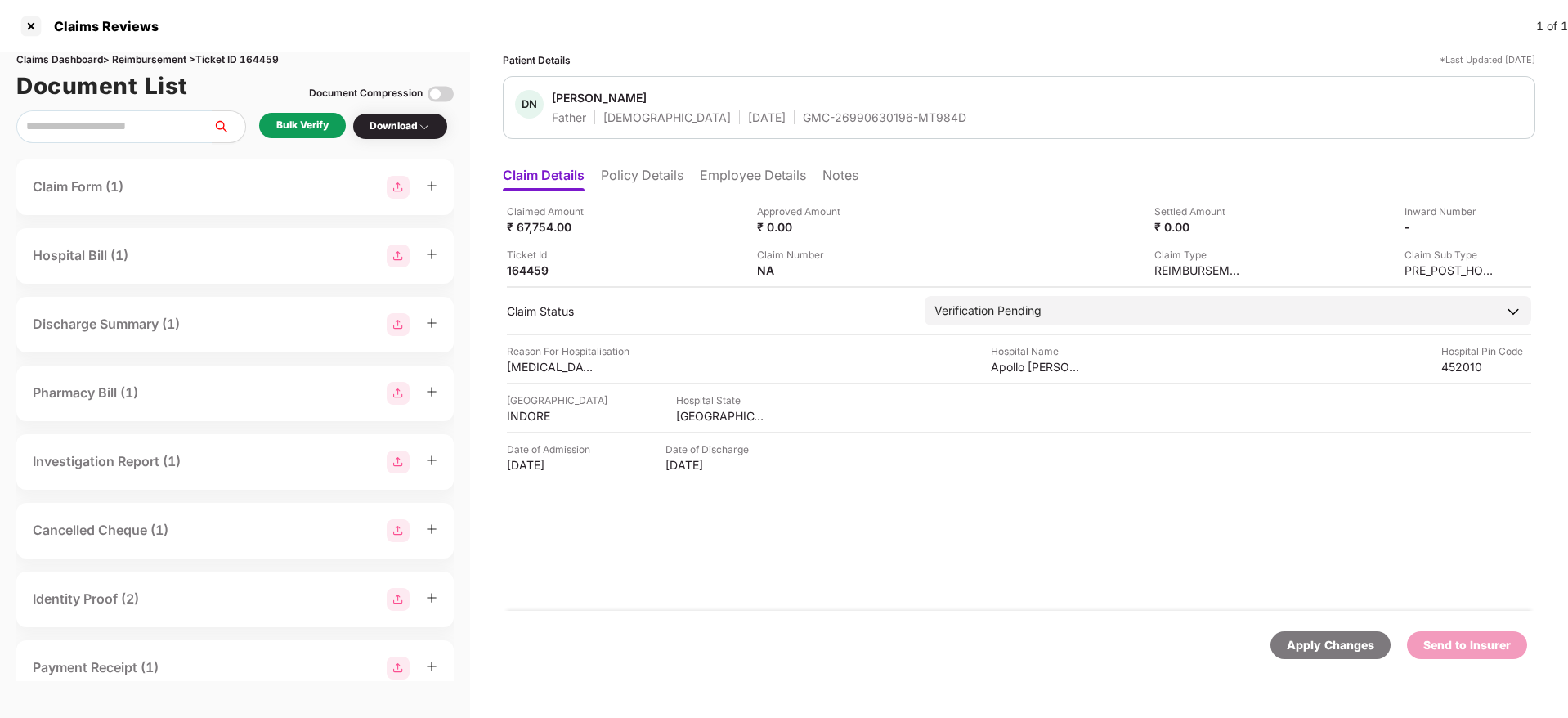
click at [803, 114] on div "GMC-26990630196-MT984D" at bounding box center [884, 117] width 163 height 16
click at [1044, 226] on img at bounding box center [1488, 226] width 13 height 13
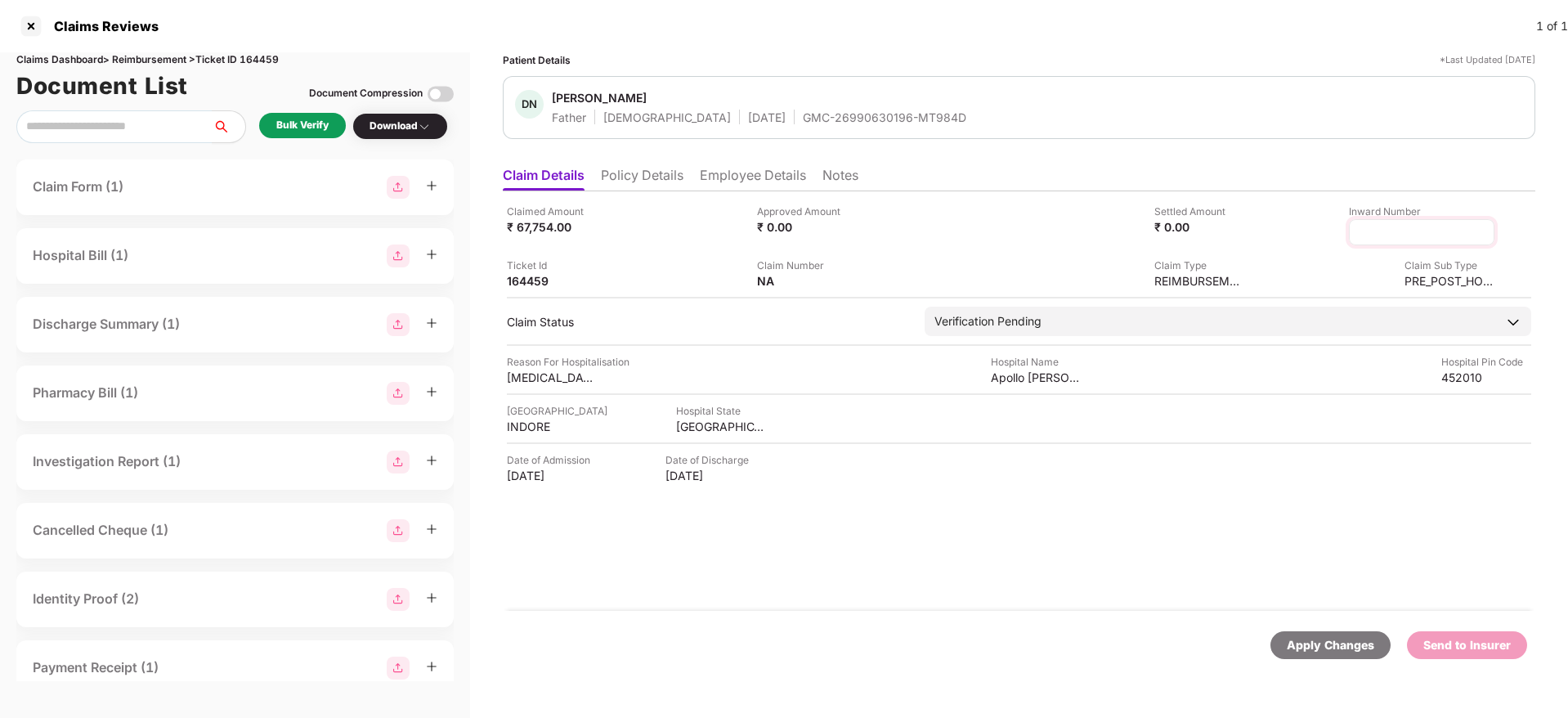
type input "**********"
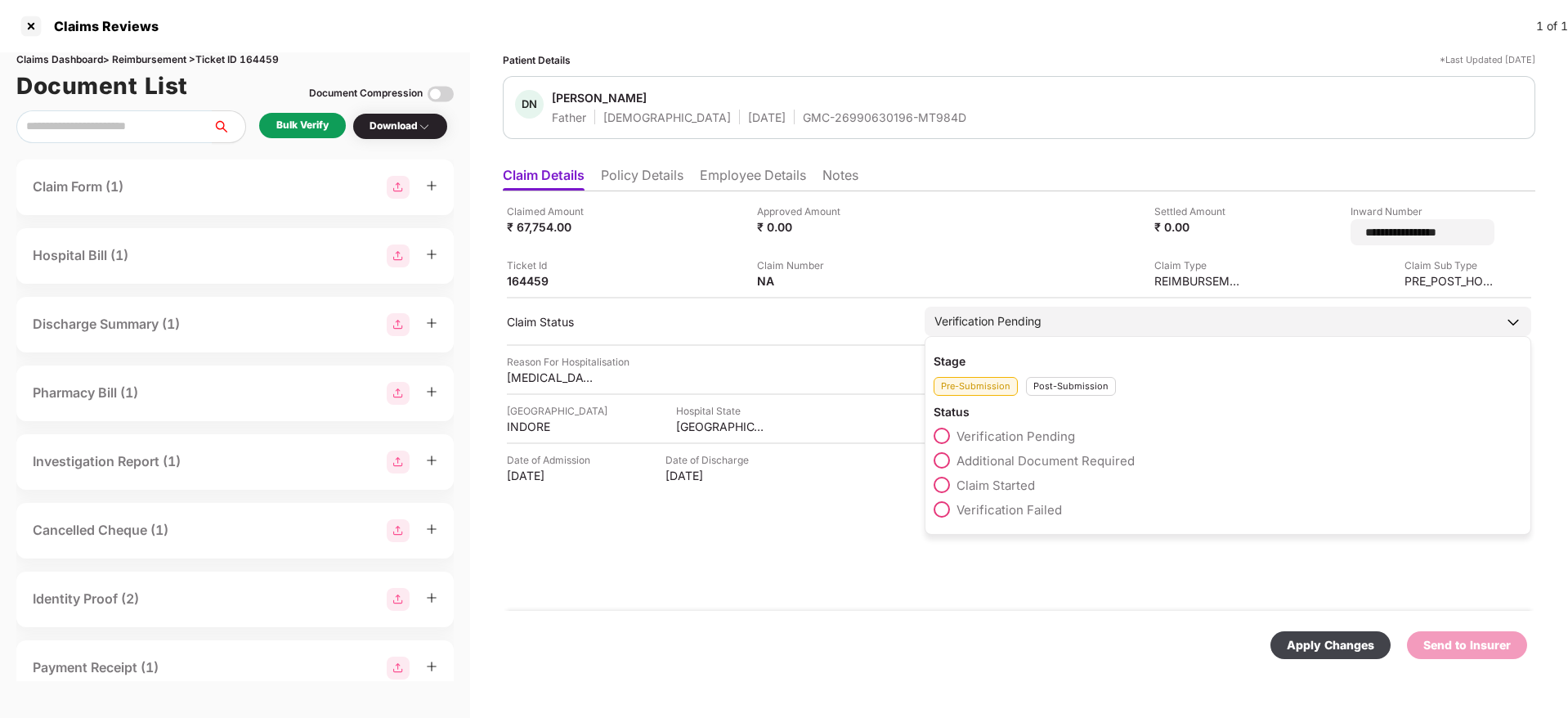
click at [1044, 386] on div "Stage Pre-Submission Post-Submission Status Verification Pending Additional Doc…" at bounding box center [1228, 435] width 607 height 199
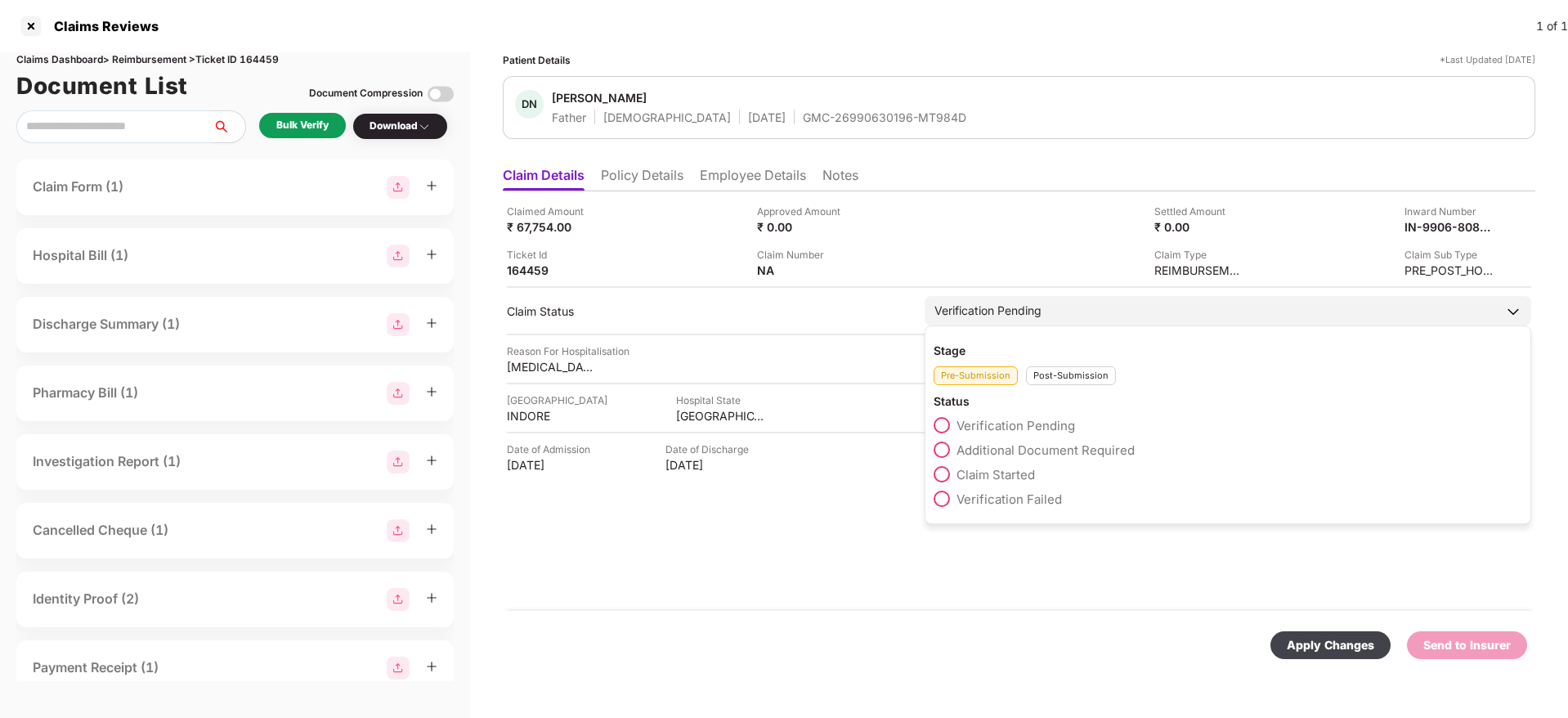
click at [1044, 365] on div "Pre-Submission Post-Submission" at bounding box center [1229, 371] width 589 height 27
click at [1044, 368] on div "Post-Submission" at bounding box center [1071, 376] width 90 height 19
click at [1023, 450] on span "Claim Under Process" at bounding box center [1018, 450] width 124 height 16
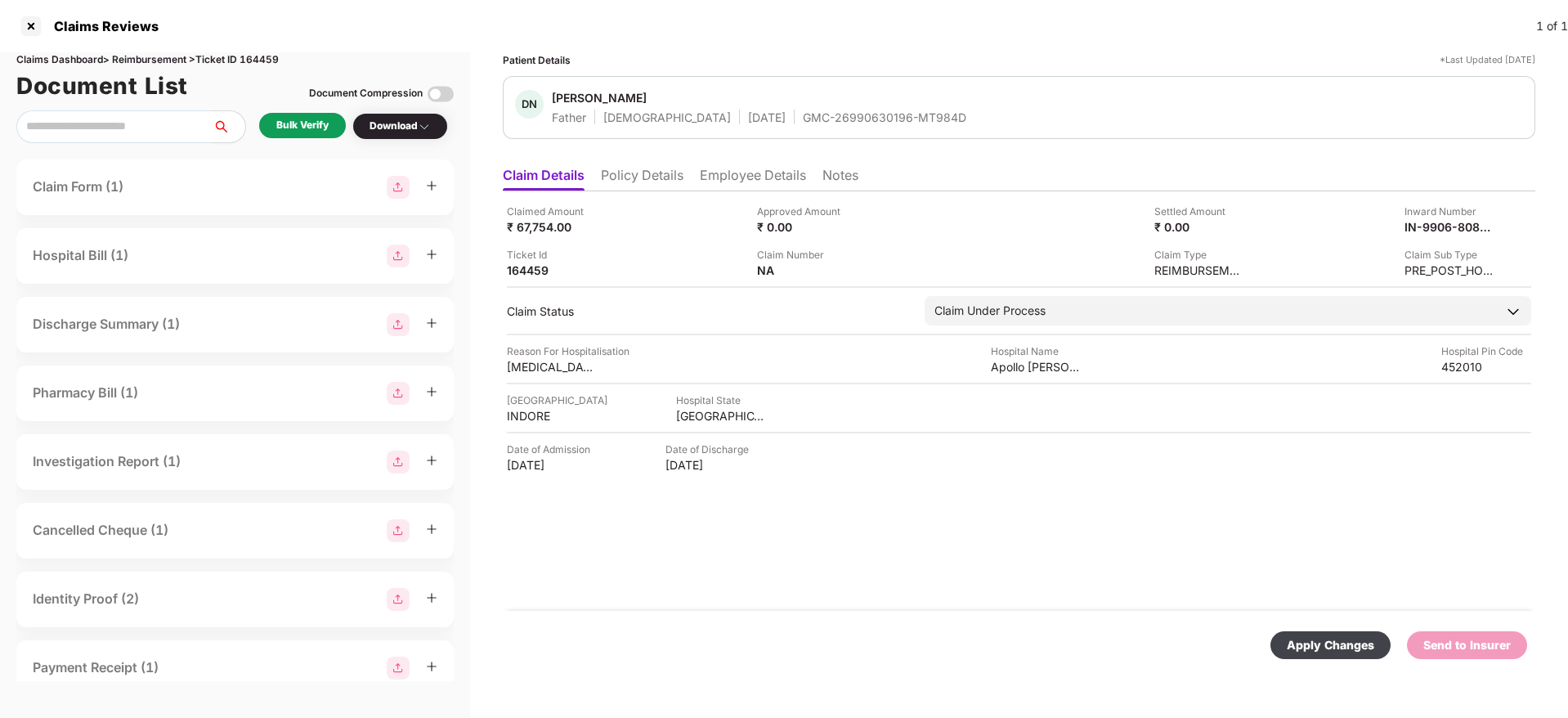
click at [1044, 450] on div "Apply Changes" at bounding box center [1330, 644] width 87 height 18
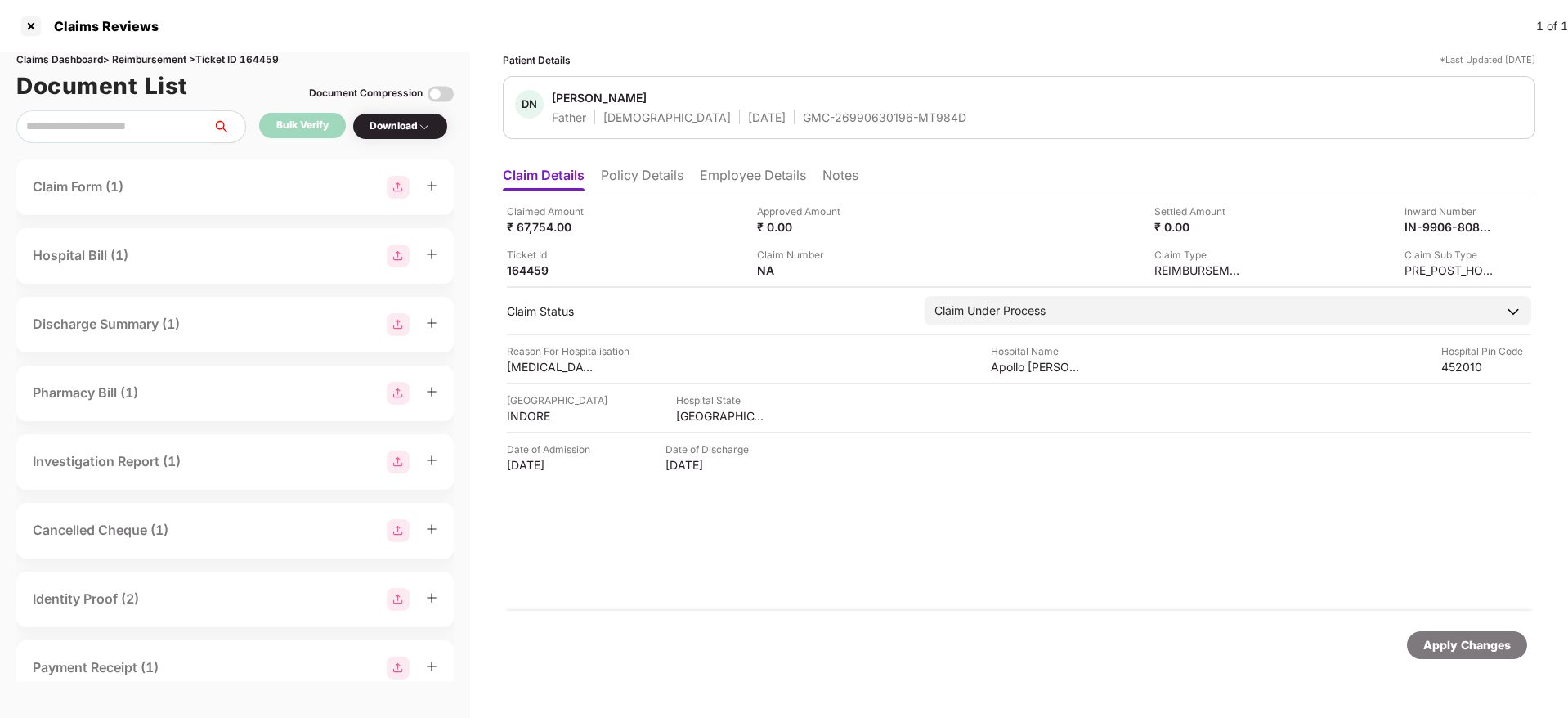
click at [804, 125] on div "GMC-26990630196-MT984D" at bounding box center [884, 117] width 163 height 16
click at [804, 124] on div "GMC-26990630196-MT984D" at bounding box center [884, 117] width 163 height 16
click at [528, 267] on div "164459" at bounding box center [552, 270] width 90 height 16
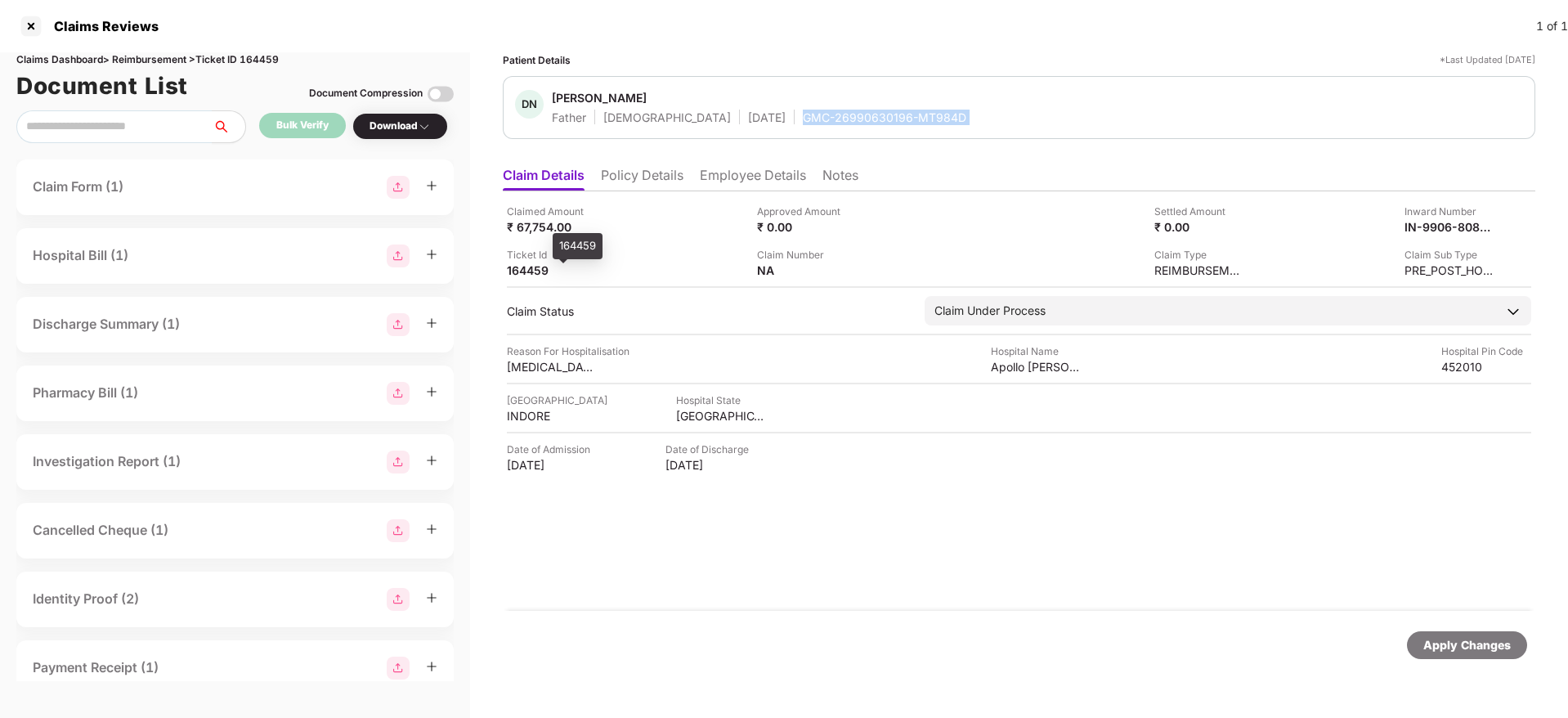
click at [528, 267] on div "164459" at bounding box center [552, 270] width 90 height 16
click at [539, 268] on div "164459" at bounding box center [552, 270] width 90 height 16
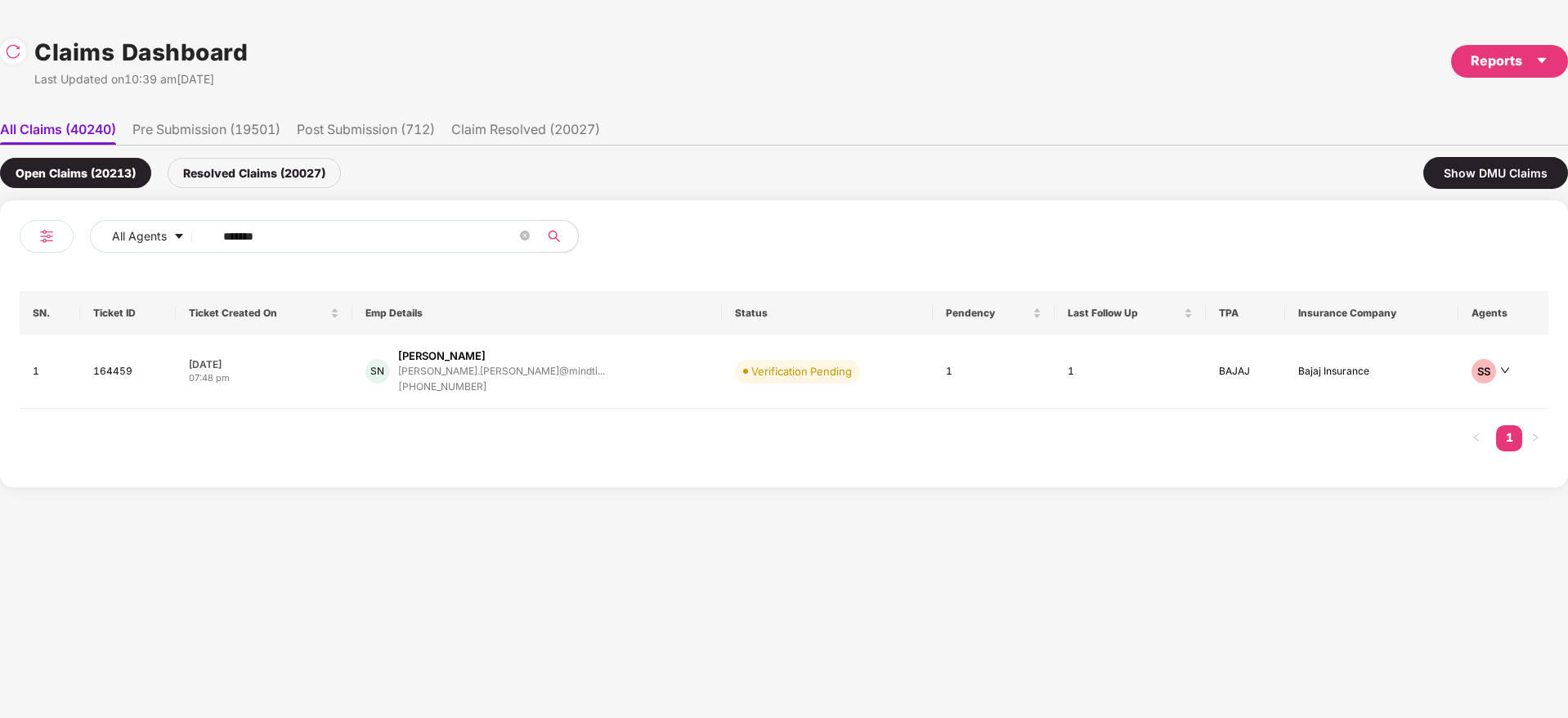
drag, startPoint x: 302, startPoint y: 232, endPoint x: 16, endPoint y: 259, distance: 287.3
click at [0, 259] on div "All Agents ****** SN. Ticket ID Ticket Created On Emp Details Status Pendency L…" at bounding box center [784, 344] width 1568 height 287
paste input "text"
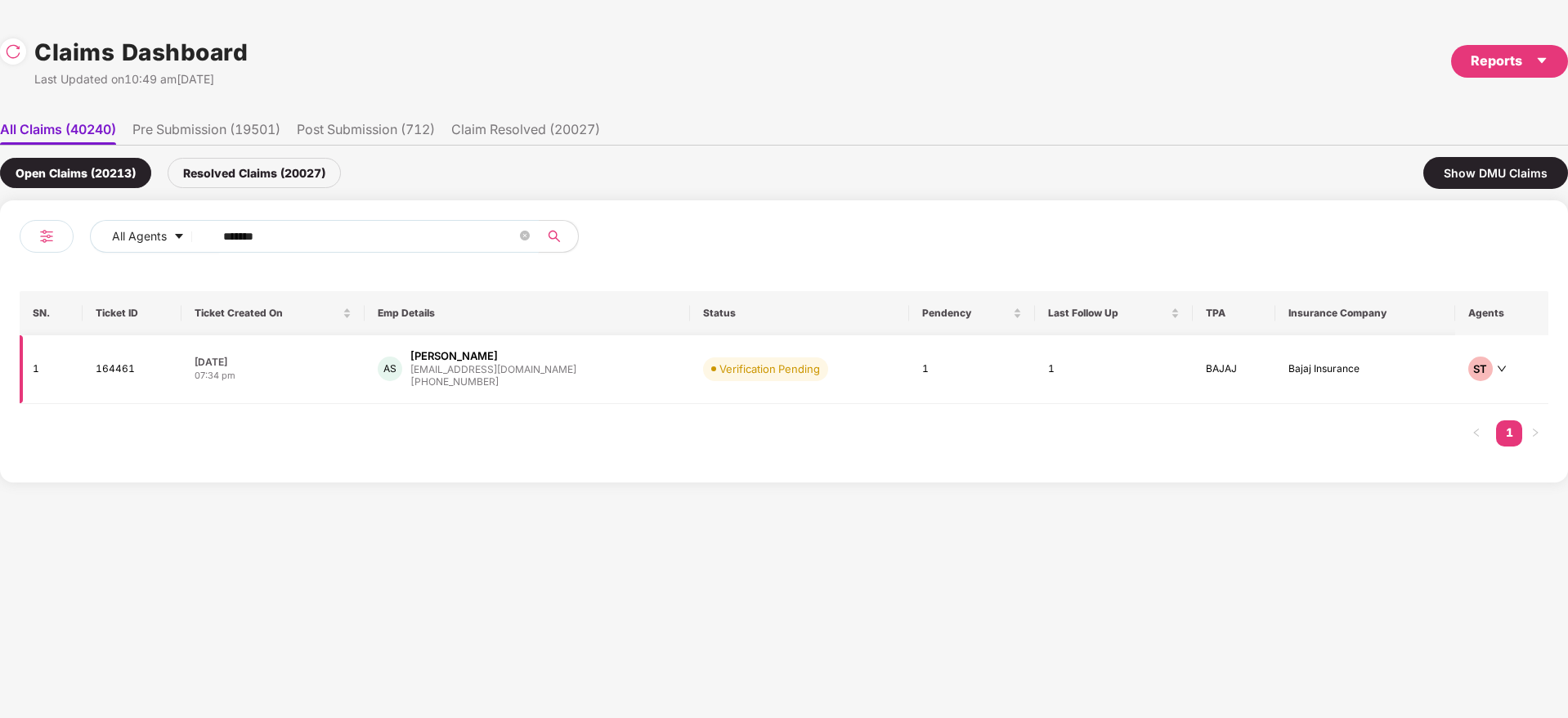
type input "******"
click at [626, 378] on div "AS Arun Kumar S arun.s@msisurfaces.com +918884165669" at bounding box center [527, 368] width 299 height 41
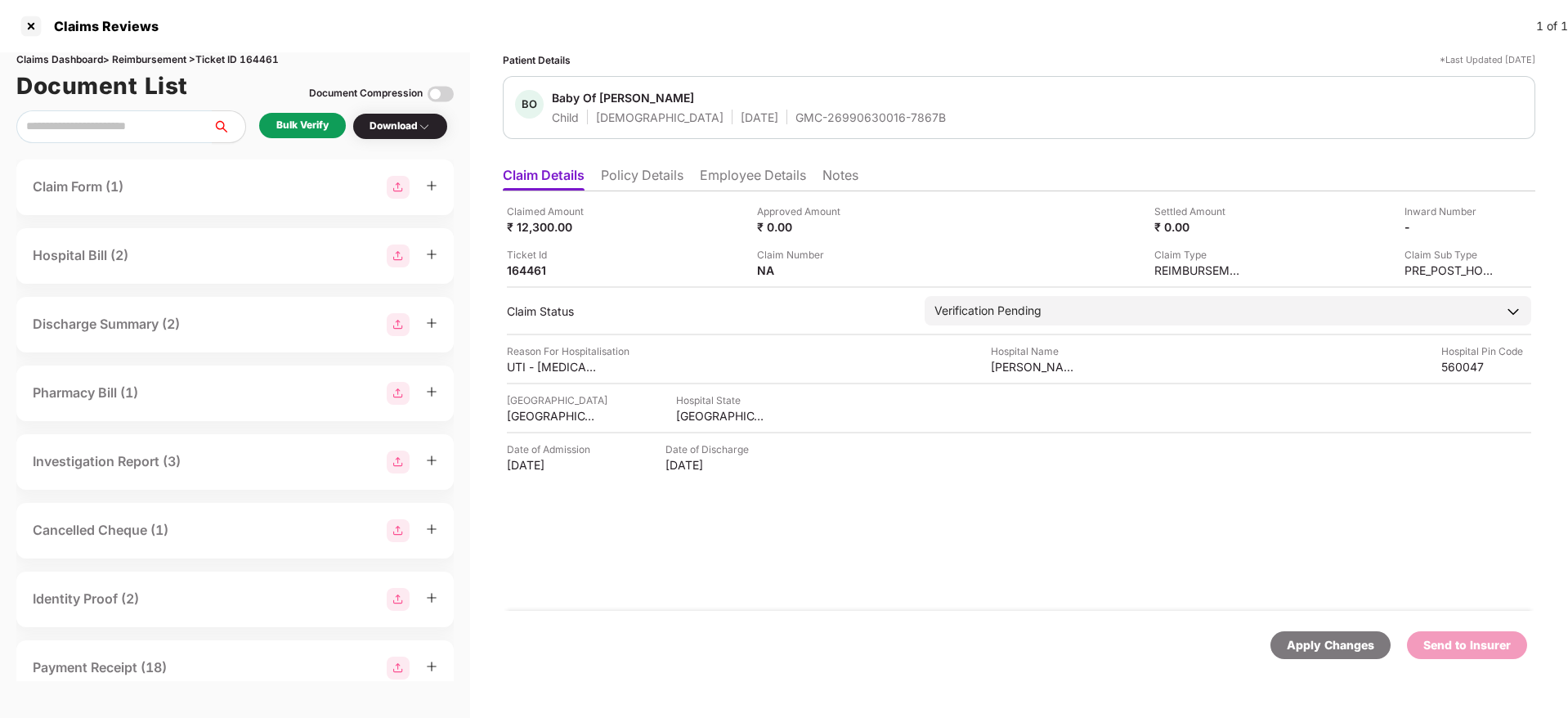
click at [801, 121] on div "GMC-26990630016-7867B" at bounding box center [870, 117] width 150 height 16
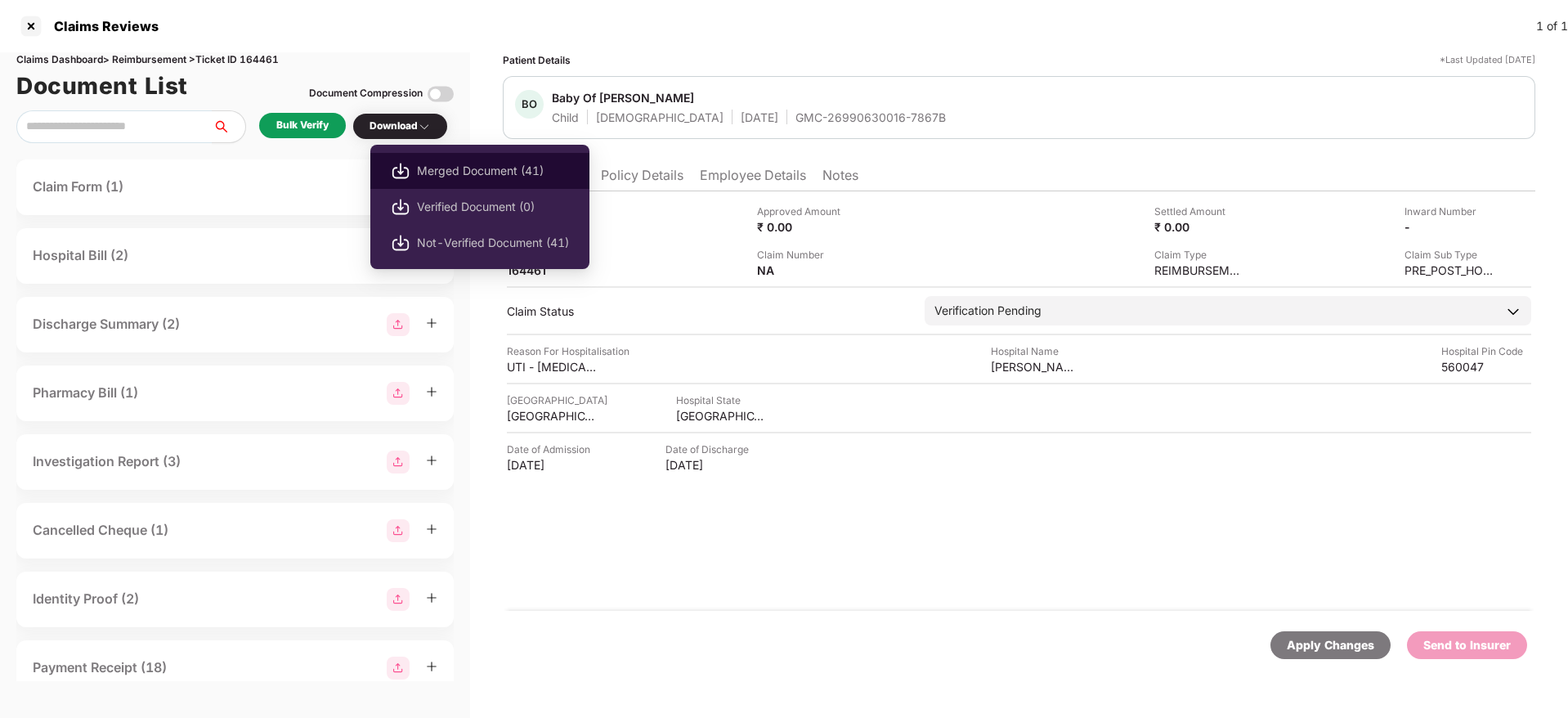
click at [465, 169] on span "Merged Document (41)" at bounding box center [493, 171] width 152 height 18
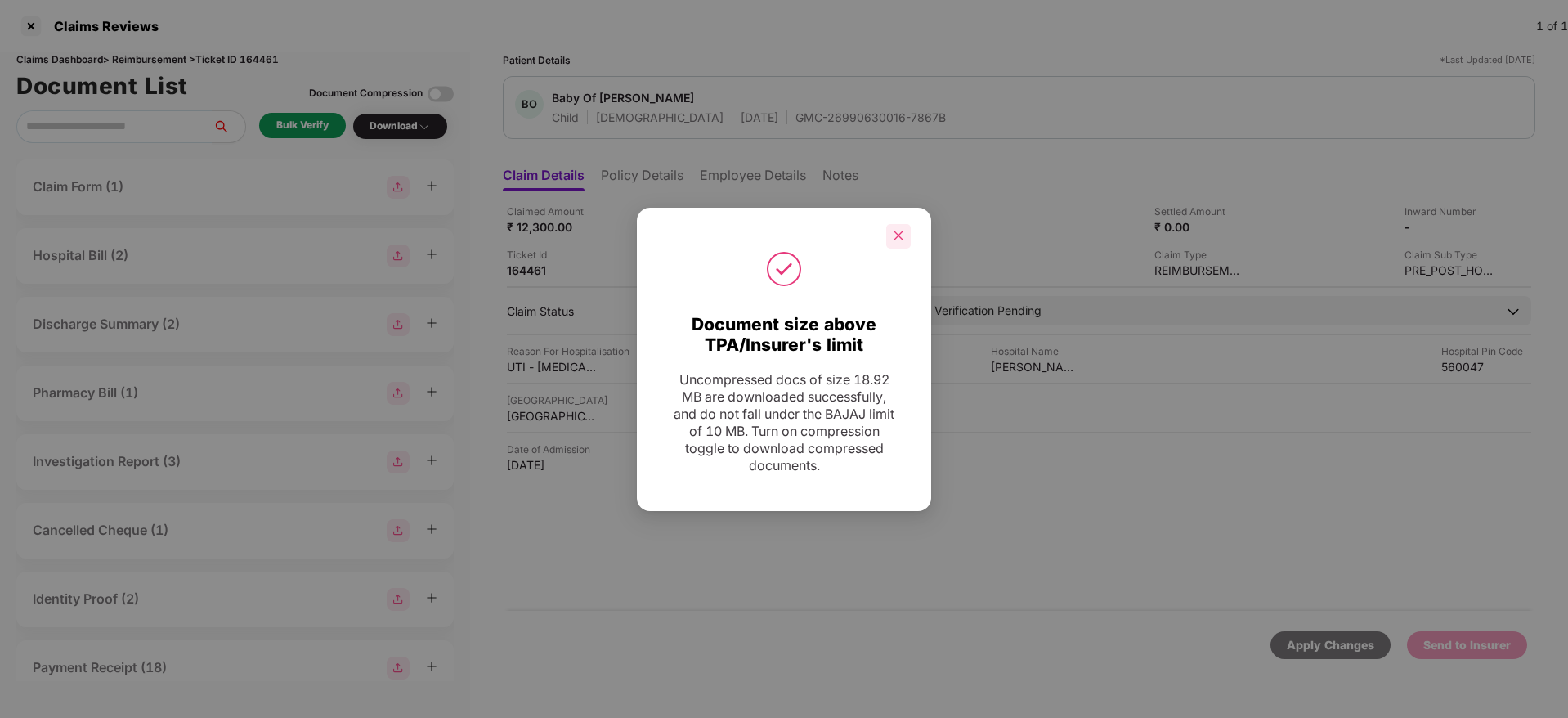
click at [901, 227] on div at bounding box center [898, 236] width 24 height 24
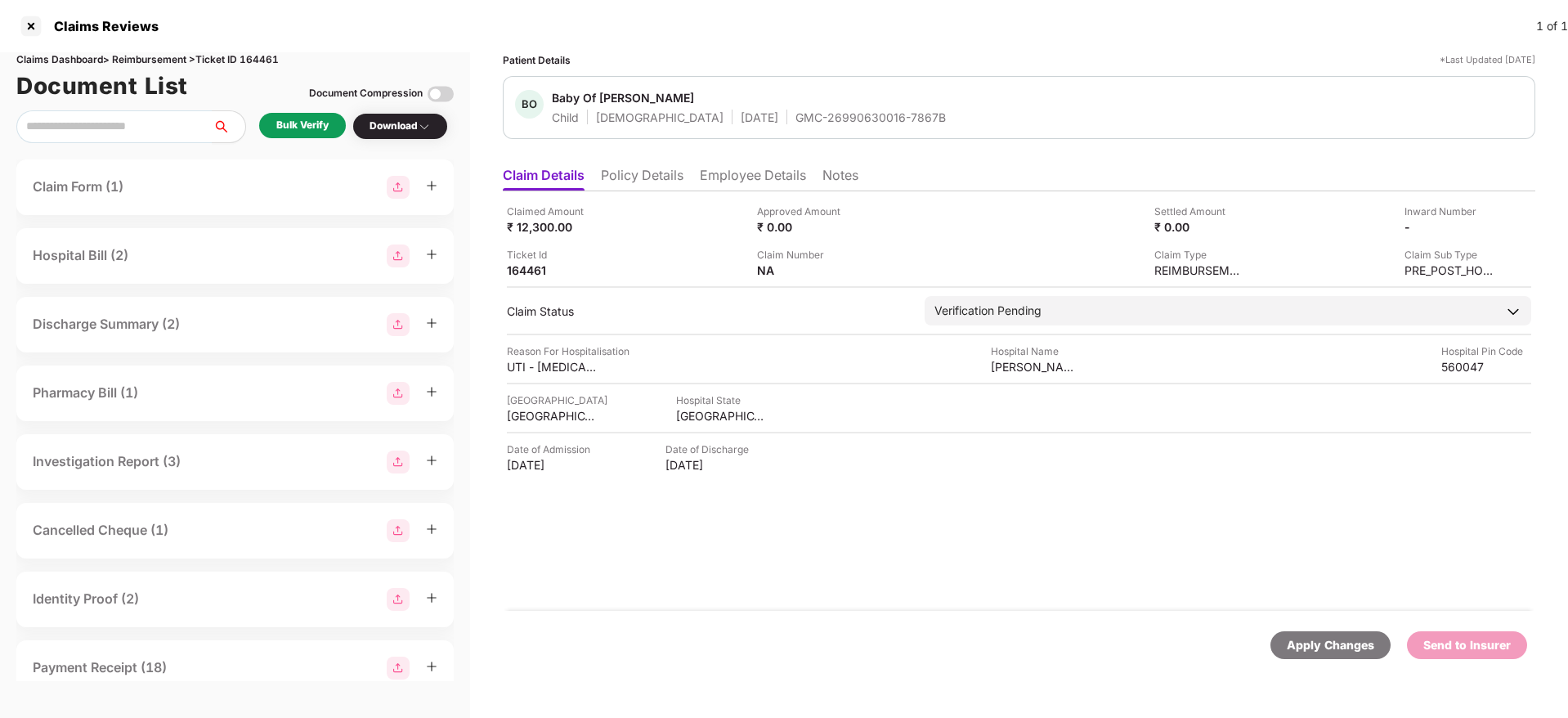
click at [1011, 41] on div "Claims Reviews 1 of 1" at bounding box center [784, 26] width 1568 height 52
click at [795, 121] on div "GMC-26990630016-7867B" at bounding box center [870, 117] width 150 height 16
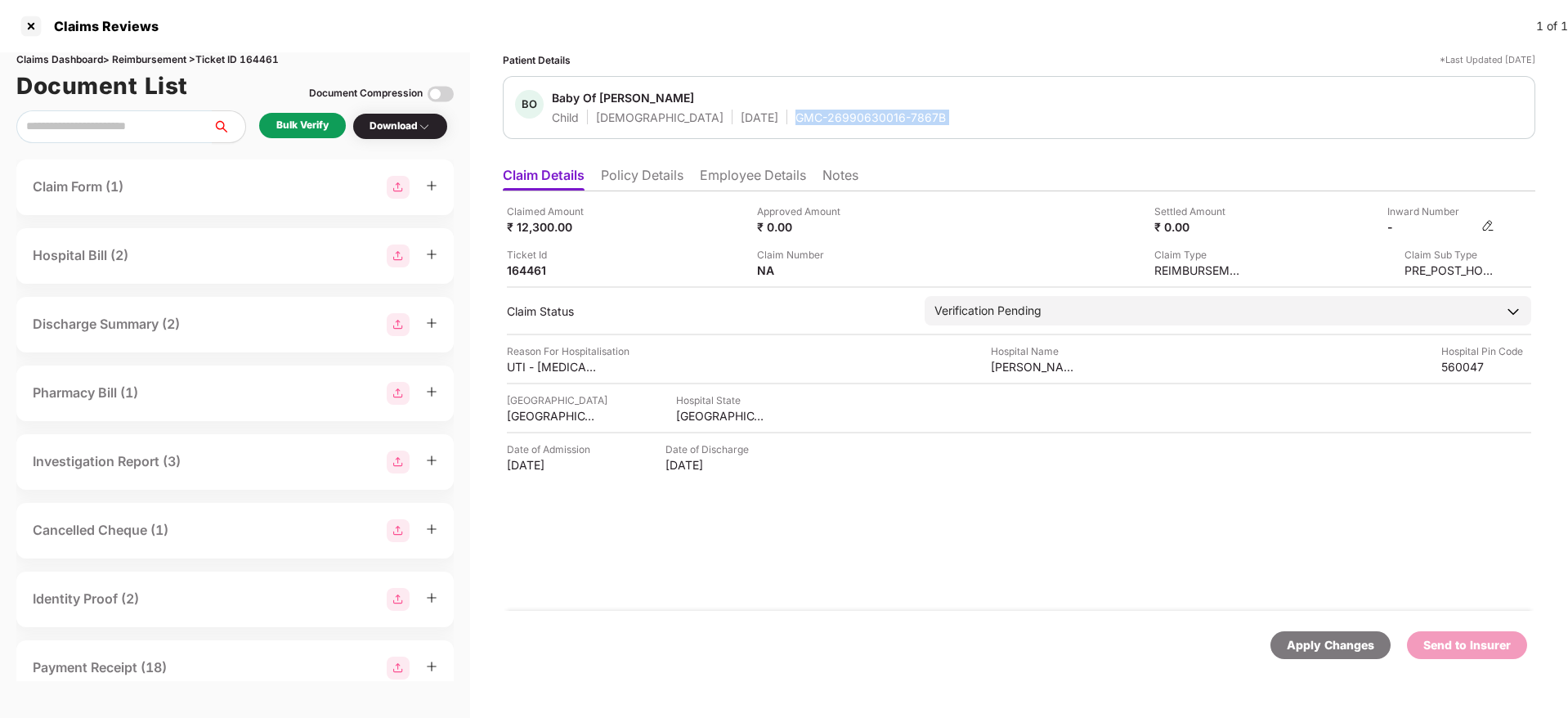
click at [1044, 220] on img at bounding box center [1488, 226] width 13 height 13
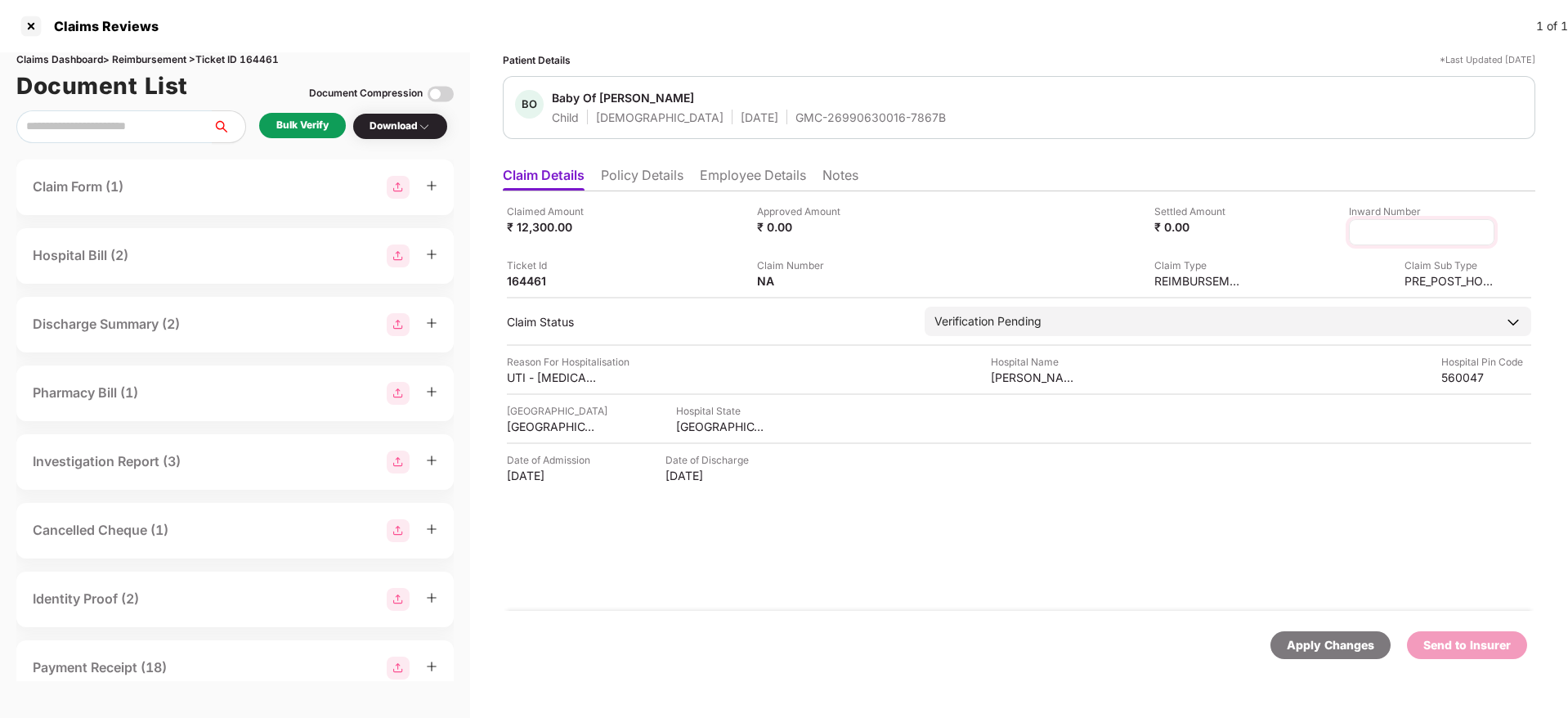
type input "**********"
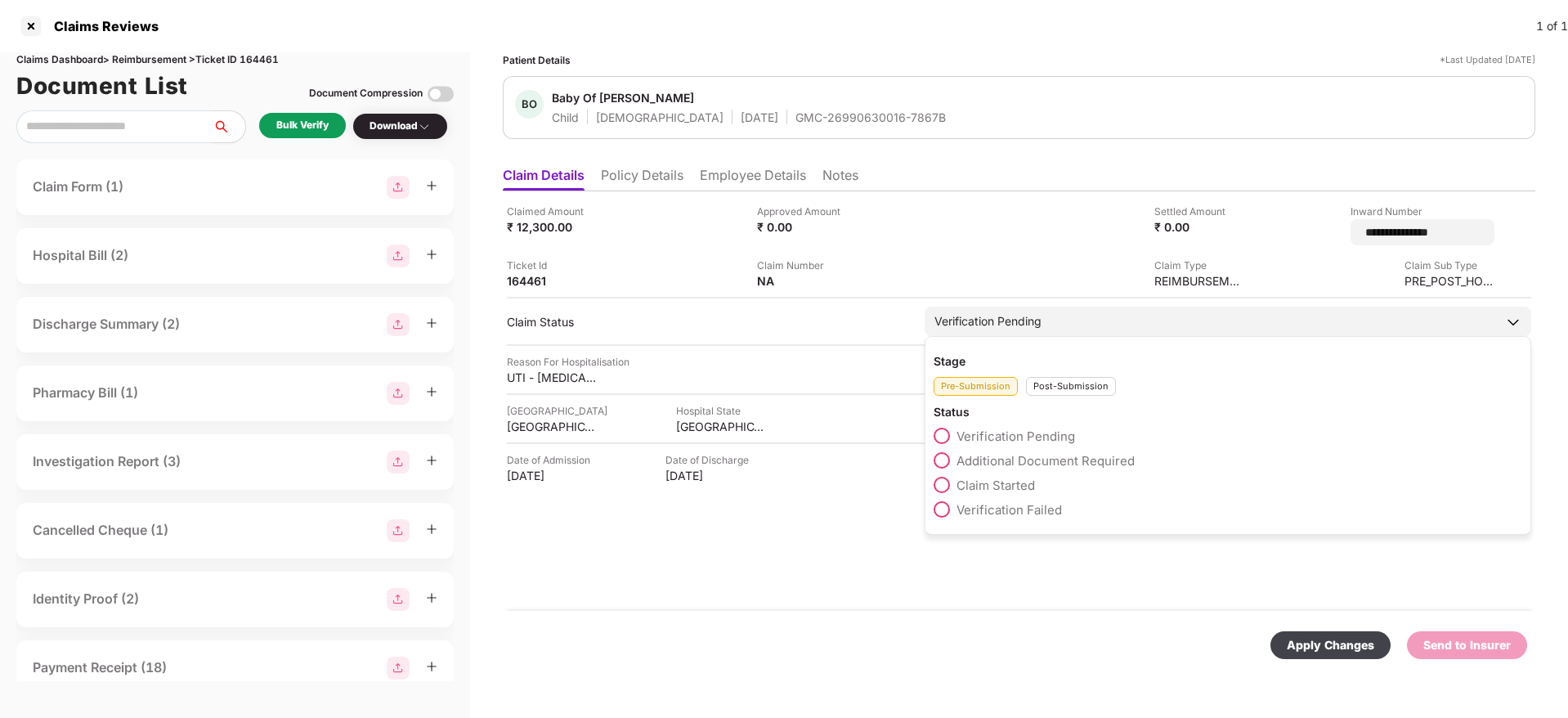
click at [1044, 377] on div "Post-Submission" at bounding box center [1071, 386] width 90 height 19
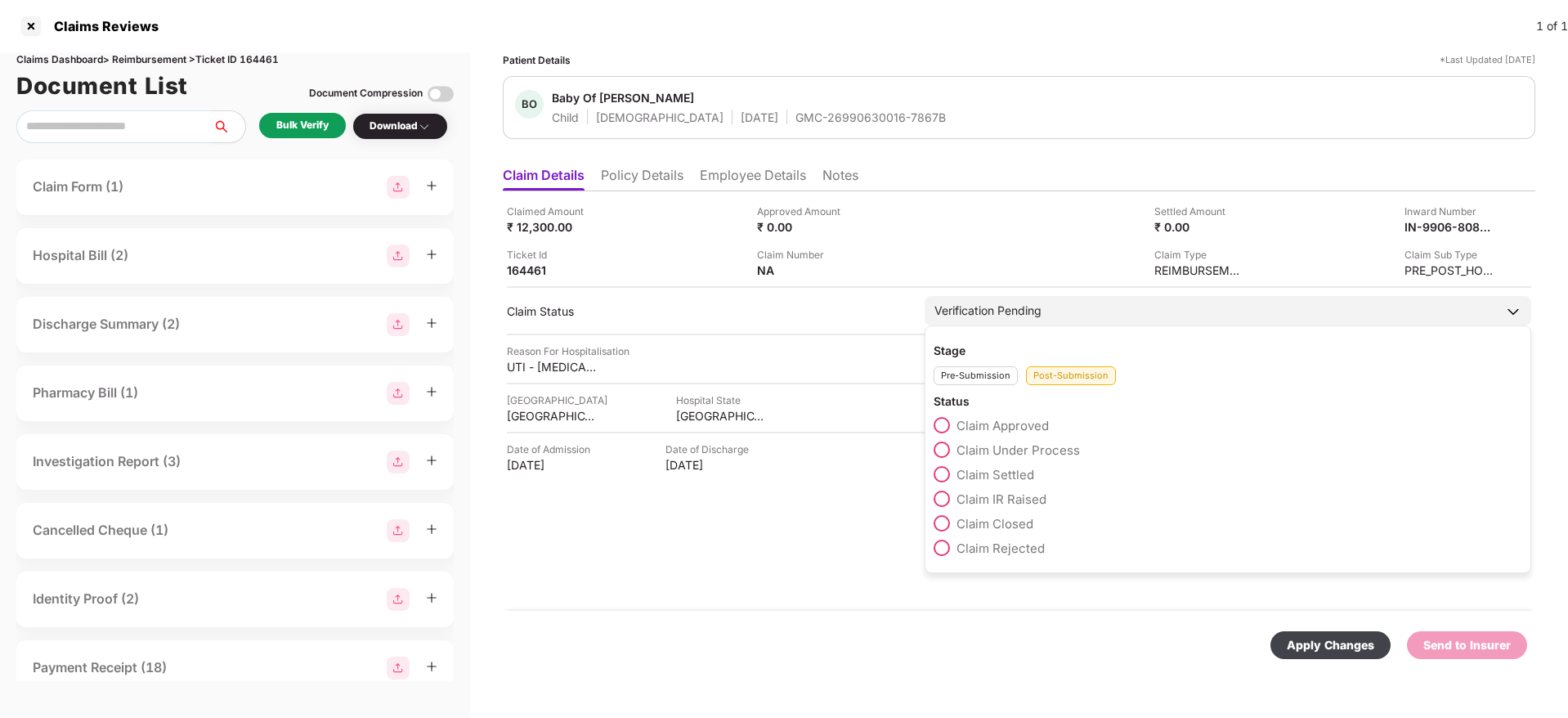
click at [1030, 442] on span "Claim Under Process" at bounding box center [1018, 450] width 124 height 16
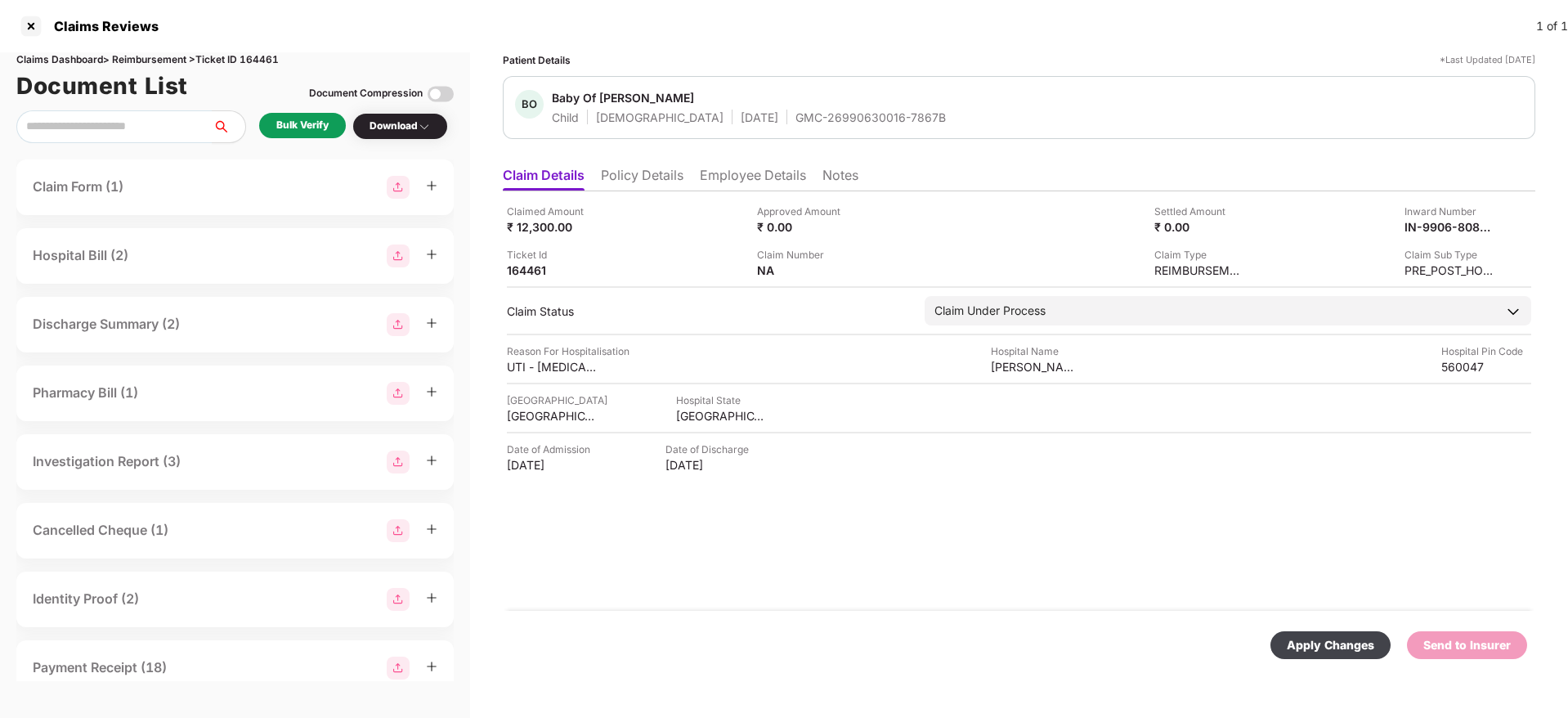
click at [1044, 450] on div "Apply Changes" at bounding box center [1330, 644] width 87 height 18
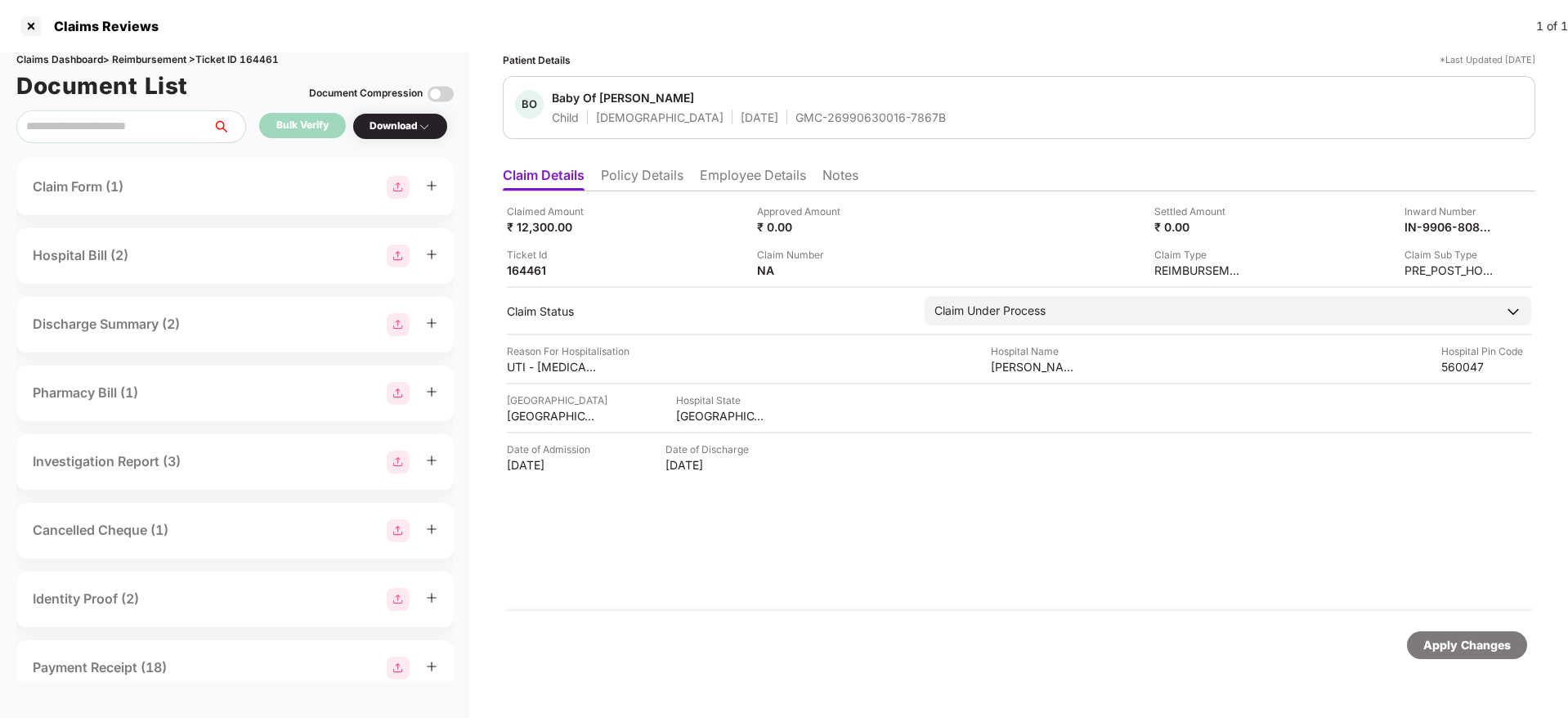
click at [795, 111] on div "GMC-26990630016-7867B" at bounding box center [870, 117] width 150 height 16
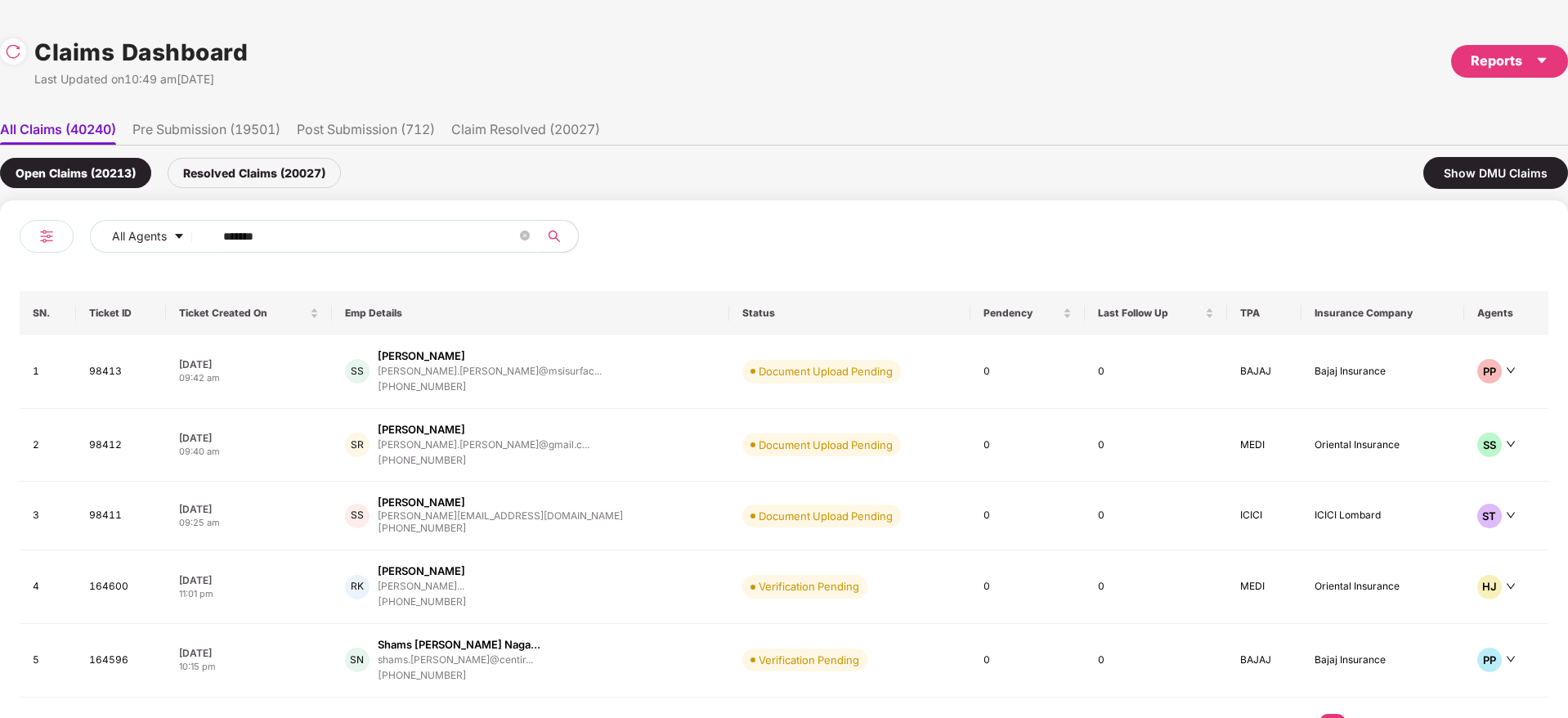
click at [0, 265] on div "All Agents ****** SN. Ticket ID Ticket Created On Emp Details Status Pendency L…" at bounding box center [784, 488] width 1568 height 576
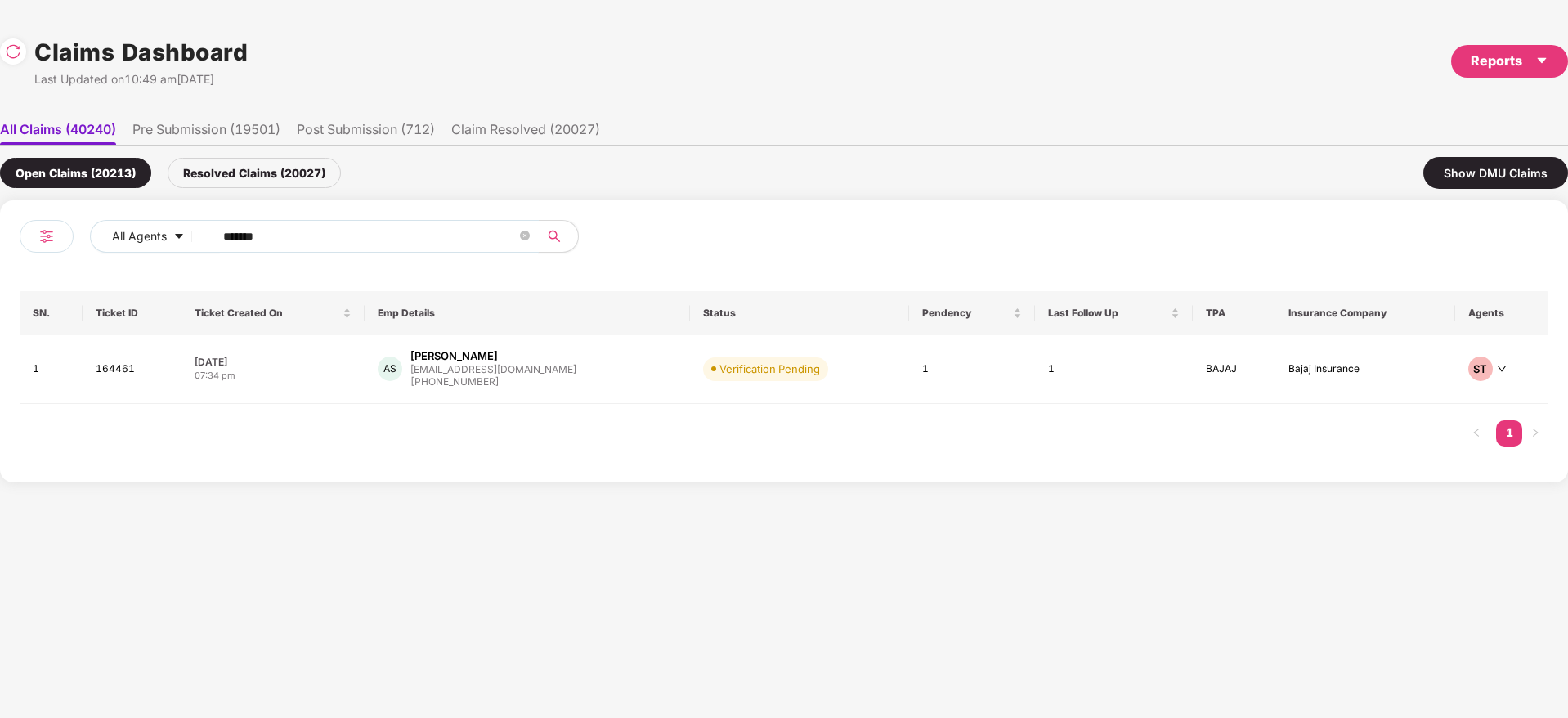
paste input "text"
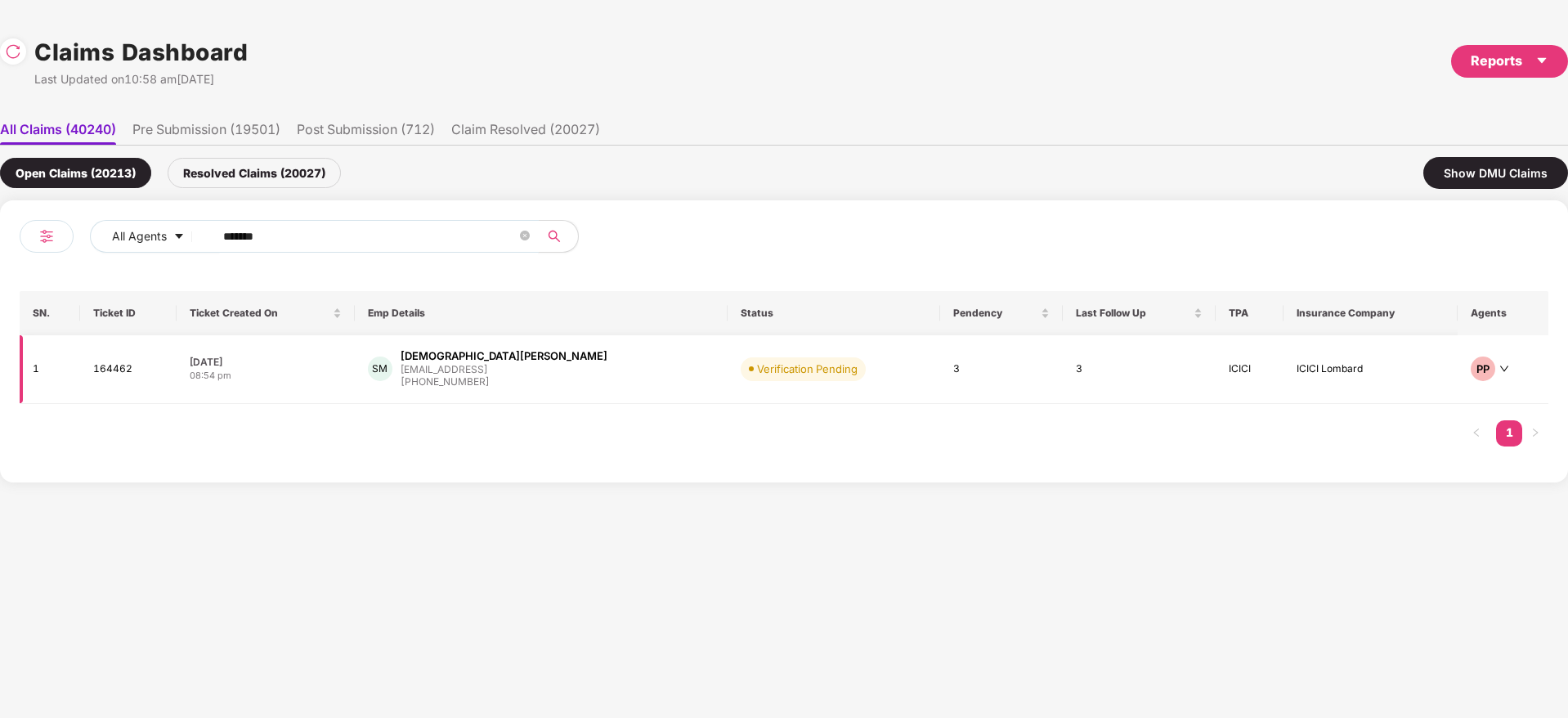
type input "******"
click at [568, 380] on div "SM Shivani Munot smunot@eightfold.ai +919004909080" at bounding box center [541, 368] width 347 height 41
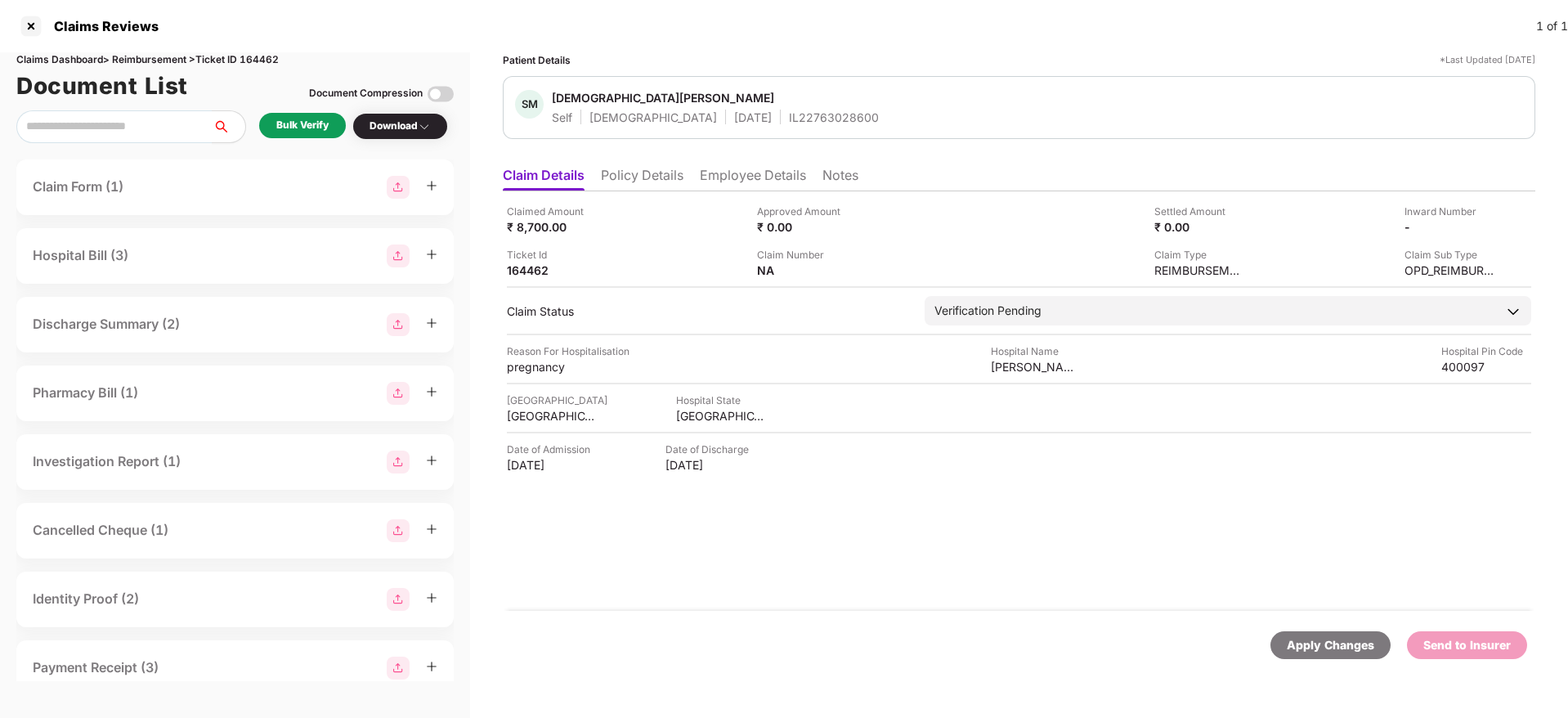
click at [535, 450] on div "Apply Changes Send to Insurer" at bounding box center [1018, 644] width 1033 height 68
click at [825, 450] on div "Claimed Amount ₹ 8,700.00 Approved Amount ₹ 0.00 Settled Amount ₹ 0.00 Inward N…" at bounding box center [1018, 400] width 1033 height 419
click at [1044, 450] on div "Claimed Amount ₹ 8,700.00 Approved Amount ₹ 0.00 Settled Amount ₹ 0.00 Inward N…" at bounding box center [1018, 400] width 1033 height 419
click at [1022, 450] on div "Claimed Amount ₹ 8,700.00 Approved Amount ₹ 0.00 Settled Amount ₹ 0.00 Inward N…" at bounding box center [1018, 400] width 1033 height 419
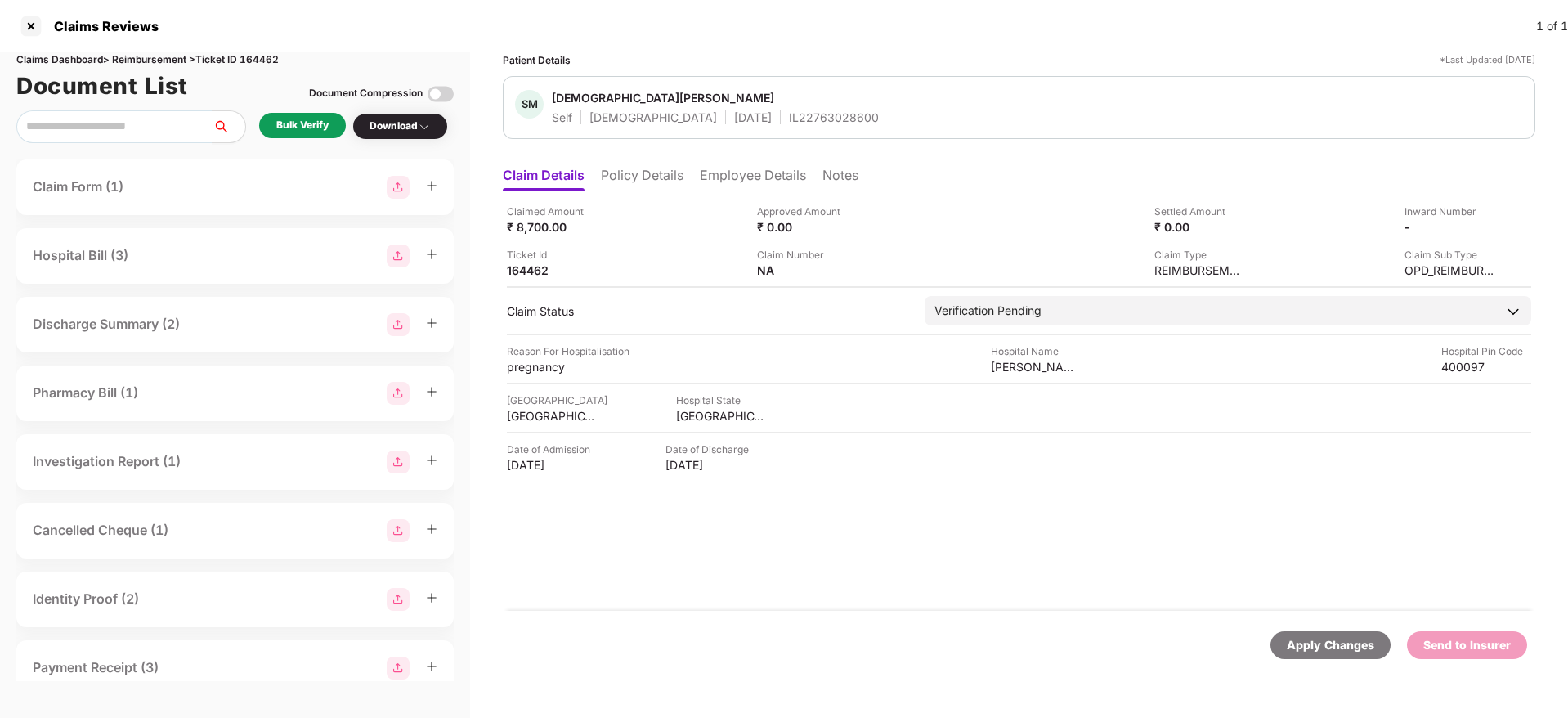
click at [740, 450] on div "Claimed Amount ₹ 8,700.00 Approved Amount ₹ 0.00 Settled Amount ₹ 0.00 Inward N…" at bounding box center [1018, 400] width 1033 height 419
click at [957, 450] on div "Claimed Amount ₹ 8,700.00 Approved Amount ₹ 0.00 Settled Amount ₹ 0.00 Inward N…" at bounding box center [1018, 400] width 1033 height 419
click at [821, 450] on div "Claimed Amount ₹ 8,700.00 Approved Amount ₹ 0.00 Settled Amount ₹ 0.00 Inward N…" at bounding box center [1018, 400] width 1033 height 419
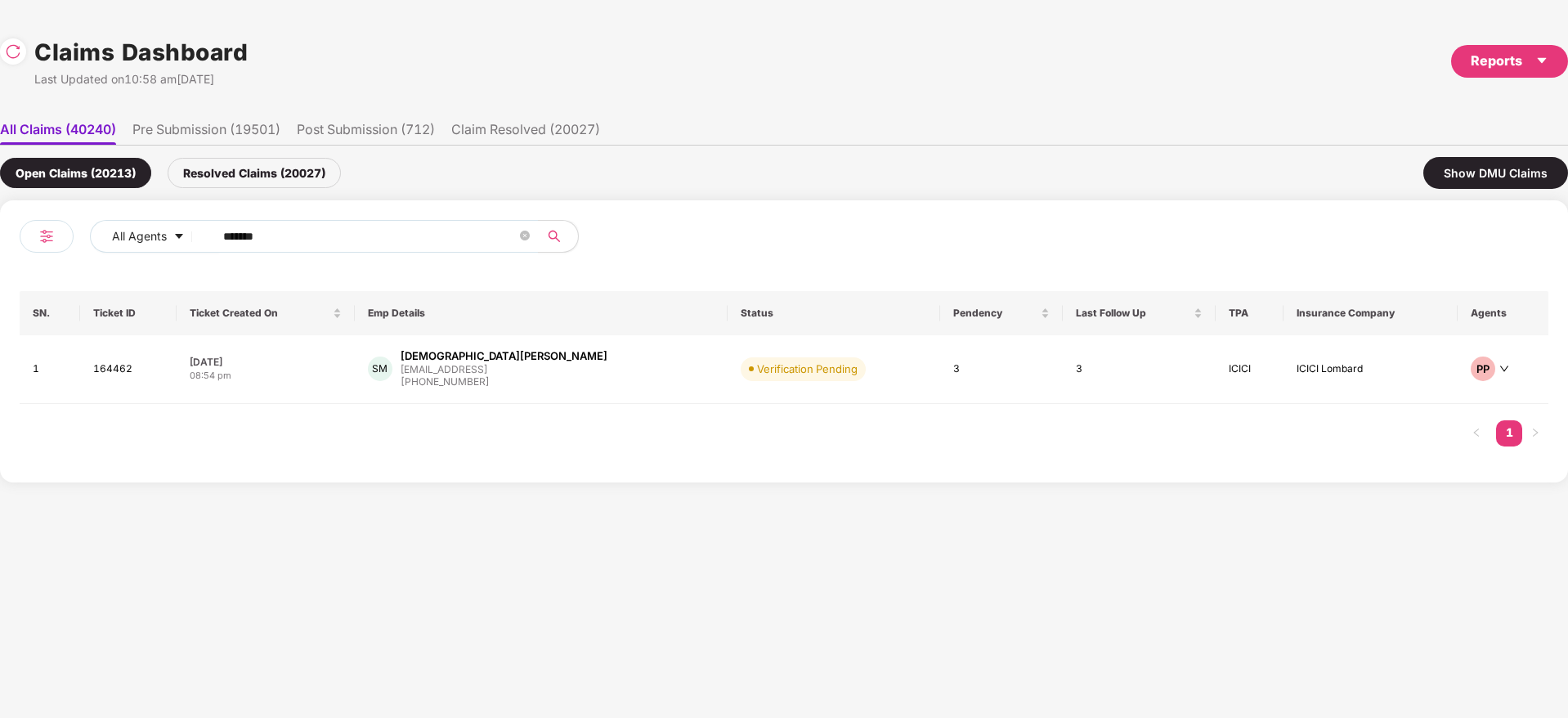
drag, startPoint x: 298, startPoint y: 232, endPoint x: 0, endPoint y: 293, distance: 304.2
click at [0, 293] on div "All Agents ****** SN. Ticket ID Ticket Created On Emp Details Status Pendency L…" at bounding box center [784, 341] width 1568 height 282
click at [593, 371] on div "SM Shivani Munot smunot@eightfold.ai +919004909080" at bounding box center [541, 368] width 347 height 41
drag, startPoint x: 293, startPoint y: 239, endPoint x: 105, endPoint y: 250, distance: 188.3
click at [105, 250] on div "All Agents ******" at bounding box center [549, 236] width 917 height 33
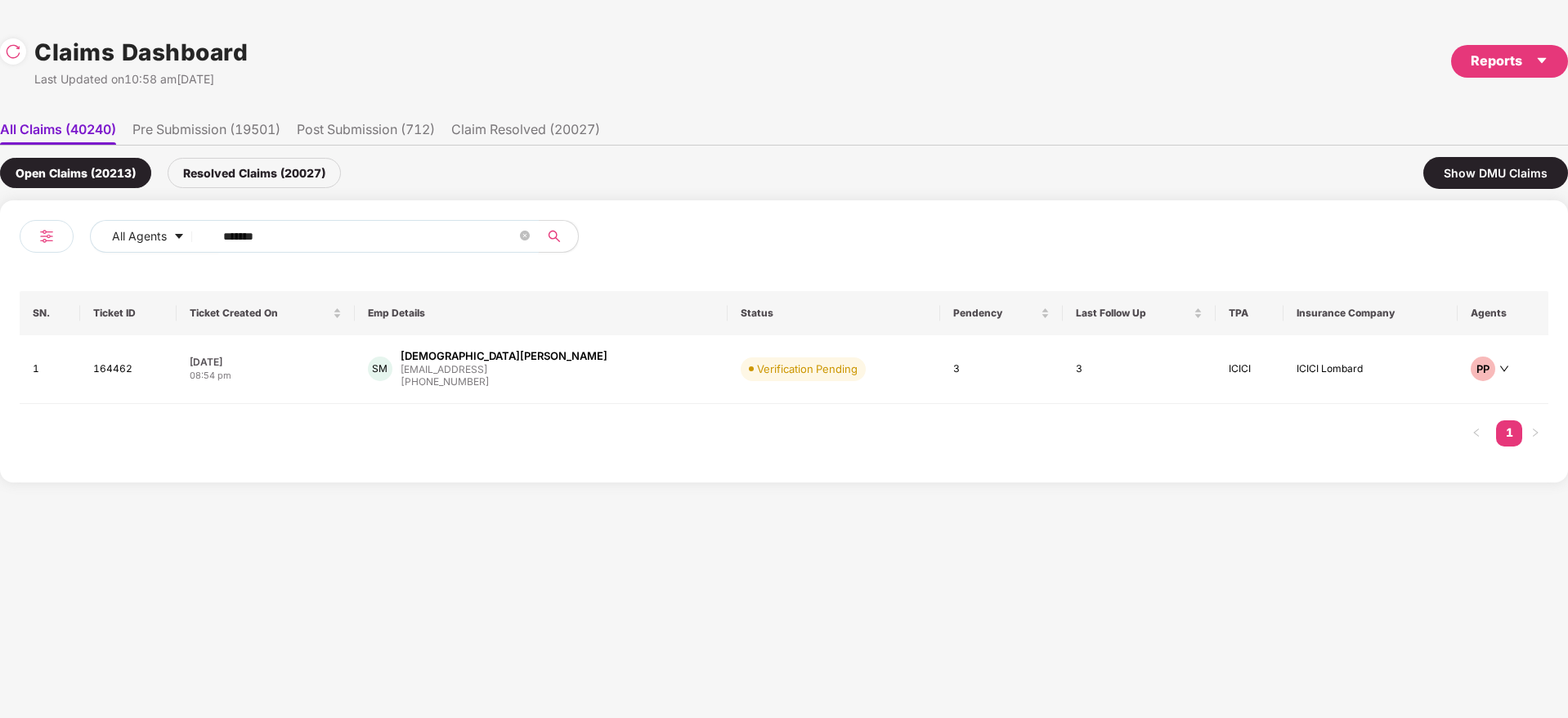
paste input "text"
drag, startPoint x: 340, startPoint y: 229, endPoint x: 0, endPoint y: 292, distance: 345.8
click at [0, 288] on div "All Agents ****** SN. Ticket ID Ticket Created On Emp Details Status Pendency L…" at bounding box center [784, 341] width 1568 height 282
paste input "text"
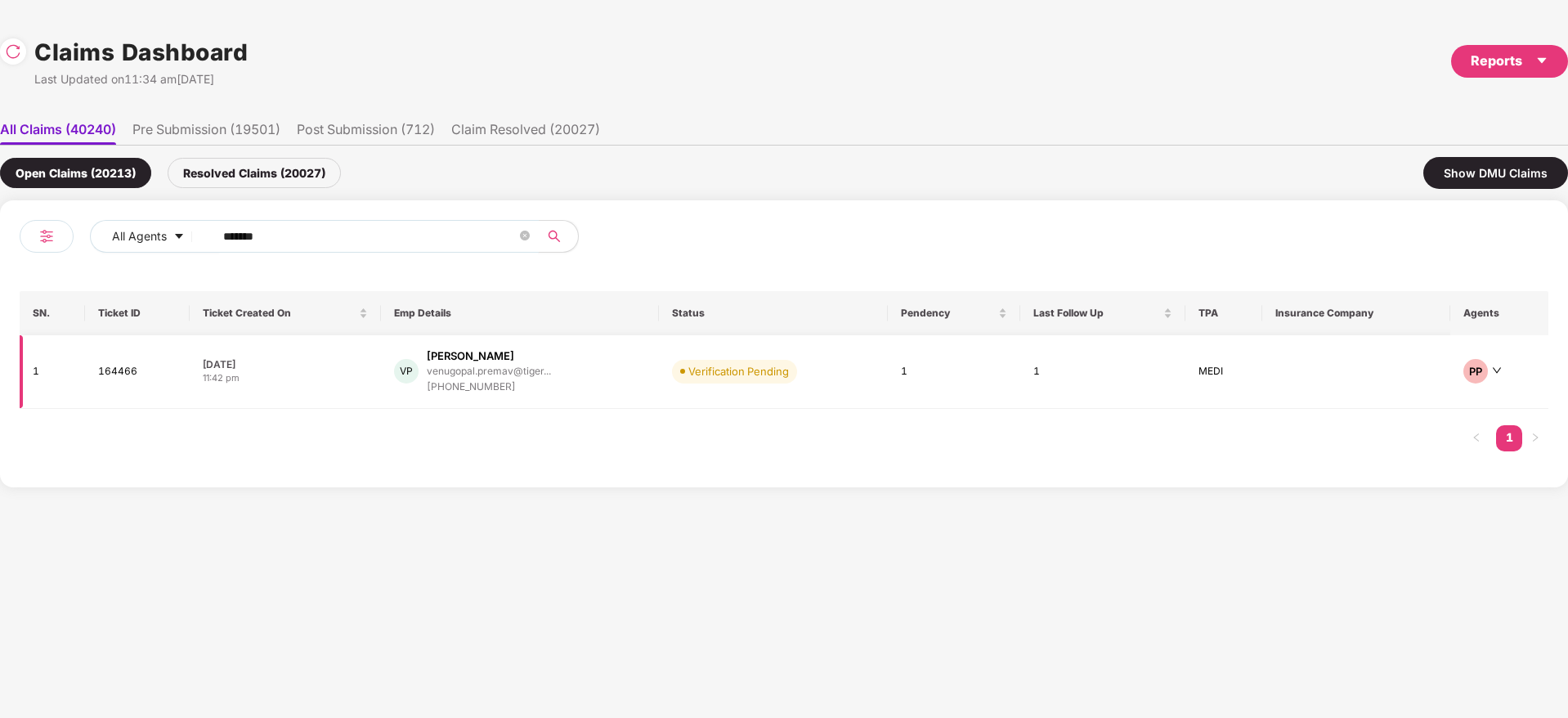
type input "******"
click at [612, 372] on div "VP Venugopal Premavathi venugopal.premav@tiger... +919677180653" at bounding box center [520, 371] width 251 height 47
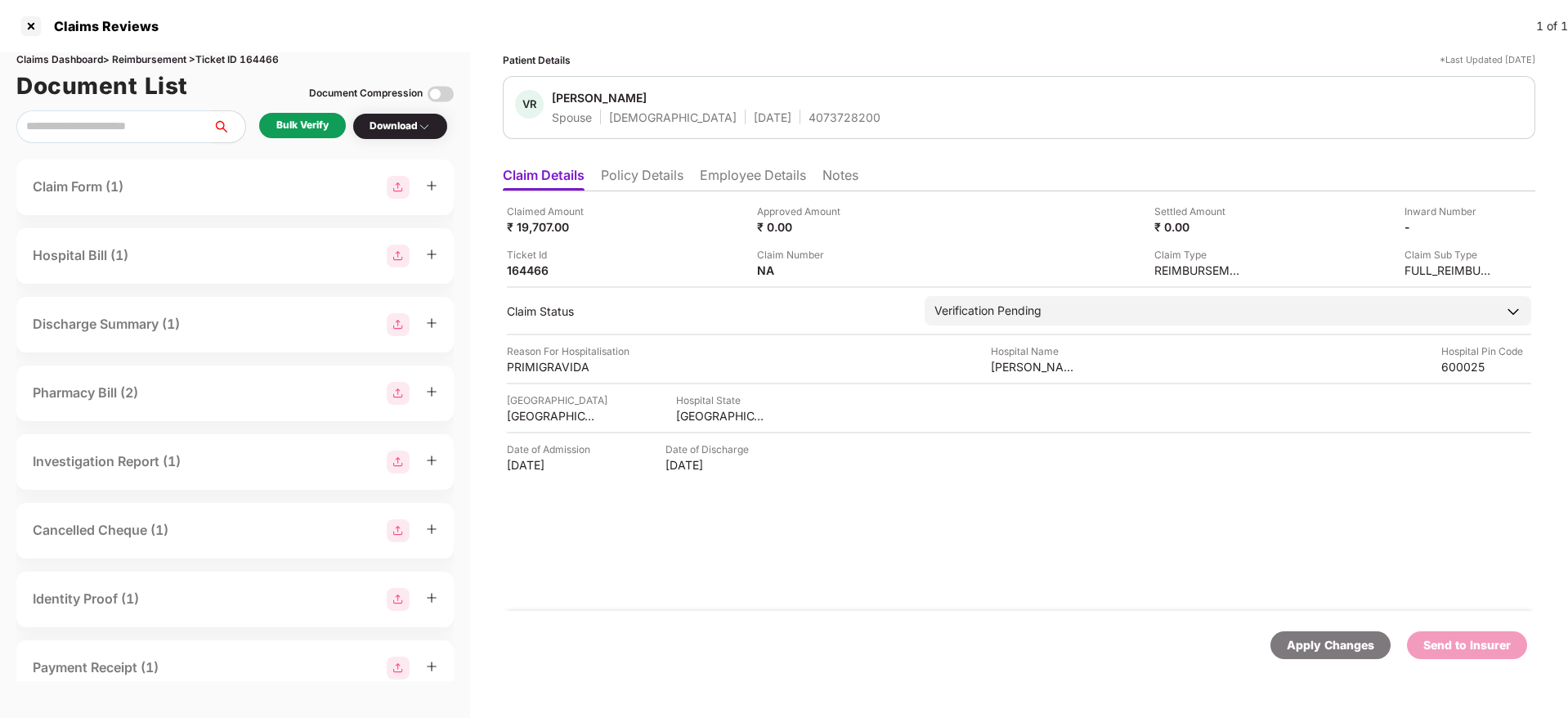
click at [648, 178] on li "Policy Details" at bounding box center [642, 178] width 83 height 23
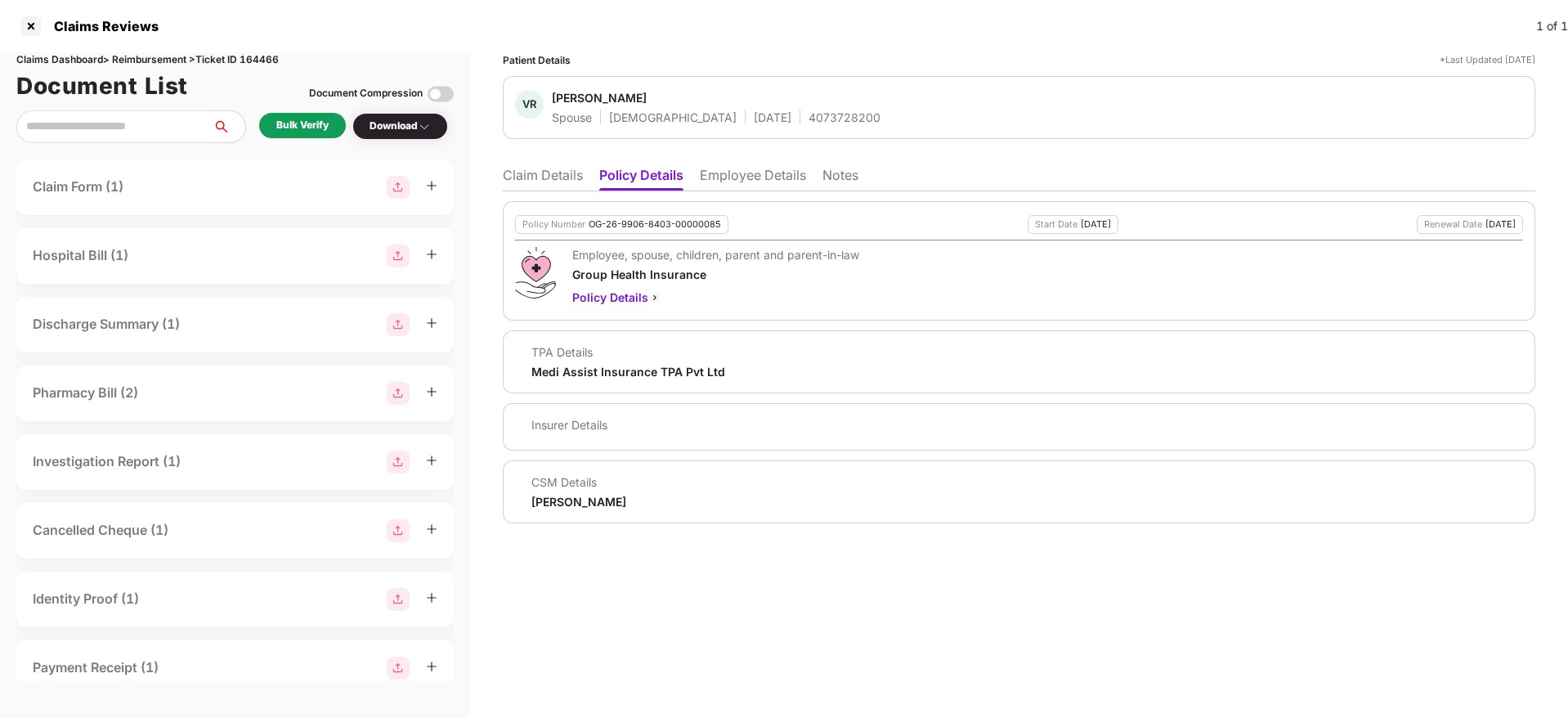
click at [729, 180] on li "Employee Details" at bounding box center [752, 178] width 106 height 23
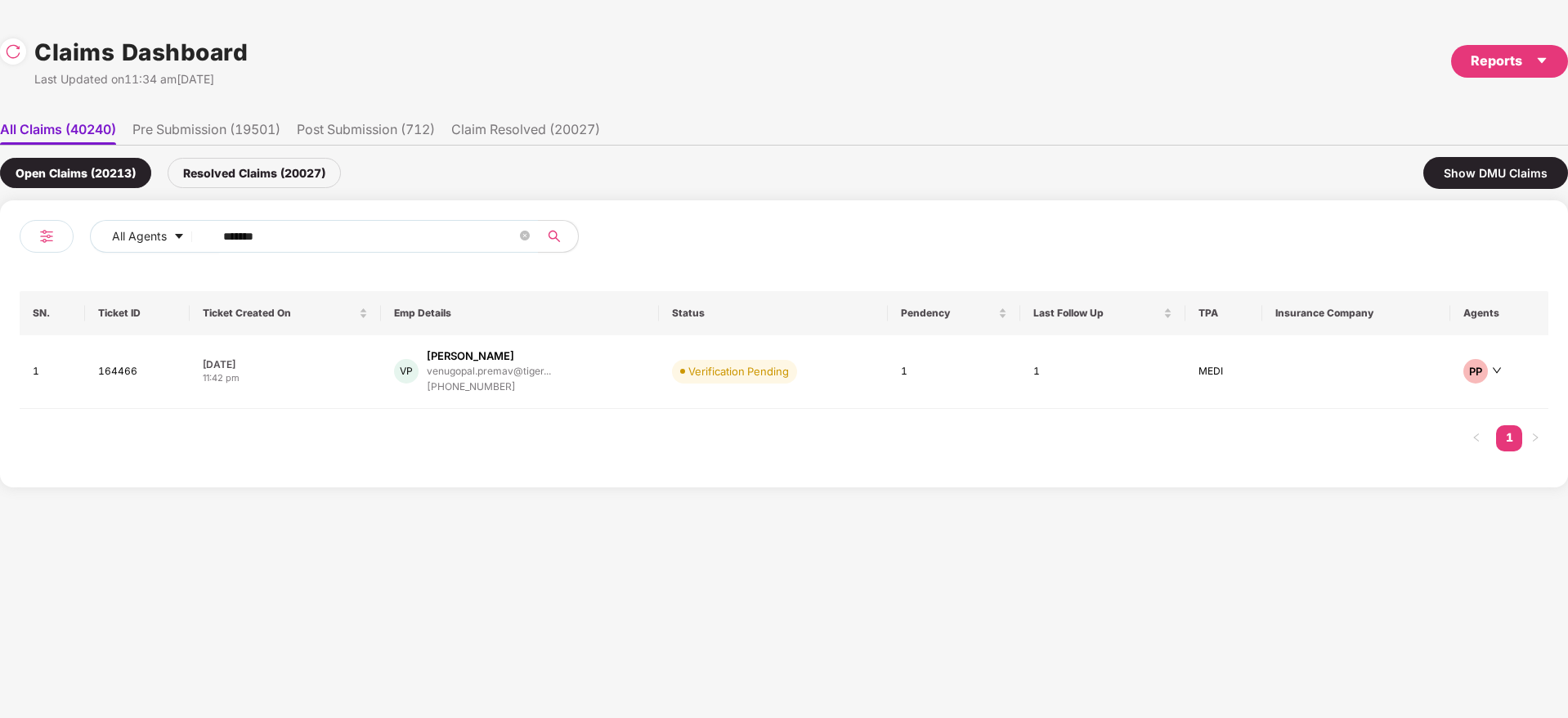
click at [0, 297] on div "All Agents ****** SN. Ticket ID Ticket Created On Emp Details Status Pendency L…" at bounding box center [784, 344] width 1568 height 287
paste input "text"
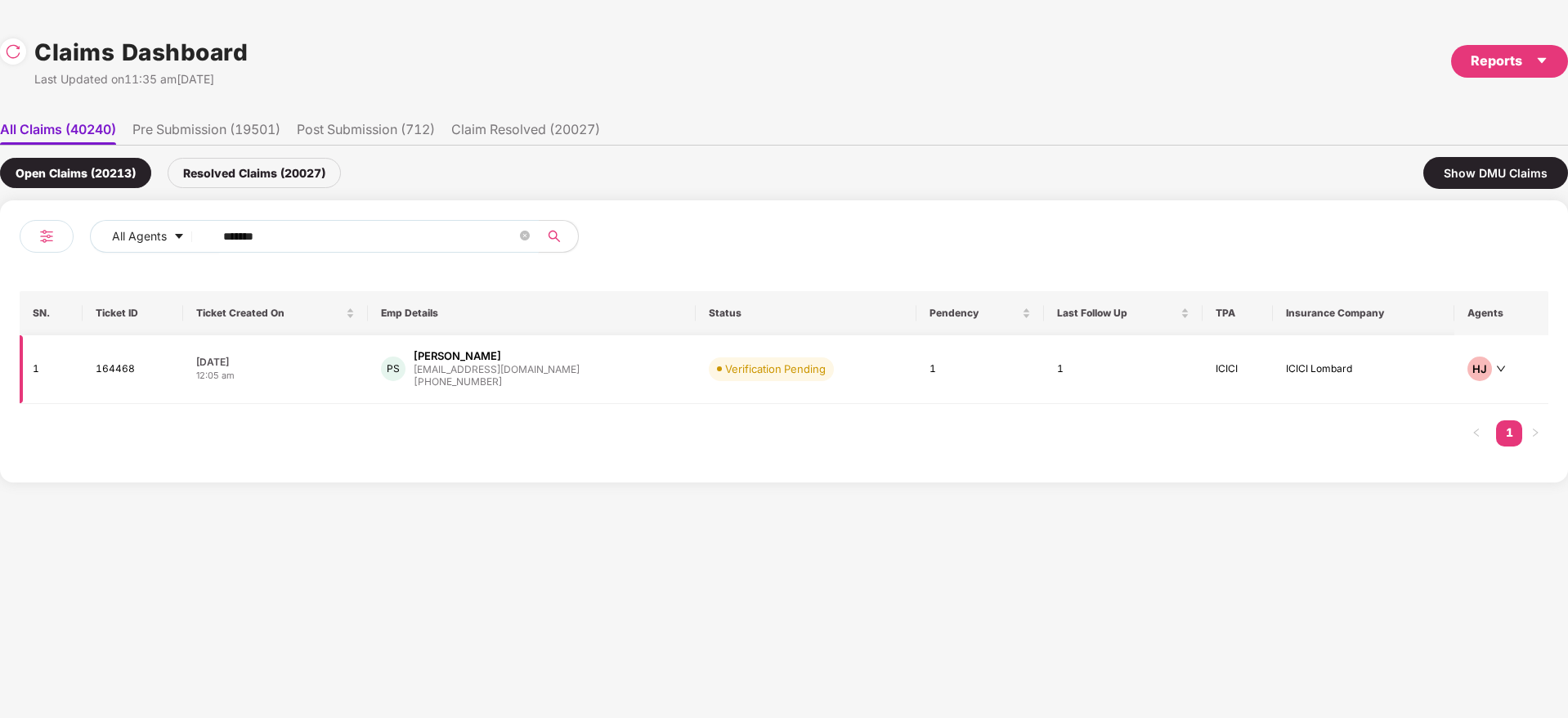
type input "******"
click at [605, 380] on div "PS Praveen Kumar S praveen.s@dozee.io +919035534281" at bounding box center [532, 368] width 302 height 41
drag, startPoint x: 279, startPoint y: 232, endPoint x: 83, endPoint y: 239, distance: 196.1
click at [83, 238] on div "All Agents ******" at bounding box center [401, 243] width 764 height 46
paste input "text"
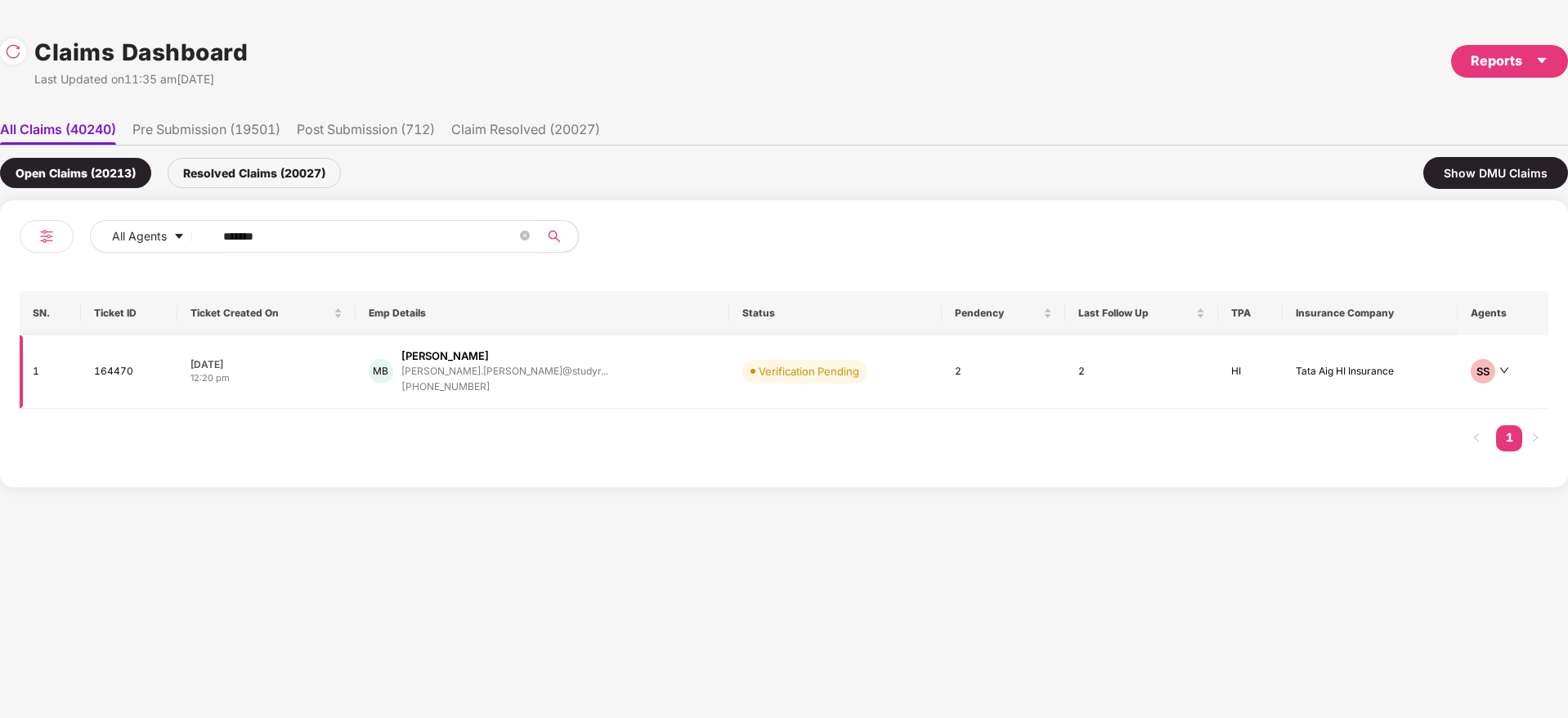
type input "******"
click at [590, 381] on div "MB Megha Budhiraja megha.budhiraja@studyr... +918287814969" at bounding box center [542, 371] width 348 height 47
click at [0, 270] on div "All Agents ****** SN. Ticket ID Ticket Created On Emp Details Status Pendency L…" at bounding box center [784, 344] width 1568 height 287
paste input "text"
drag, startPoint x: 335, startPoint y: 239, endPoint x: 0, endPoint y: 287, distance: 338.4
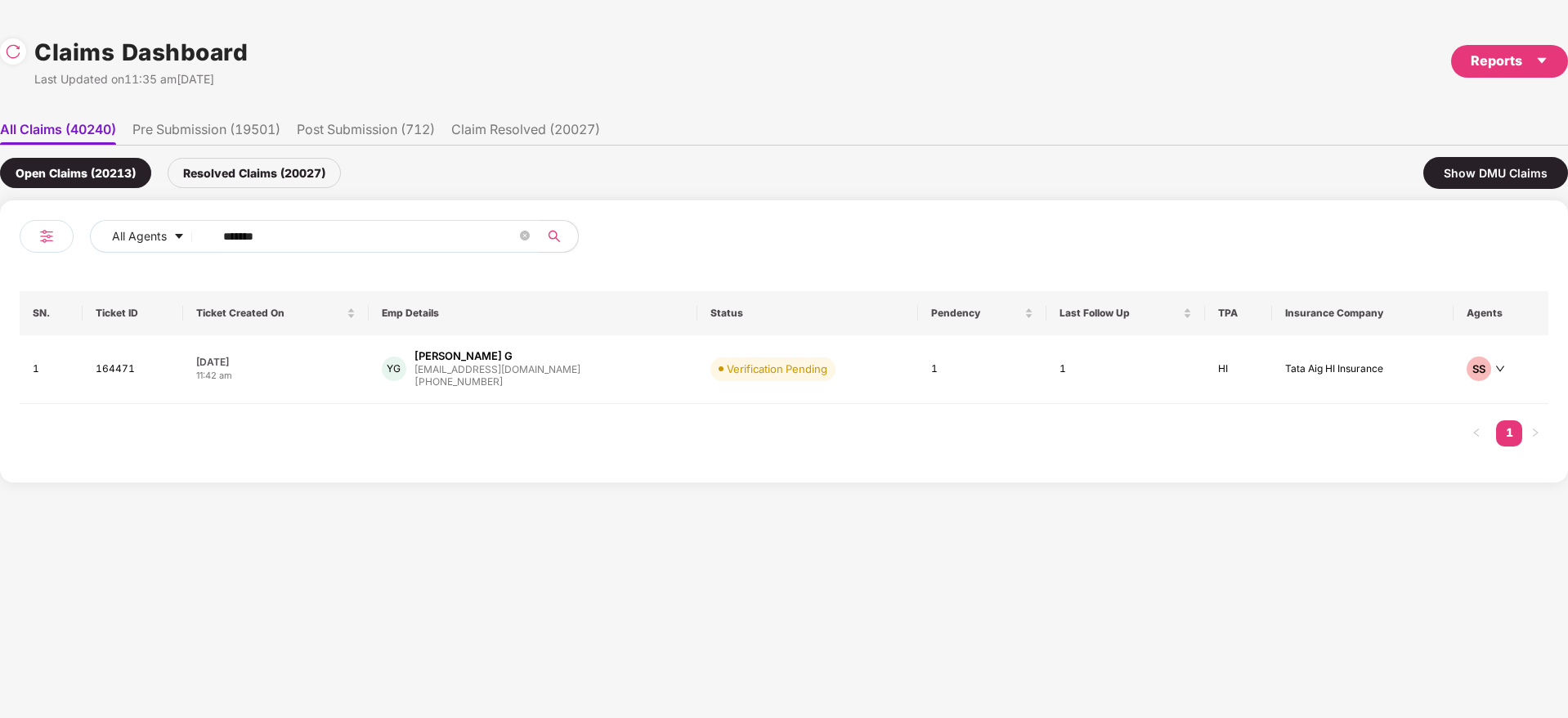
click at [0, 287] on div "All Agents ****** SN. Ticket ID Ticket Created On Emp Details Status Pendency L…" at bounding box center [784, 341] width 1568 height 282
paste input "text"
drag, startPoint x: 301, startPoint y: 238, endPoint x: 23, endPoint y: 233, distance: 278.0
click at [0, 232] on div "All Agents ****** SN. Ticket ID Ticket Created On Emp Details Status Pendency L…" at bounding box center [784, 341] width 1568 height 282
paste input "text"
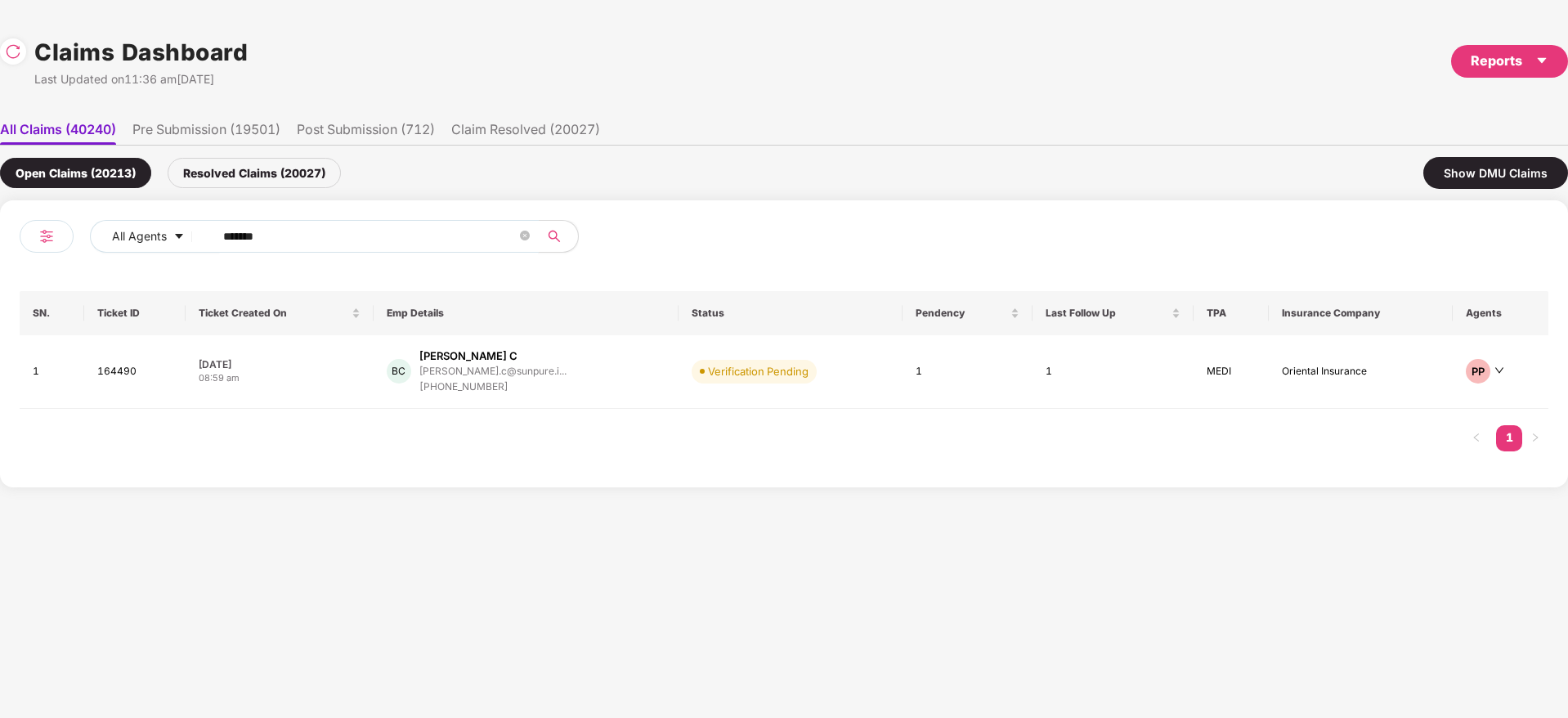
drag, startPoint x: 370, startPoint y: 226, endPoint x: 23, endPoint y: 310, distance: 357.0
click at [0, 305] on div "All Agents ****** SN. Ticket ID Ticket Created On Emp Details Status Pendency L…" at bounding box center [784, 344] width 1568 height 287
paste input "text"
type input "******"
click at [598, 391] on div "RK Rit Ranjan Kumar ranjan.k@msisurfaces.c... +917204774773" at bounding box center [516, 371] width 244 height 47
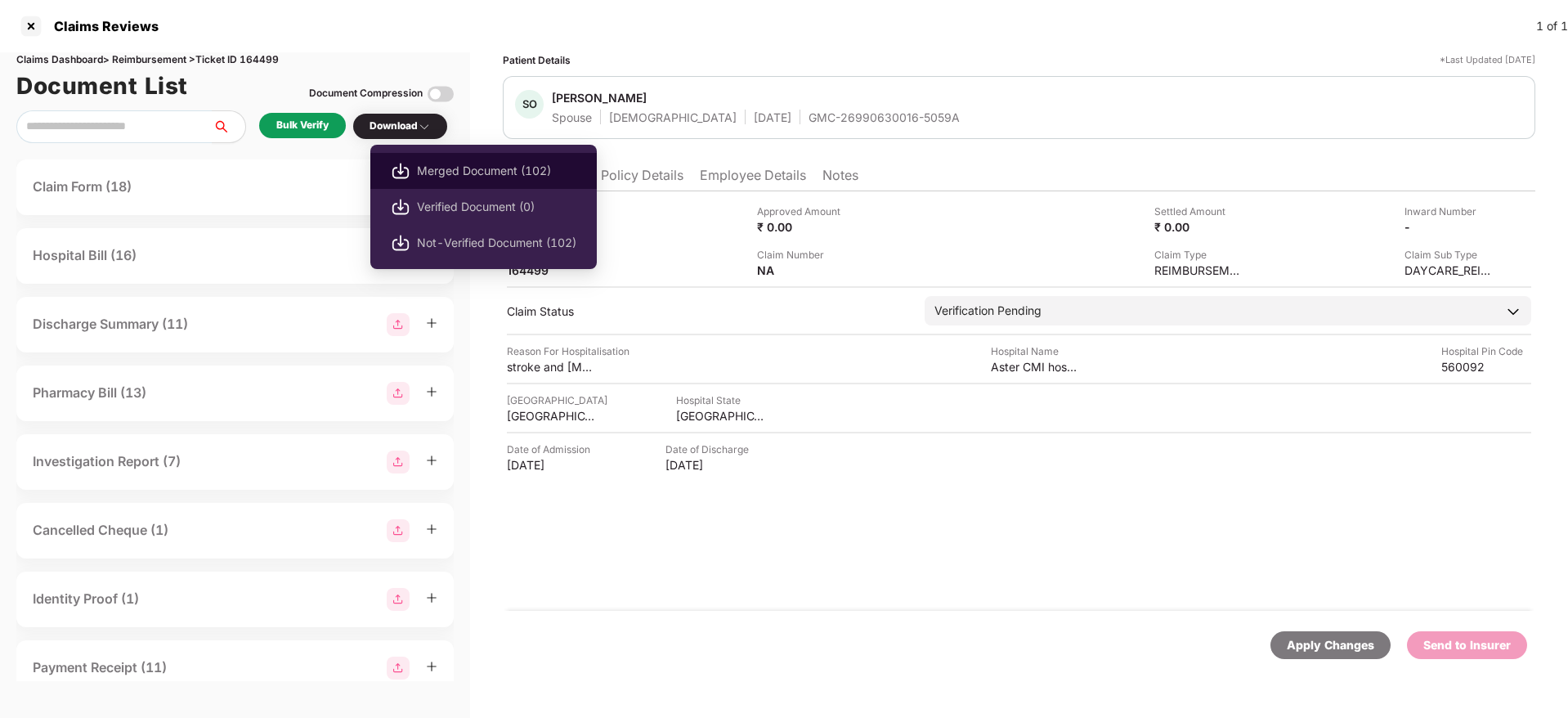
click at [479, 172] on span "Merged Document (102)" at bounding box center [497, 171] width 159 height 18
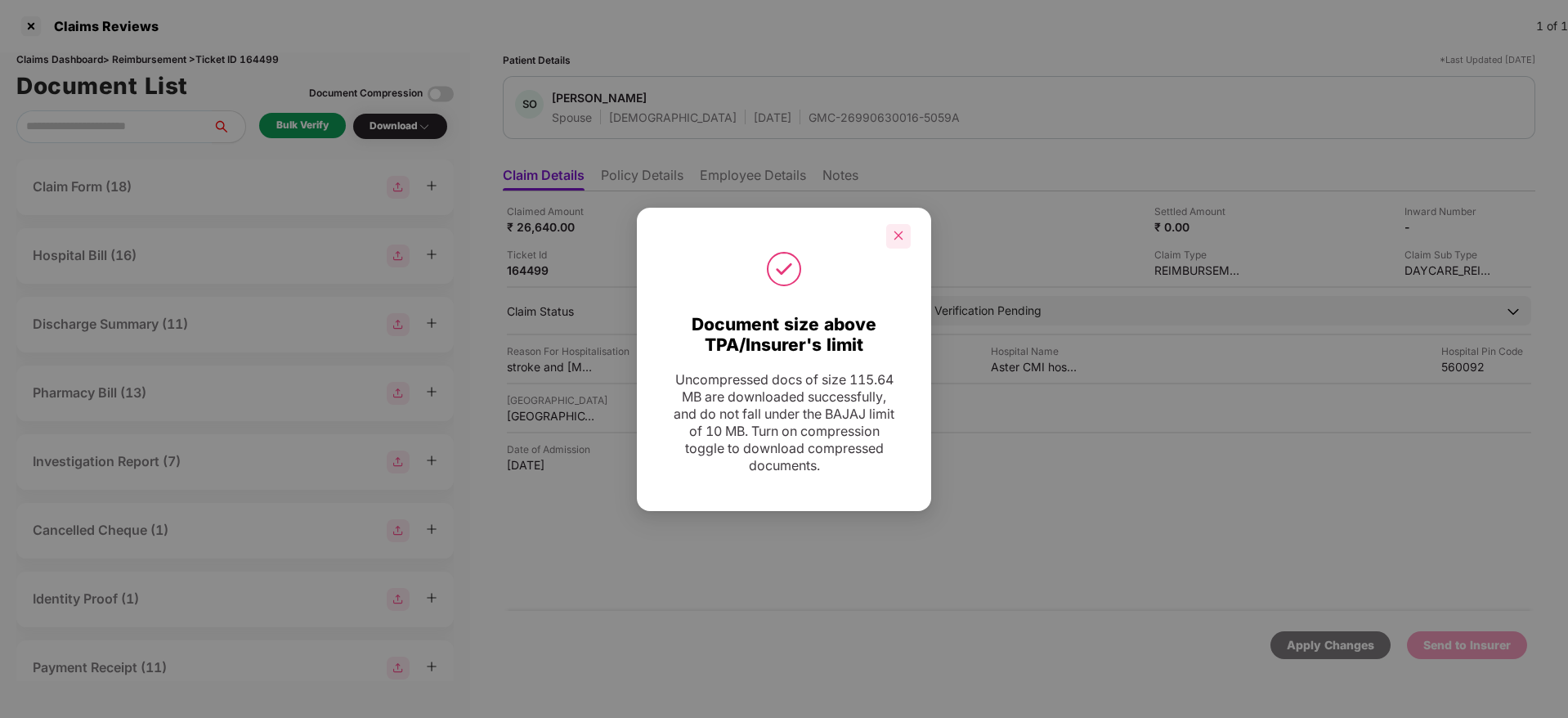
click at [894, 243] on div at bounding box center [898, 236] width 24 height 24
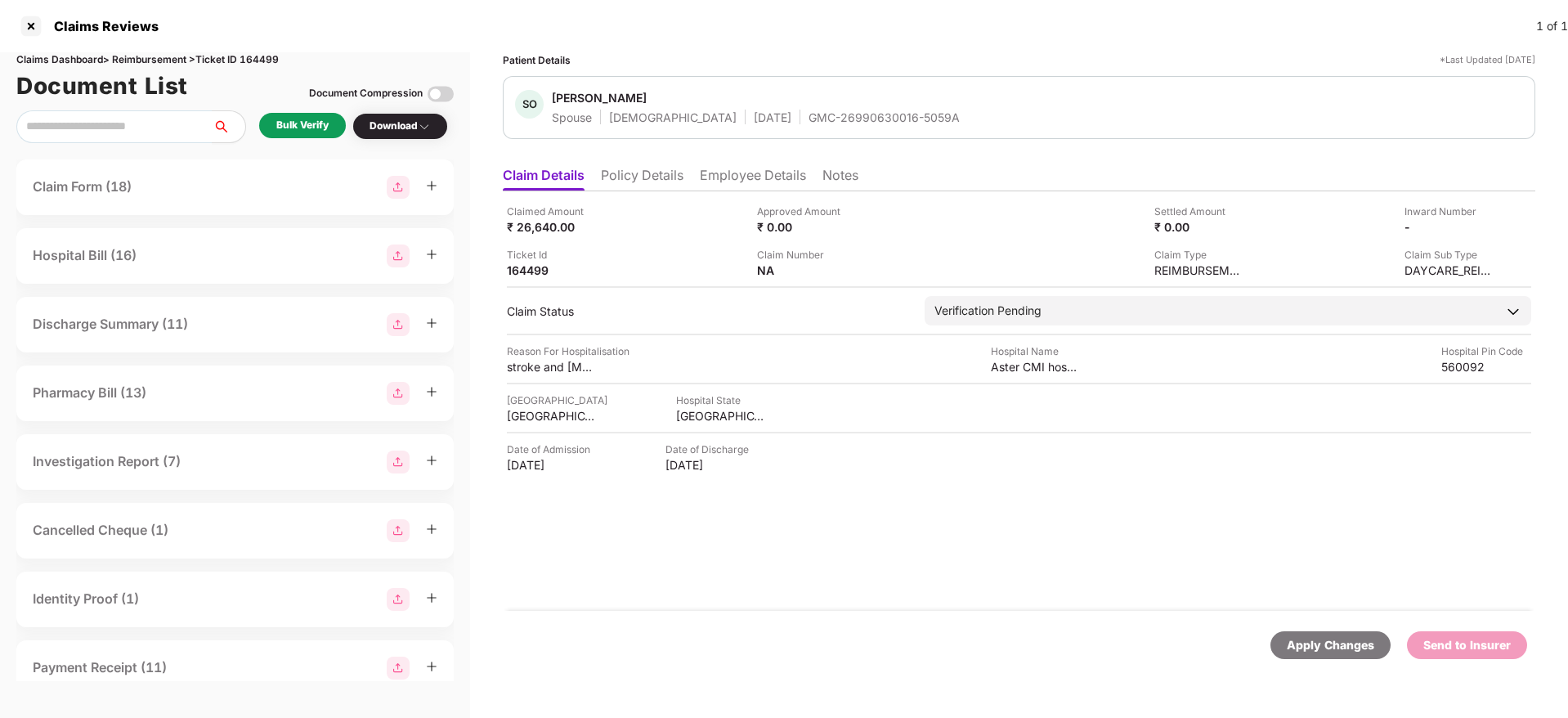
click at [628, 171] on li "Policy Details" at bounding box center [642, 178] width 83 height 23
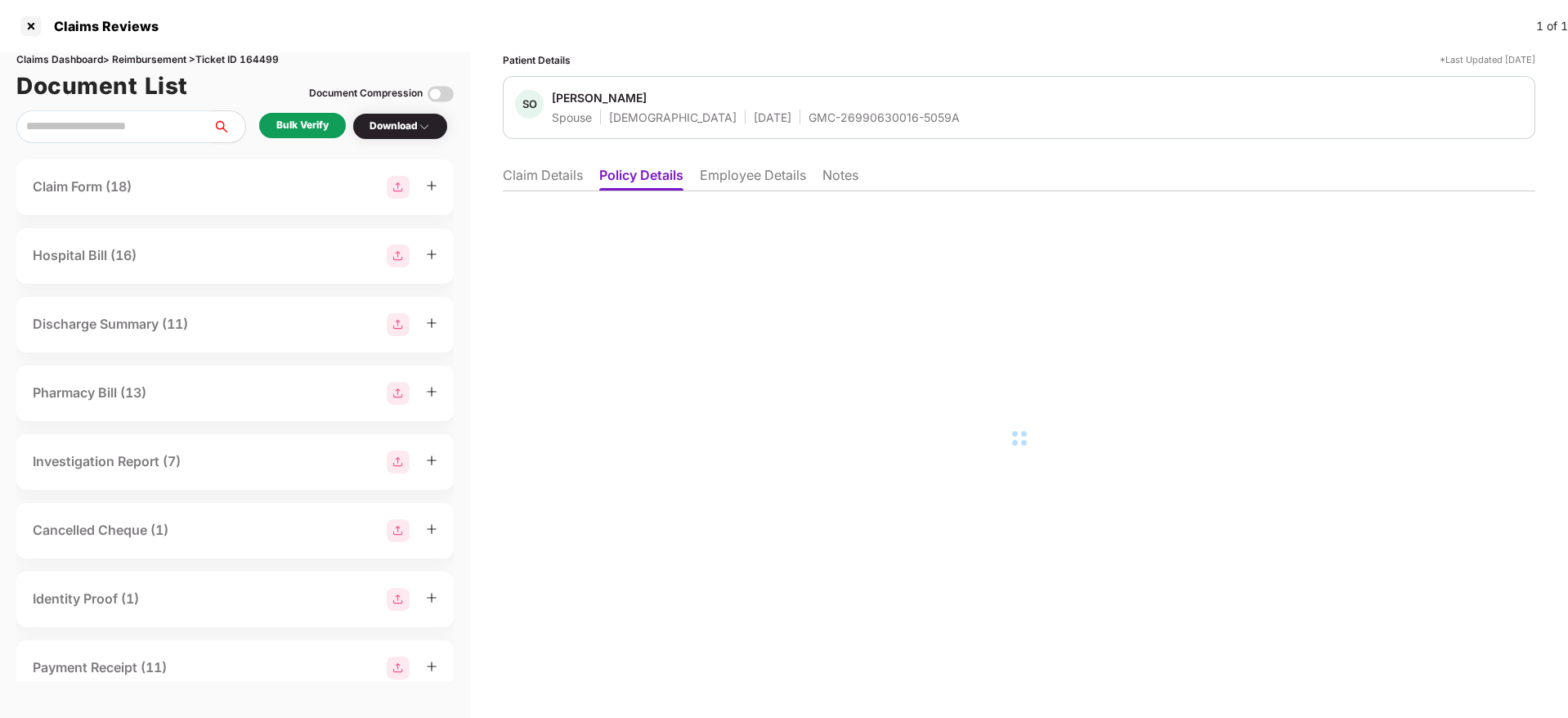
click at [753, 172] on li "Employee Details" at bounding box center [752, 178] width 106 height 23
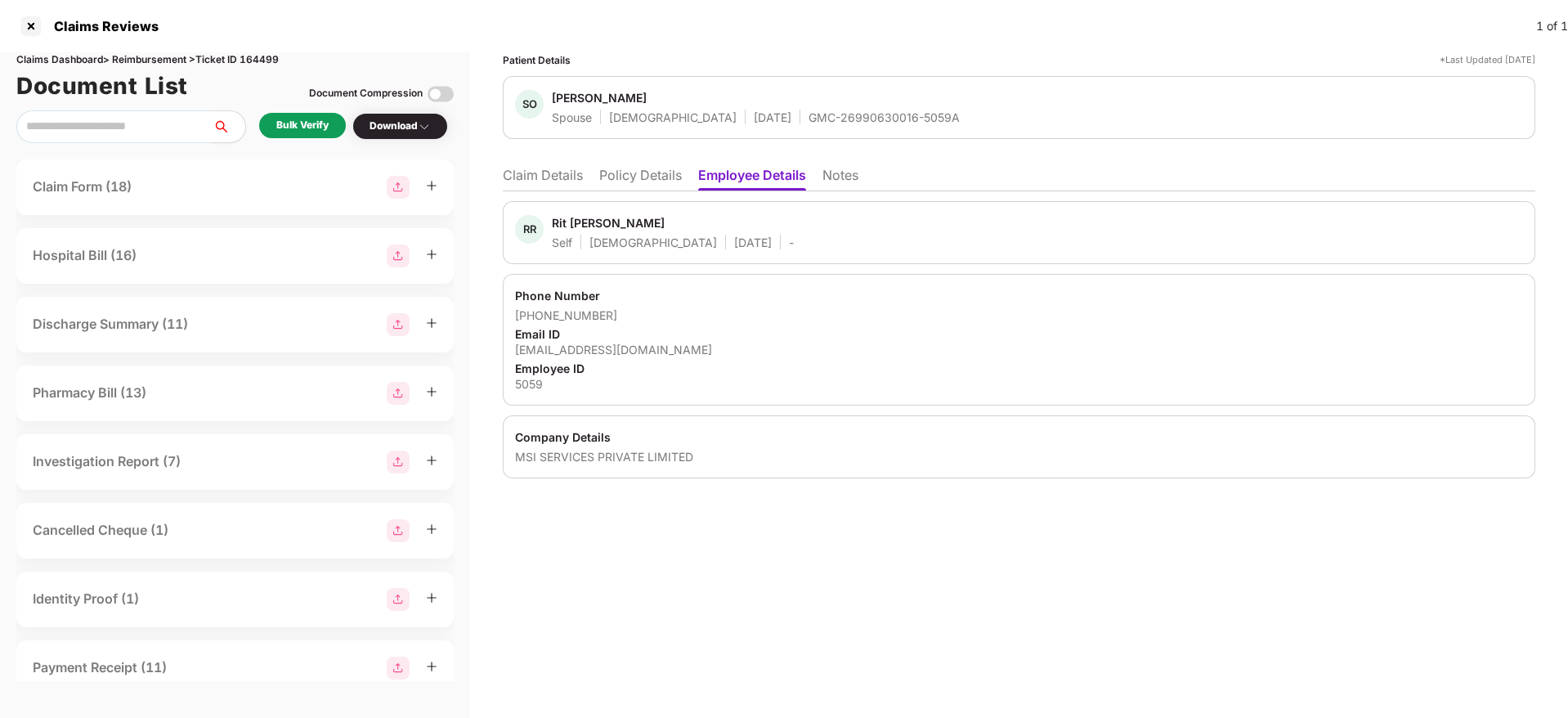
click at [612, 186] on li "Policy Details" at bounding box center [641, 178] width 83 height 23
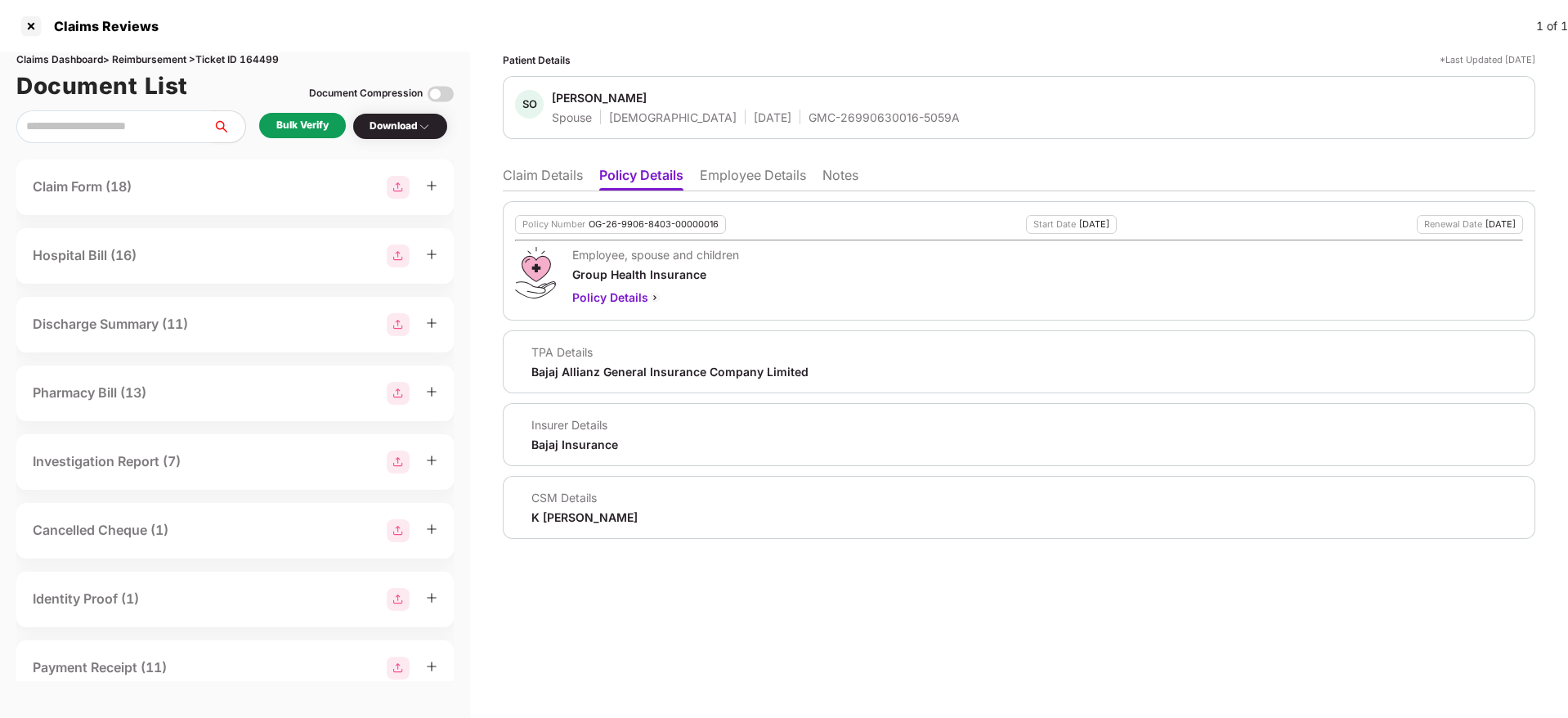
click at [544, 183] on li "Claim Details" at bounding box center [542, 178] width 80 height 23
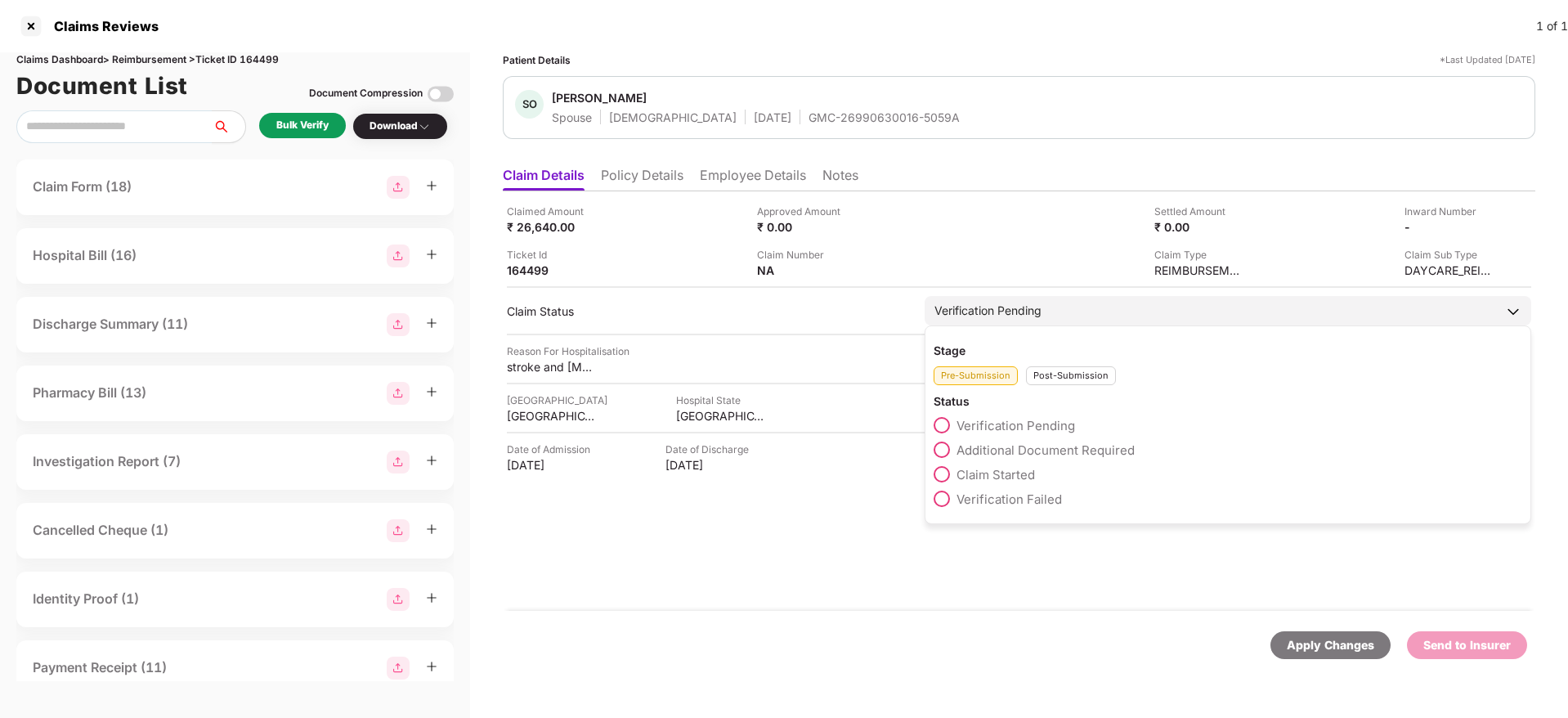
click at [1037, 374] on div "Post-Submission" at bounding box center [1071, 376] width 90 height 19
click at [976, 381] on div "Pre-Submission" at bounding box center [976, 376] width 84 height 19
click at [1014, 449] on span "Additional Document Required" at bounding box center [1046, 450] width 178 height 16
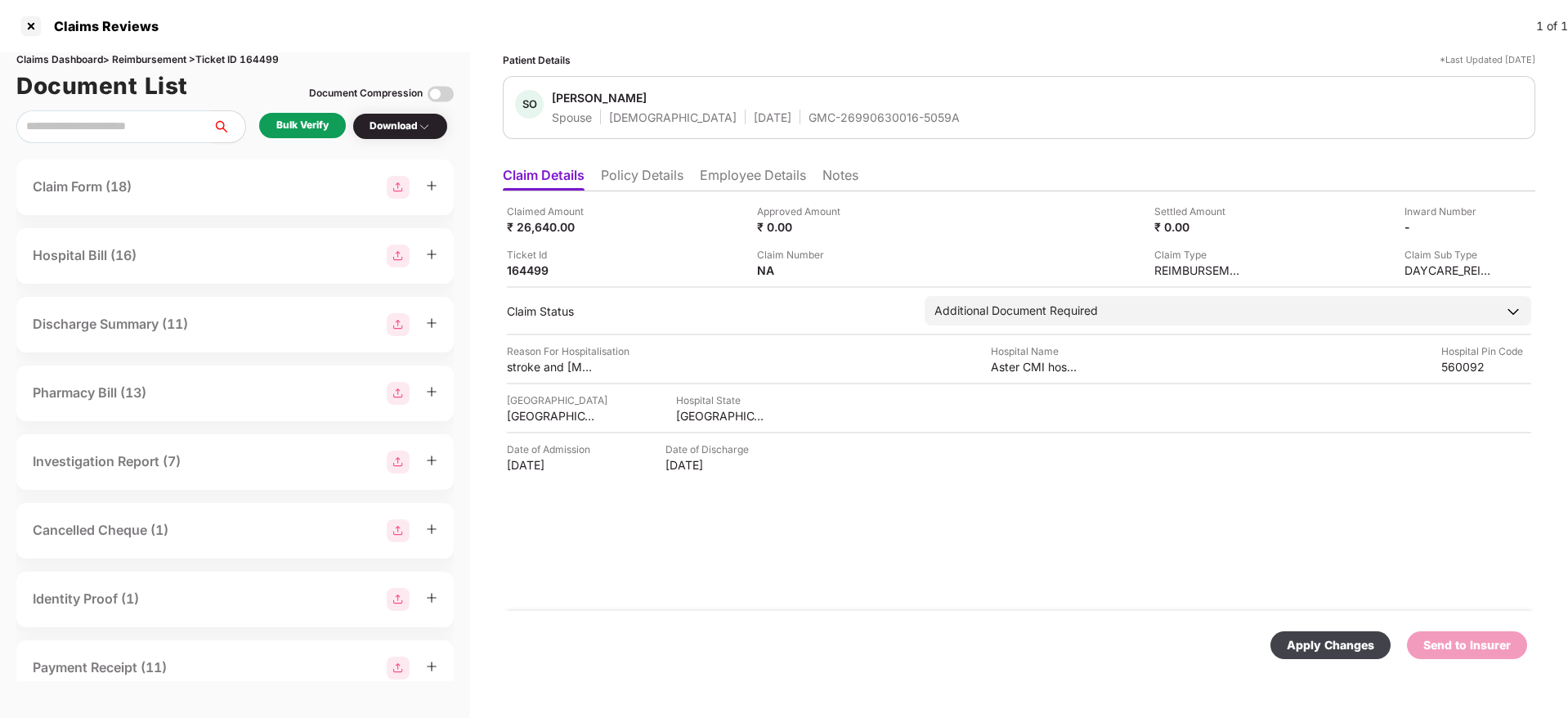
click at [1044, 450] on div "Apply Changes" at bounding box center [1330, 644] width 87 height 18
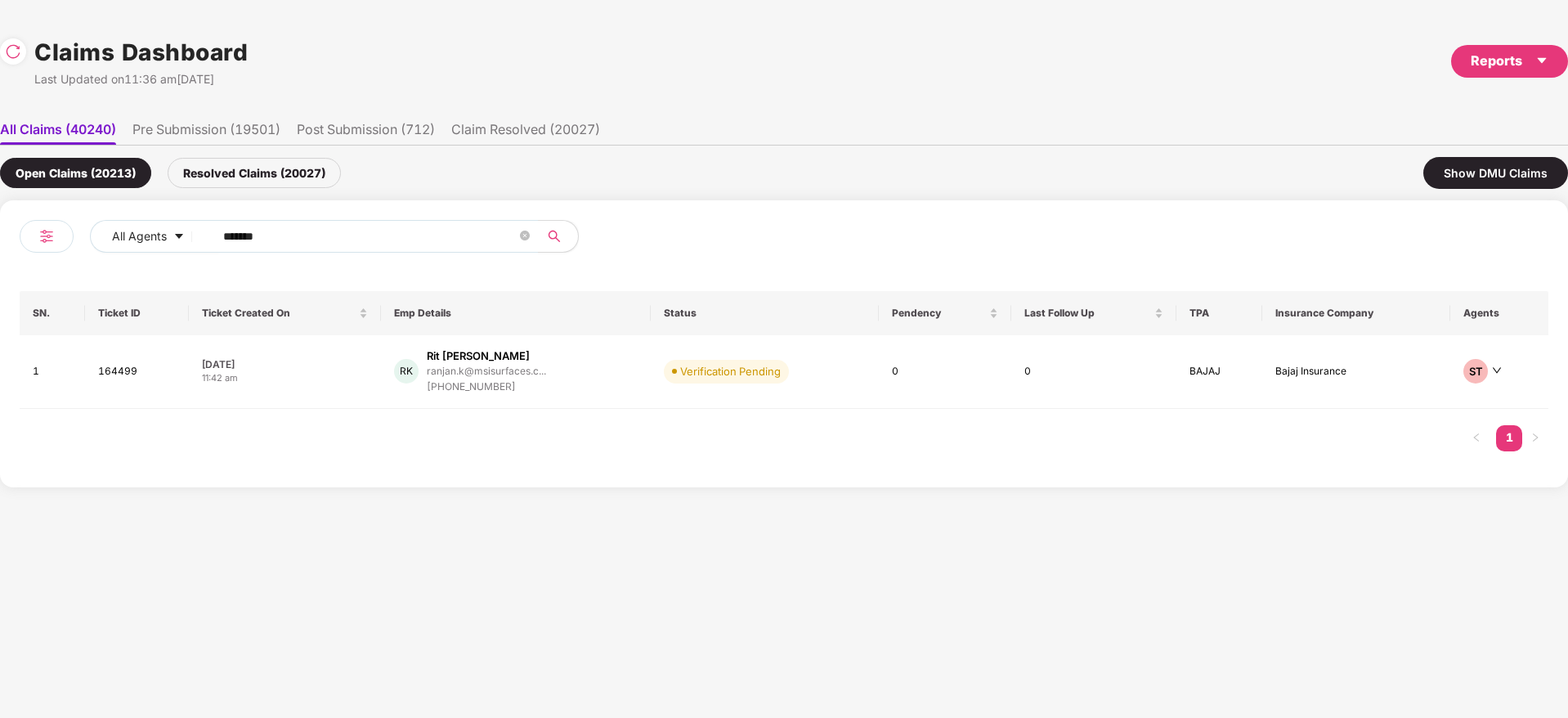
drag, startPoint x: 292, startPoint y: 232, endPoint x: 3, endPoint y: 272, distance: 291.8
click at [13, 267] on div "All Agents ****** SN. Ticket ID Ticket Created On Emp Details Status Pendency L…" at bounding box center [784, 344] width 1568 height 287
paste input "text"
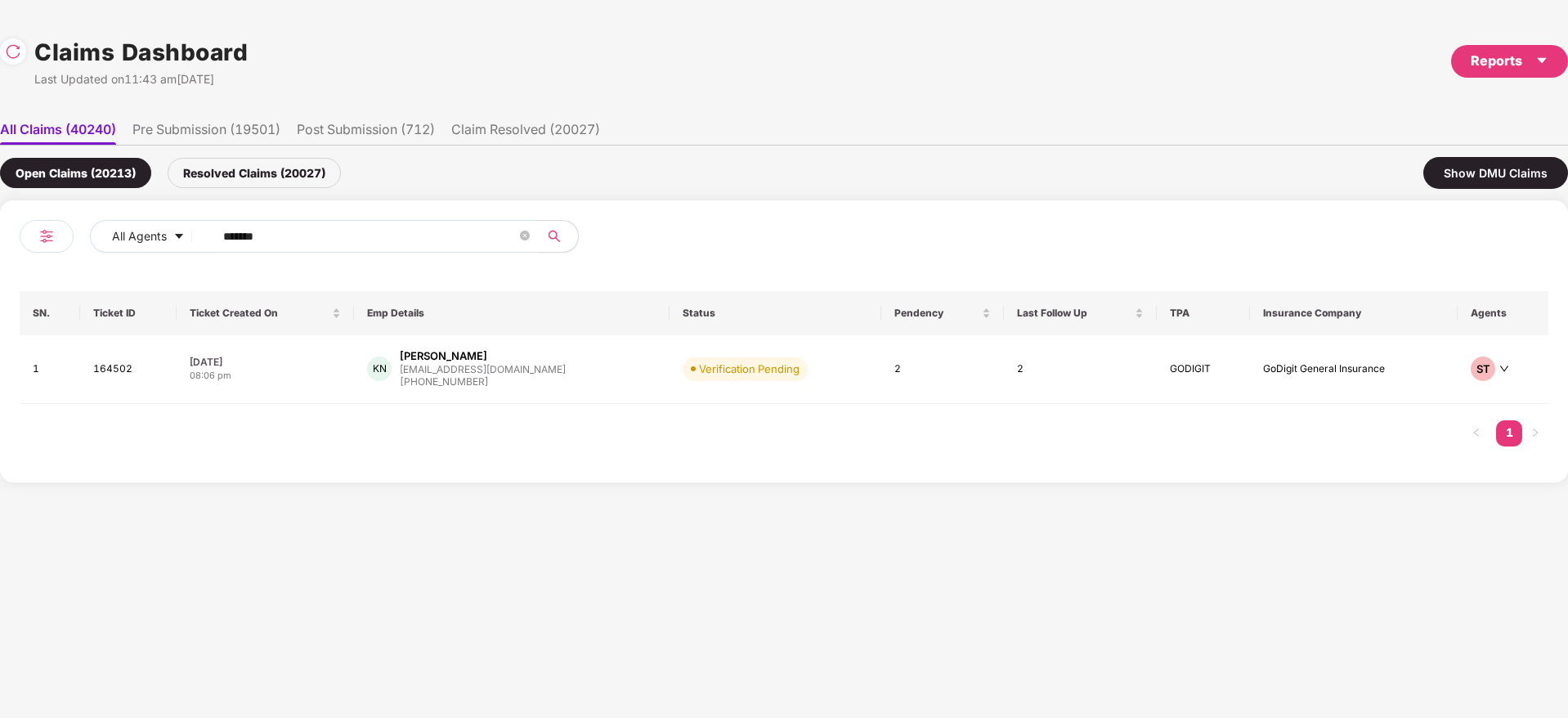
drag, startPoint x: 322, startPoint y: 235, endPoint x: 0, endPoint y: 264, distance: 323.3
click at [64, 251] on div "All Agents ******" at bounding box center [401, 243] width 764 height 46
paste input "text"
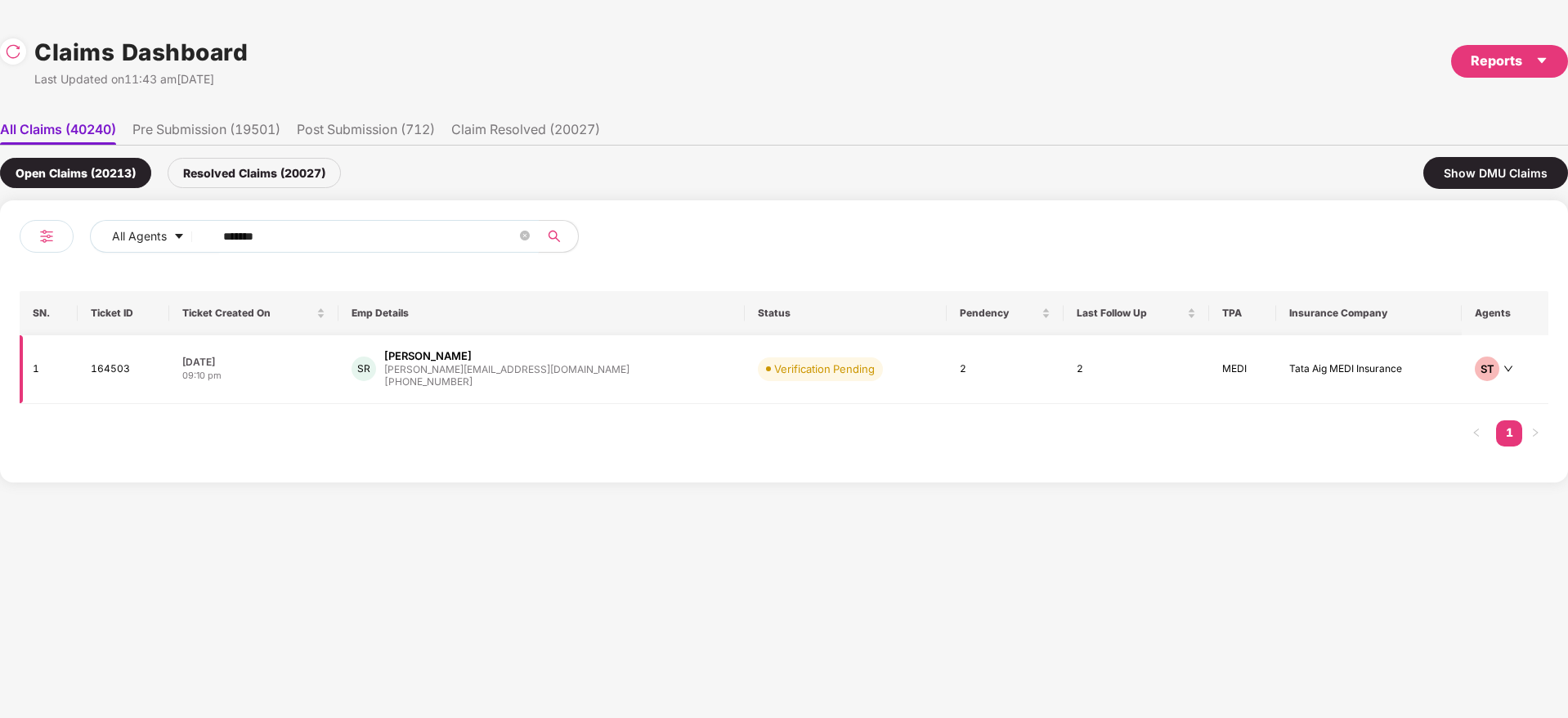
type input "******"
click at [561, 381] on div "SR Susmita Paul Rathi susmita@cialfo.com.sg +918016411227" at bounding box center [541, 368] width 380 height 41
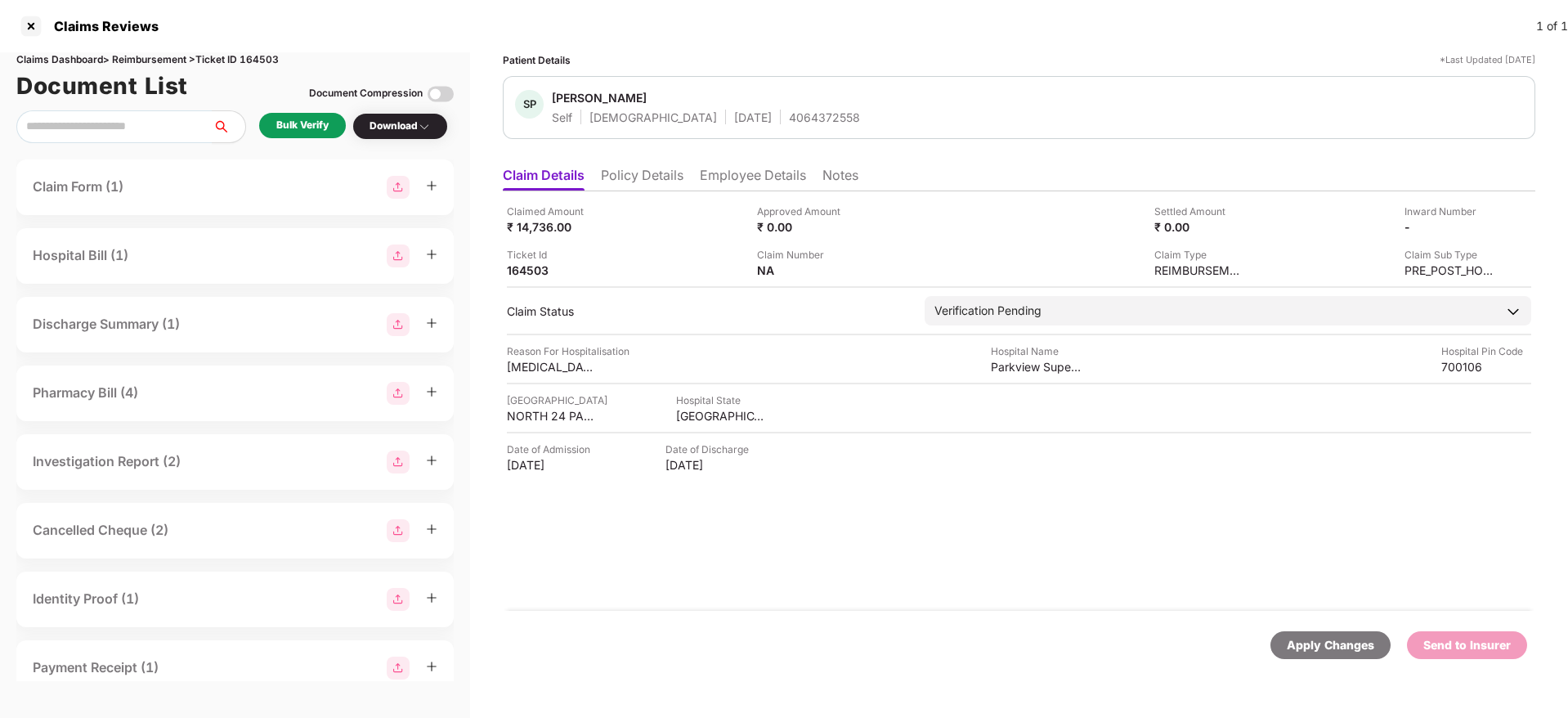
click at [754, 172] on li "Employee Details" at bounding box center [752, 178] width 106 height 23
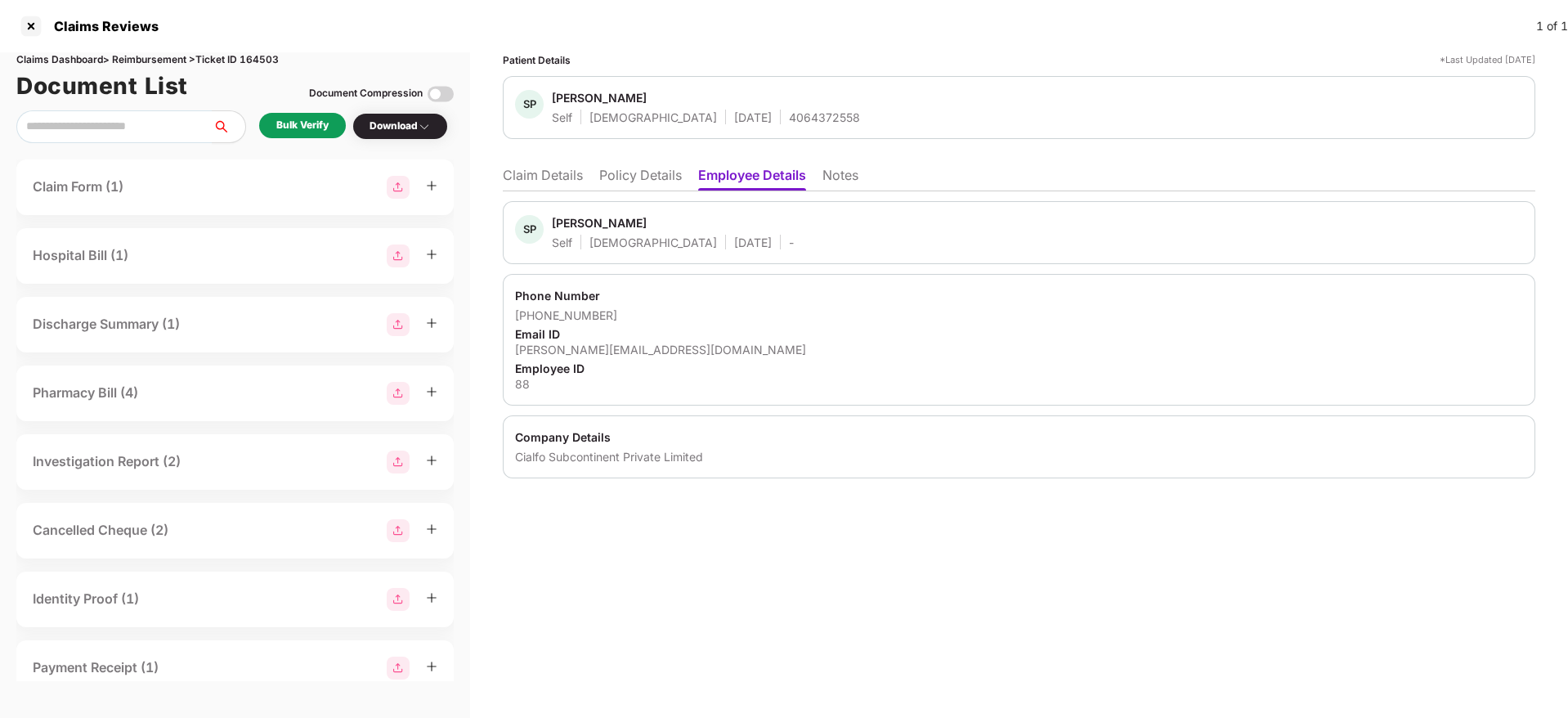
click at [657, 183] on li "Policy Details" at bounding box center [641, 178] width 83 height 23
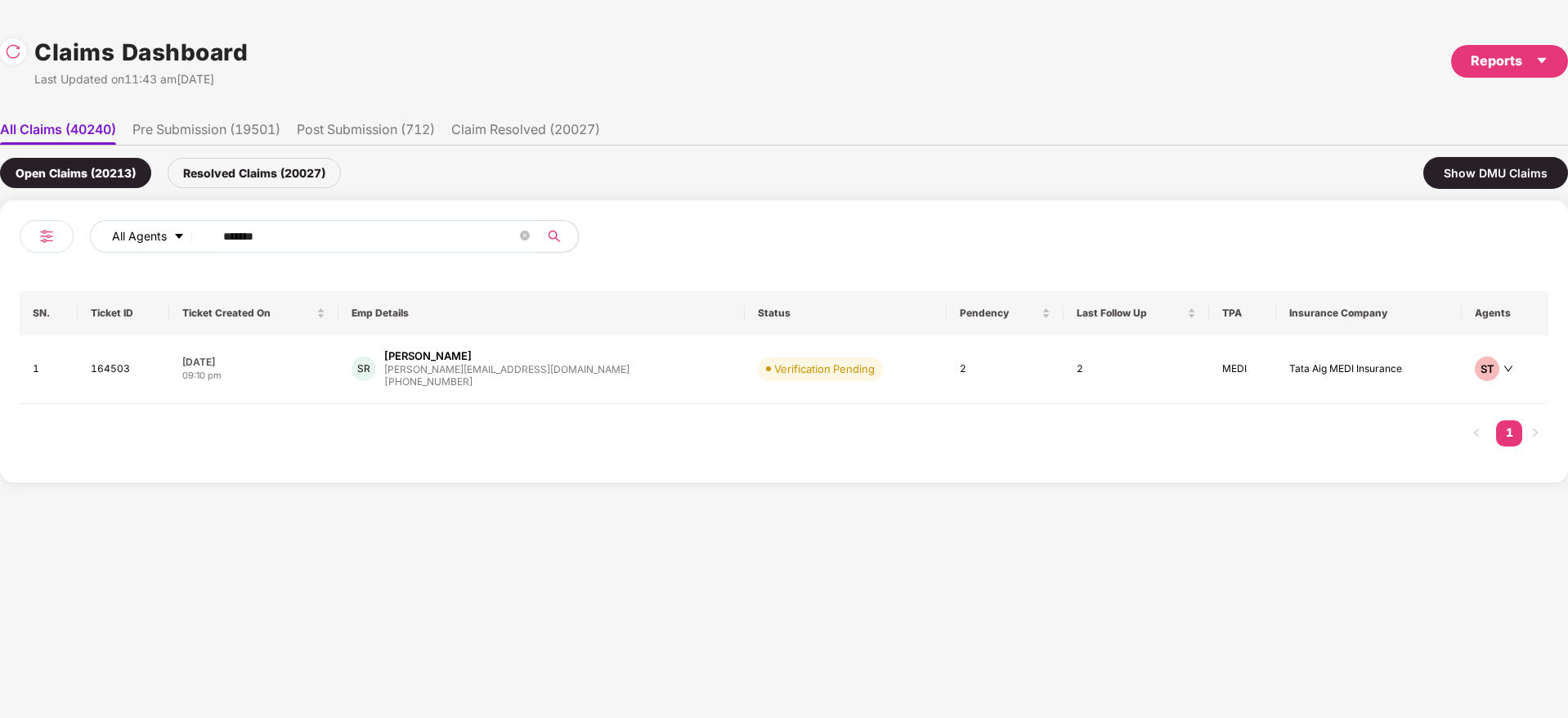
drag, startPoint x: 294, startPoint y: 235, endPoint x: 95, endPoint y: 236, distance: 199.0
click at [0, 264] on div "All Agents ****** SN. Ticket ID Ticket Created On Emp Details Status Pendency L…" at bounding box center [784, 341] width 1568 height 282
paste input "text"
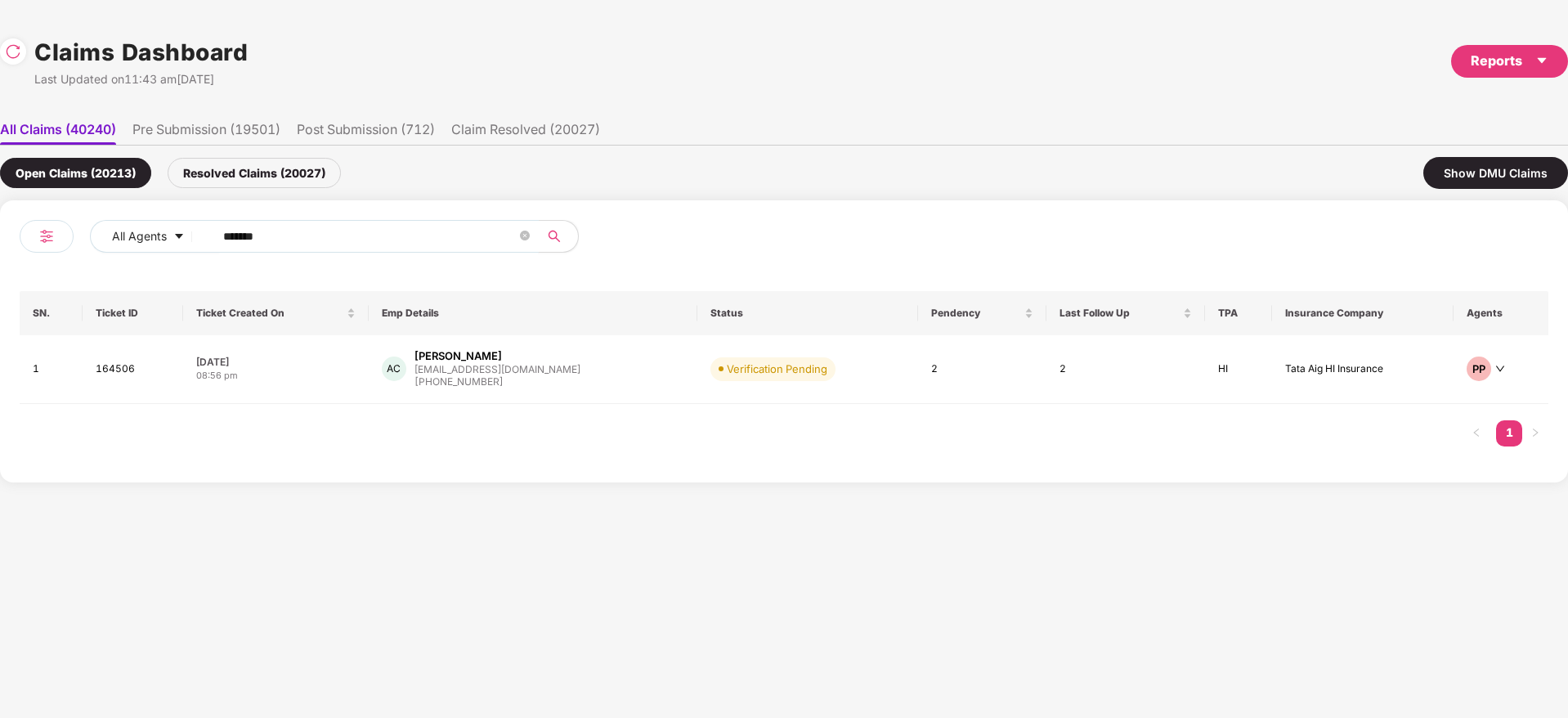
drag, startPoint x: 369, startPoint y: 232, endPoint x: 23, endPoint y: 314, distance: 355.6
click at [41, 309] on div "All Agents ****** SN. Ticket ID Ticket Created On Emp Details Status Pendency L…" at bounding box center [784, 341] width 1529 height 243
paste input "text"
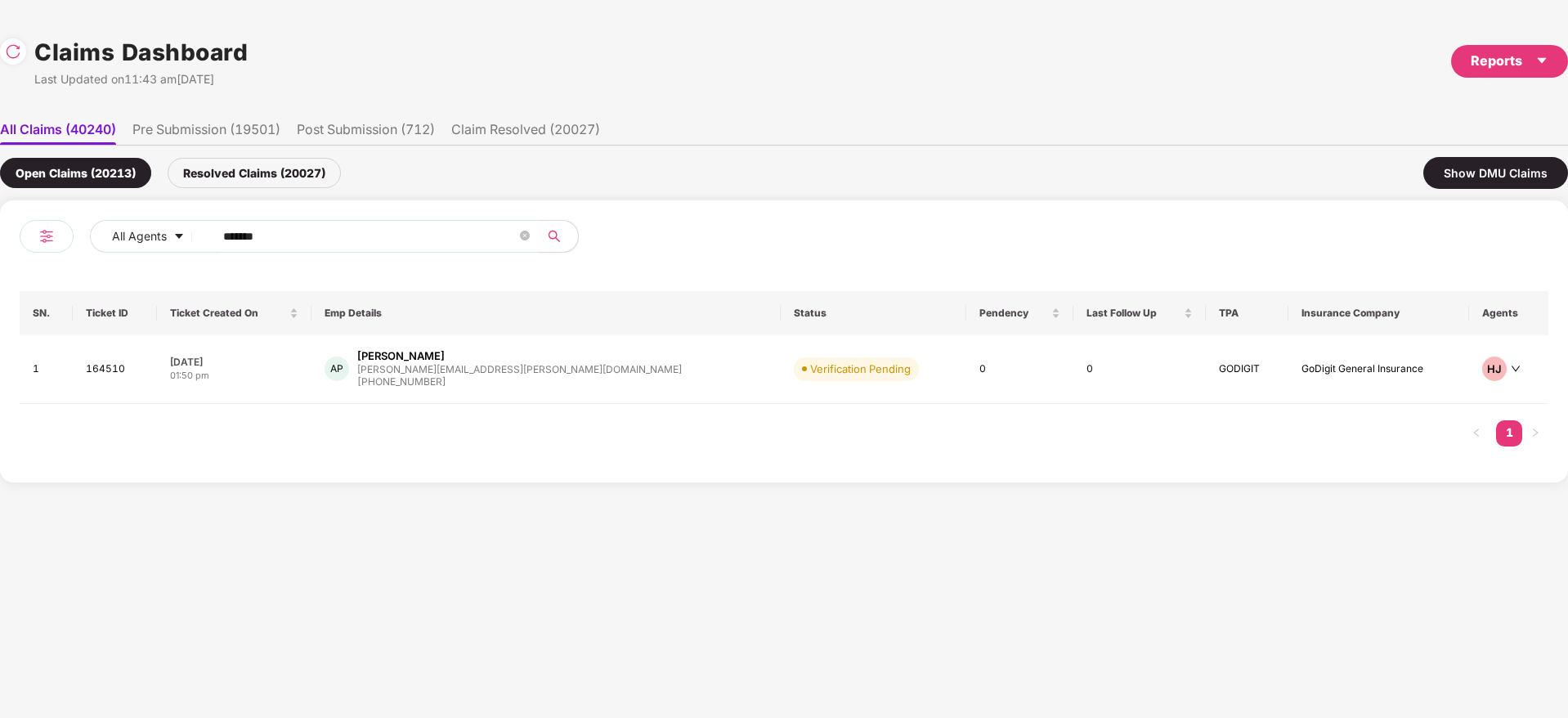
drag, startPoint x: 332, startPoint y: 239, endPoint x: 2, endPoint y: 277, distance: 332.2
click at [0, 276] on div "All Agents ****** SN. Ticket ID Ticket Created On Emp Details Status Pendency L…" at bounding box center [784, 341] width 1568 height 282
paste input "text"
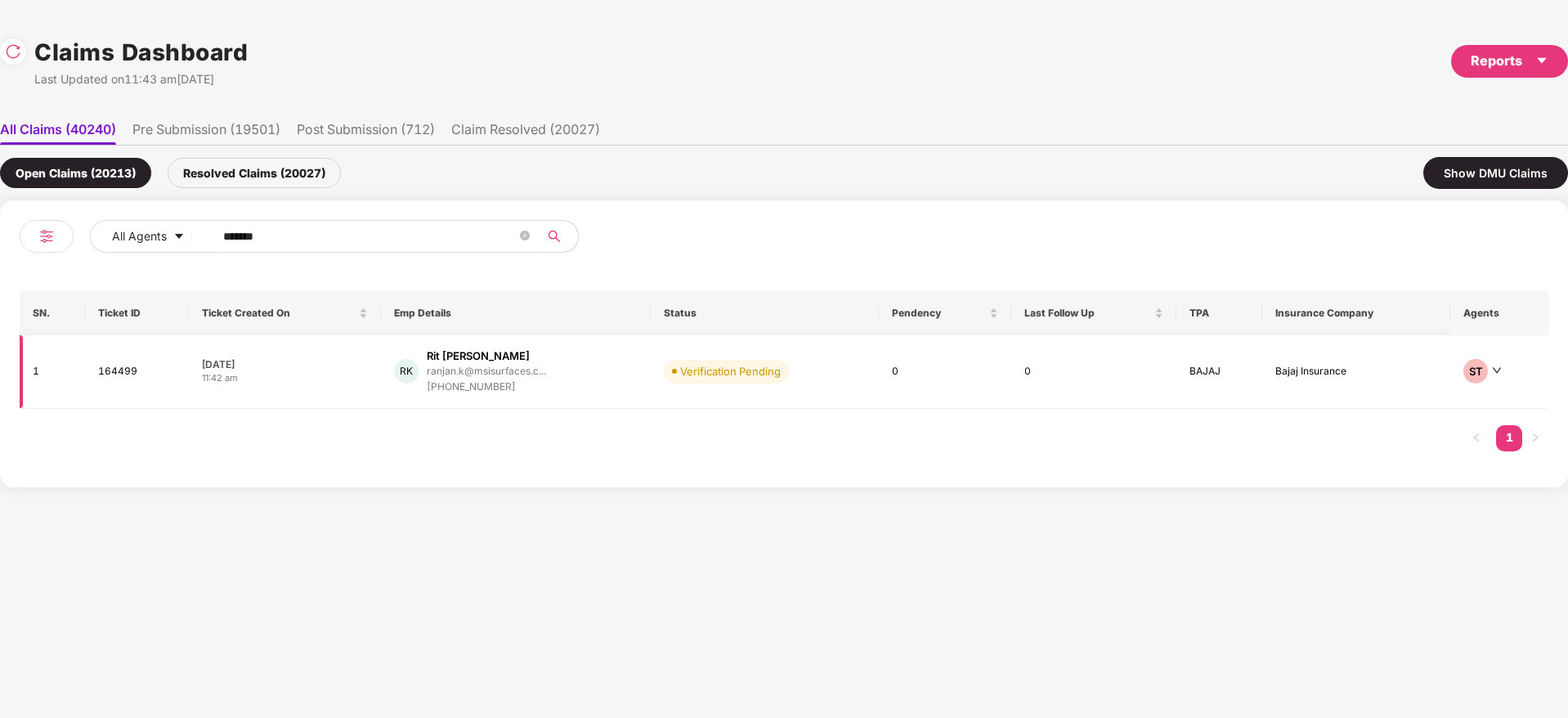
type input "******"
click at [551, 381] on div "RK Rit Ranjan Kumar ranjan.k@msisurfaces.c... +917204774773" at bounding box center [516, 371] width 244 height 47
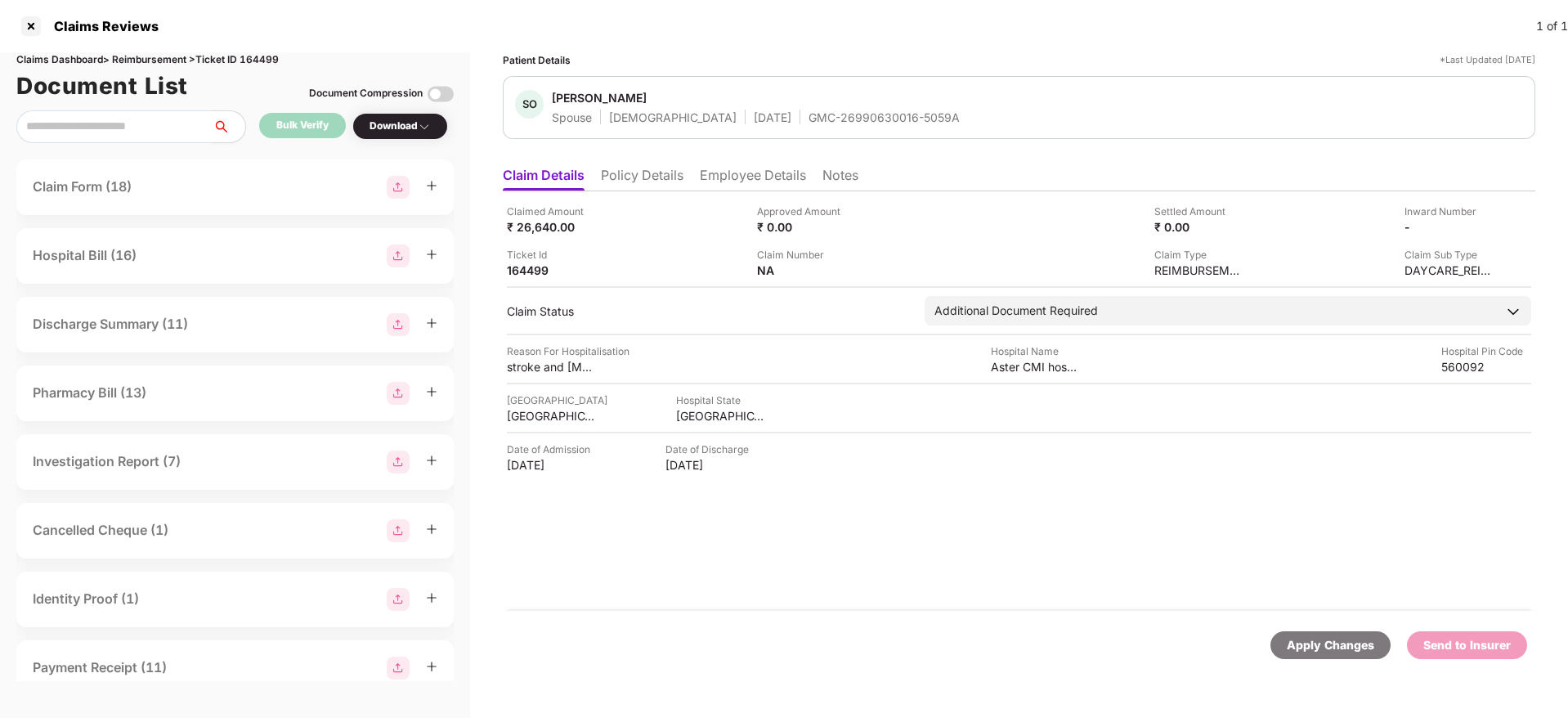
click at [824, 450] on div "Claimed Amount ₹ 26,640.00 Approved Amount ₹ 0.00 Settled Amount ₹ 0.00 Inward …" at bounding box center [1018, 400] width 1033 height 419
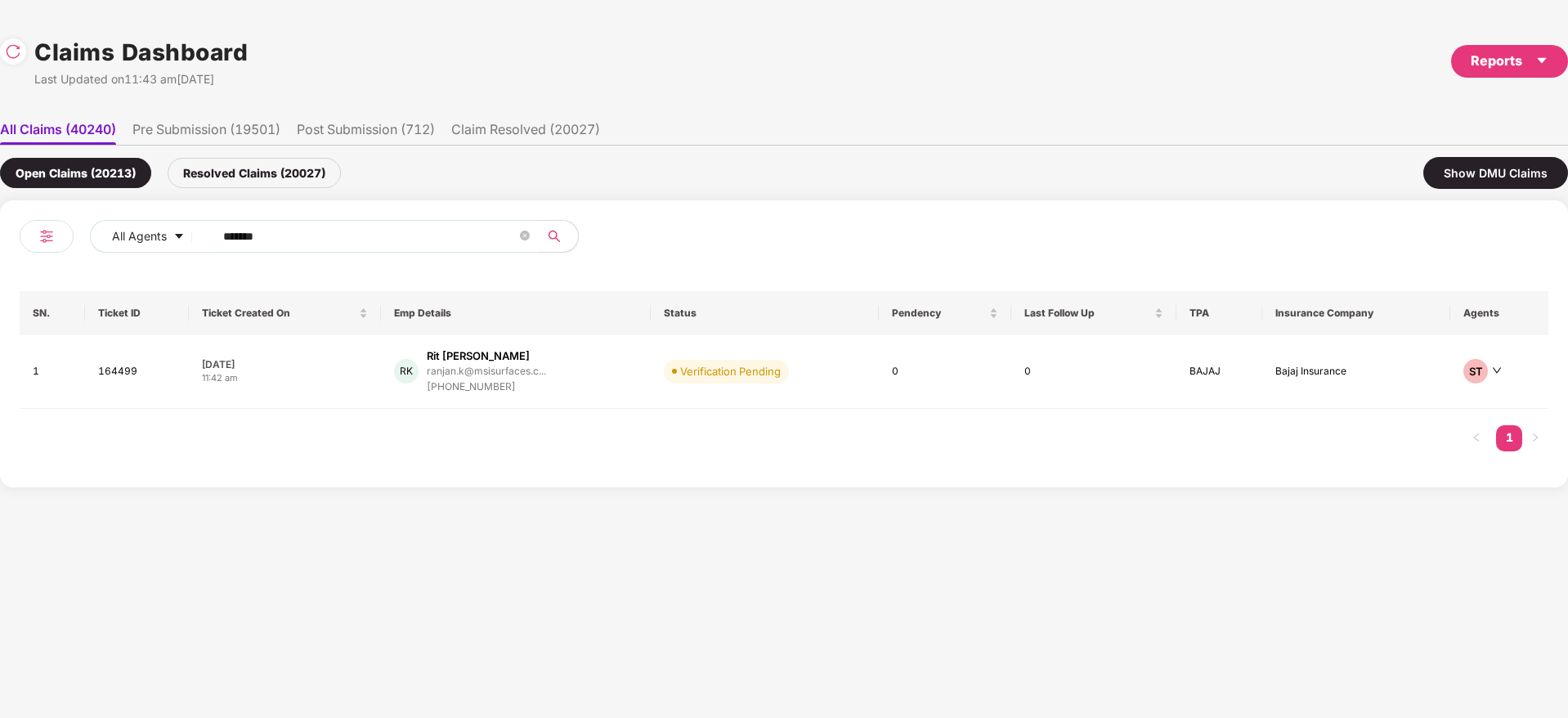
click at [98, 232] on div "All Agents ******" at bounding box center [549, 236] width 917 height 33
paste input "text"
type input "******"
click at [617, 375] on div "SK Saran Krishnamoorthy saran.krishnamoorthy@t... +917736638765" at bounding box center [516, 371] width 253 height 47
drag, startPoint x: 5, startPoint y: 250, endPoint x: 23, endPoint y: 252, distance: 18.1
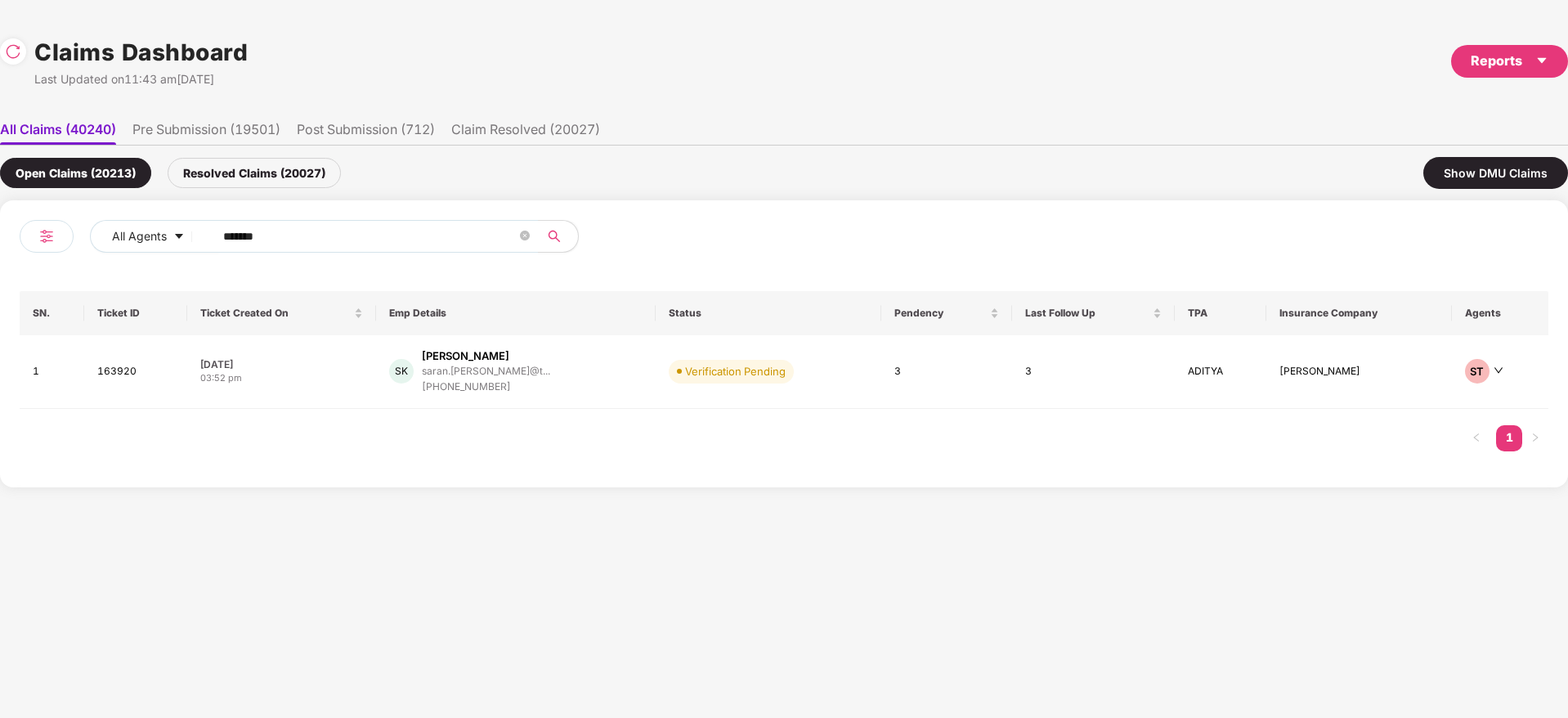
click at [0, 252] on div "All Agents ****** SN. Ticket ID Ticket Created On Emp Details Status Pendency L…" at bounding box center [784, 344] width 1568 height 287
click at [593, 375] on div "SK Saran Krishnamoorthy saran.krishnamoorthy@t... +917736638765" at bounding box center [516, 371] width 253 height 47
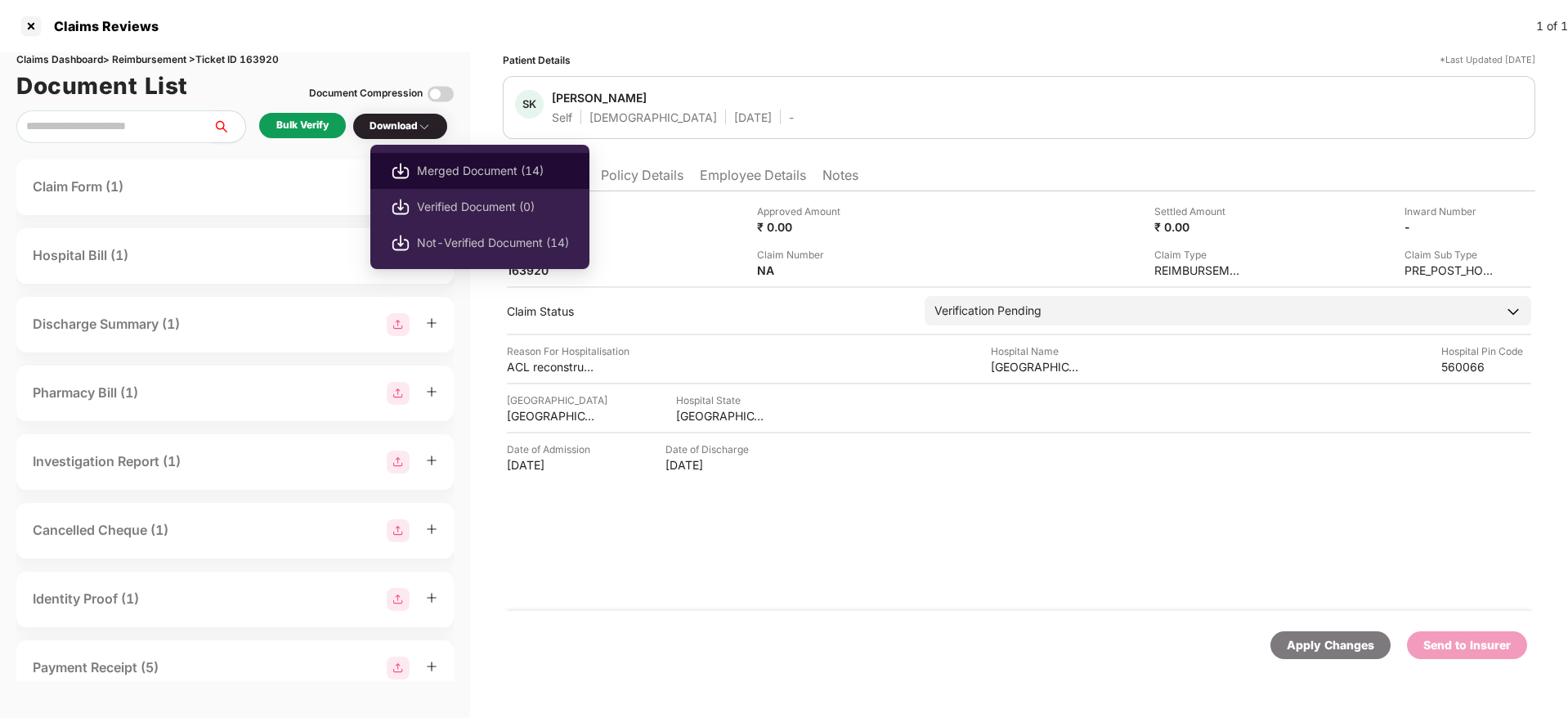
click at [453, 172] on span "Merged Document (14)" at bounding box center [493, 171] width 152 height 18
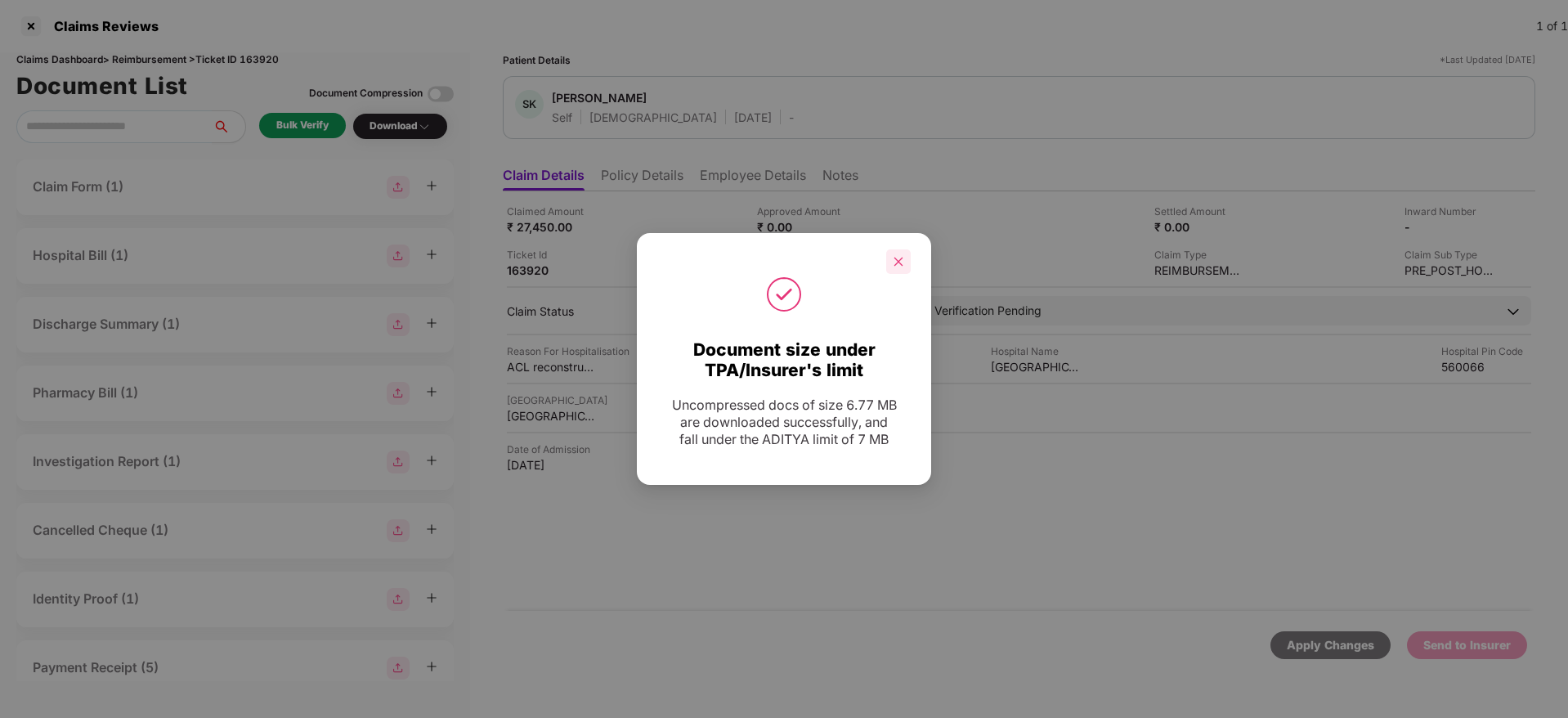
click at [897, 259] on icon "close" at bounding box center [898, 262] width 11 height 11
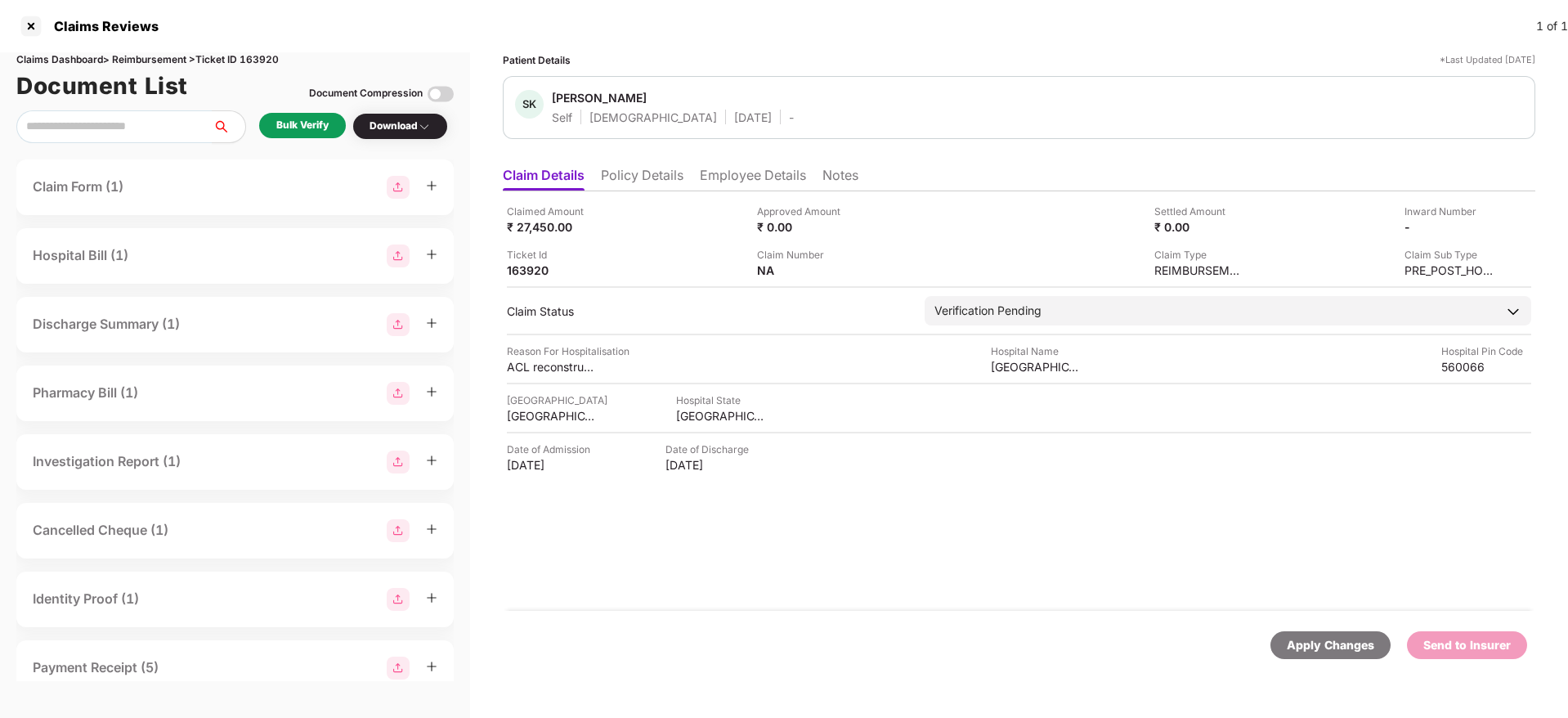
click at [667, 185] on li "Policy Details" at bounding box center [642, 178] width 83 height 23
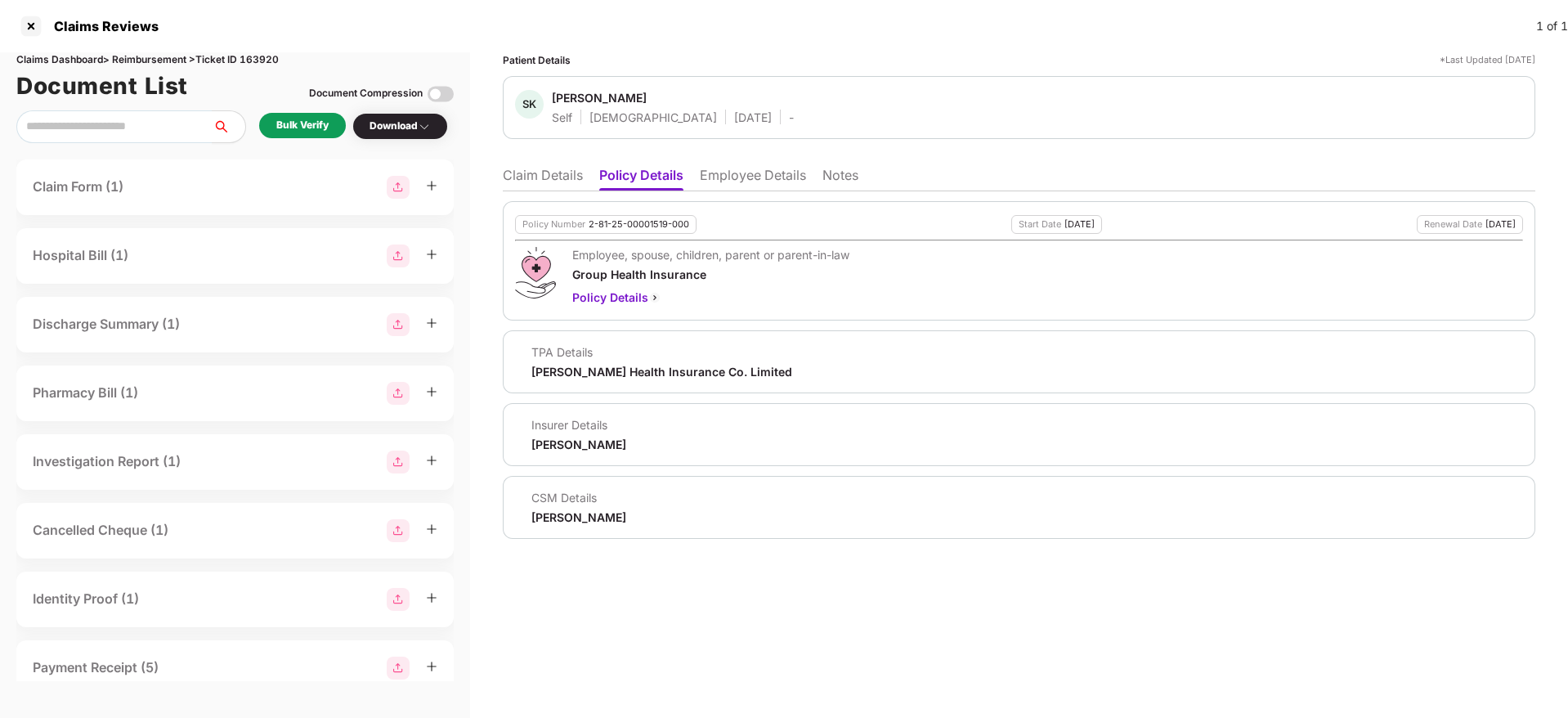
click at [756, 173] on li "Employee Details" at bounding box center [752, 178] width 106 height 23
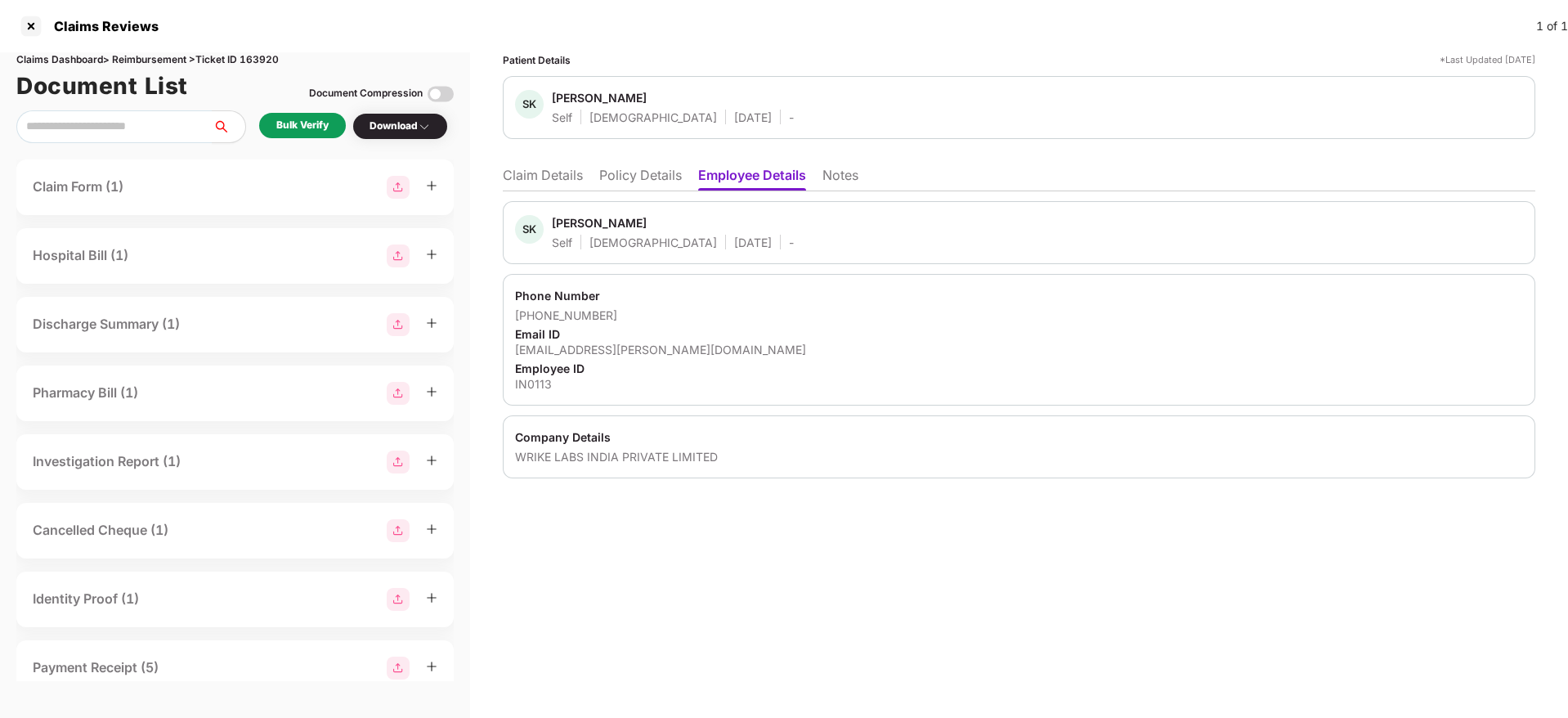
click at [581, 450] on div "WRIKE LABS INDIA PRIVATE LIMITED" at bounding box center [1018, 456] width 1008 height 16
click at [542, 386] on div "IN0113" at bounding box center [1018, 383] width 1008 height 16
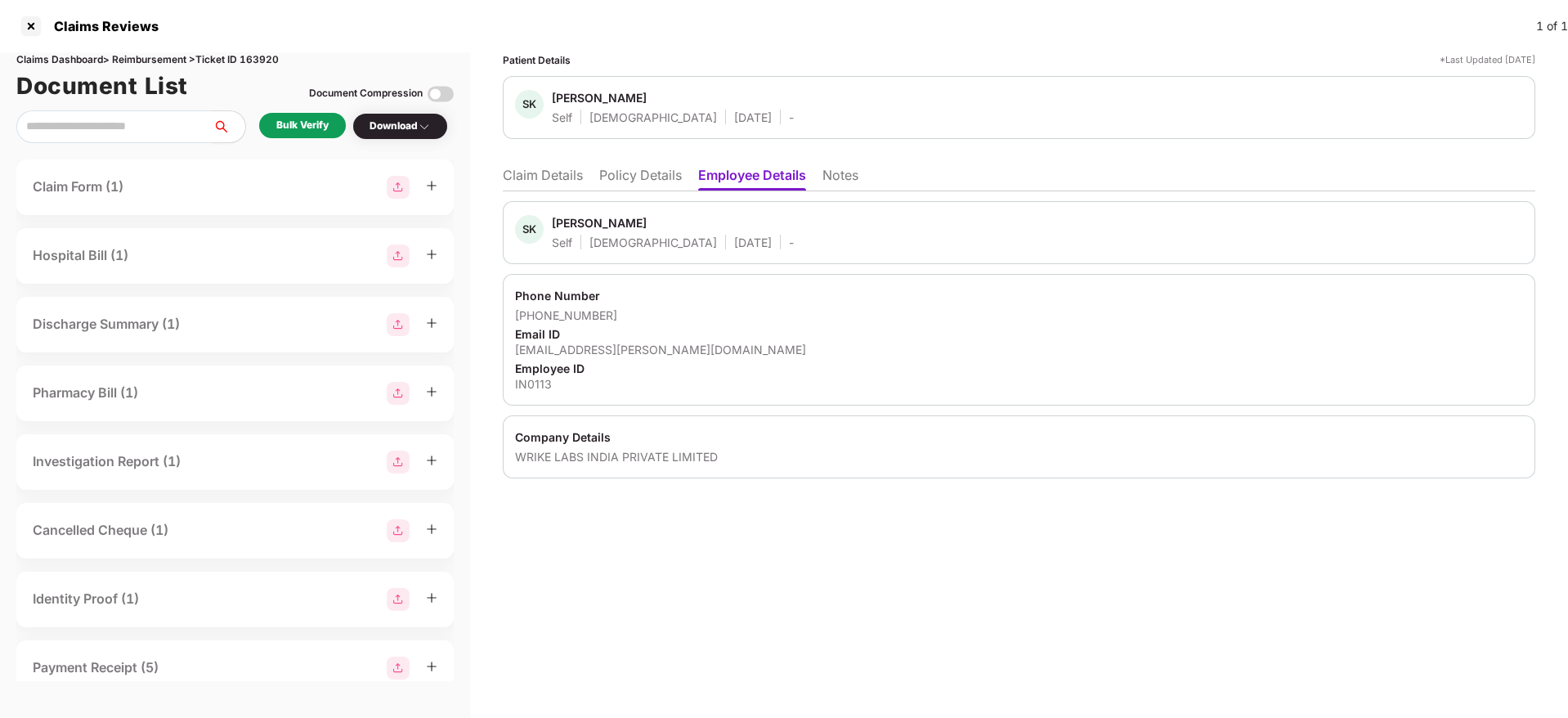
click at [542, 386] on div "IN0113" at bounding box center [1018, 383] width 1008 height 16
click at [540, 386] on div "IN0113" at bounding box center [1018, 383] width 1008 height 16
click at [539, 386] on div "IN0113" at bounding box center [1018, 383] width 1008 height 16
click at [627, 171] on li "Policy Details" at bounding box center [641, 178] width 83 height 23
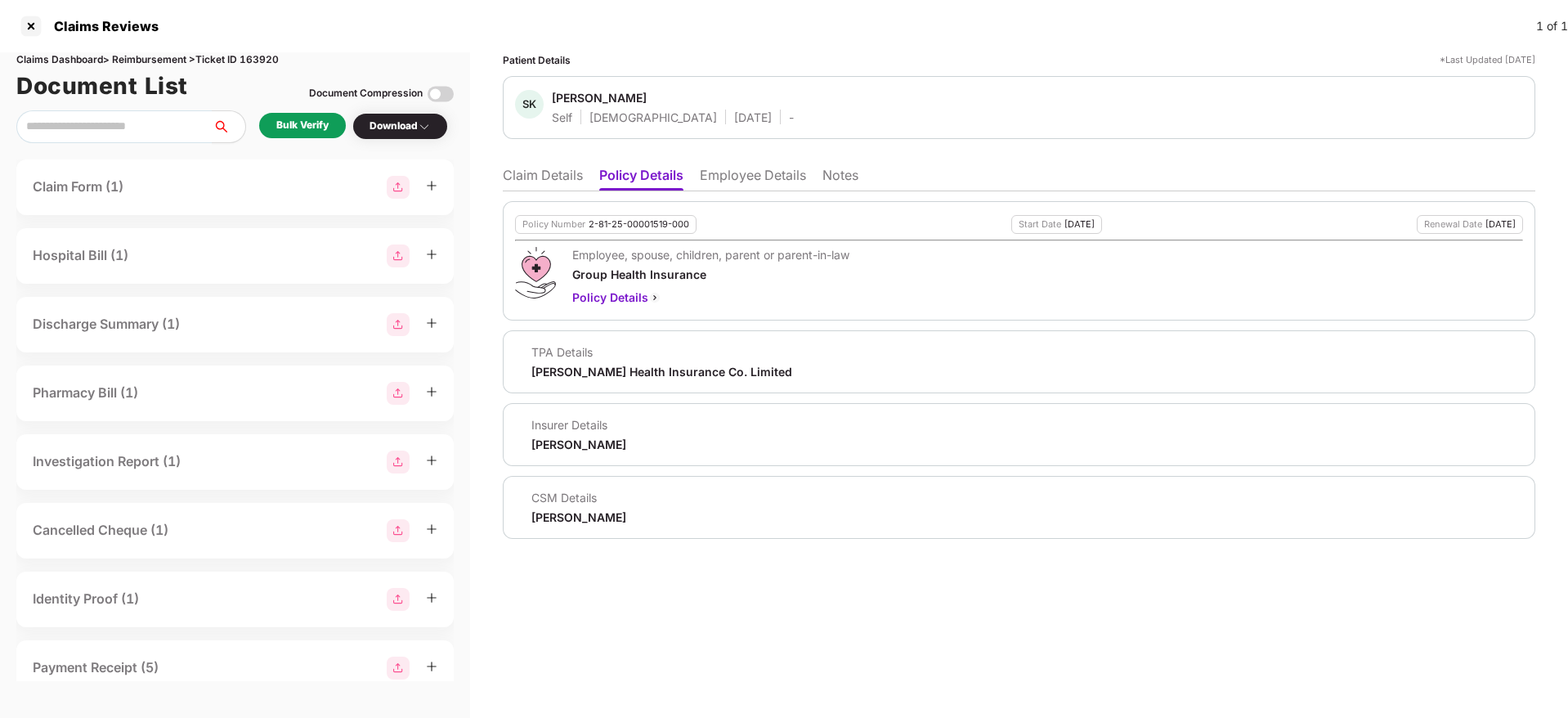
click at [559, 172] on li "Claim Details" at bounding box center [542, 178] width 80 height 23
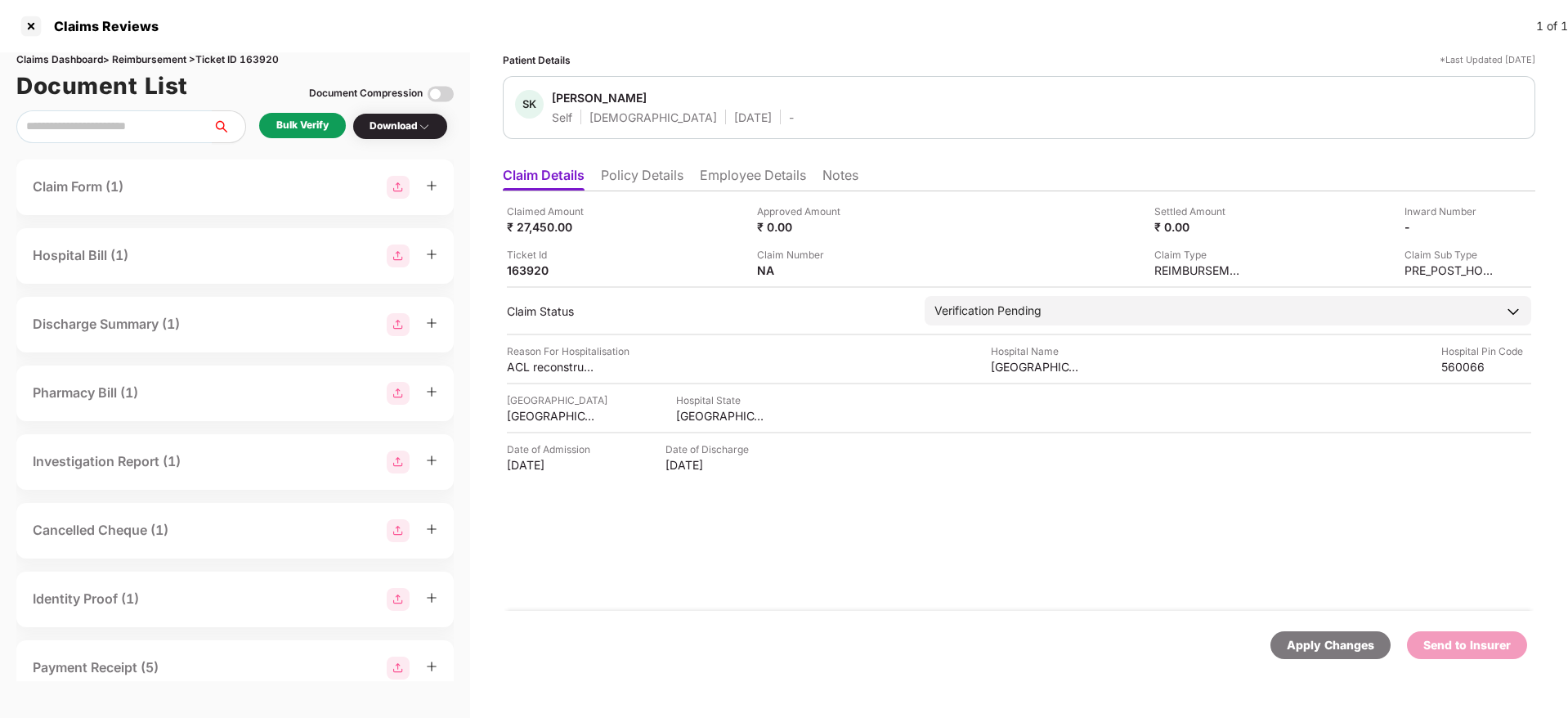
click at [621, 161] on ul "Claim Details Policy Details Employee Details Notes" at bounding box center [1018, 174] width 1033 height 33
click at [626, 172] on li "Policy Details" at bounding box center [642, 178] width 83 height 23
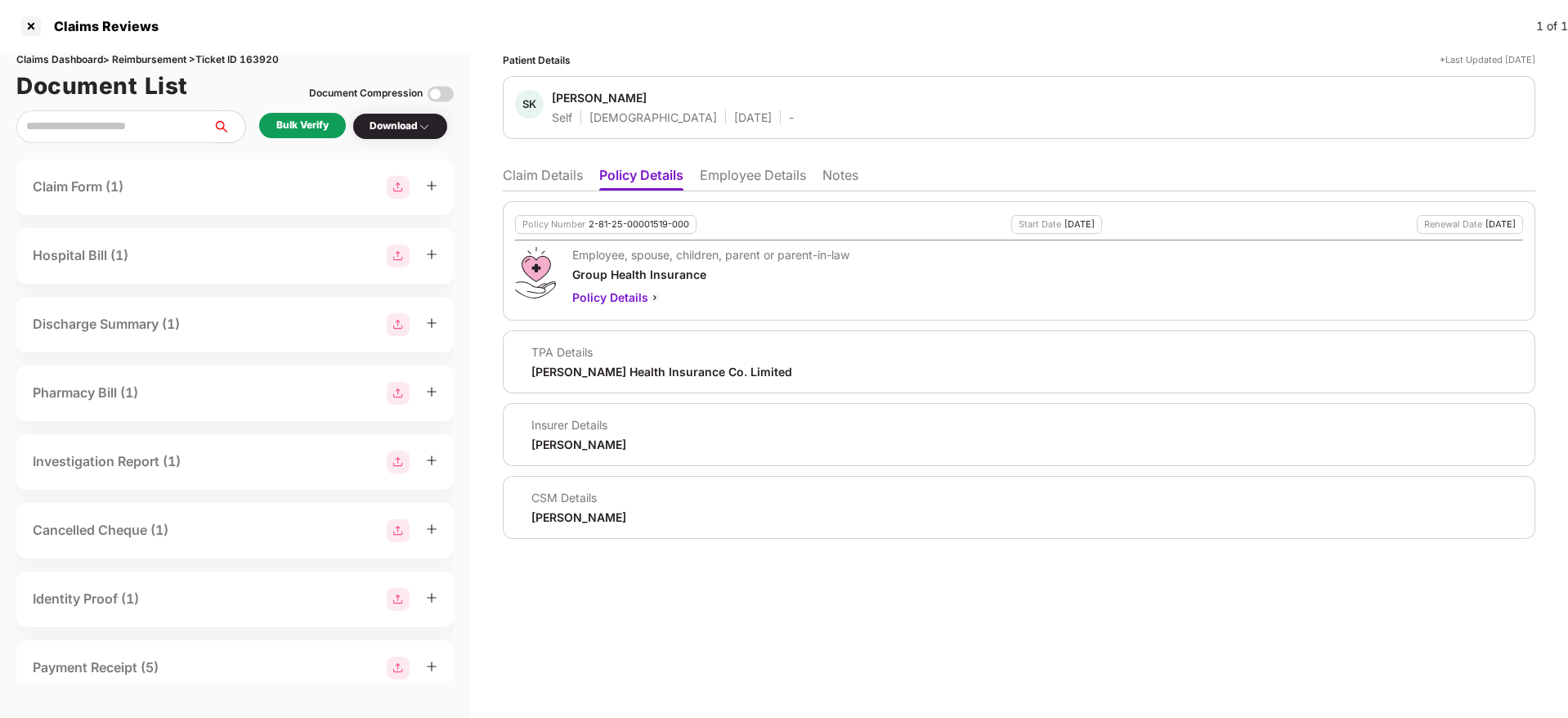
click at [567, 450] on div "Riya Mandal" at bounding box center [579, 516] width 95 height 16
click at [544, 181] on li "Claim Details" at bounding box center [542, 178] width 80 height 23
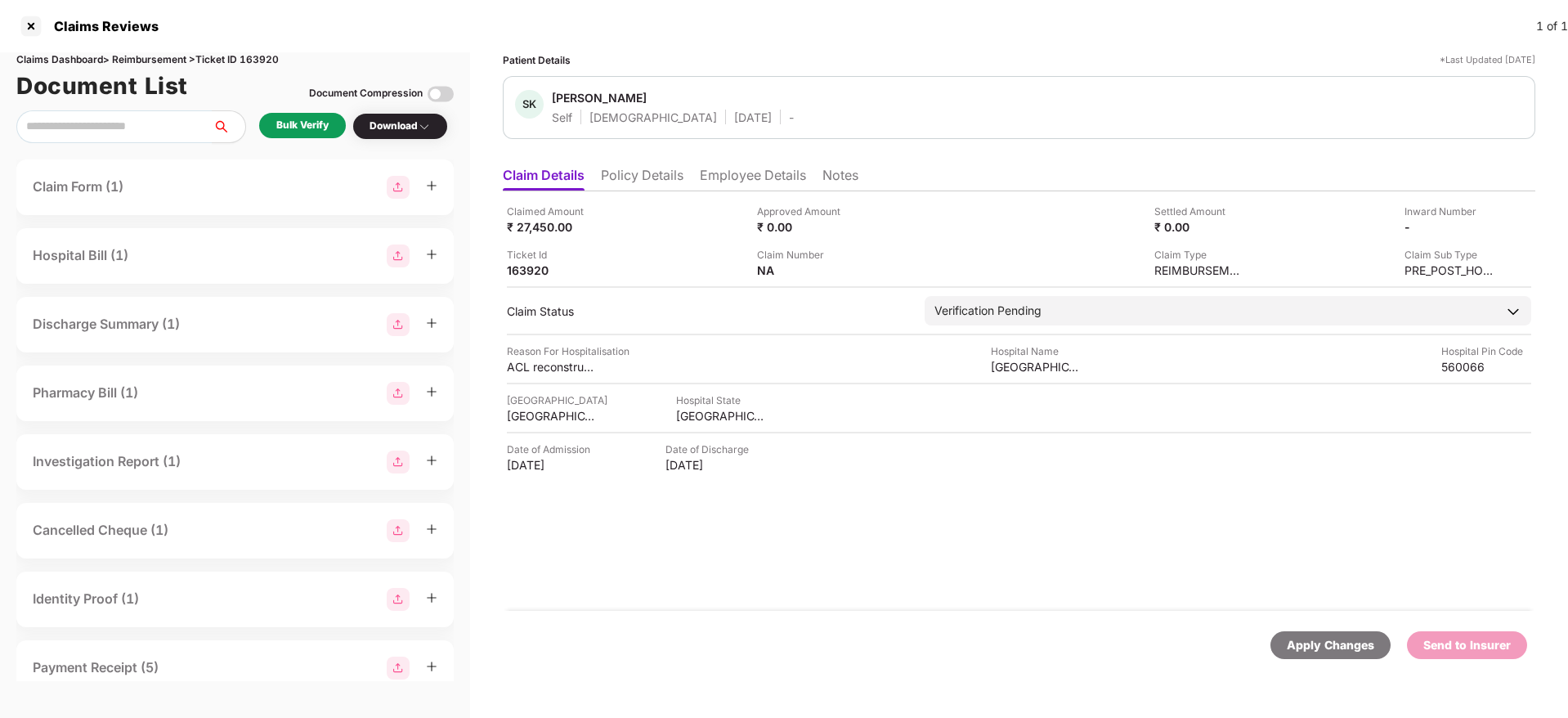
click at [719, 172] on li "Employee Details" at bounding box center [752, 178] width 106 height 23
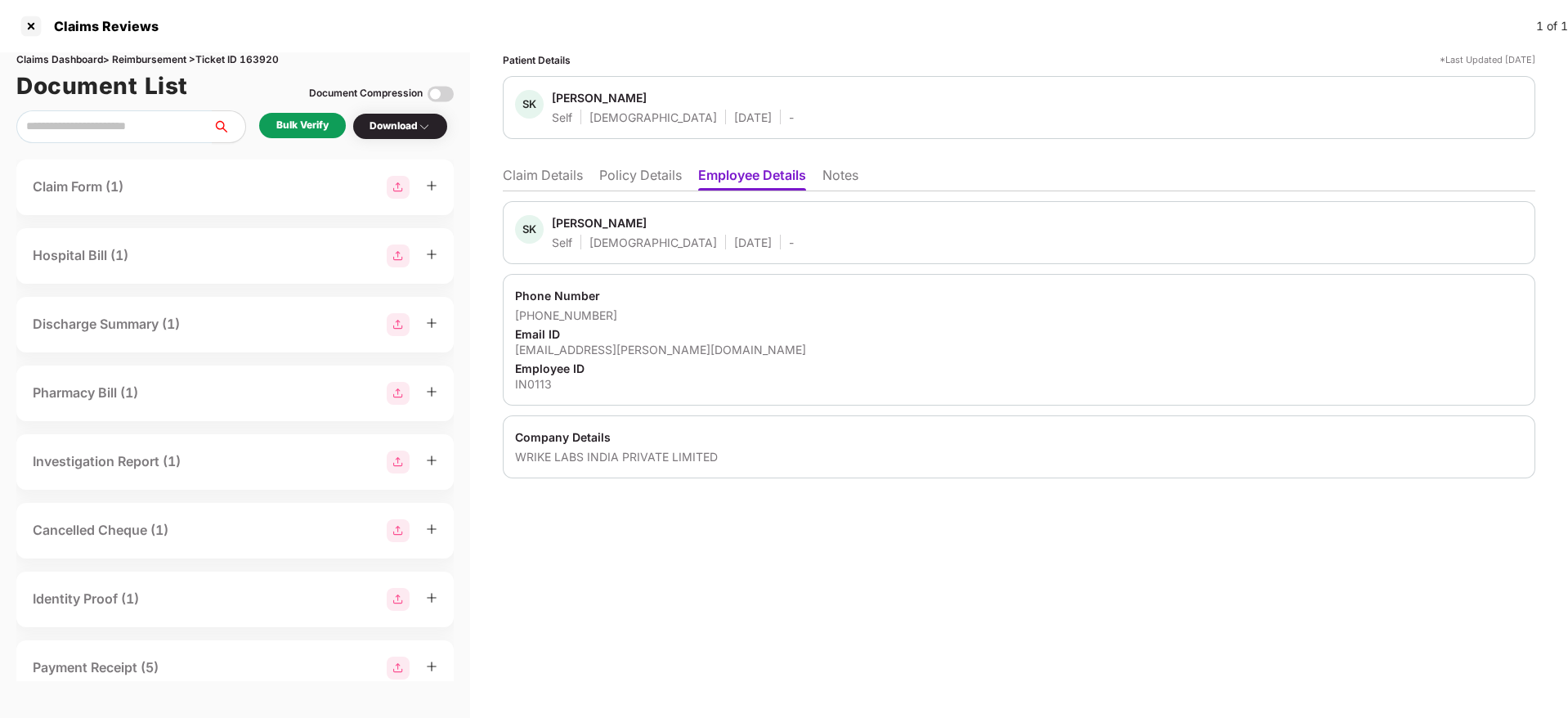
drag, startPoint x: 976, startPoint y: 325, endPoint x: 837, endPoint y: 389, distance: 153.0
click at [791, 450] on div "Patient Details *Last Updated 07 Aug 2025 SK Saran Krishnamoorthy Self Male 12 …" at bounding box center [1018, 385] width 1098 height 666
click at [746, 450] on div "Patient Details *Last Updated 07 Aug 2025 SK Saran Krishnamoorthy Self Male 12 …" at bounding box center [1018, 385] width 1098 height 666
click at [1044, 283] on div "Phone Number +917736638765 Email ID saran.krishnamoorthy@team.wrike.com Employe…" at bounding box center [1018, 339] width 1033 height 131
click at [527, 172] on li "Claim Details" at bounding box center [542, 178] width 80 height 23
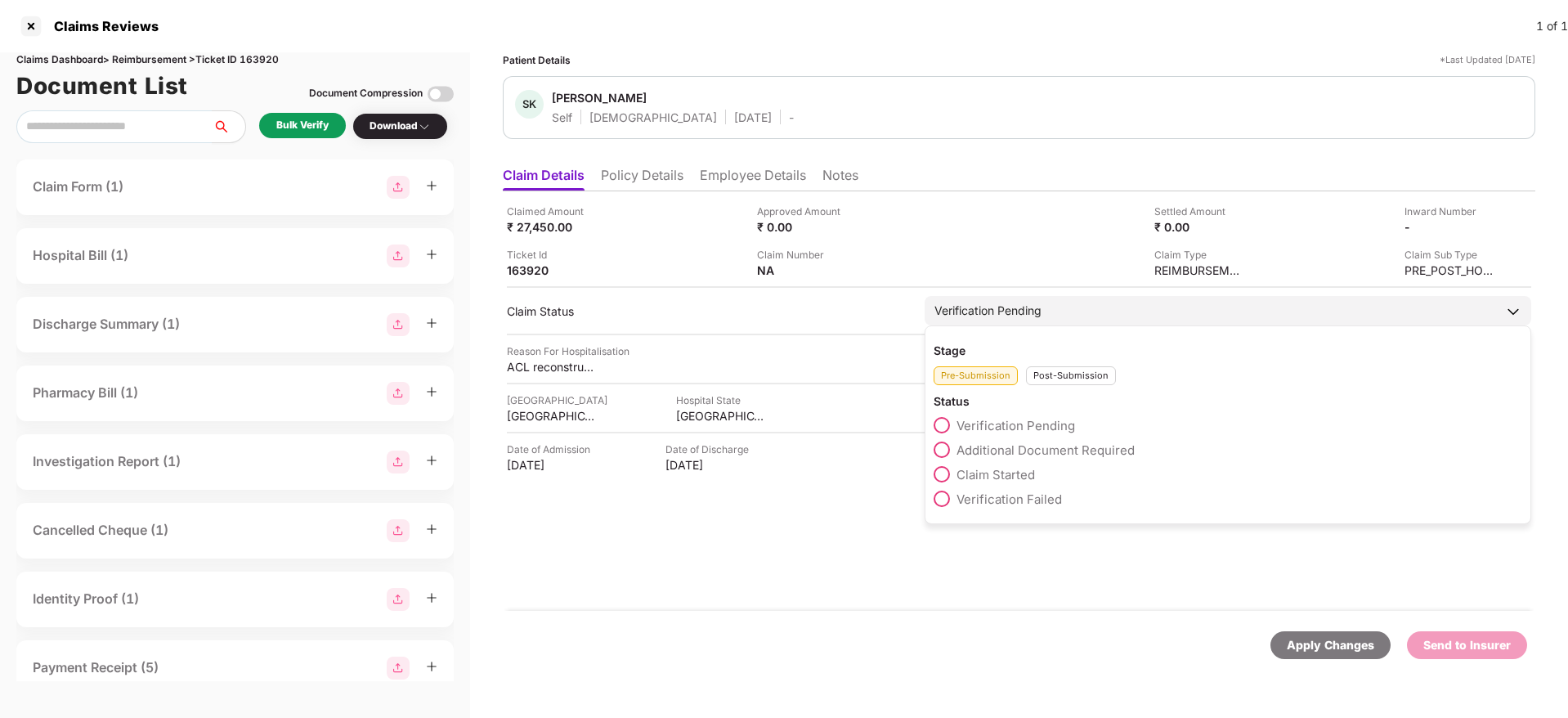
click at [1014, 450] on span "Claim Started" at bounding box center [996, 474] width 79 height 16
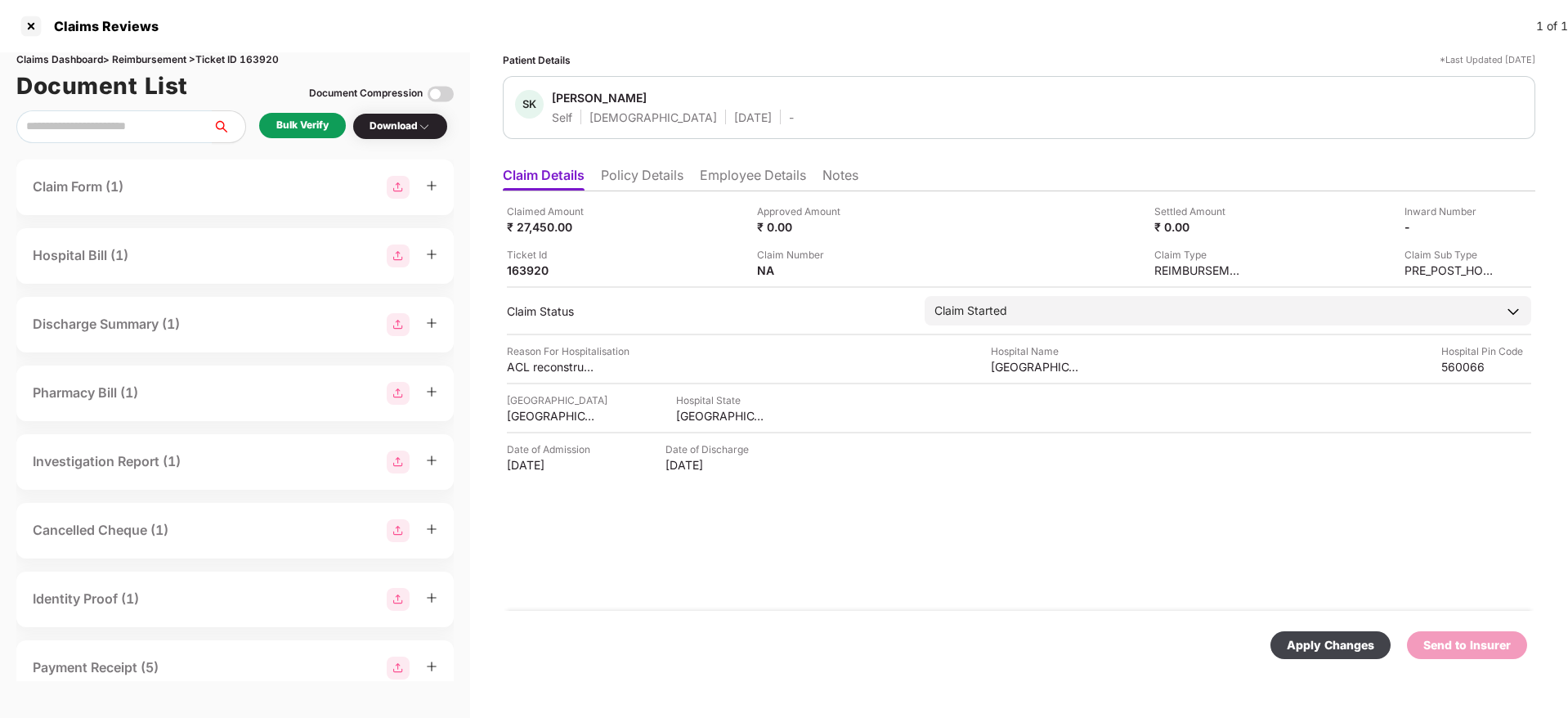
click at [1044, 450] on div "Apply Changes" at bounding box center [1331, 645] width 120 height 28
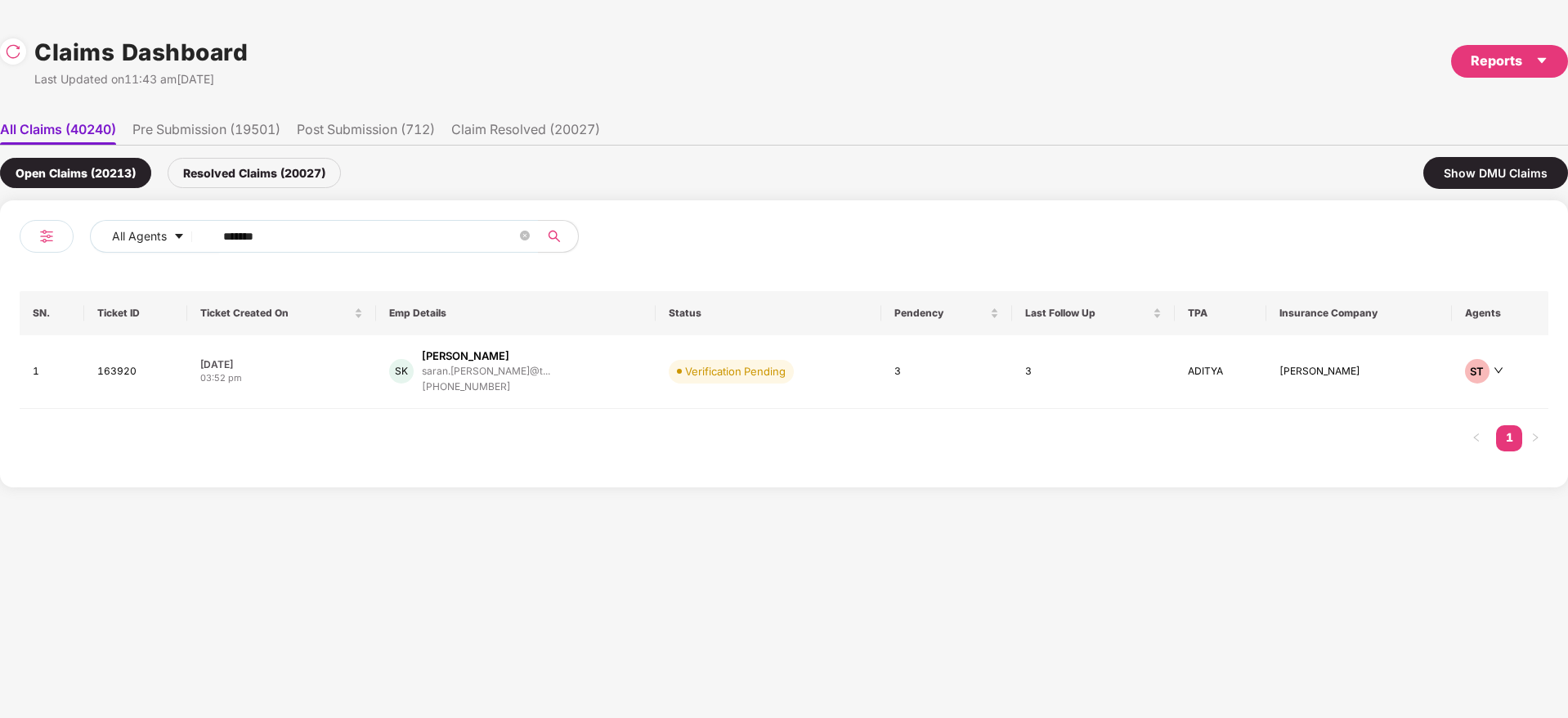
drag, startPoint x: 284, startPoint y: 239, endPoint x: 113, endPoint y: 264, distance: 172.8
click at [180, 253] on div "All Agents ******" at bounding box center [401, 243] width 764 height 46
paste input "text"
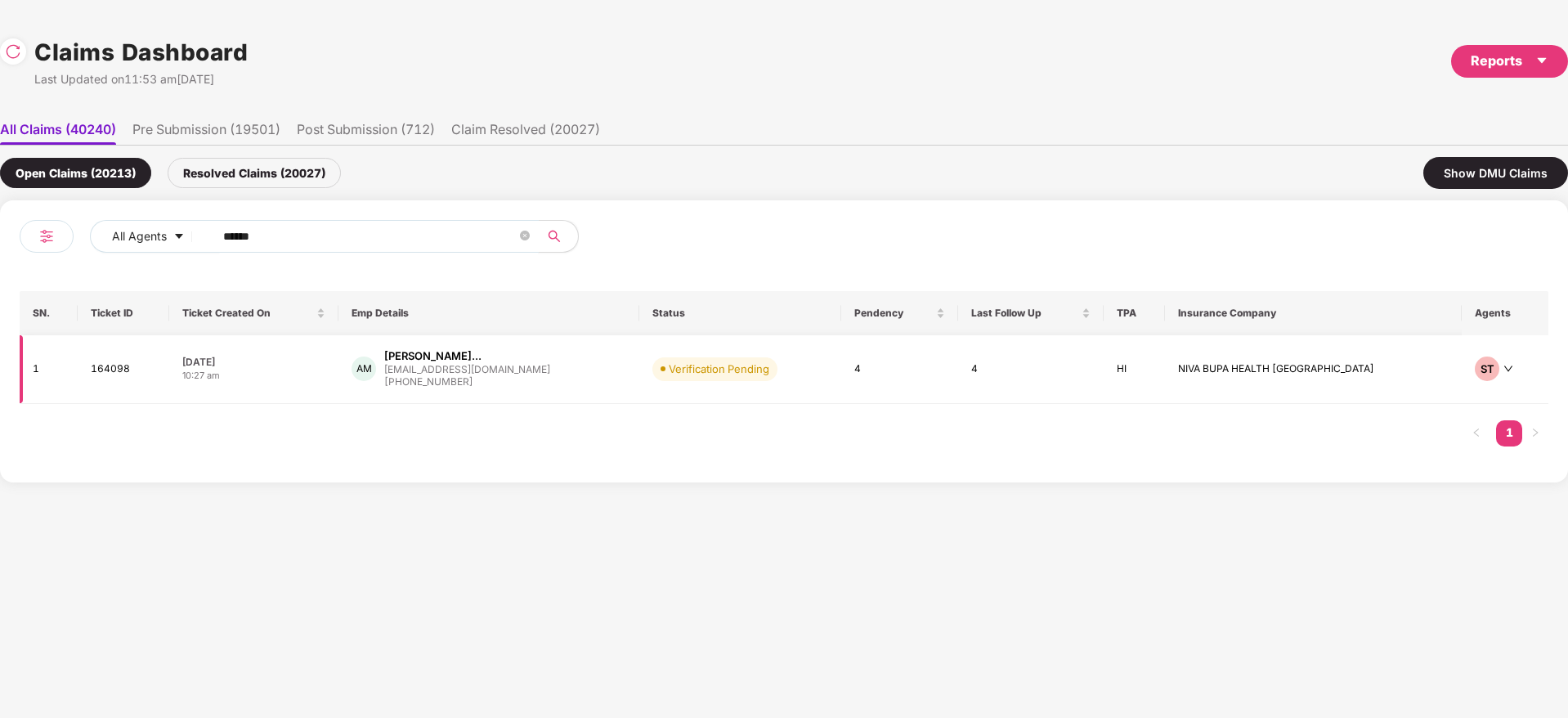
type input "******"
click at [626, 377] on div "AM Amrut Shamarav Mathaka... amrutmatkar@gmail.com +918412944654" at bounding box center [489, 368] width 275 height 41
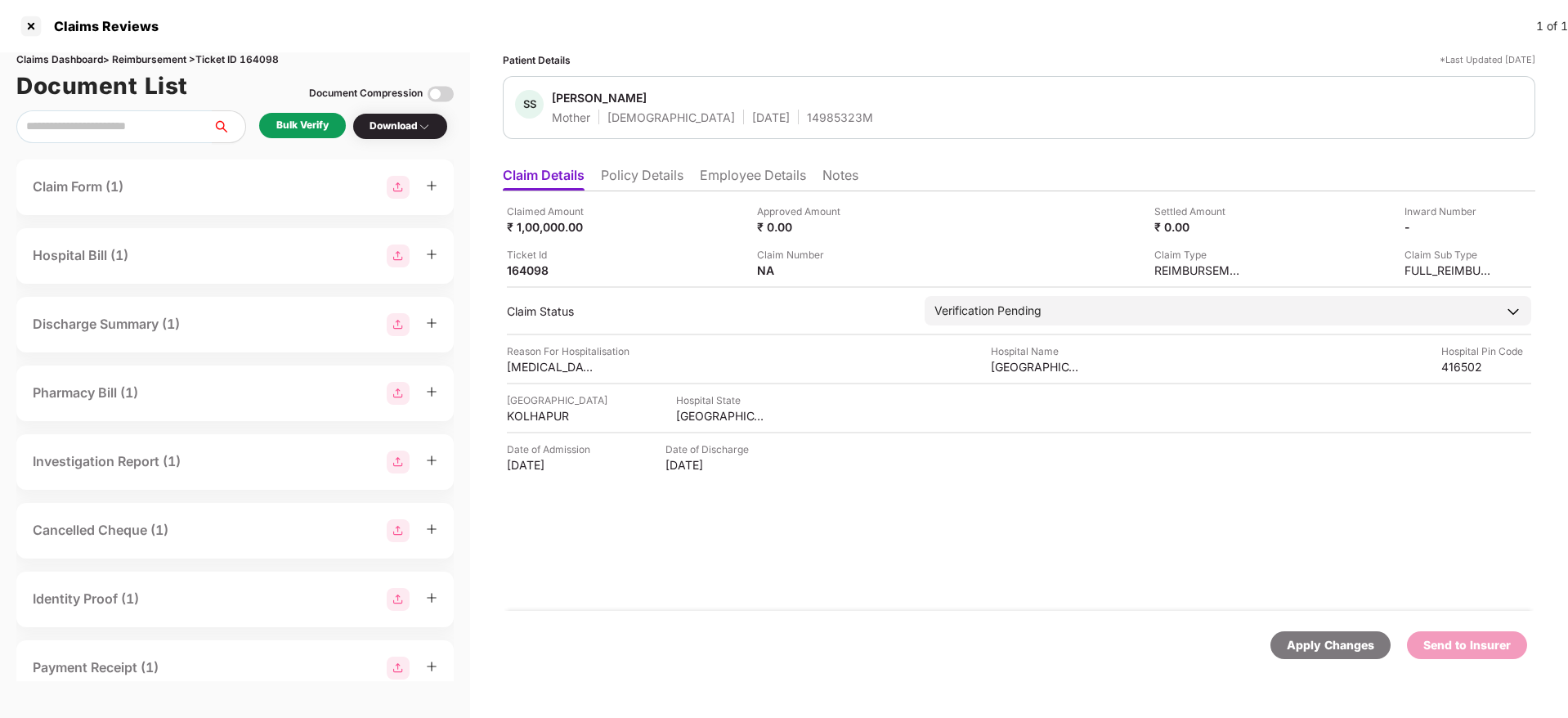
click at [319, 125] on div "Bulk Verify" at bounding box center [303, 126] width 53 height 16
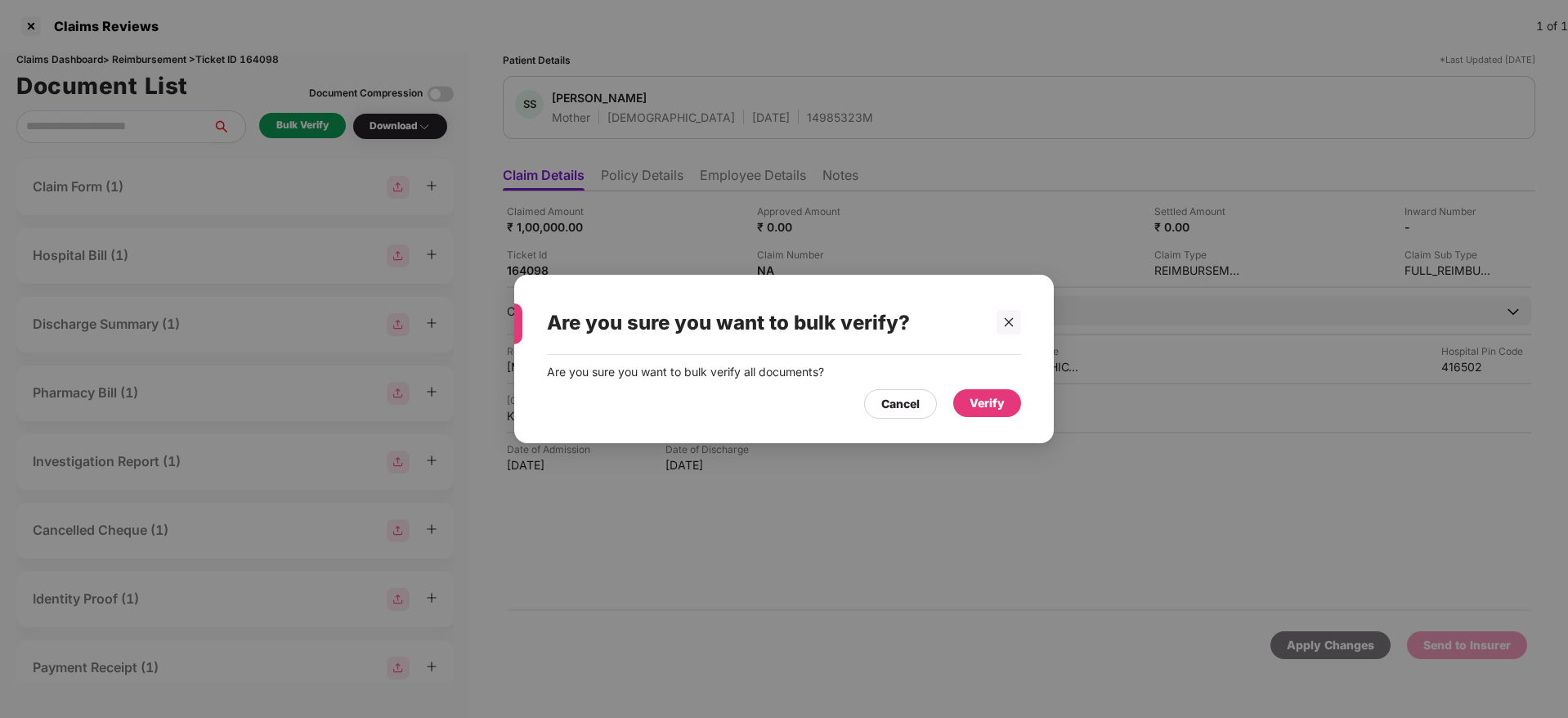
click at [987, 400] on div "Verify" at bounding box center [987, 402] width 35 height 18
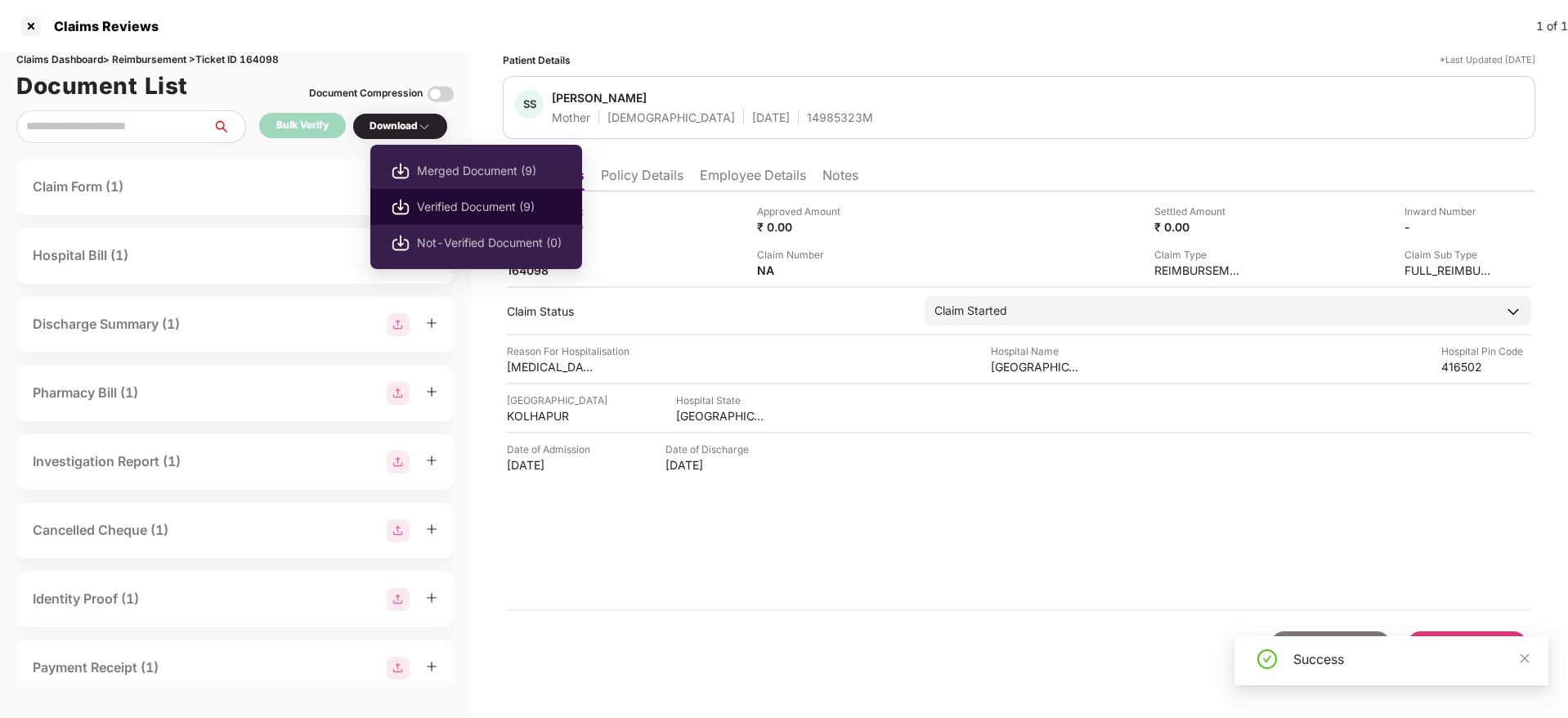
click at [444, 201] on span "Verified Document (9)" at bounding box center [490, 206] width 144 height 18
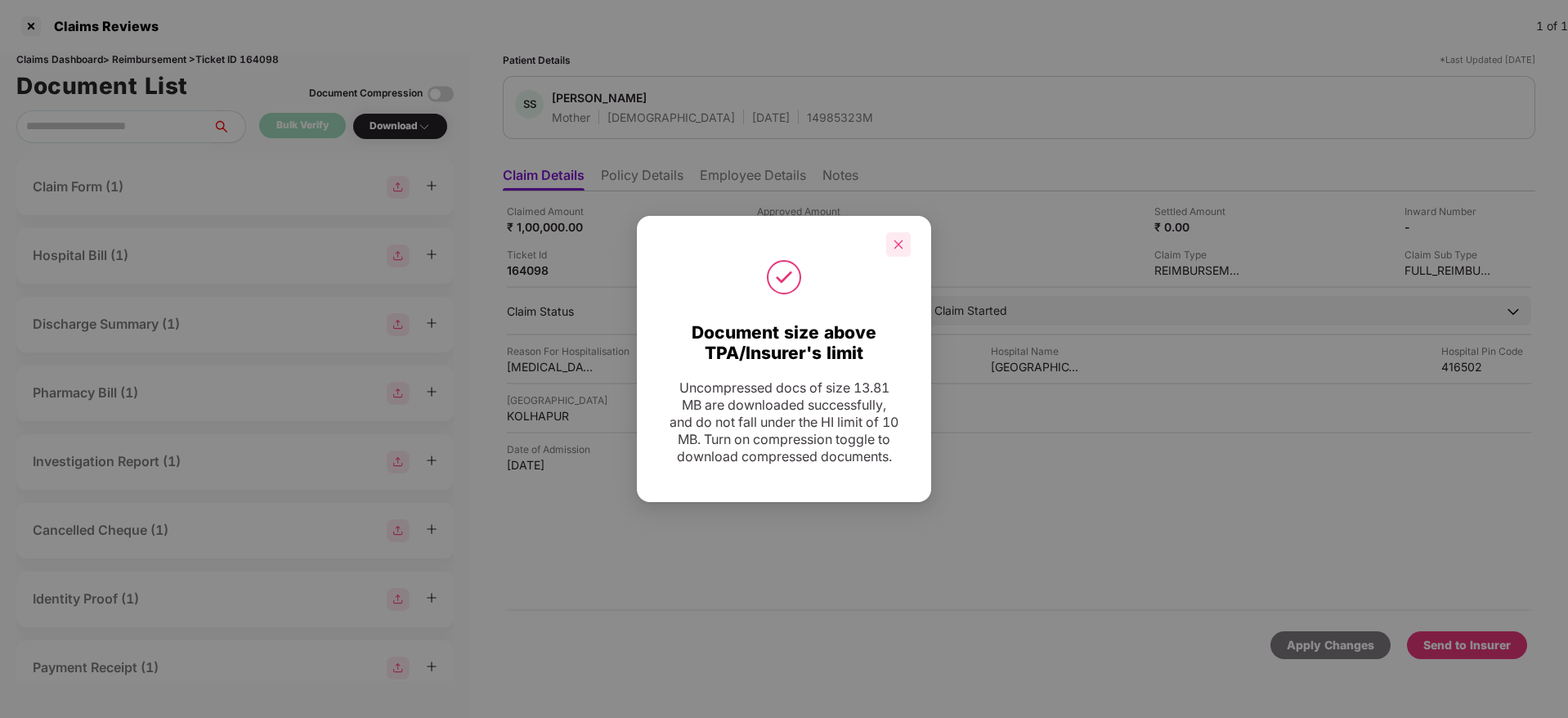
click at [902, 232] on div at bounding box center [898, 245] width 24 height 24
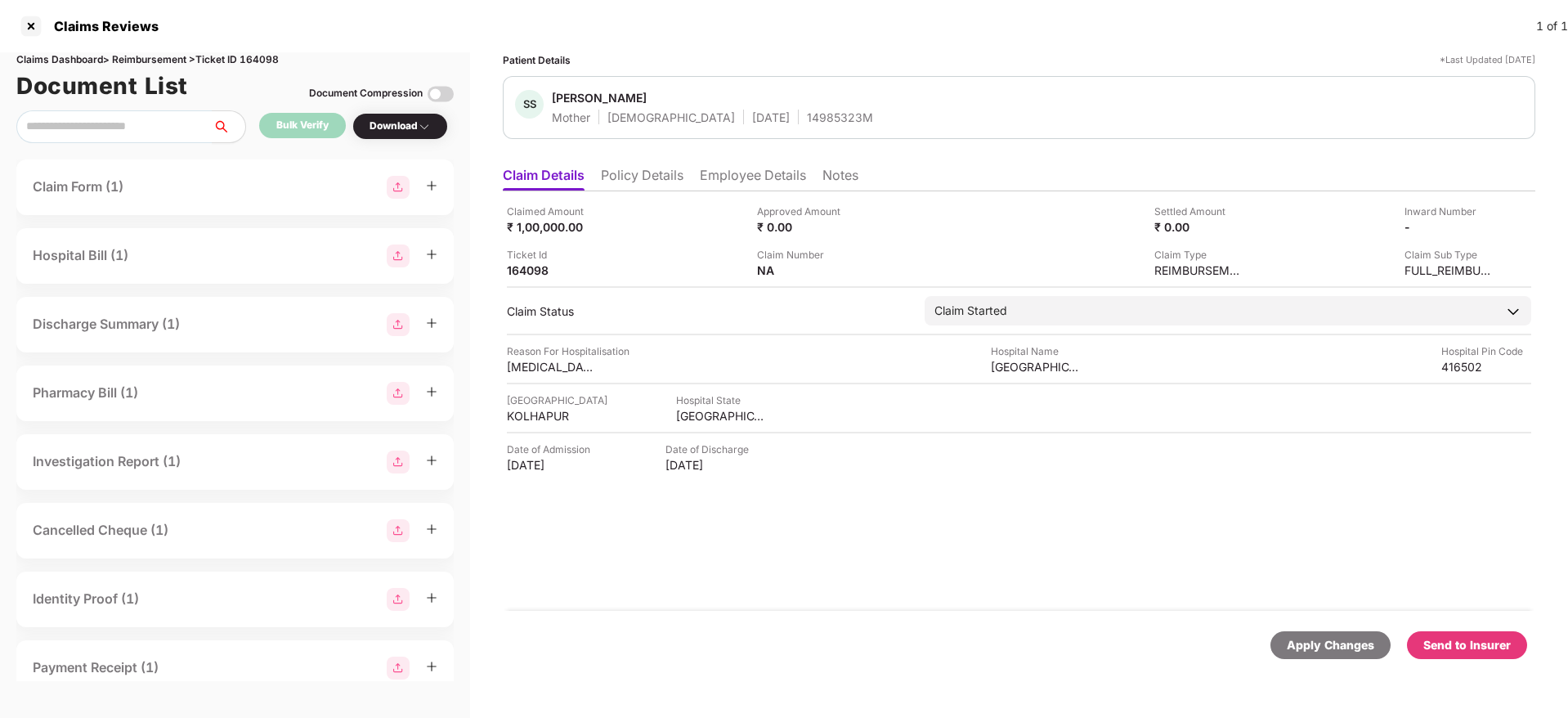
click at [1044, 450] on div "Send to Insurer" at bounding box center [1468, 645] width 120 height 28
click at [822, 450] on div "Claimed Amount ₹ 1,00,000.00 Approved Amount ₹ 0.00 Settled Amount ₹ 0.00 Inwar…" at bounding box center [1018, 400] width 1033 height 419
click at [623, 172] on li "Policy Details" at bounding box center [642, 178] width 83 height 23
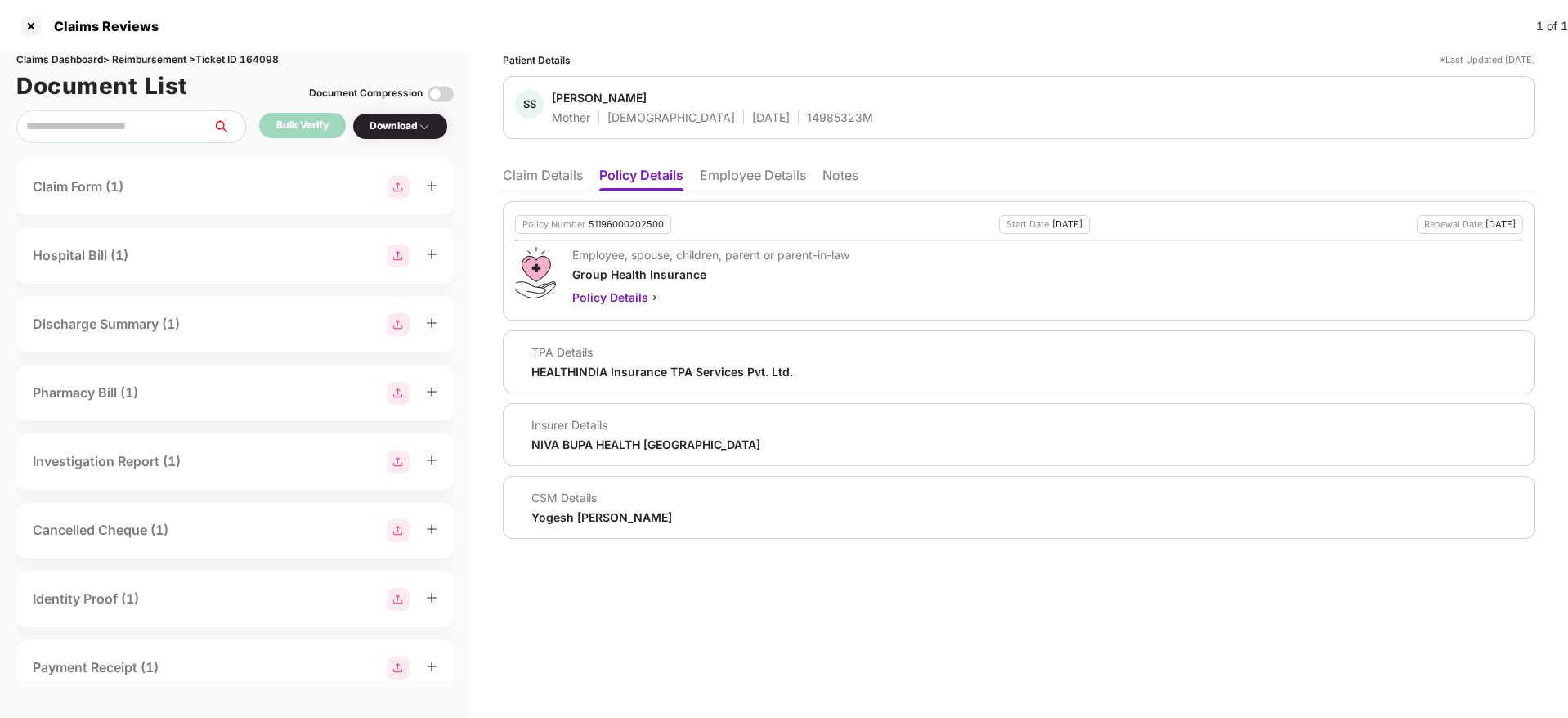
click at [524, 180] on li "Claim Details" at bounding box center [542, 178] width 80 height 23
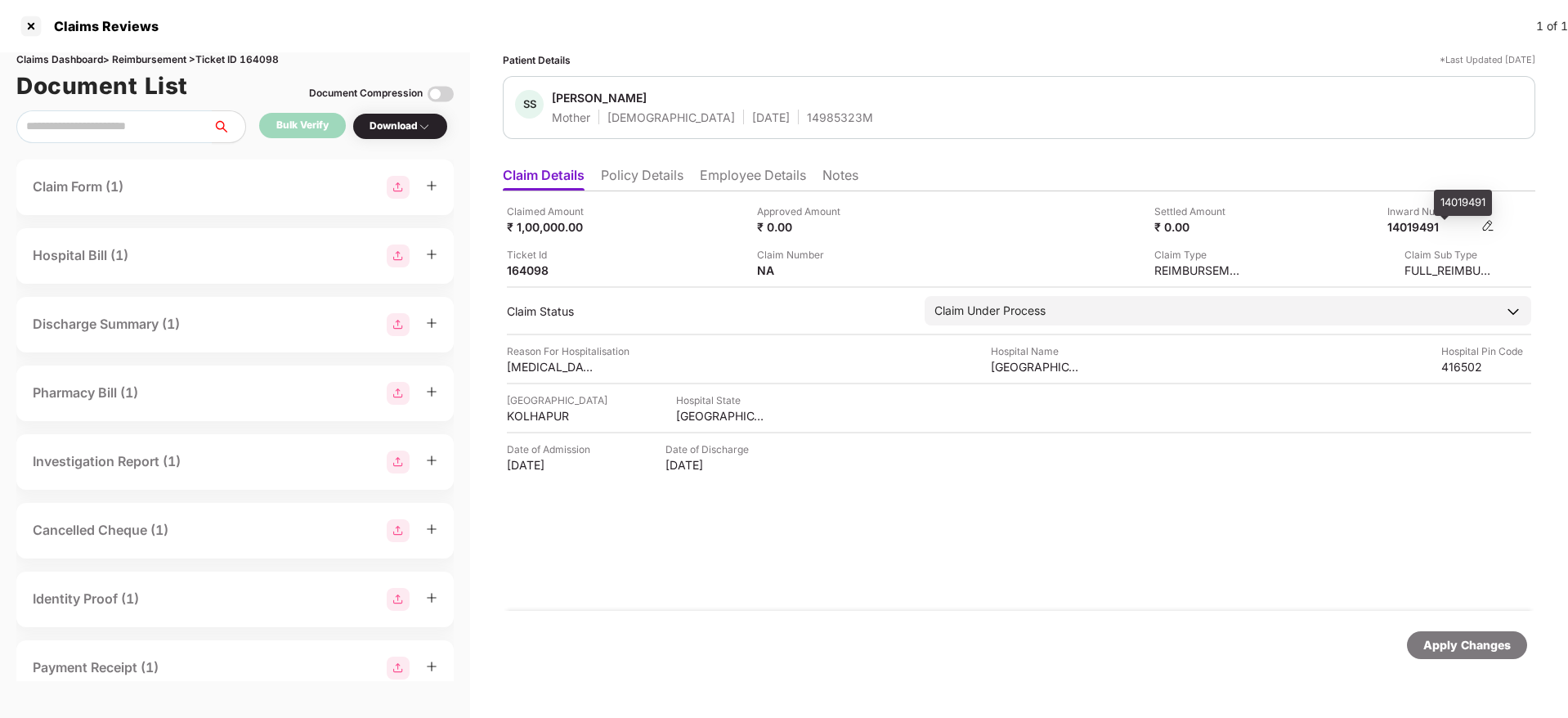
click at [1044, 220] on div "14019491" at bounding box center [1433, 227] width 90 height 16
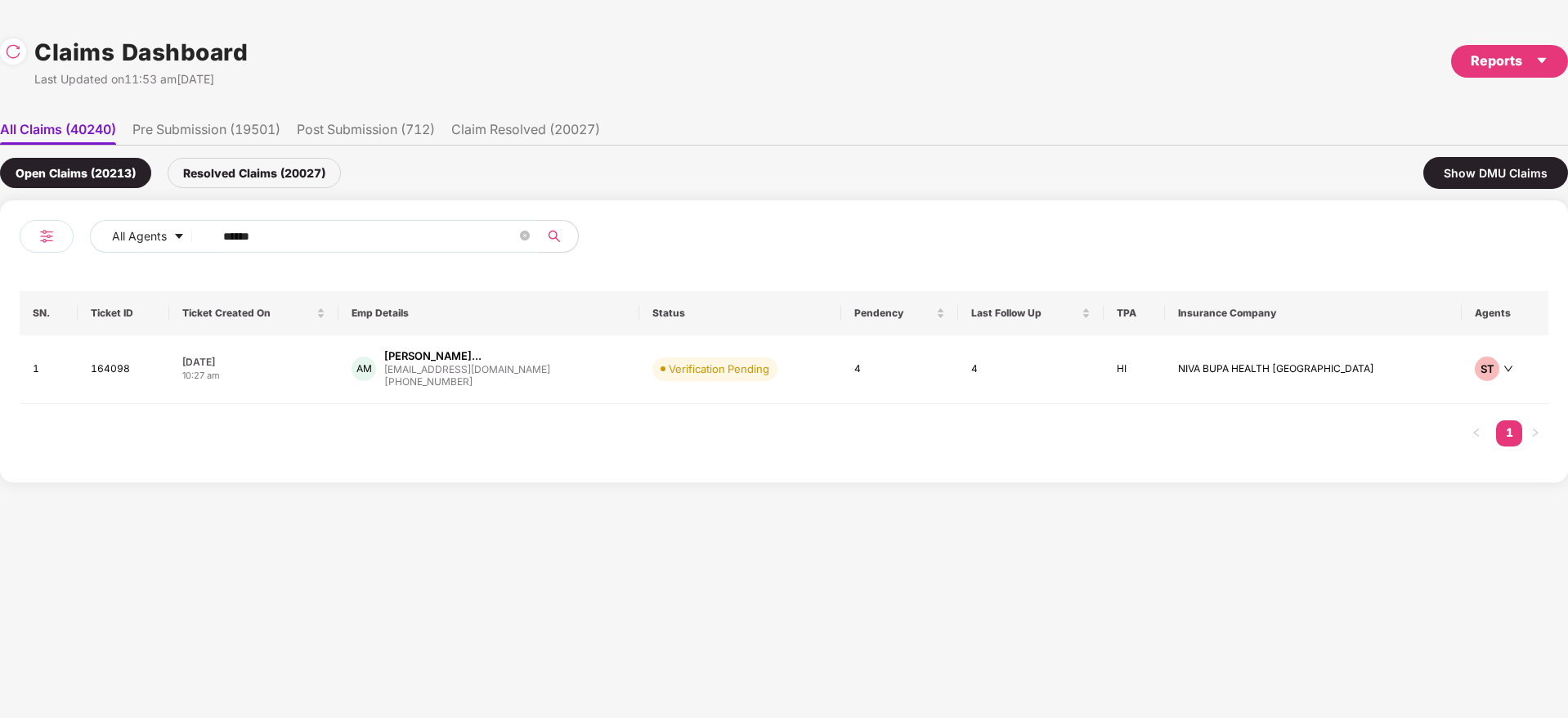
drag, startPoint x: 326, startPoint y: 247, endPoint x: 90, endPoint y: 250, distance: 236.0
click at [73, 250] on div "All Agents ******" at bounding box center [401, 243] width 764 height 46
paste input "text"
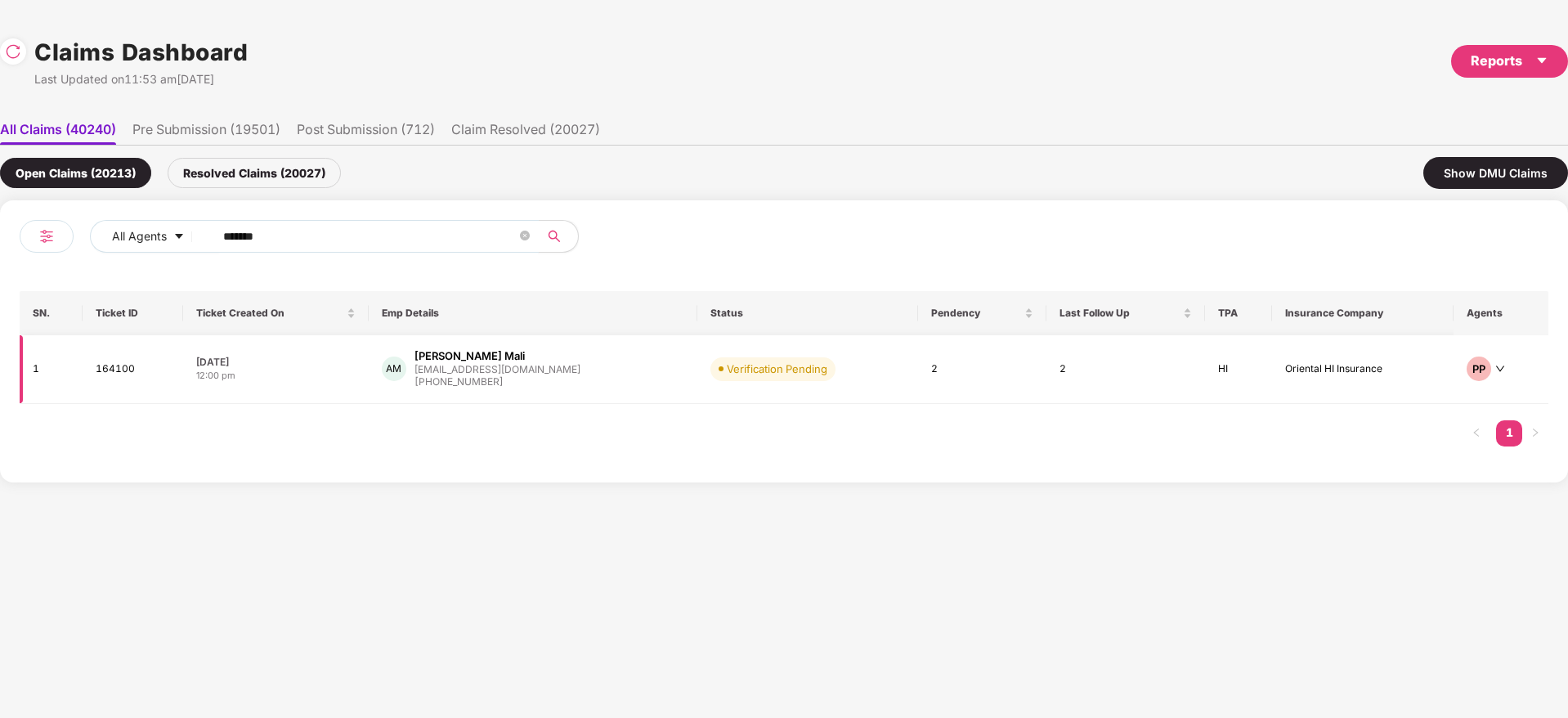
type input "******"
click at [600, 388] on div "AM Alok Tukaram Mali alokmali684@gmail.com +917507331706" at bounding box center [533, 368] width 303 height 41
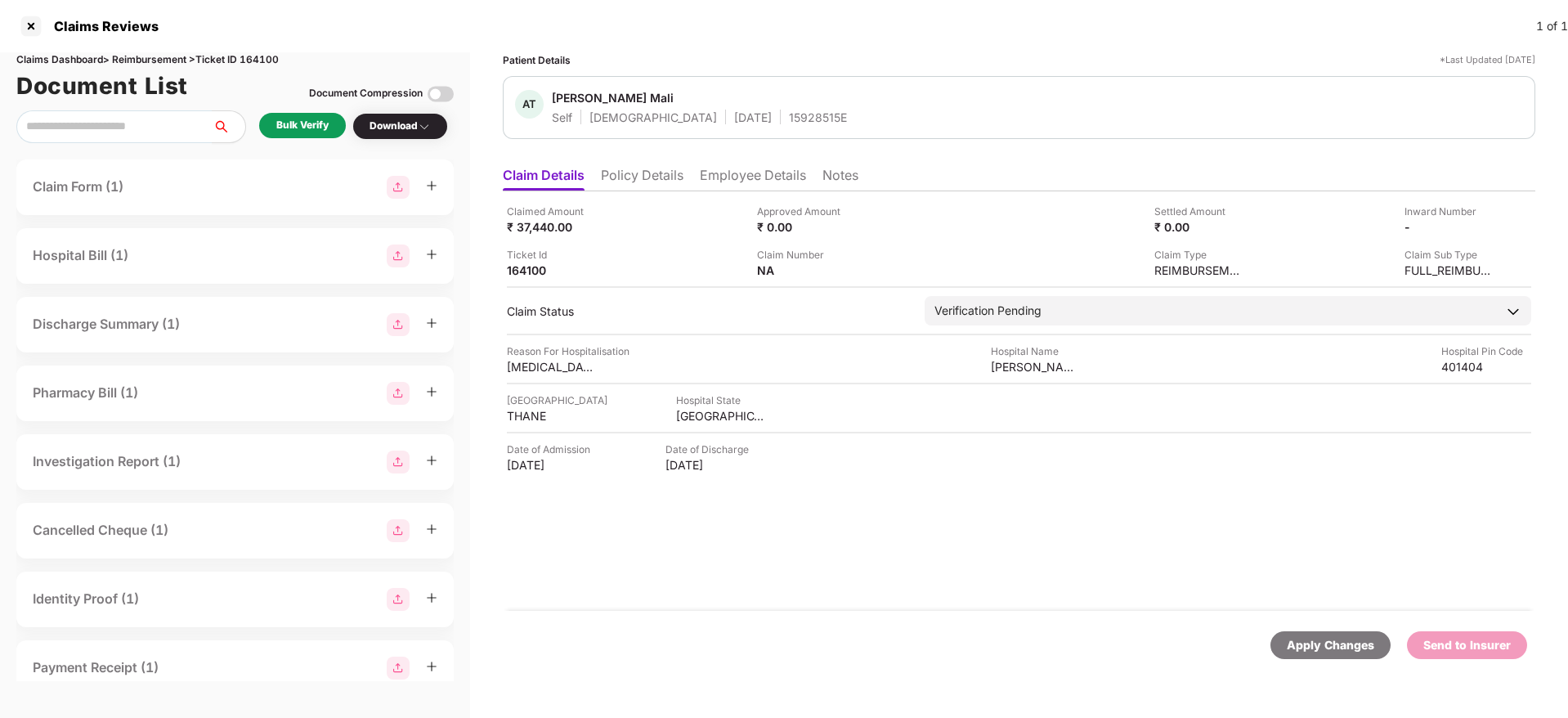
click at [306, 123] on div "Bulk Verify" at bounding box center [303, 126] width 53 height 16
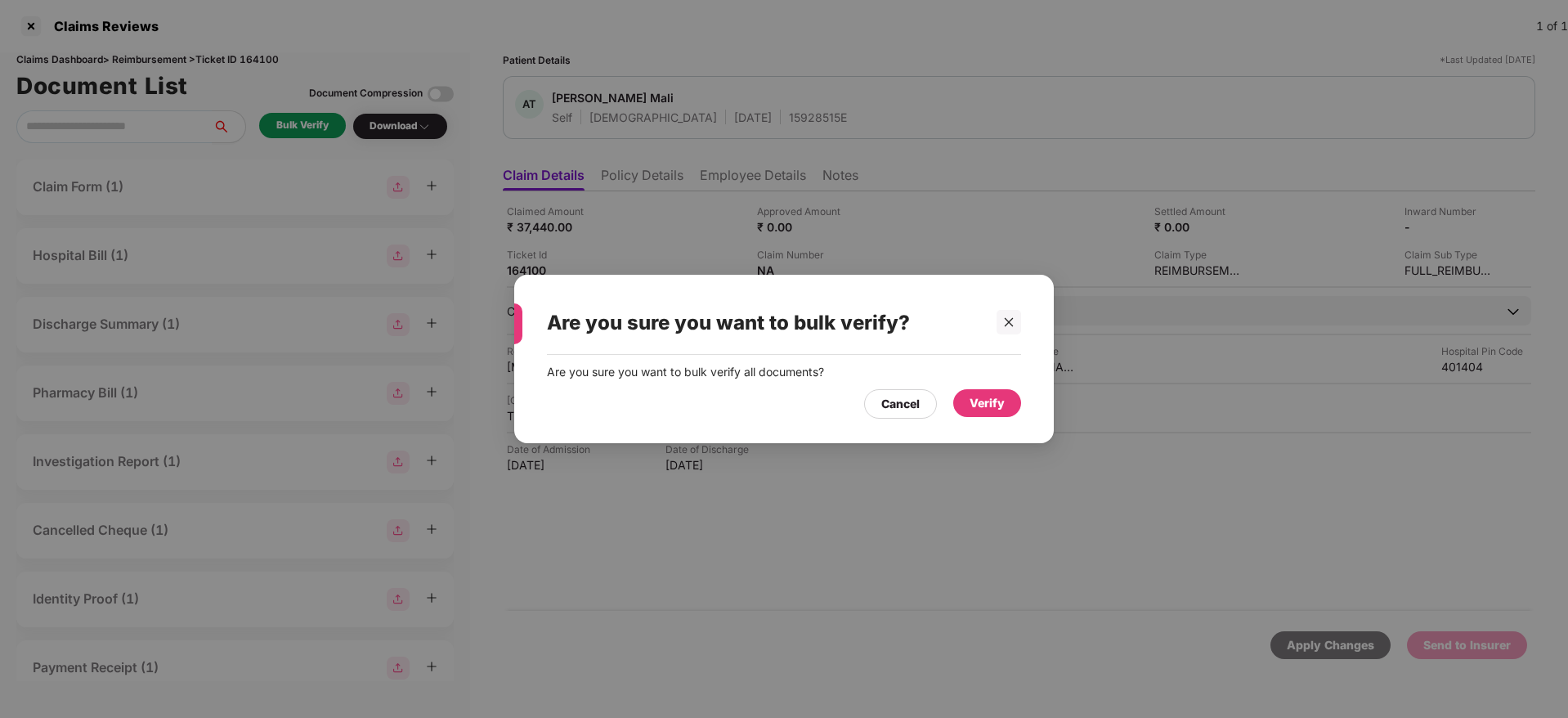
click at [987, 401] on div "Verify" at bounding box center [987, 402] width 35 height 18
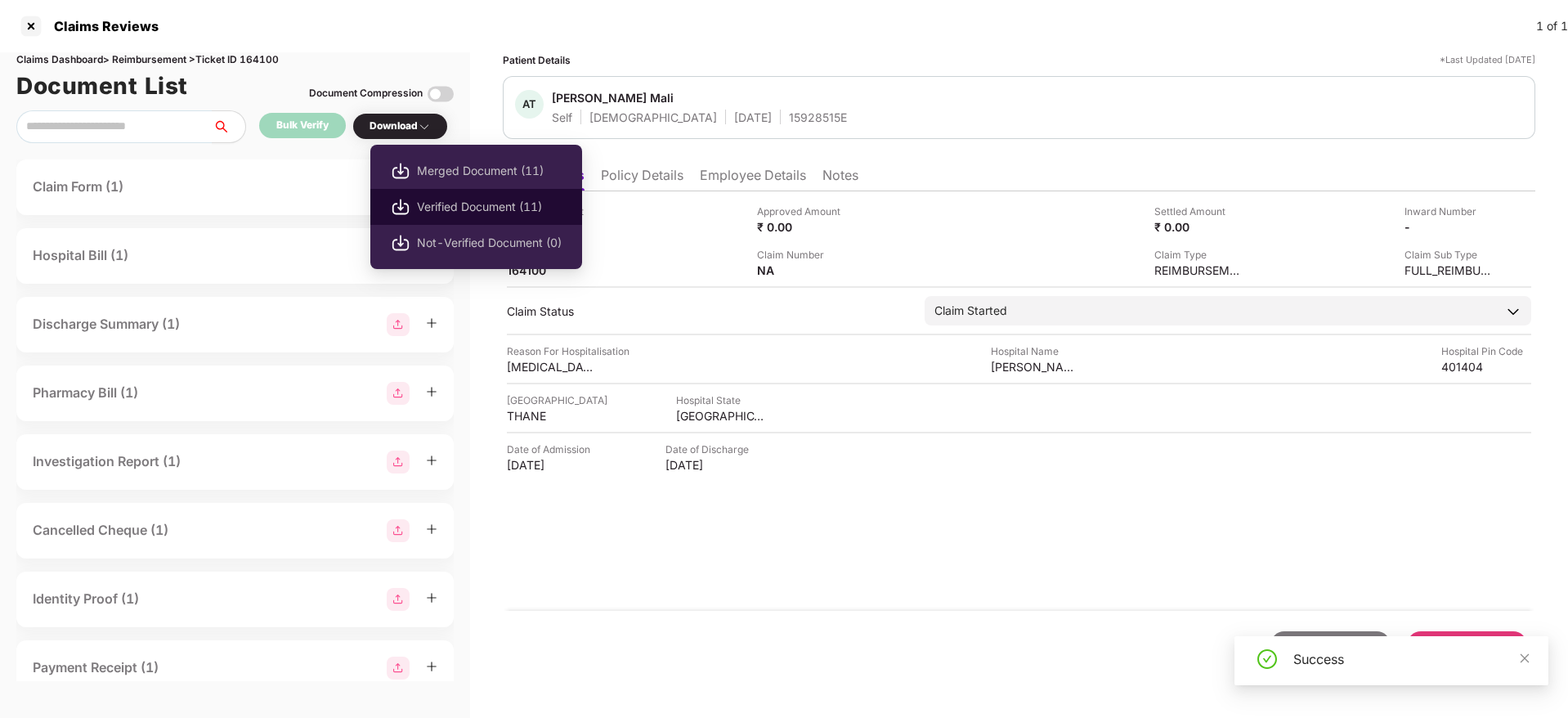
click at [431, 215] on span "Verified Document (11)" at bounding box center [490, 206] width 144 height 18
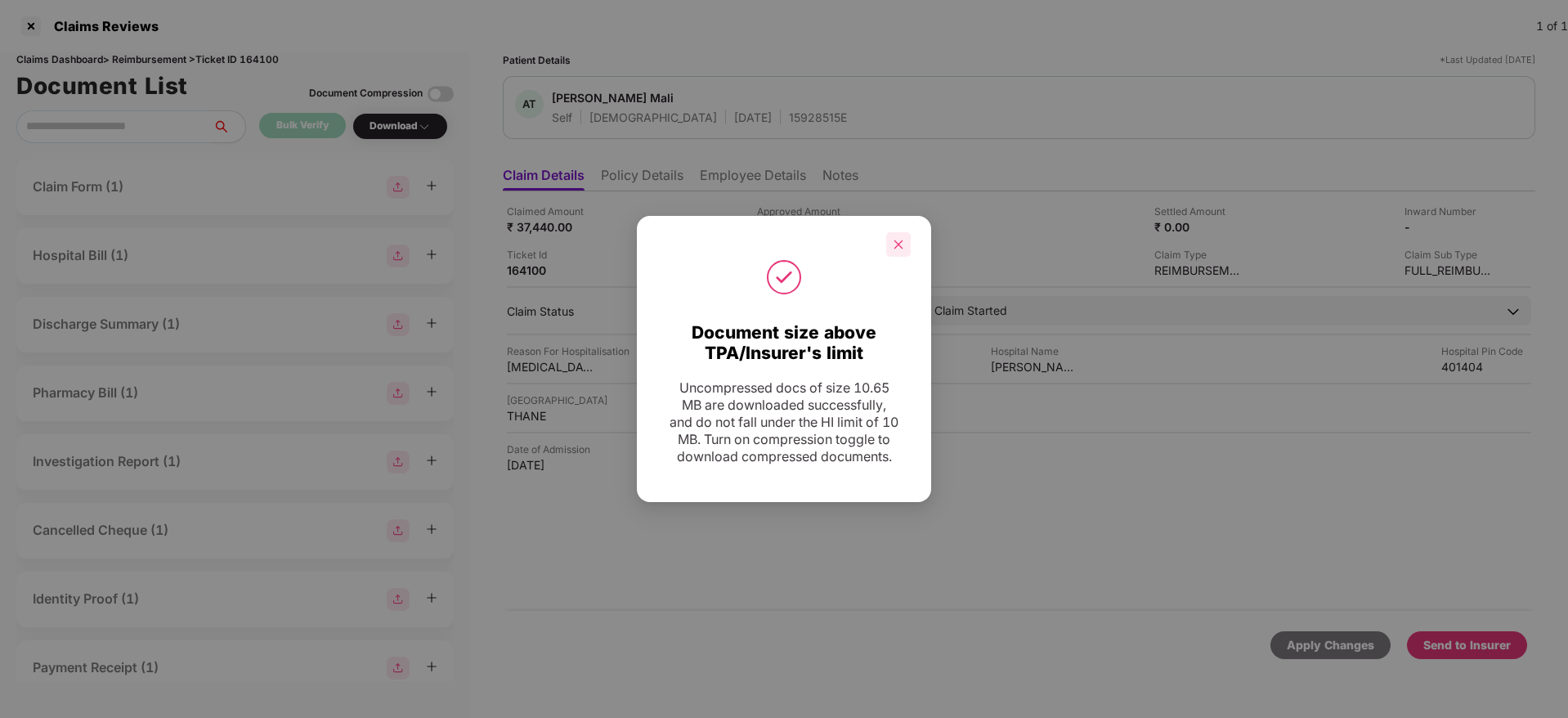
click at [898, 240] on icon "close" at bounding box center [898, 245] width 11 height 11
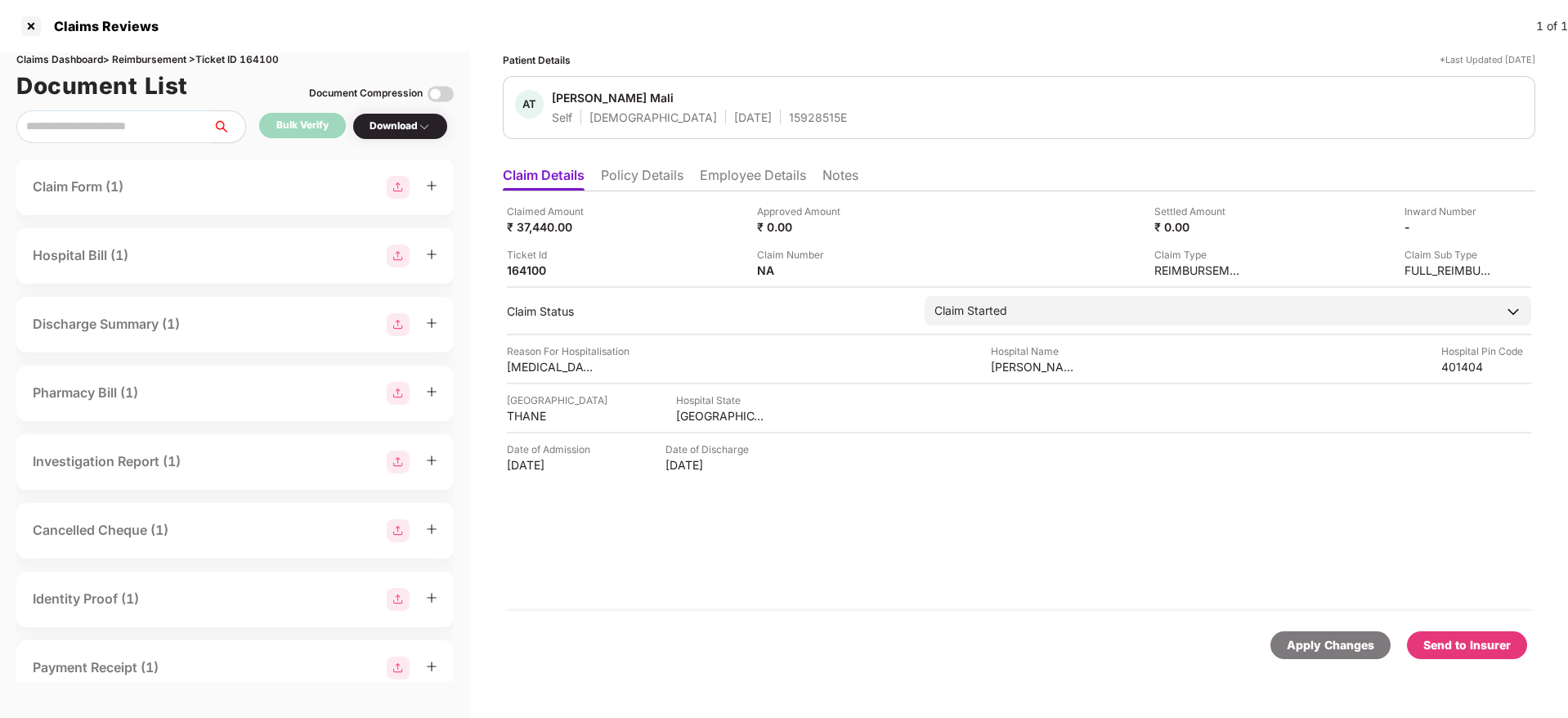
click at [1044, 450] on div "Send to Insurer" at bounding box center [1468, 645] width 120 height 28
click at [680, 169] on li "Policy Details" at bounding box center [642, 178] width 83 height 23
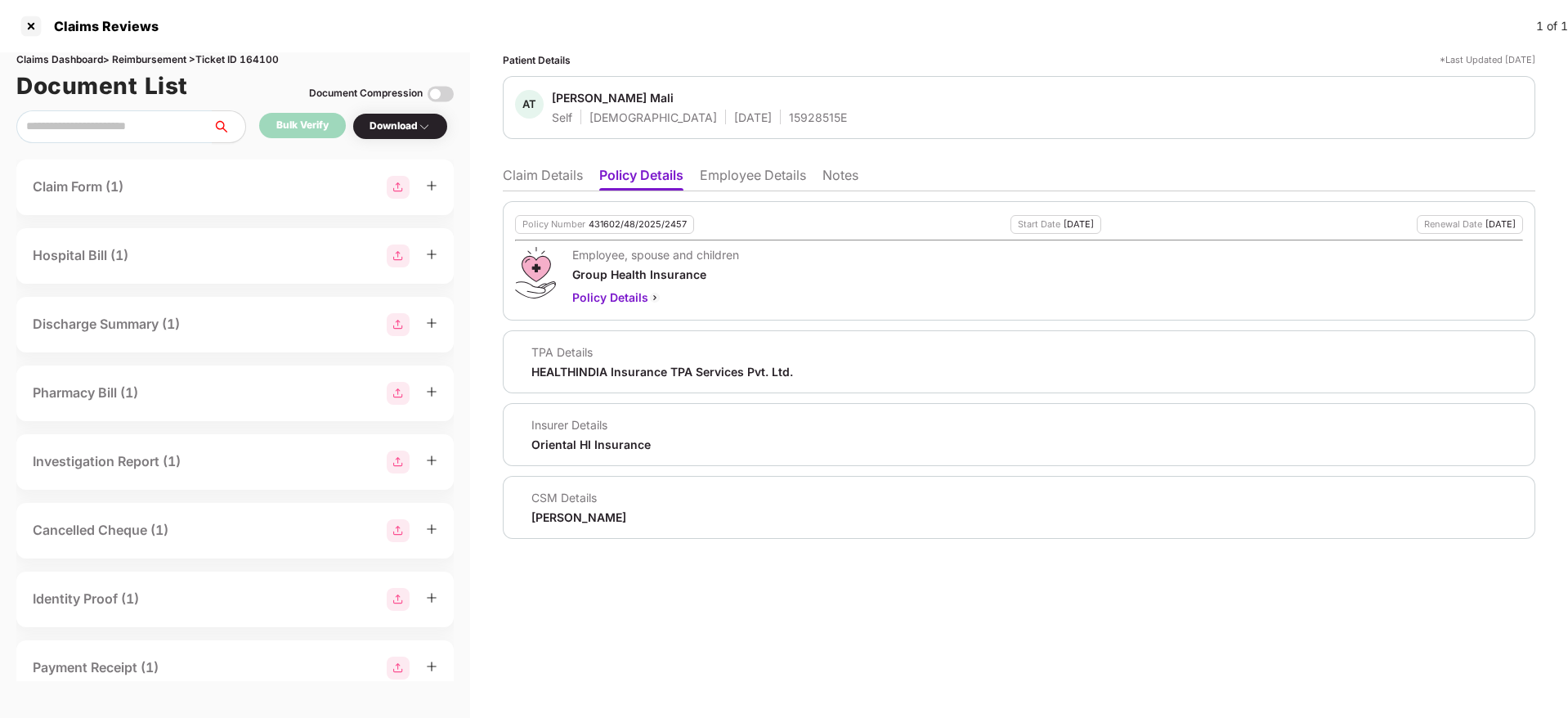
click at [556, 183] on li "Claim Details" at bounding box center [542, 178] width 80 height 23
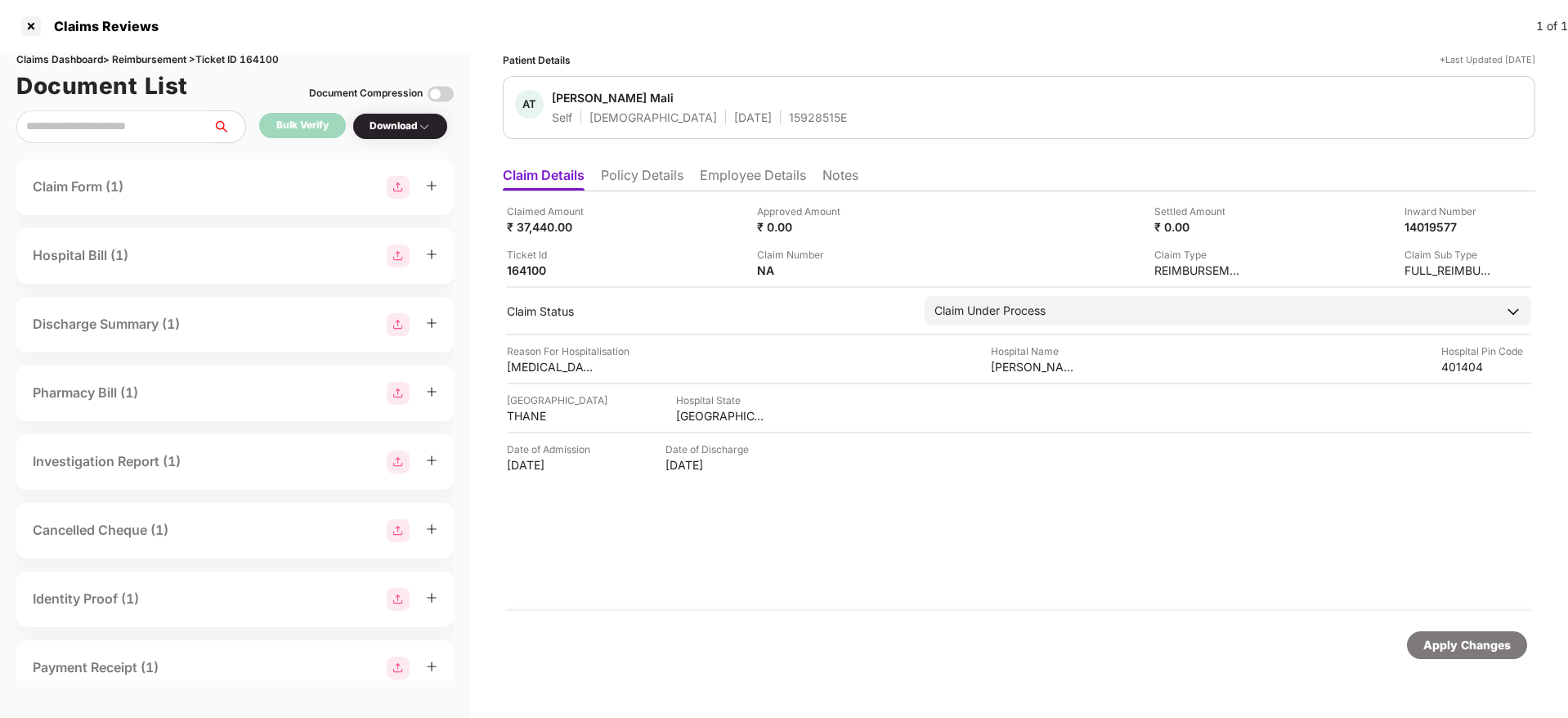
click at [789, 122] on div "15928515E" at bounding box center [818, 117] width 58 height 16
click at [1044, 228] on div "14019577" at bounding box center [1433, 227] width 90 height 16
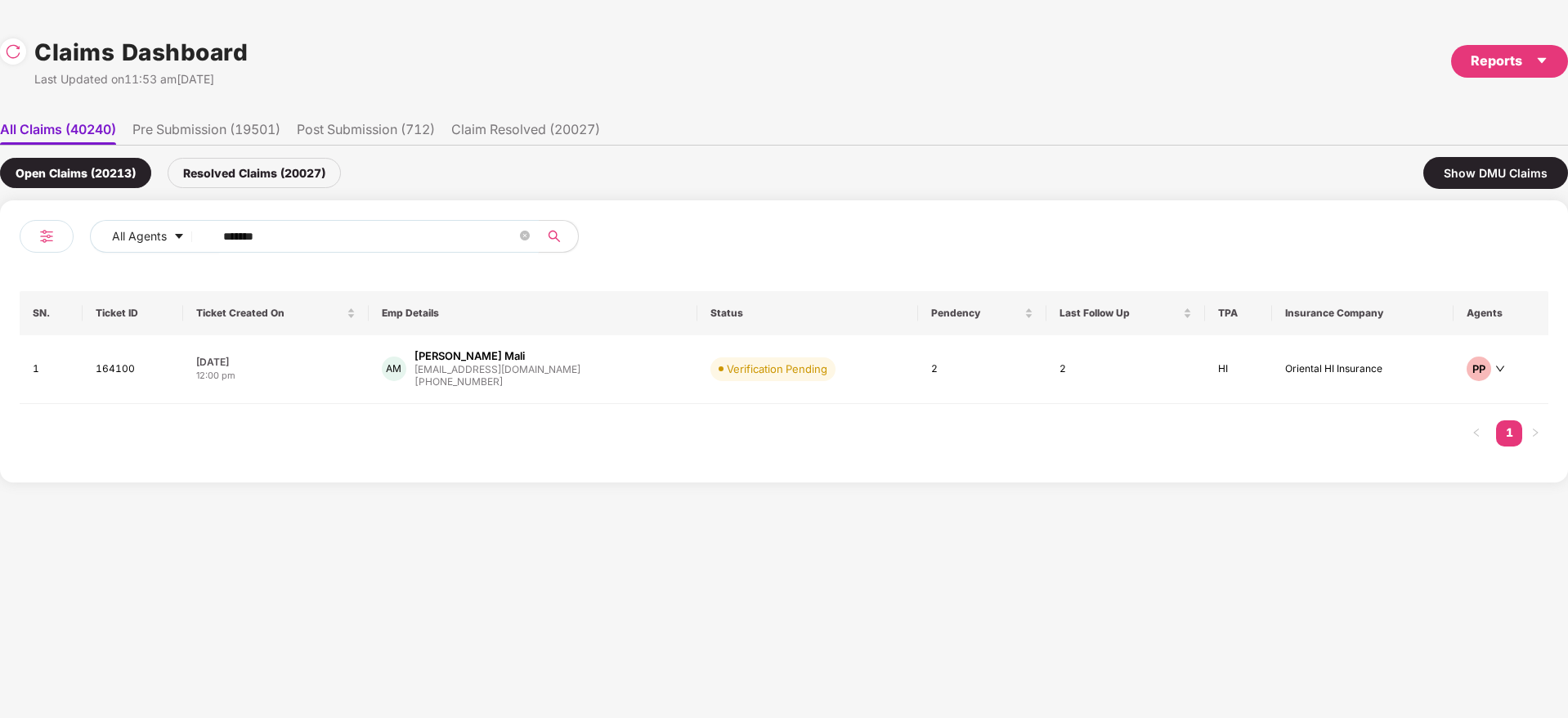
drag, startPoint x: 48, startPoint y: 240, endPoint x: 171, endPoint y: 252, distance: 123.6
click at [21, 244] on div "All Agents ******" at bounding box center [401, 243] width 764 height 46
paste input "text"
type input "******"
click at [602, 388] on div "SD Shraddha Sanjay Dwived... shraddha.dwivedi@affin... +919768510292" at bounding box center [537, 371] width 326 height 47
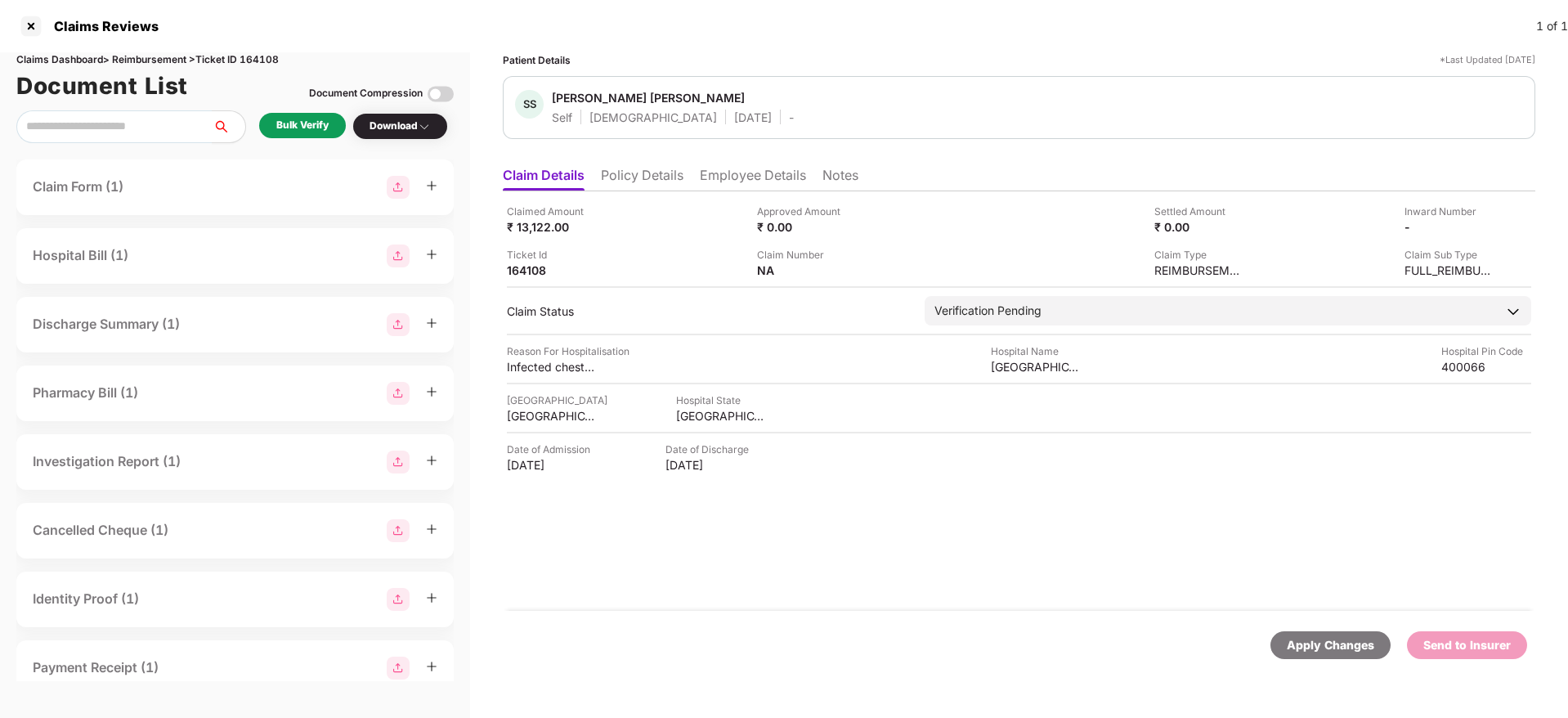
click at [777, 450] on div "Claimed Amount ₹ 13,122.00 Approved Amount ₹ 0.00 Settled Amount ₹ 0.00 Inward …" at bounding box center [1018, 400] width 1033 height 419
click at [659, 177] on li "Policy Details" at bounding box center [642, 178] width 83 height 23
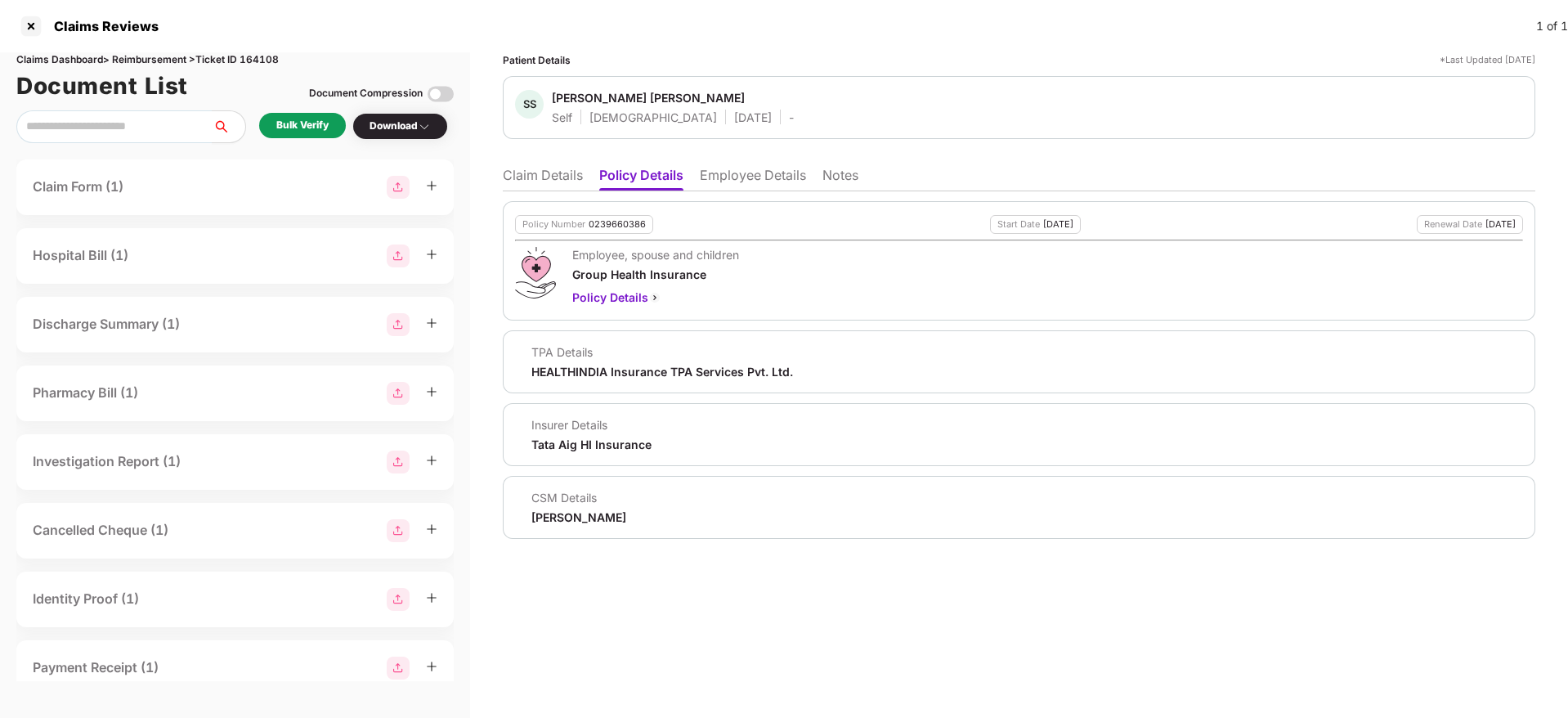
click at [569, 174] on li "Claim Details" at bounding box center [542, 178] width 80 height 23
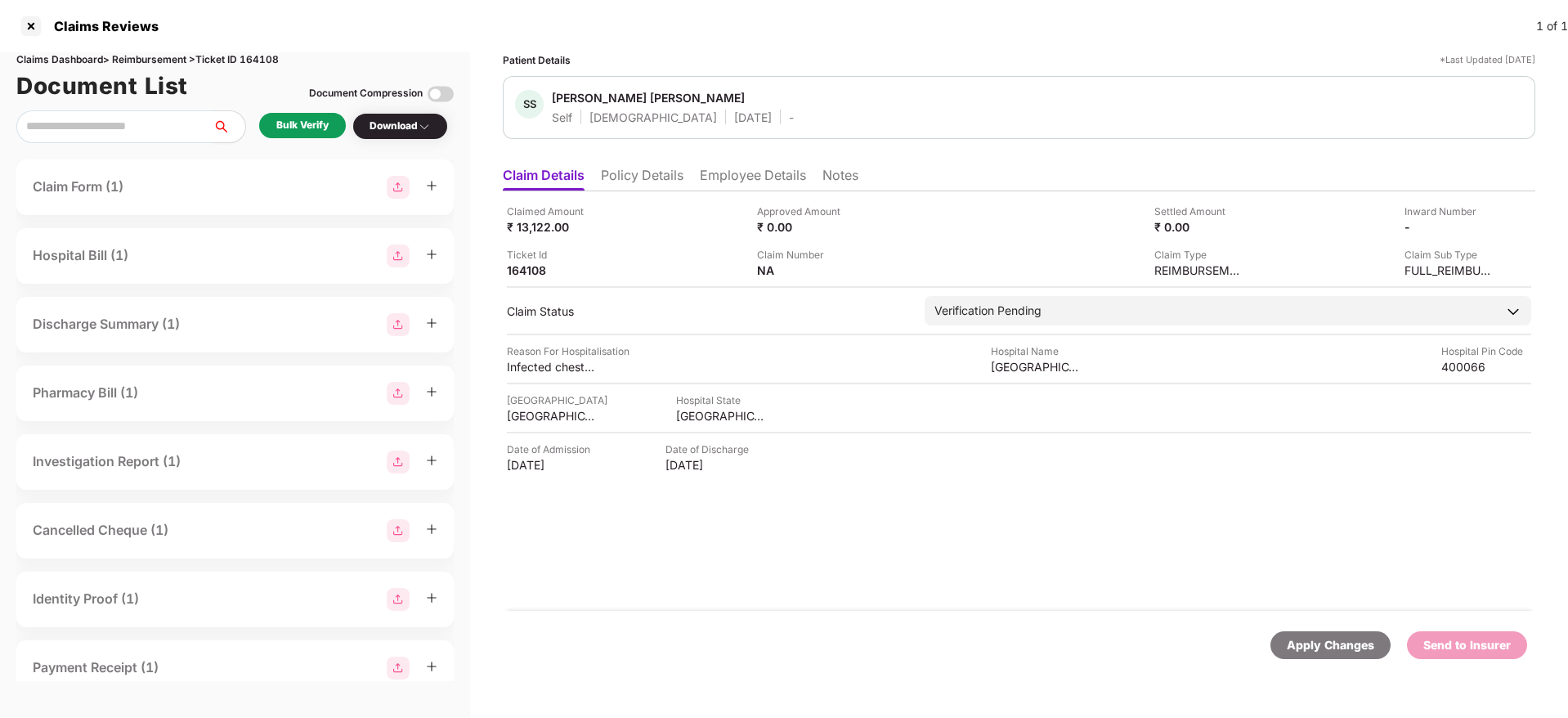
click at [309, 126] on div "Bulk Verify" at bounding box center [303, 126] width 53 height 16
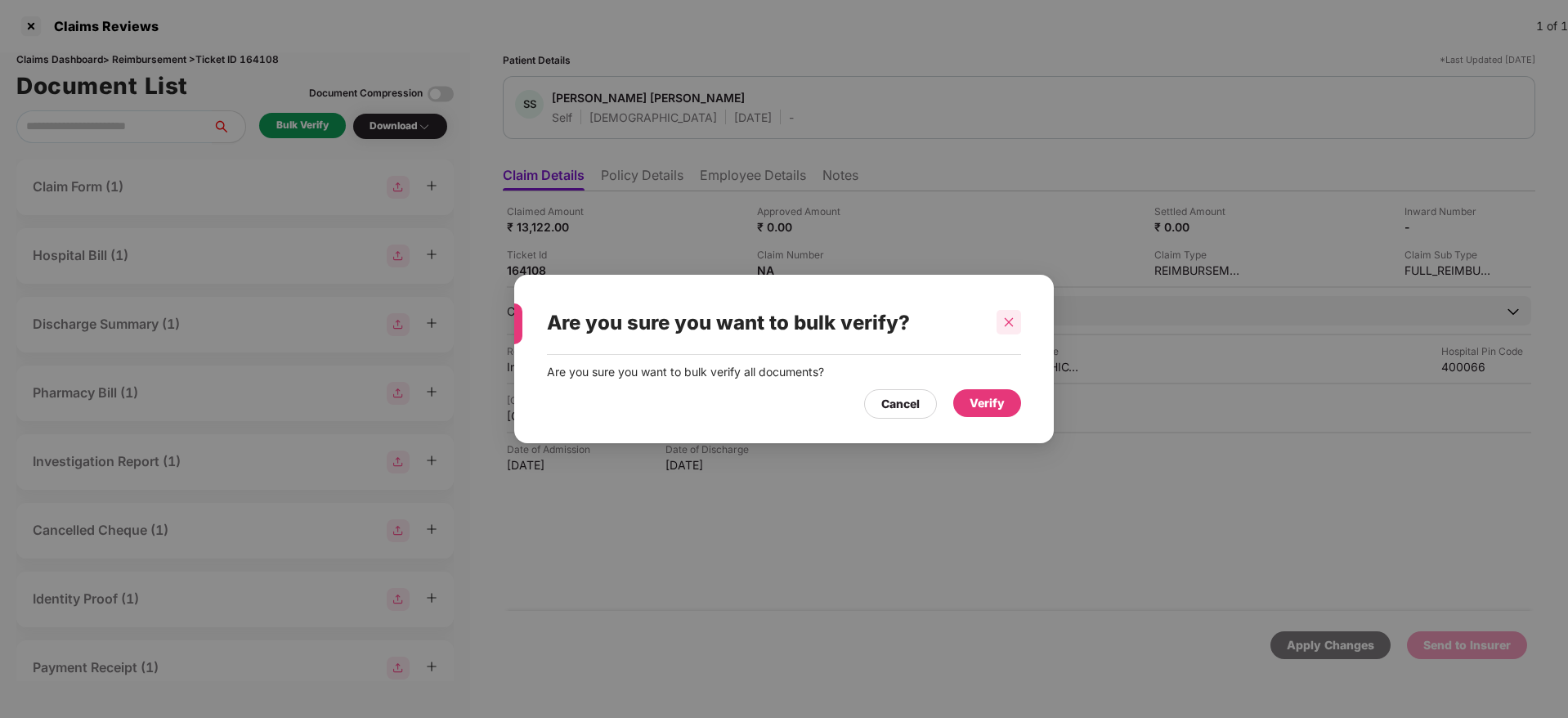
click at [1010, 316] on icon "close" at bounding box center [1009, 322] width 11 height 11
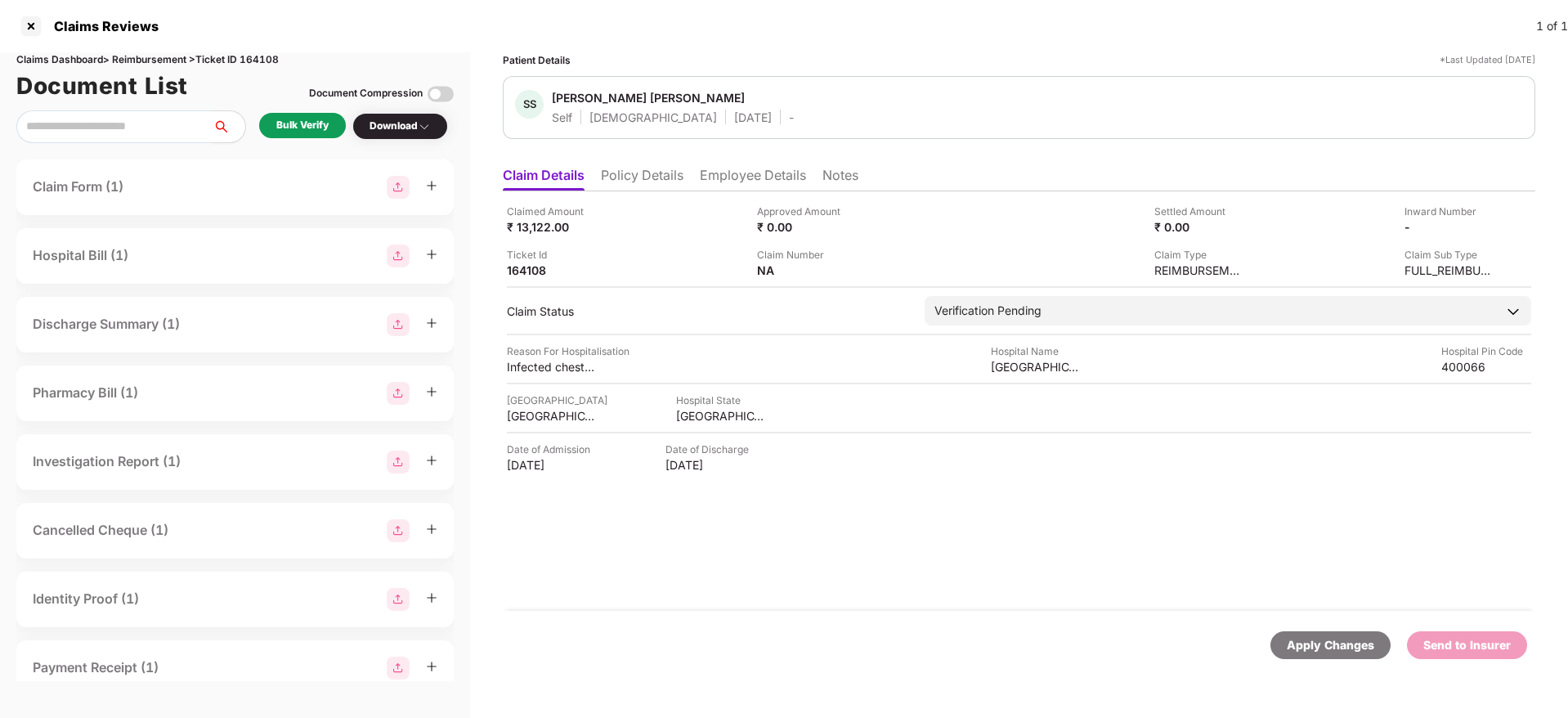
click at [329, 127] on div "Bulk Verify" at bounding box center [303, 126] width 53 height 16
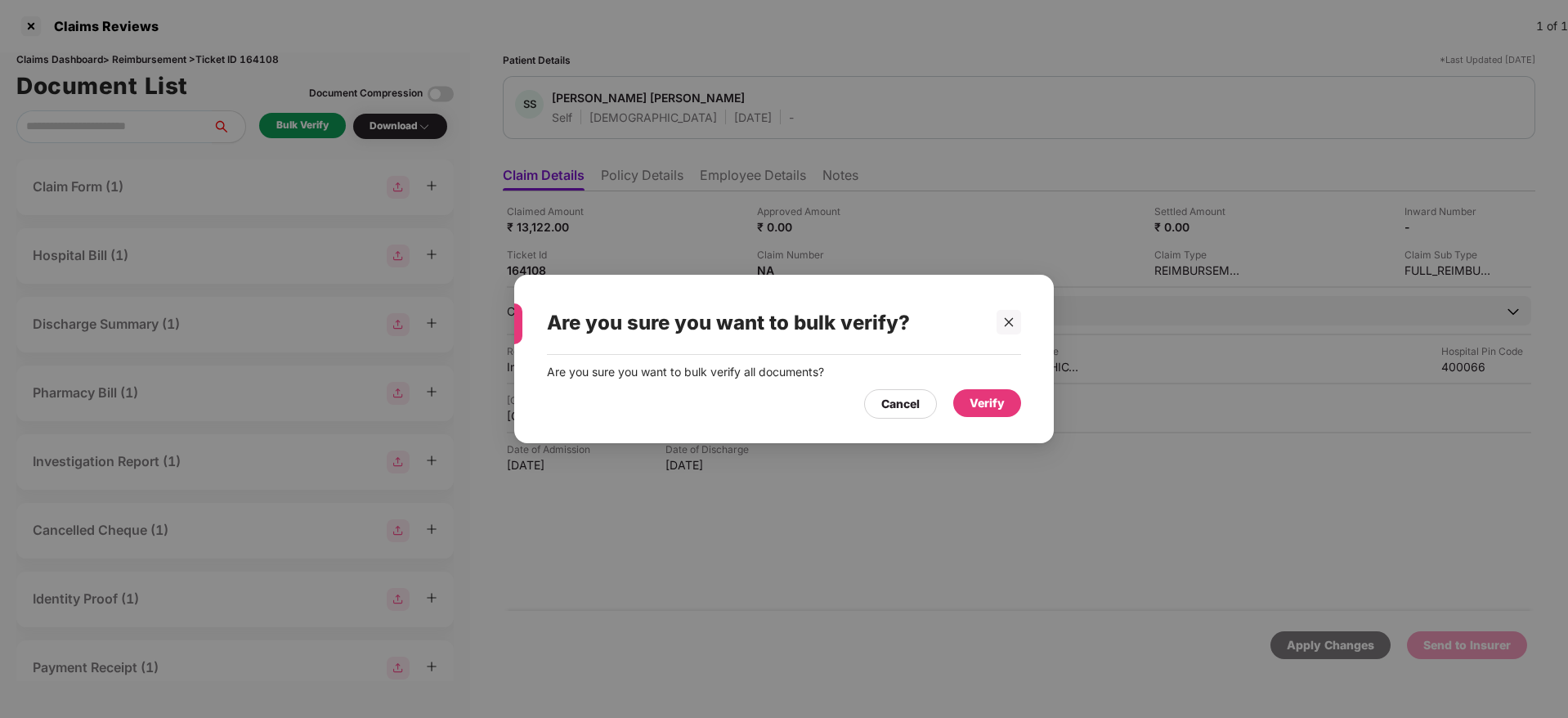
click at [1006, 401] on div "Verify" at bounding box center [988, 403] width 68 height 28
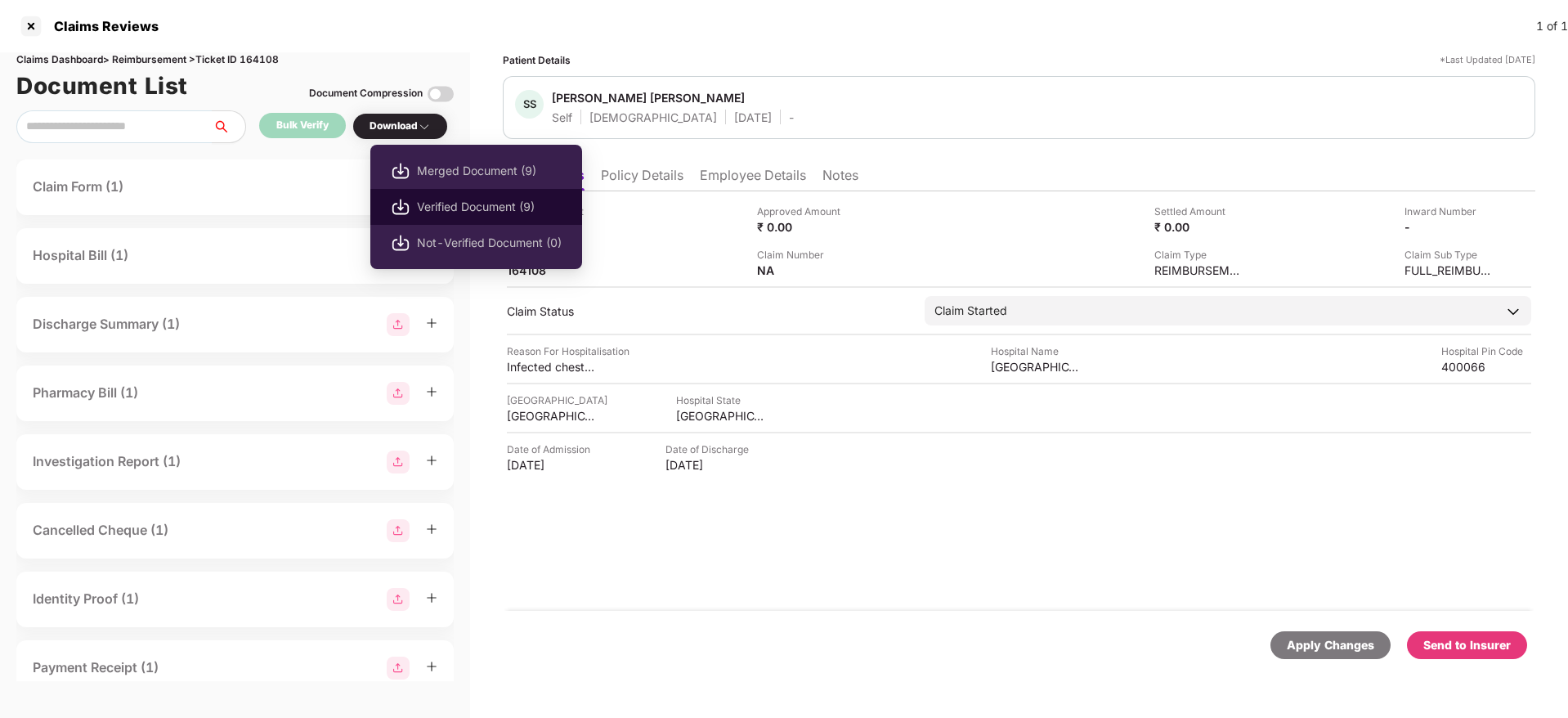
click at [458, 207] on span "Verified Document (9)" at bounding box center [490, 206] width 144 height 18
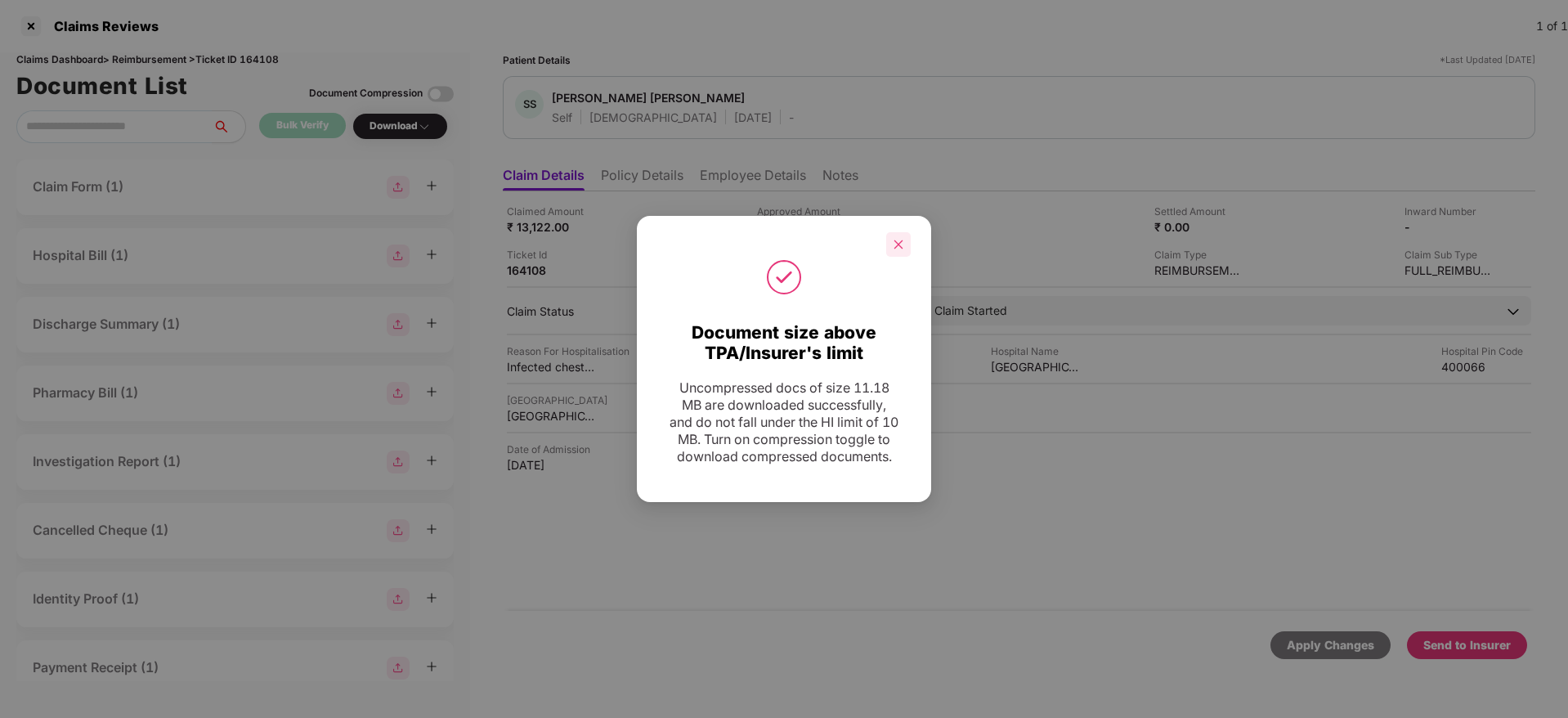
click at [897, 239] on icon "close" at bounding box center [898, 245] width 11 height 11
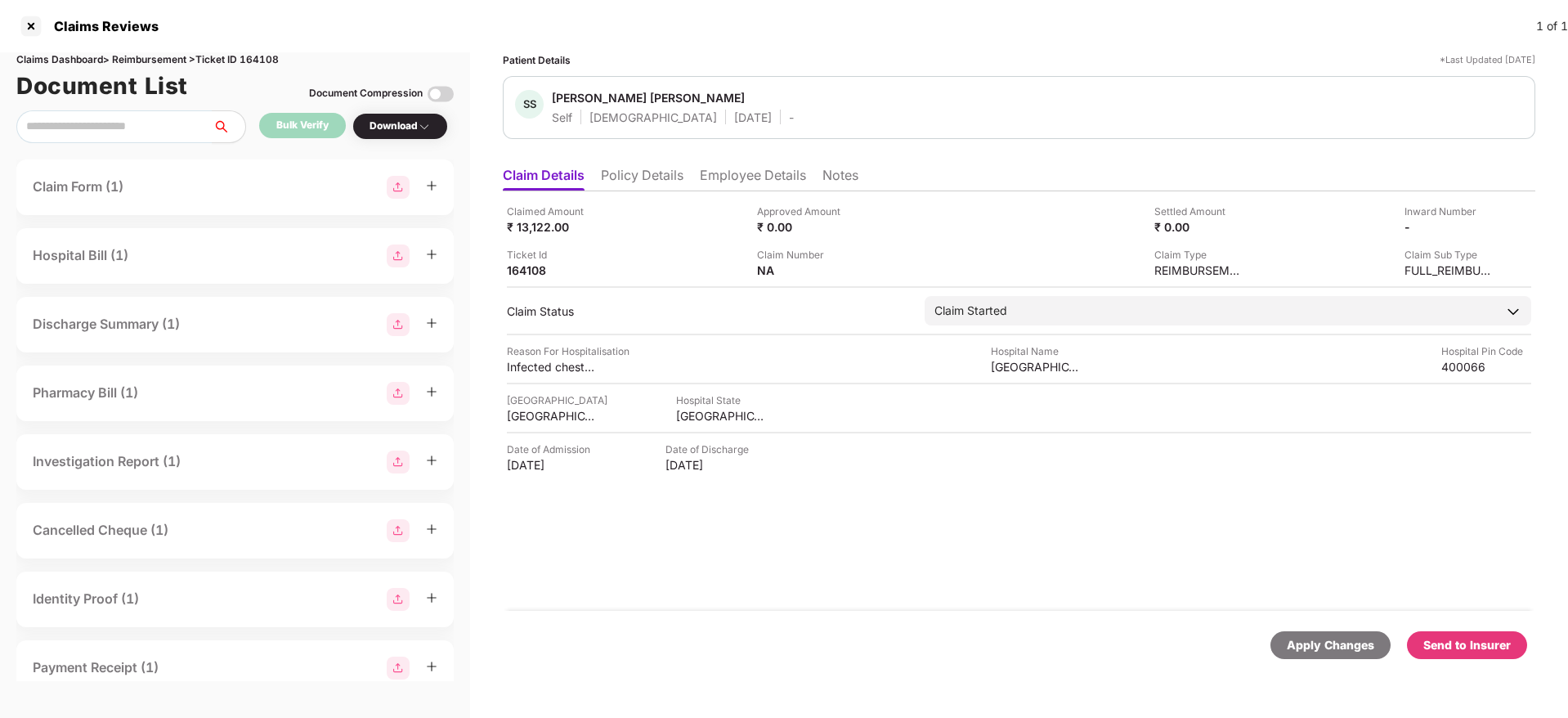
click at [634, 180] on li "Policy Details" at bounding box center [642, 178] width 83 height 23
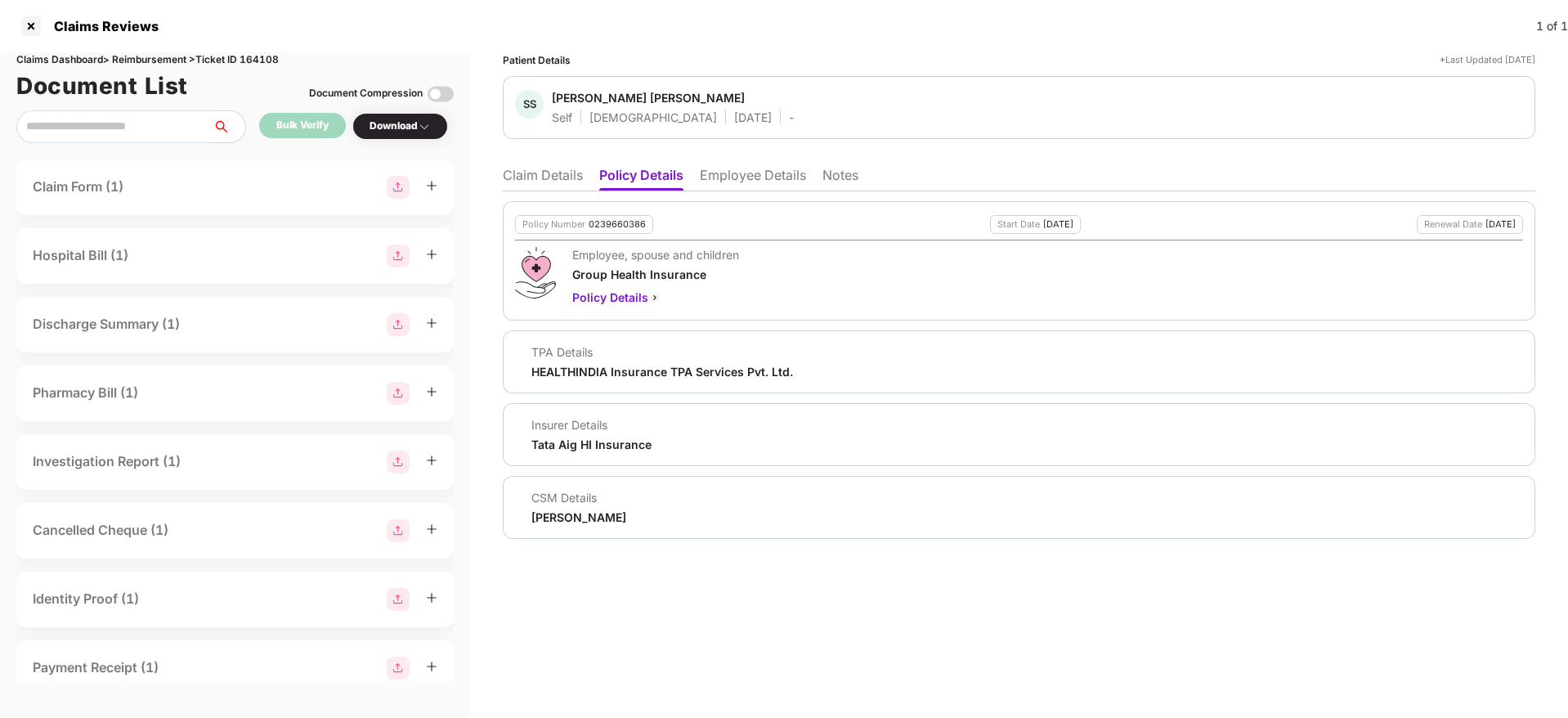
click at [601, 450] on div "Yash Nandkumar Kharde" at bounding box center [579, 516] width 95 height 16
click at [539, 175] on li "Claim Details" at bounding box center [542, 178] width 80 height 23
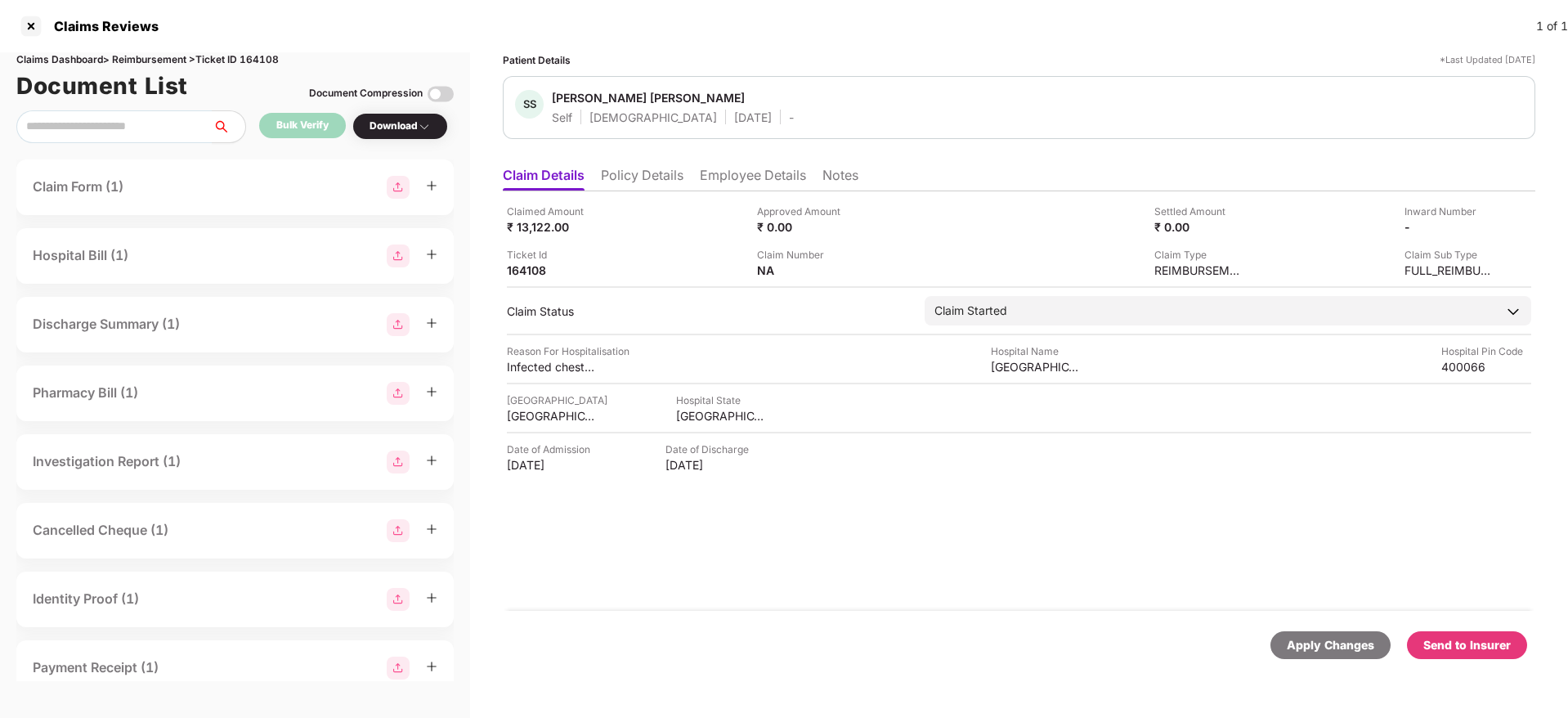
click at [753, 168] on li "Employee Details" at bounding box center [752, 178] width 106 height 23
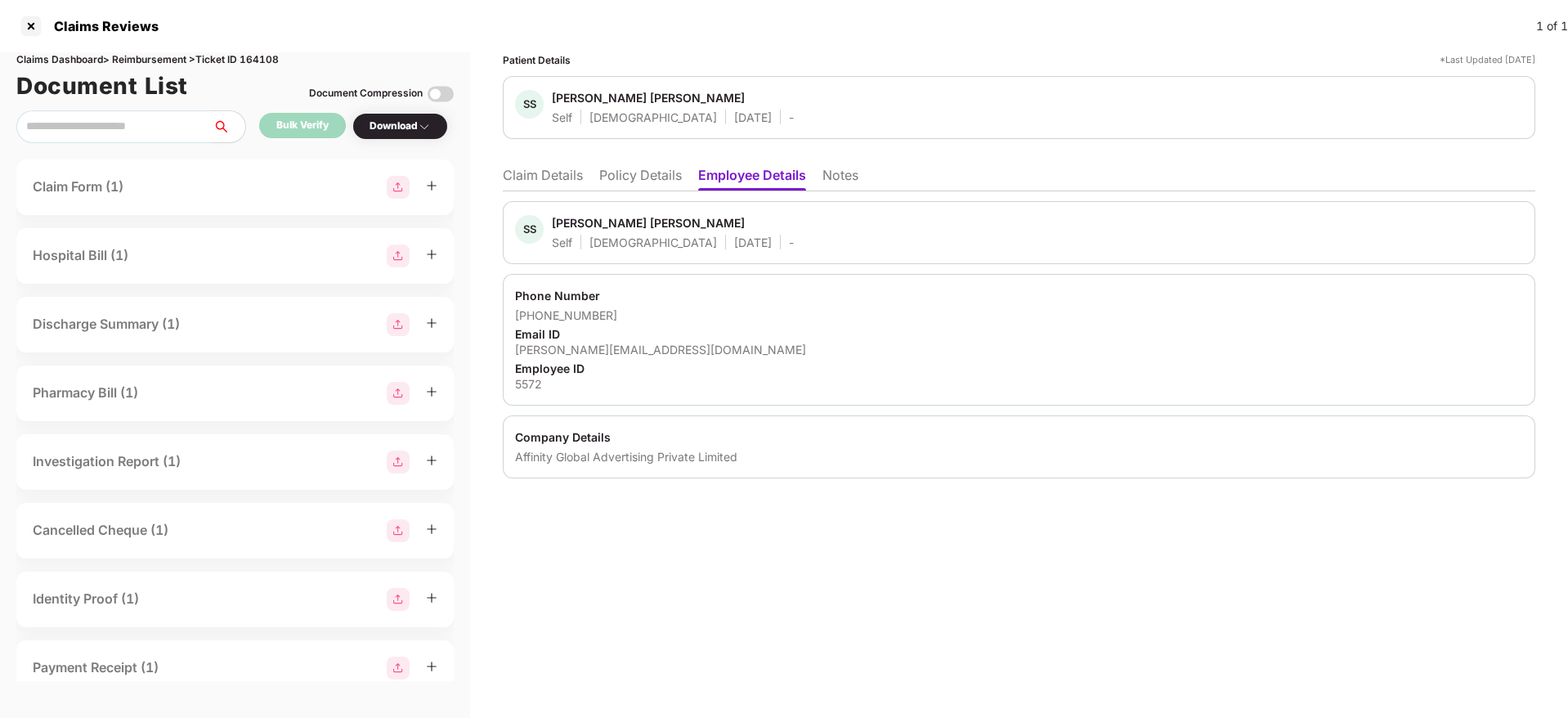
click at [1044, 450] on div "Affinity Global Advertising Private Limited" at bounding box center [1018, 456] width 1008 height 16
click at [1044, 157] on div "Patient Details *Last Updated 11 Aug 2025 SS Shraddha Sanjay Dwivedi Self Femal…" at bounding box center [1018, 265] width 1033 height 426
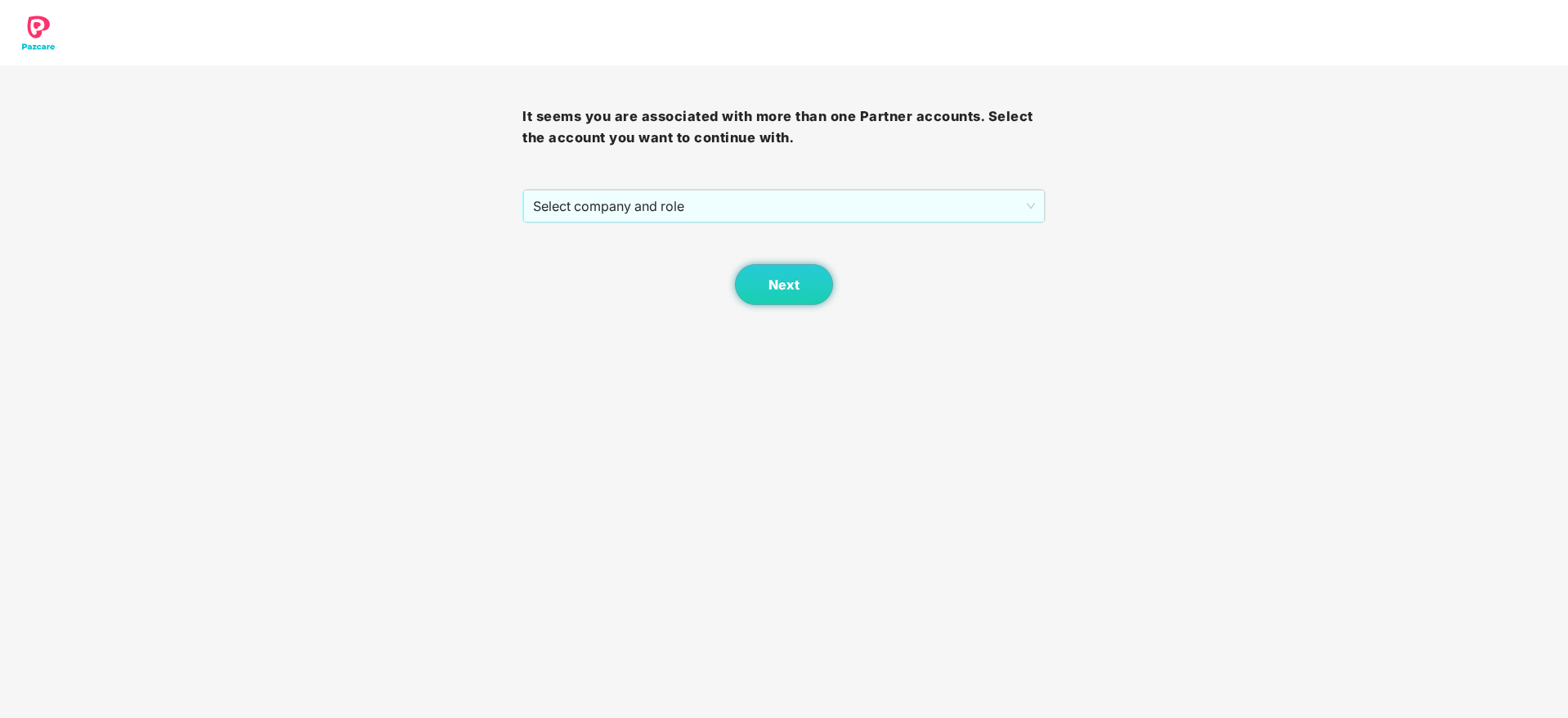
click at [641, 217] on span "Select company and role" at bounding box center [783, 205] width 501 height 31
click at [658, 198] on span "Select company and role" at bounding box center [783, 205] width 501 height 31
click at [659, 206] on span "Select company and role" at bounding box center [783, 205] width 501 height 31
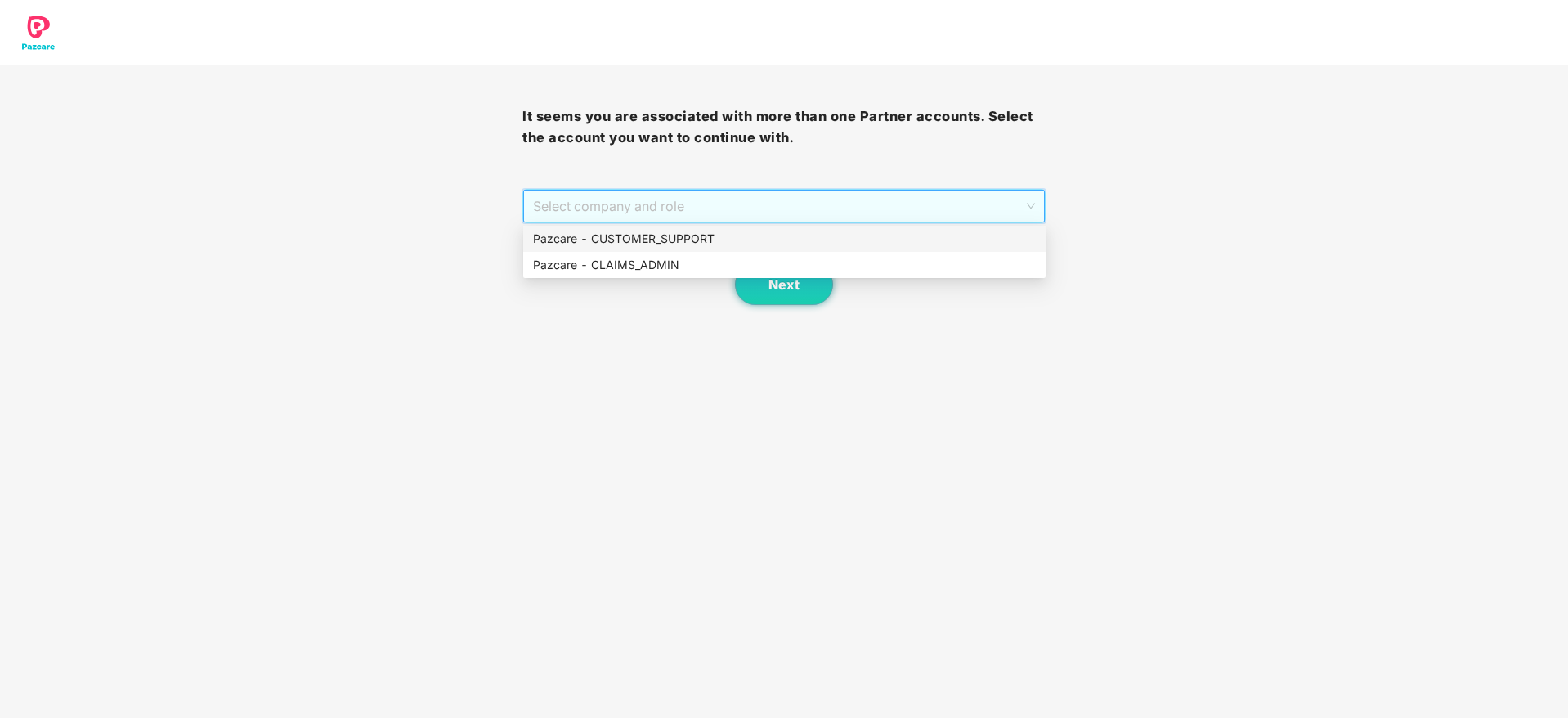
click at [659, 244] on div "Pazcare - CUSTOMER_SUPPORT" at bounding box center [784, 238] width 503 height 18
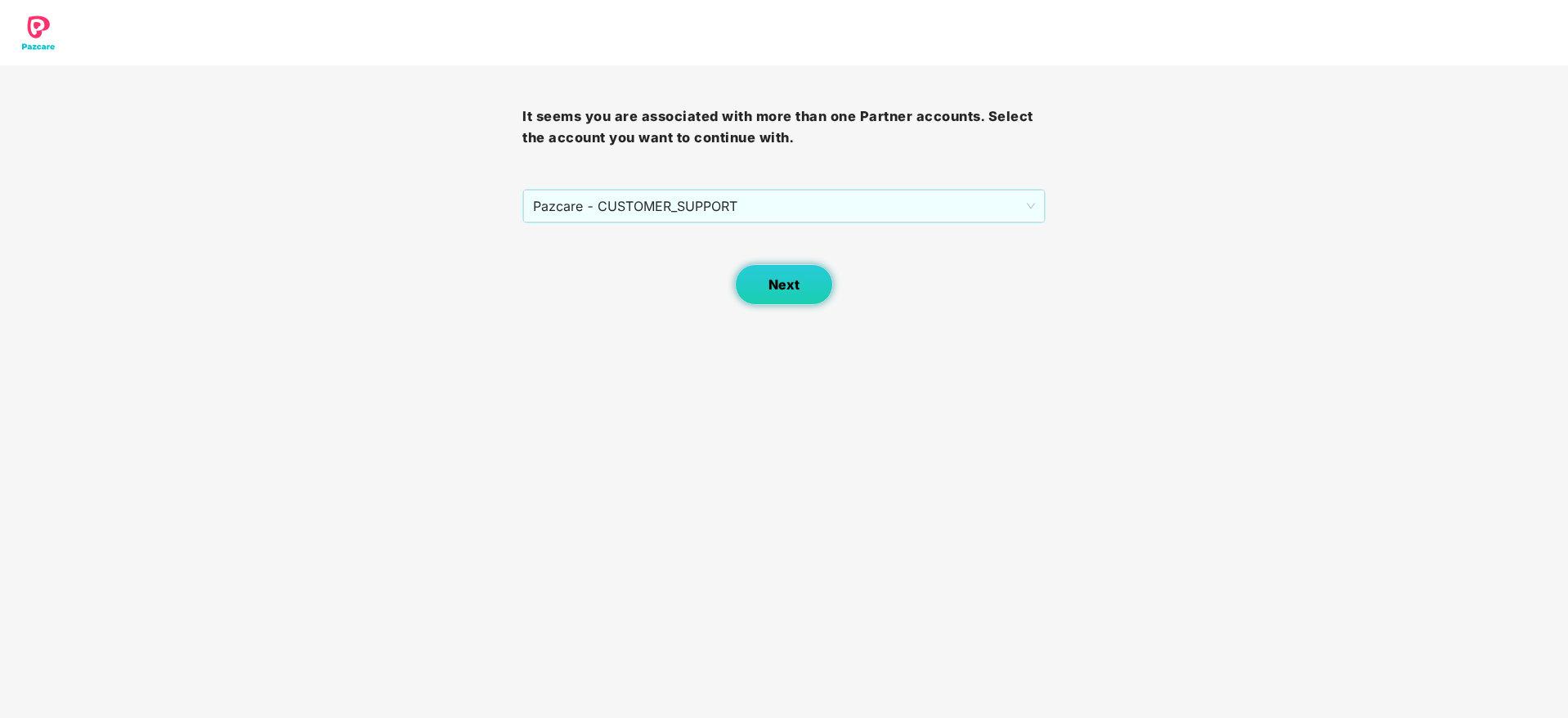
click at [780, 277] on span "Next" at bounding box center [784, 285] width 31 height 16
click at [717, 206] on span "Select company and role" at bounding box center [783, 205] width 501 height 31
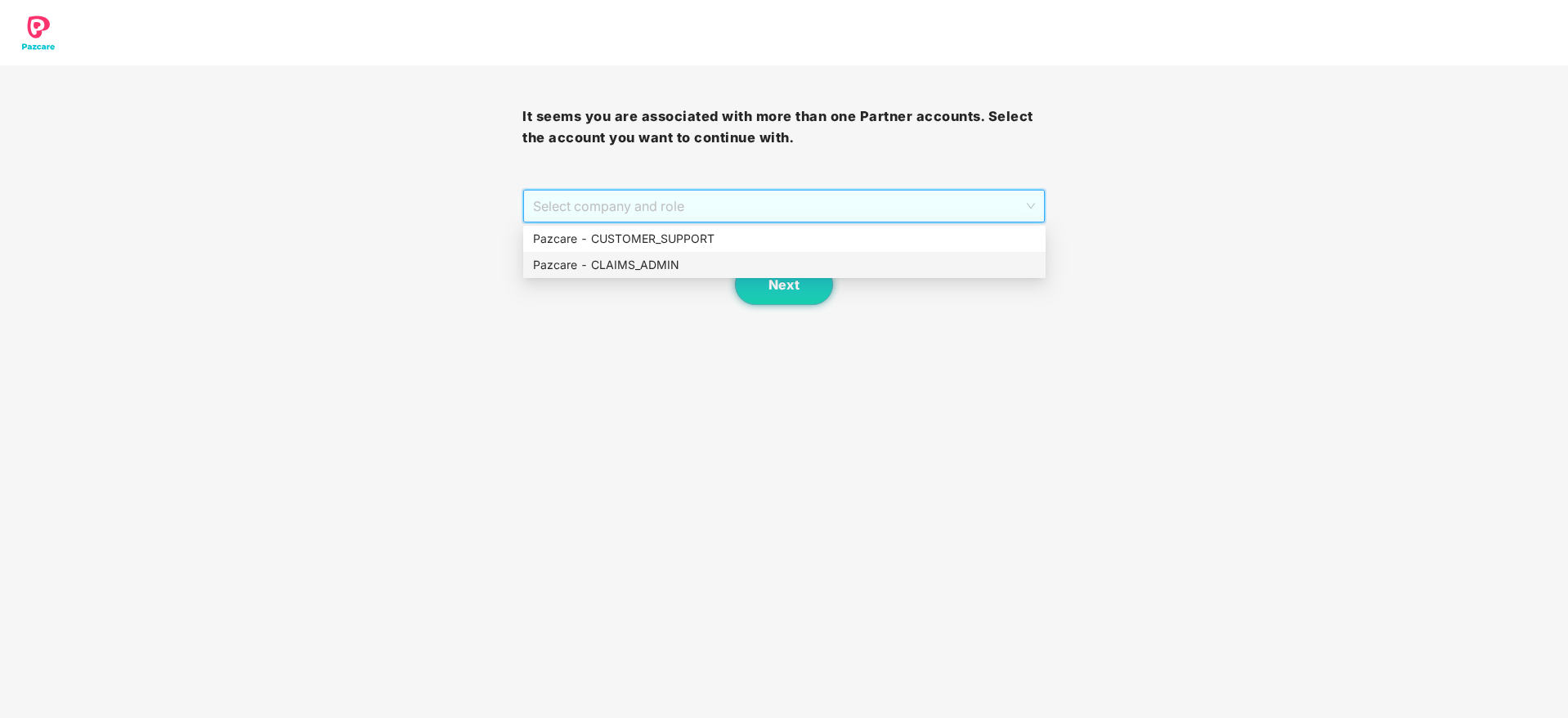
click at [699, 277] on div "Next" at bounding box center [783, 263] width 522 height 82
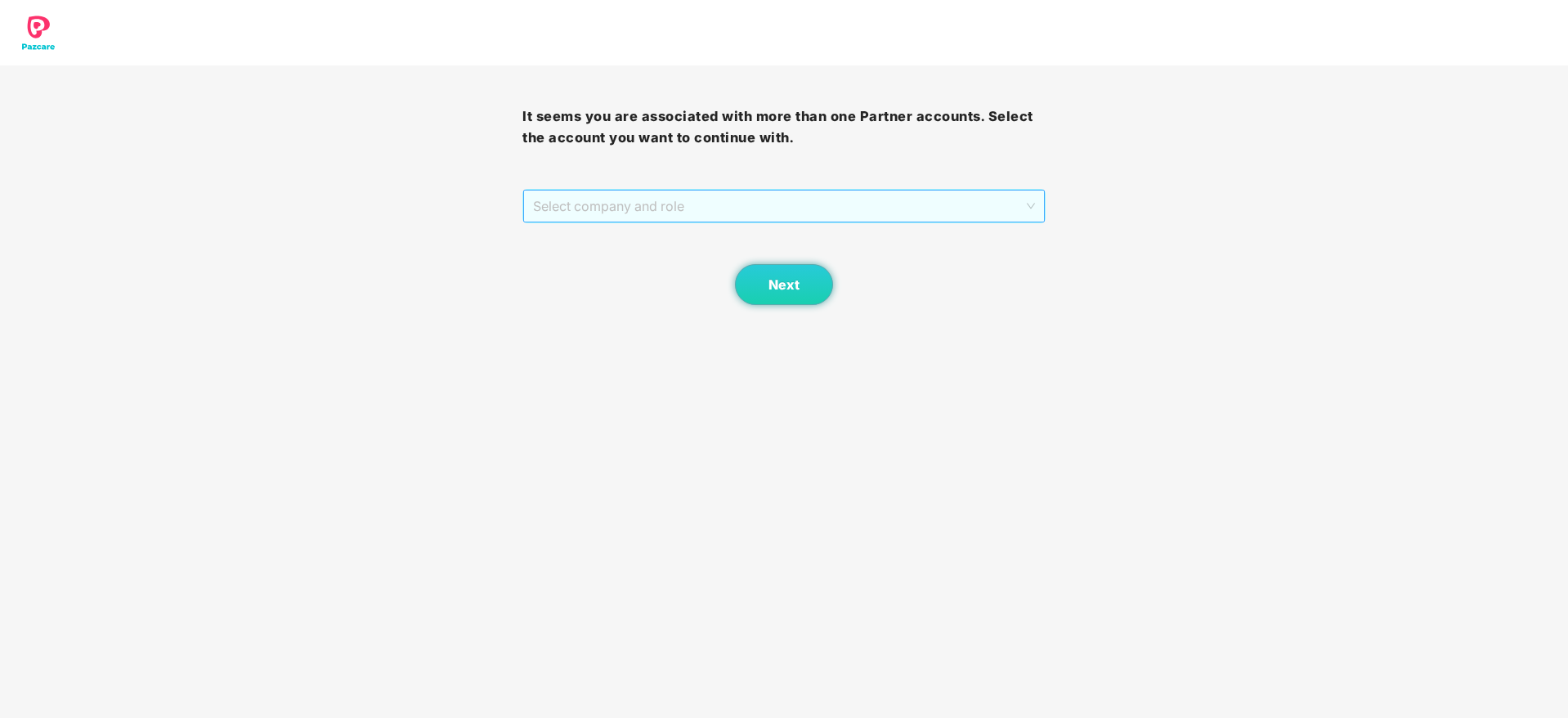
click at [701, 201] on span "Select company and role" at bounding box center [783, 205] width 501 height 31
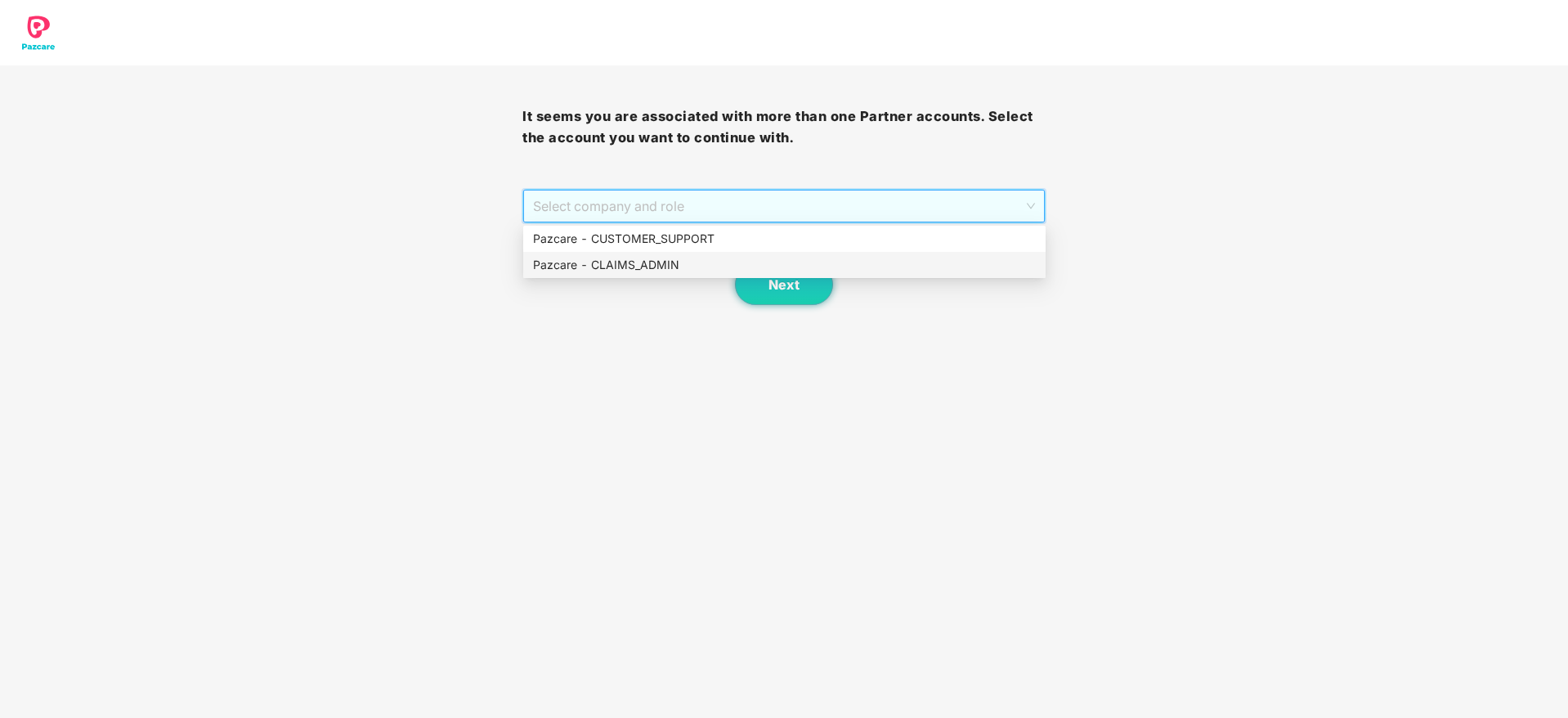
click at [679, 269] on div "Pazcare - CLAIMS_ADMIN" at bounding box center [784, 264] width 503 height 18
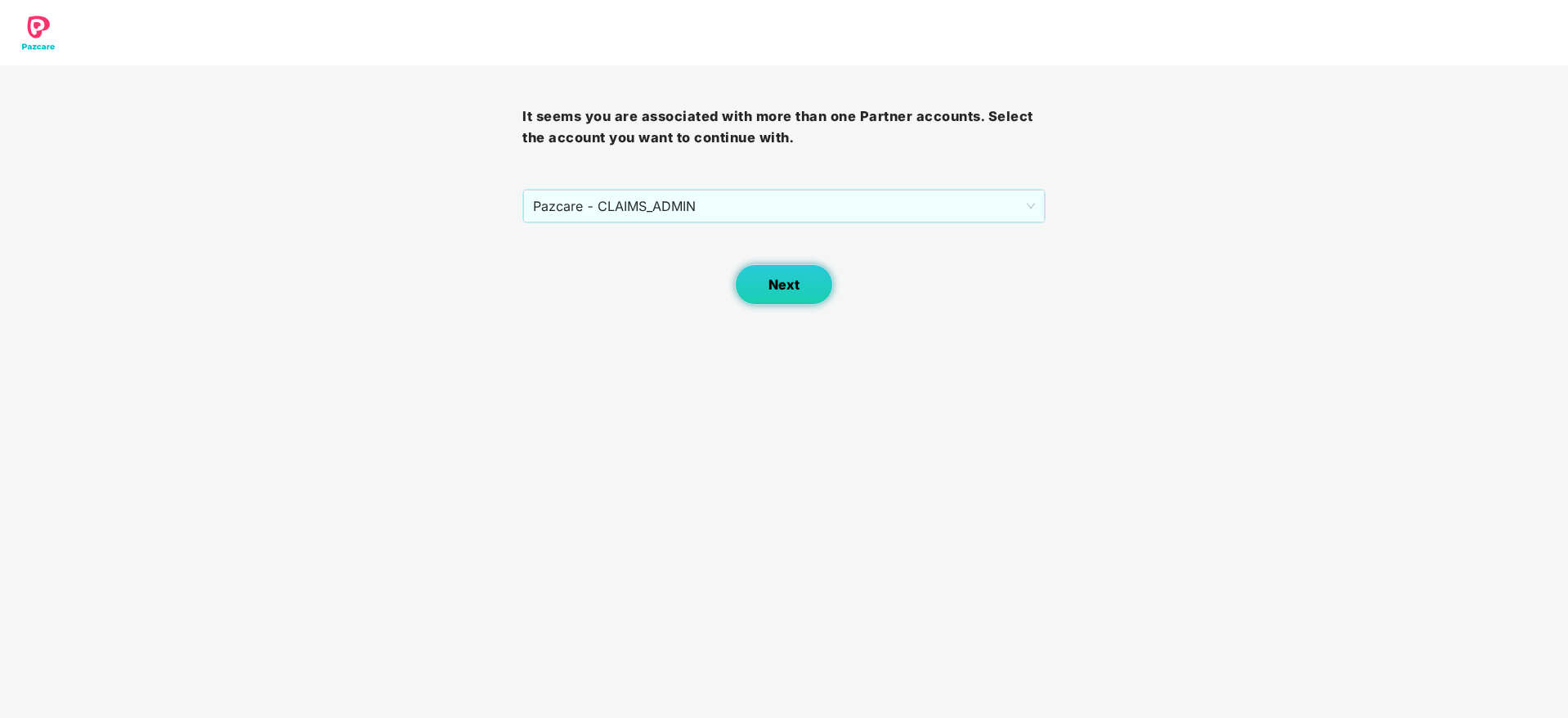
click at [779, 283] on span "Next" at bounding box center [784, 285] width 31 height 16
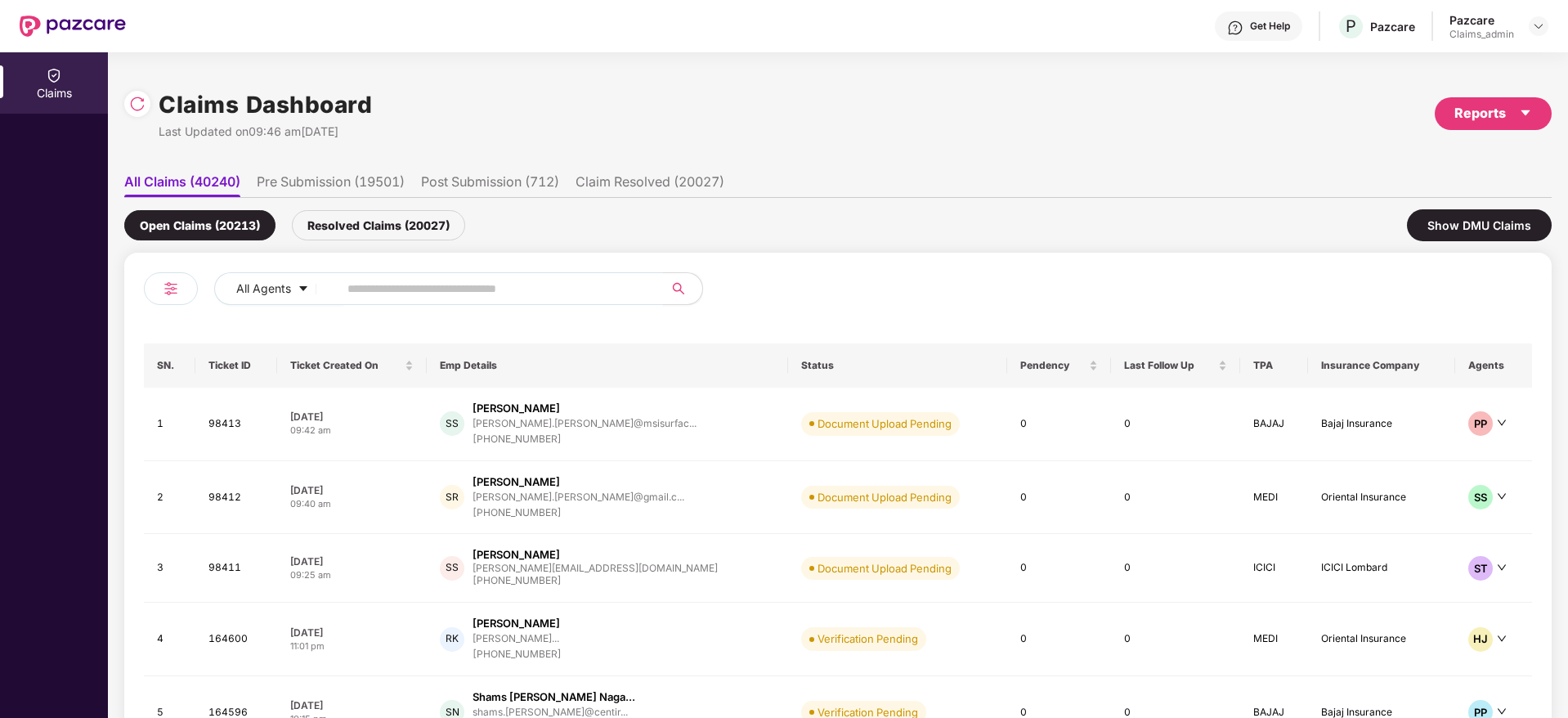
click at [540, 294] on input "text" at bounding box center [494, 289] width 294 height 24
paste input "******"
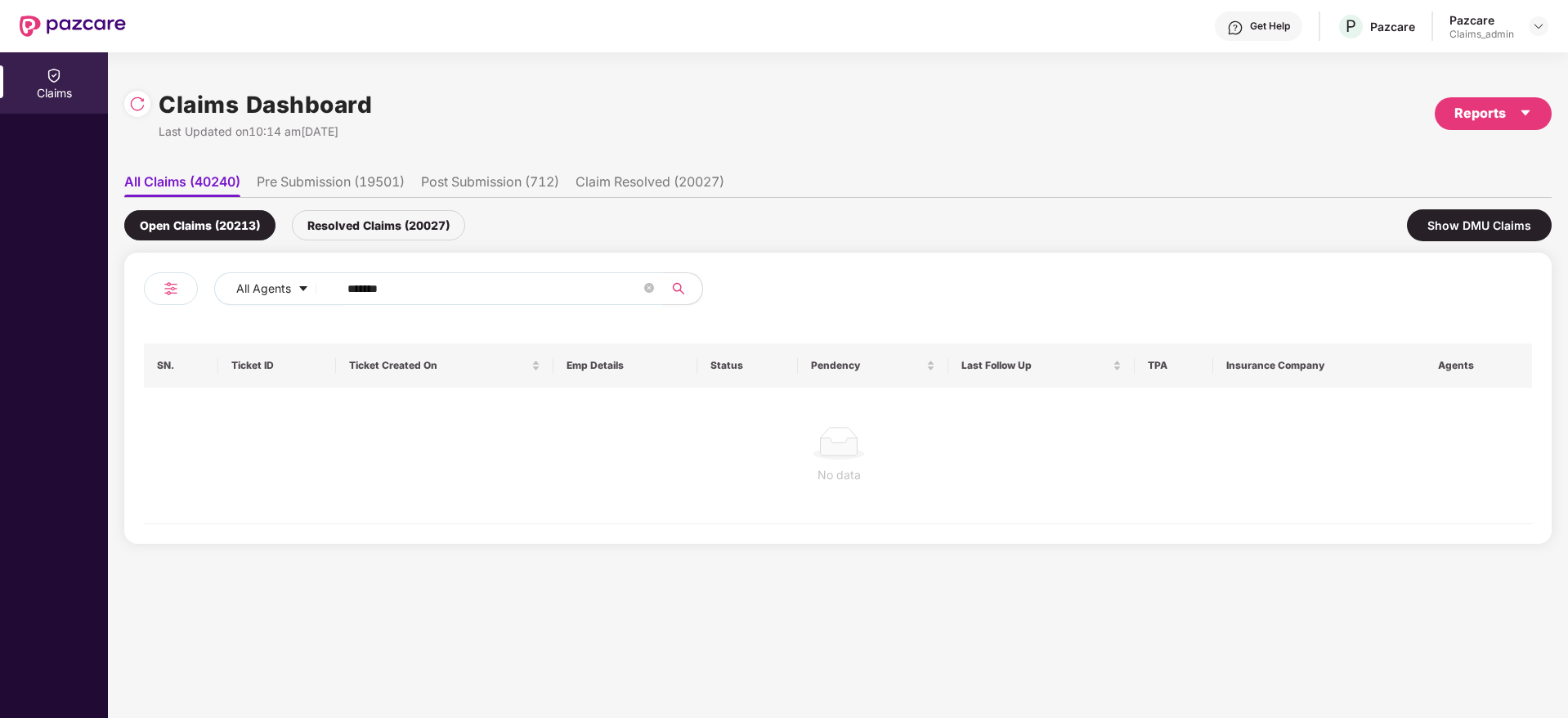
type input "******"
click at [379, 220] on div "Resolved Claims (20027)" at bounding box center [378, 225] width 173 height 30
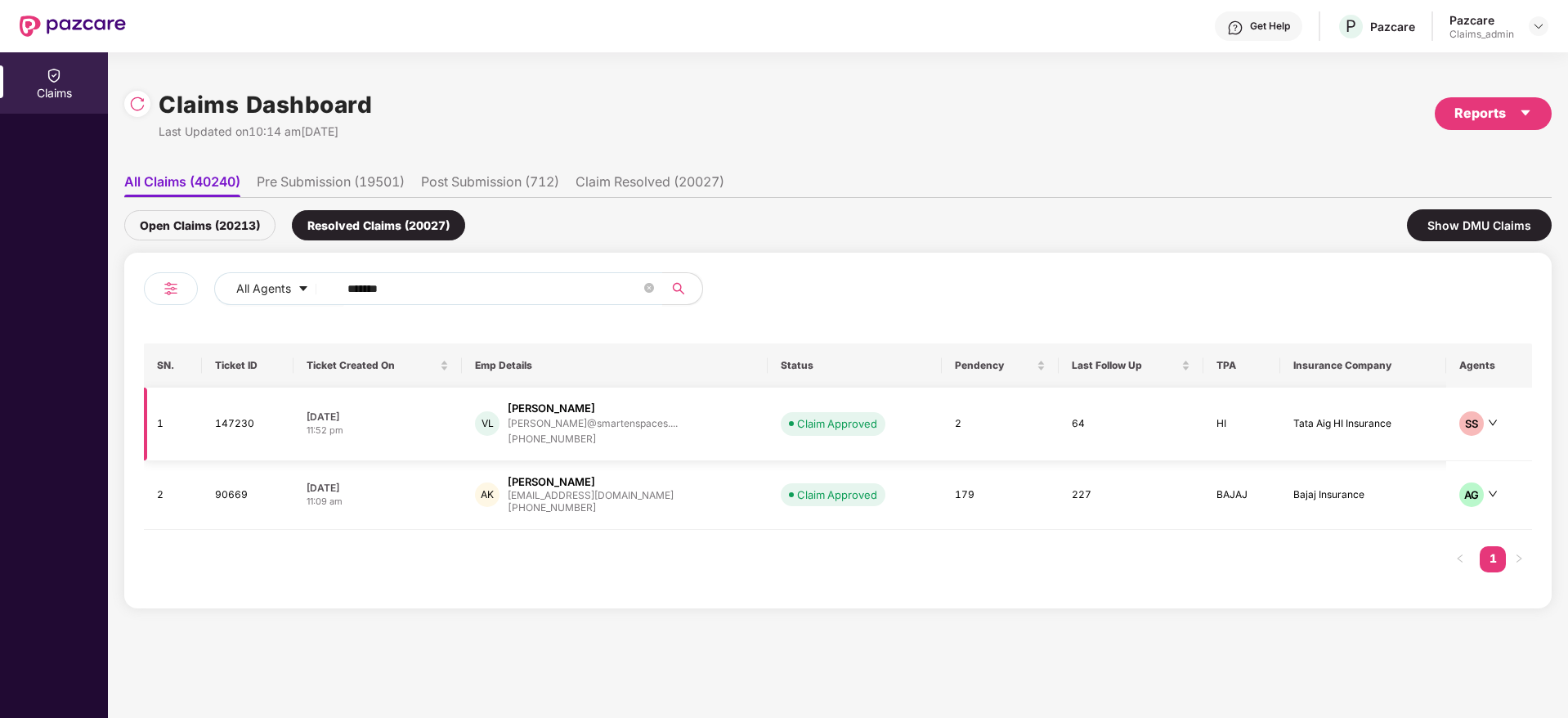
click at [679, 436] on div "[PERSON_NAME] [PERSON_NAME]@smartenspaces.... [PHONE_NUMBER]" at bounding box center [614, 424] width 279 height 47
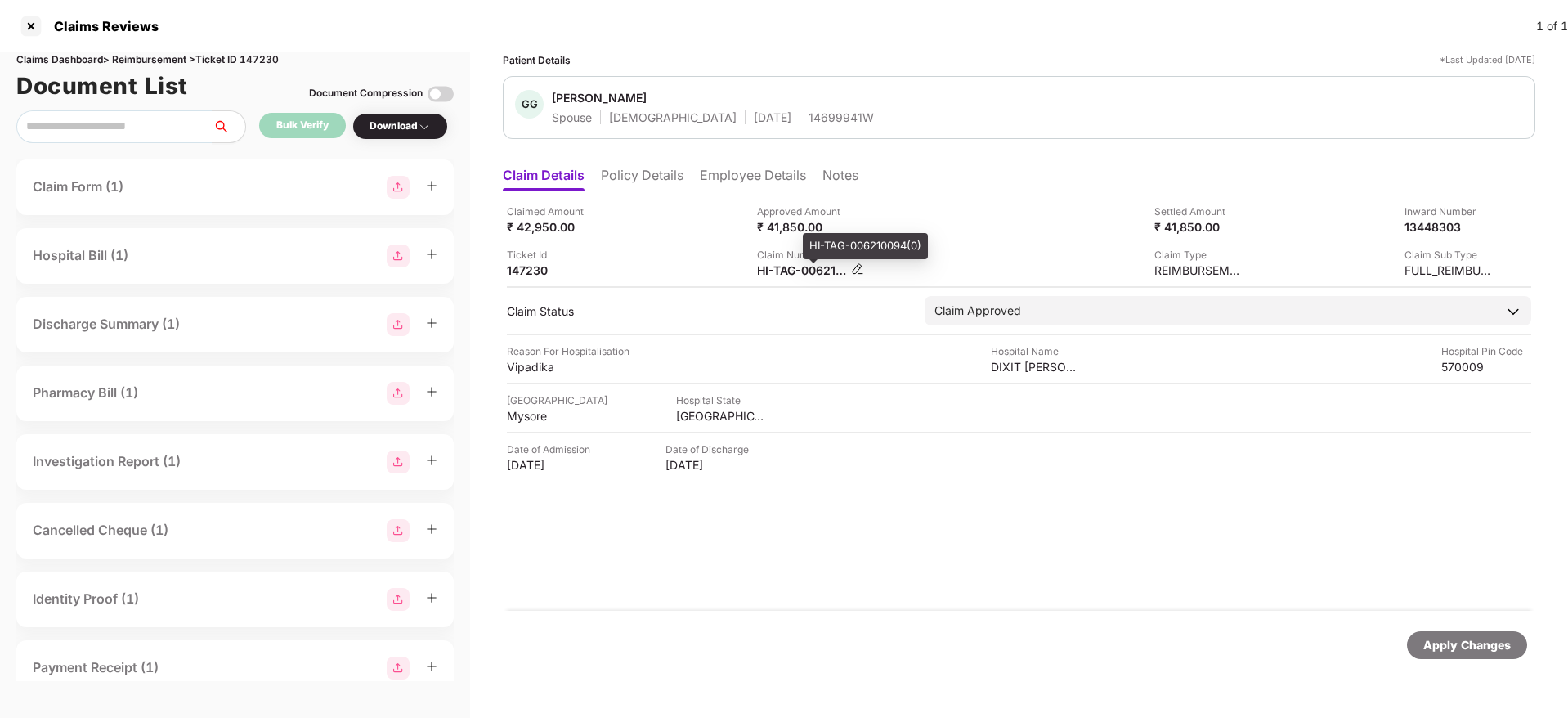
click at [779, 268] on div "HI-TAG-006210094(0)" at bounding box center [802, 270] width 90 height 16
copy div
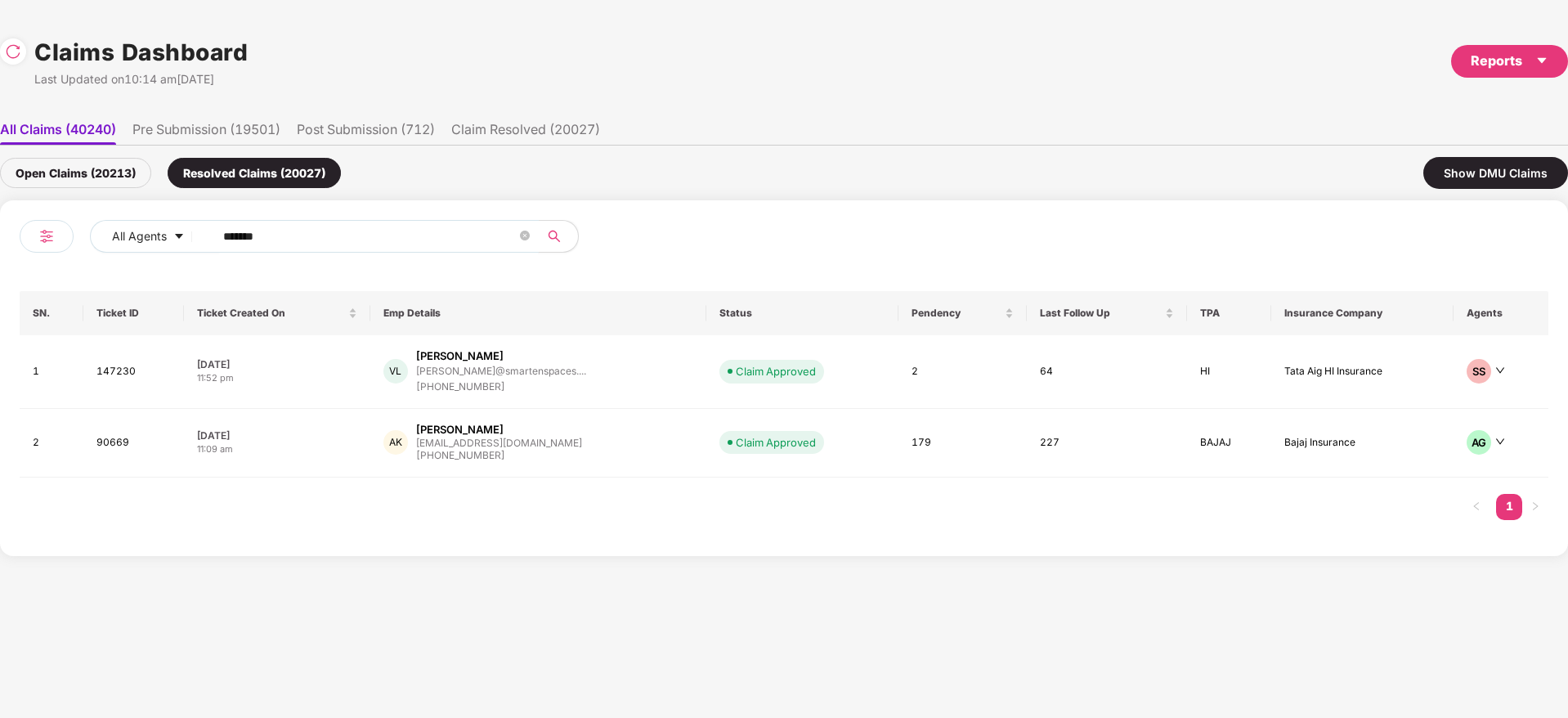
drag, startPoint x: 358, startPoint y: 234, endPoint x: 0, endPoint y: 269, distance: 359.7
click at [0, 268] on div "All Agents ****** SN. Ticket ID Ticket Created On Emp Details Status Pendency L…" at bounding box center [784, 378] width 1568 height 355
paste input "text"
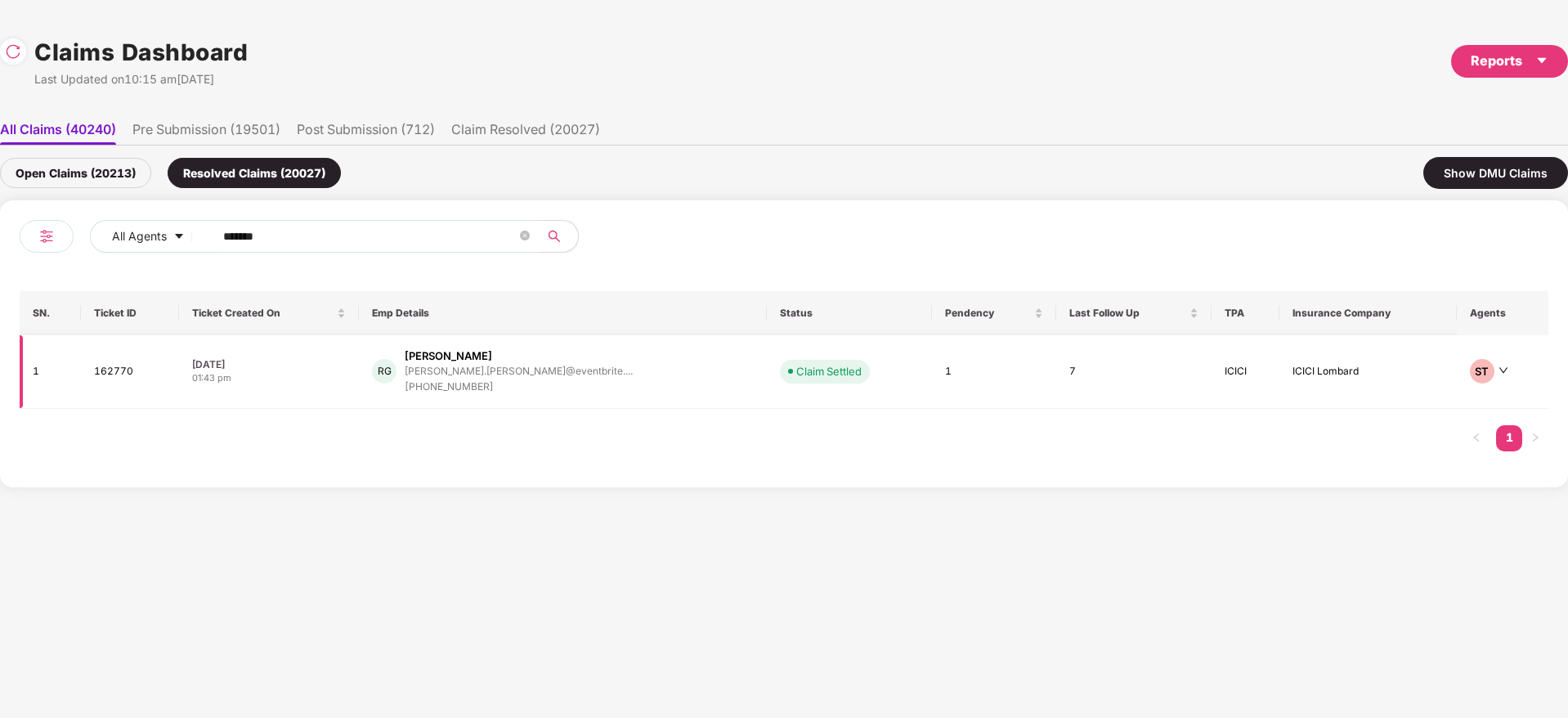
type input "******"
click at [609, 388] on div "RG [PERSON_NAME] [PERSON_NAME].[PERSON_NAME]@eventbrite.... [PHONE_NUMBER]" at bounding box center [563, 371] width 382 height 47
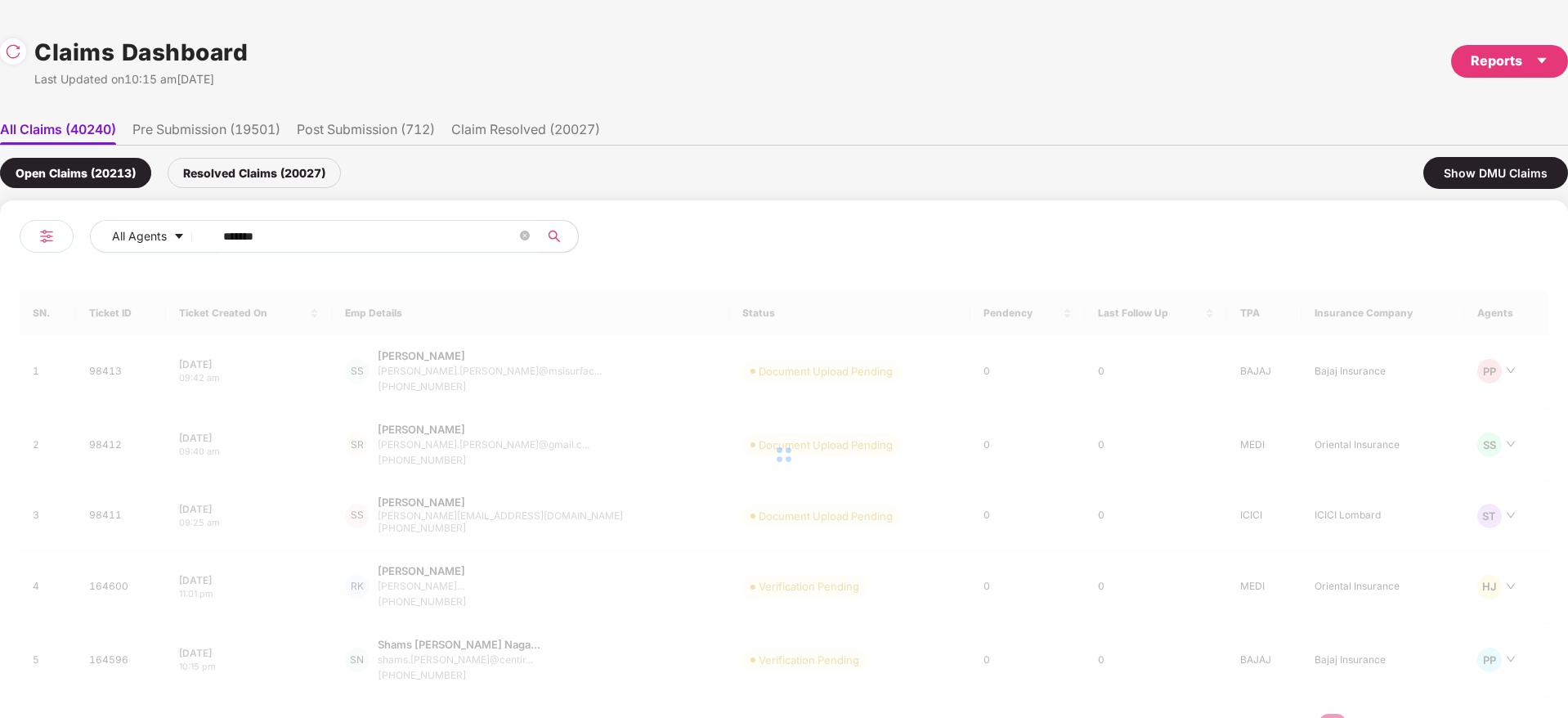
drag, startPoint x: 341, startPoint y: 230, endPoint x: 14, endPoint y: 238, distance: 327.1
click at [0, 234] on div "All Agents ****** SN. Ticket ID Ticket Created On Emp Details Status Pendency L…" at bounding box center [784, 488] width 1568 height 576
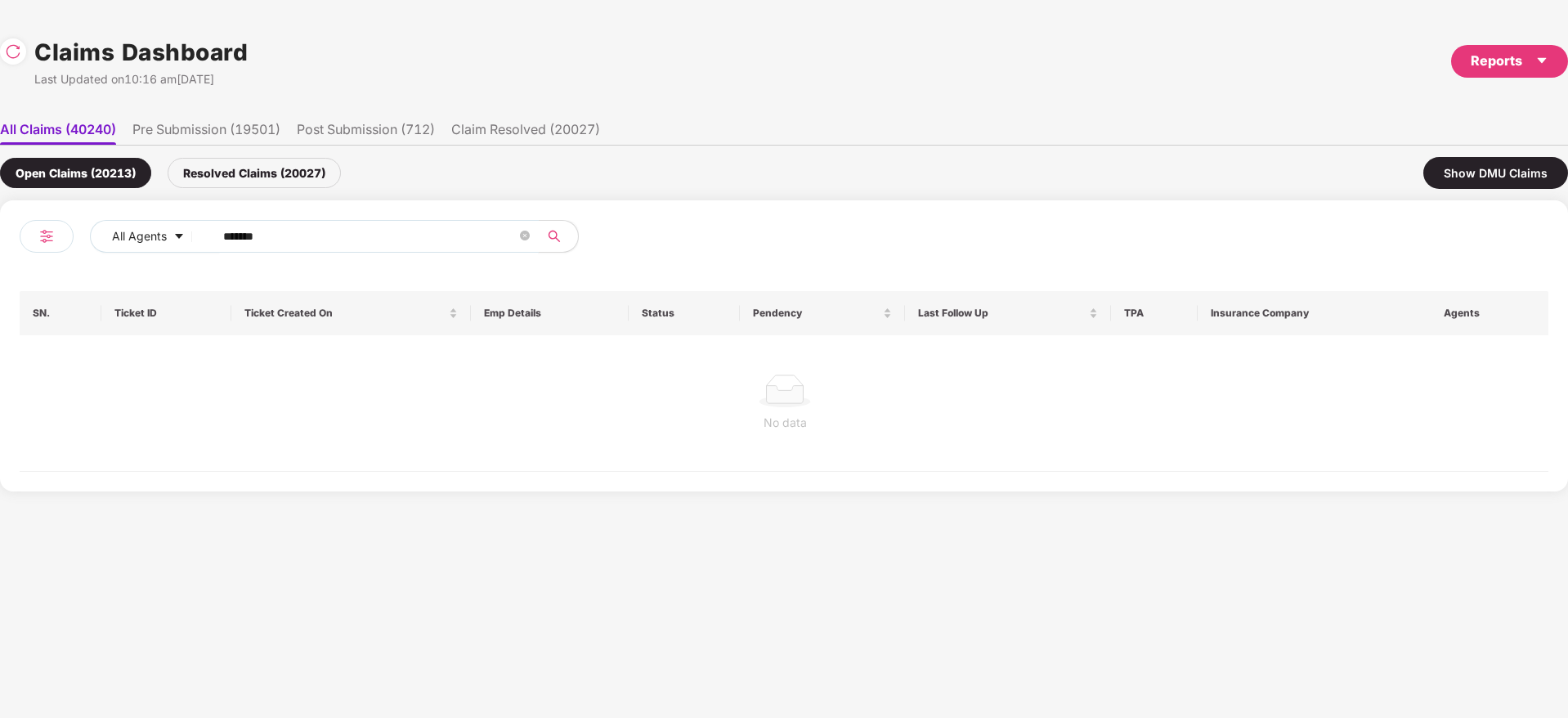
paste input "text"
type input "******"
click at [290, 169] on div "Resolved Claims (20027)" at bounding box center [254, 172] width 173 height 30
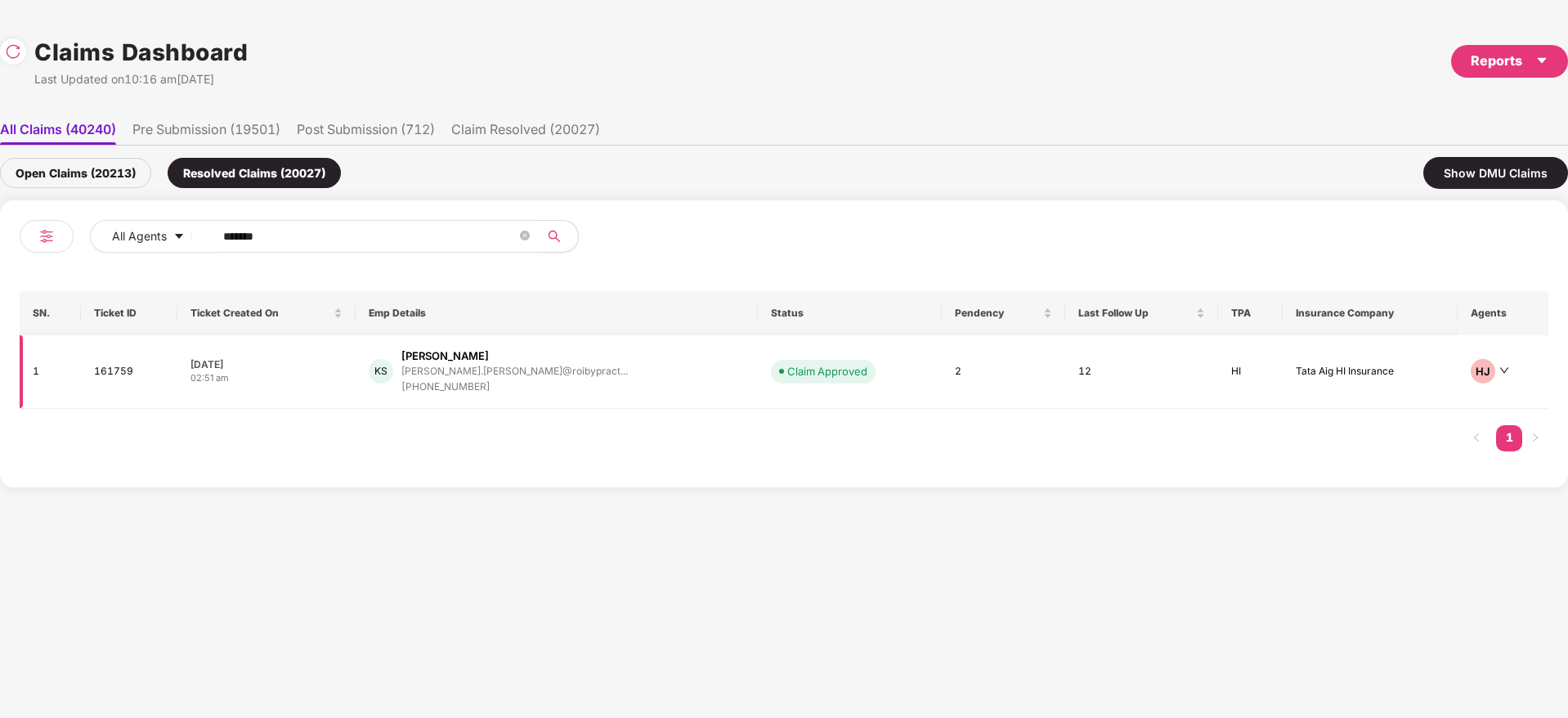
click at [625, 385] on div "KS [PERSON_NAME] [PERSON_NAME].[PERSON_NAME]@roibypract... [PHONE_NUMBER]" at bounding box center [556, 371] width 375 height 47
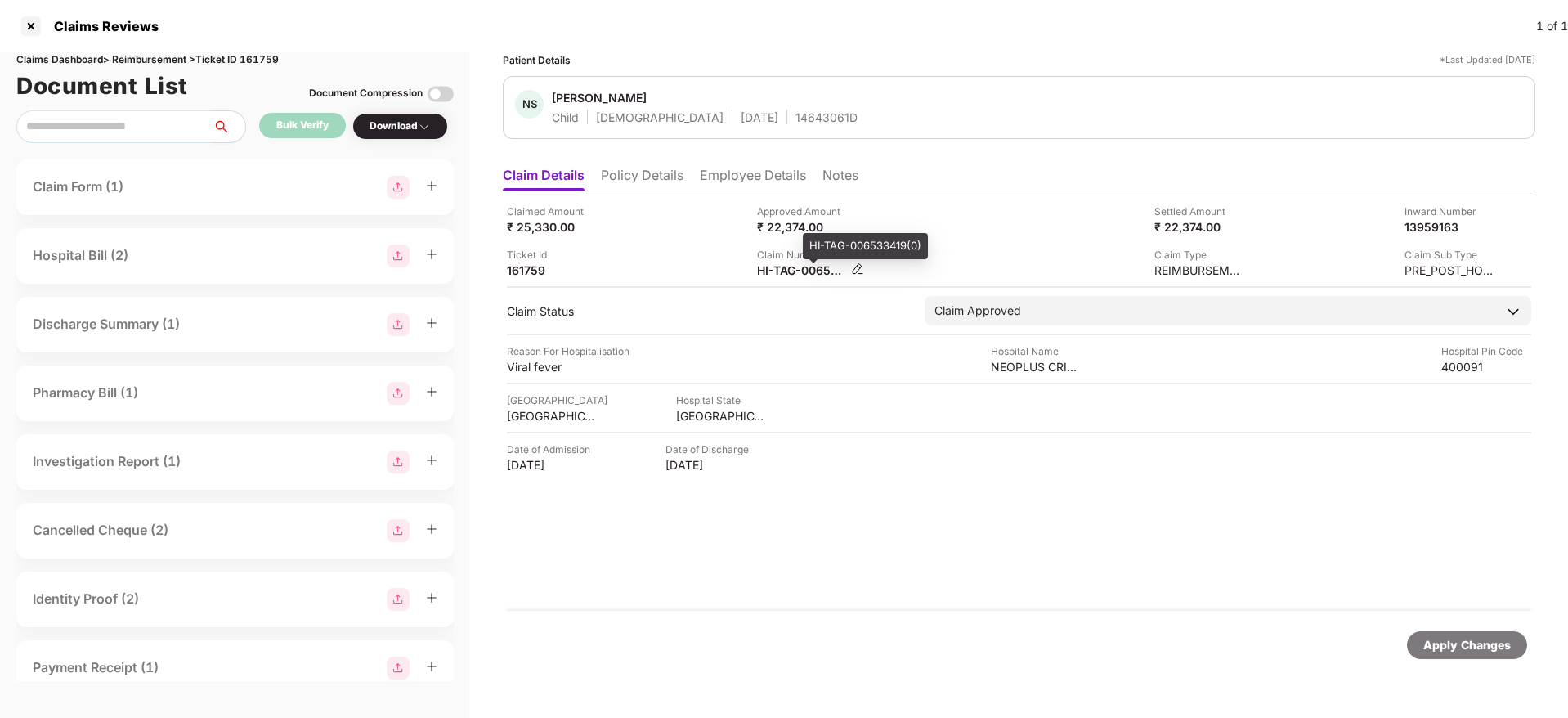
click at [781, 273] on div "HI-TAG-006533419(0)" at bounding box center [802, 270] width 90 height 16
copy div
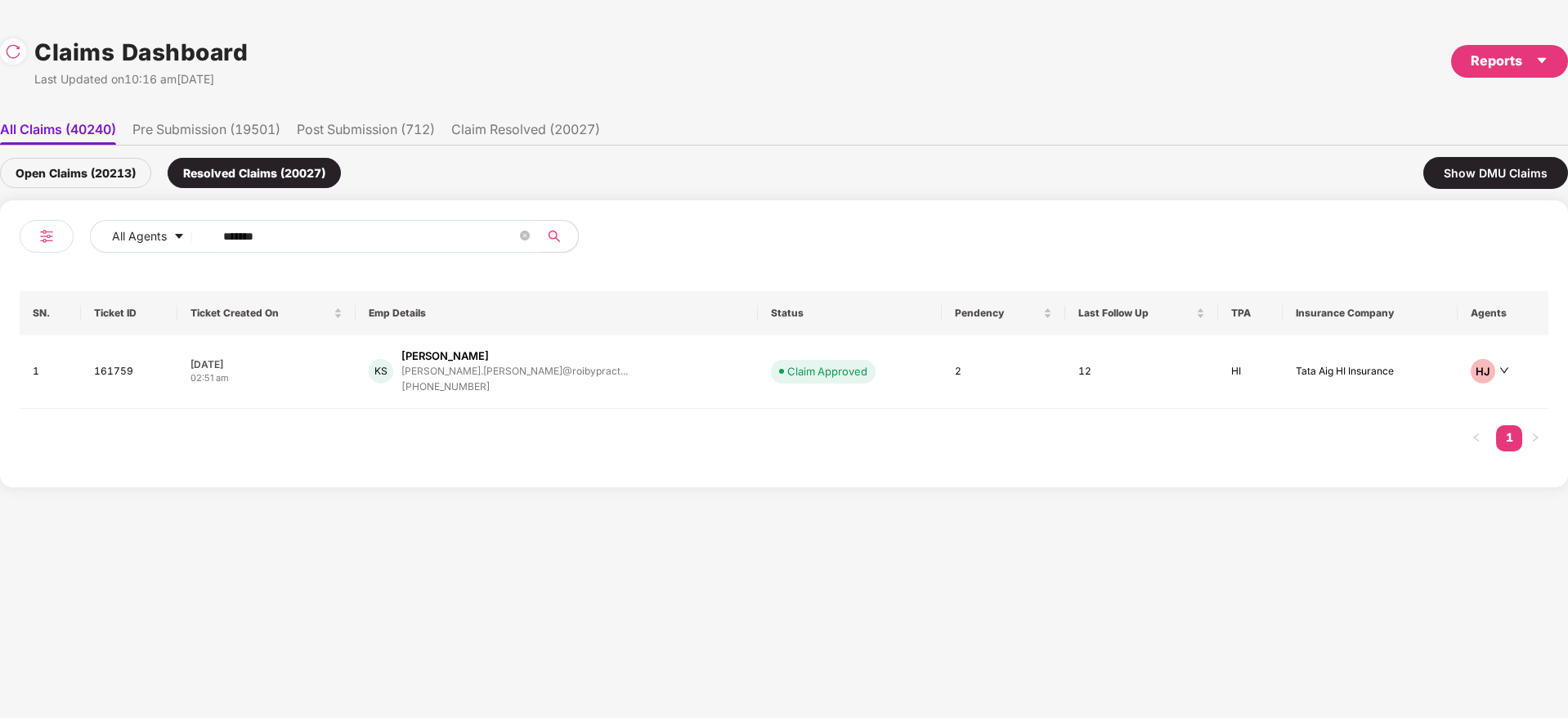
drag, startPoint x: 46, startPoint y: 250, endPoint x: 325, endPoint y: 251, distance: 279.0
click at [46, 251] on div "All Agents ******" at bounding box center [401, 243] width 764 height 46
paste input "text"
type input "******"
click at [661, 381] on div "[PERSON_NAME] Shahbazsha [PERSON_NAME].shahbazsha@eaglev... [PHONE_NUMBER]" at bounding box center [557, 371] width 389 height 47
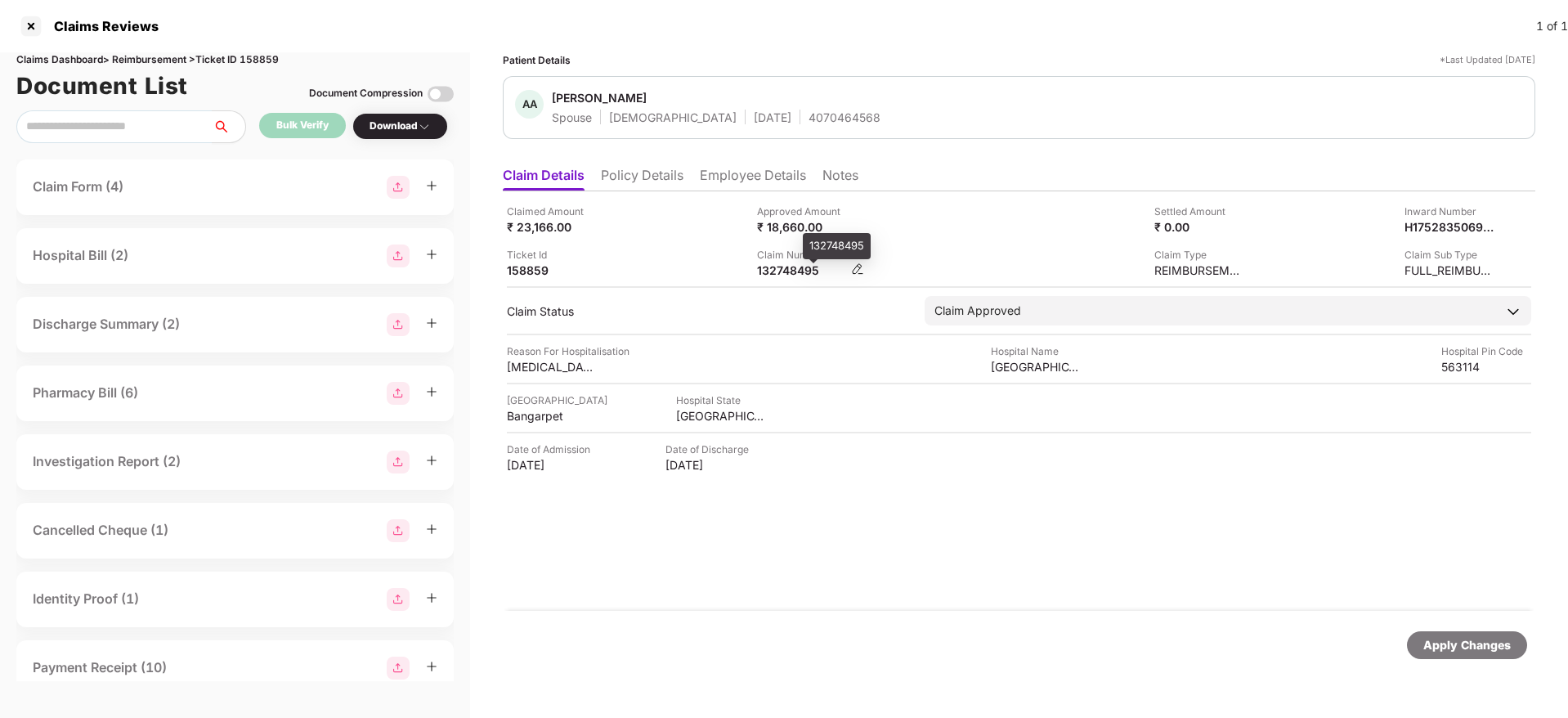
click at [792, 271] on div "132748495" at bounding box center [802, 270] width 90 height 16
copy div "132748495"
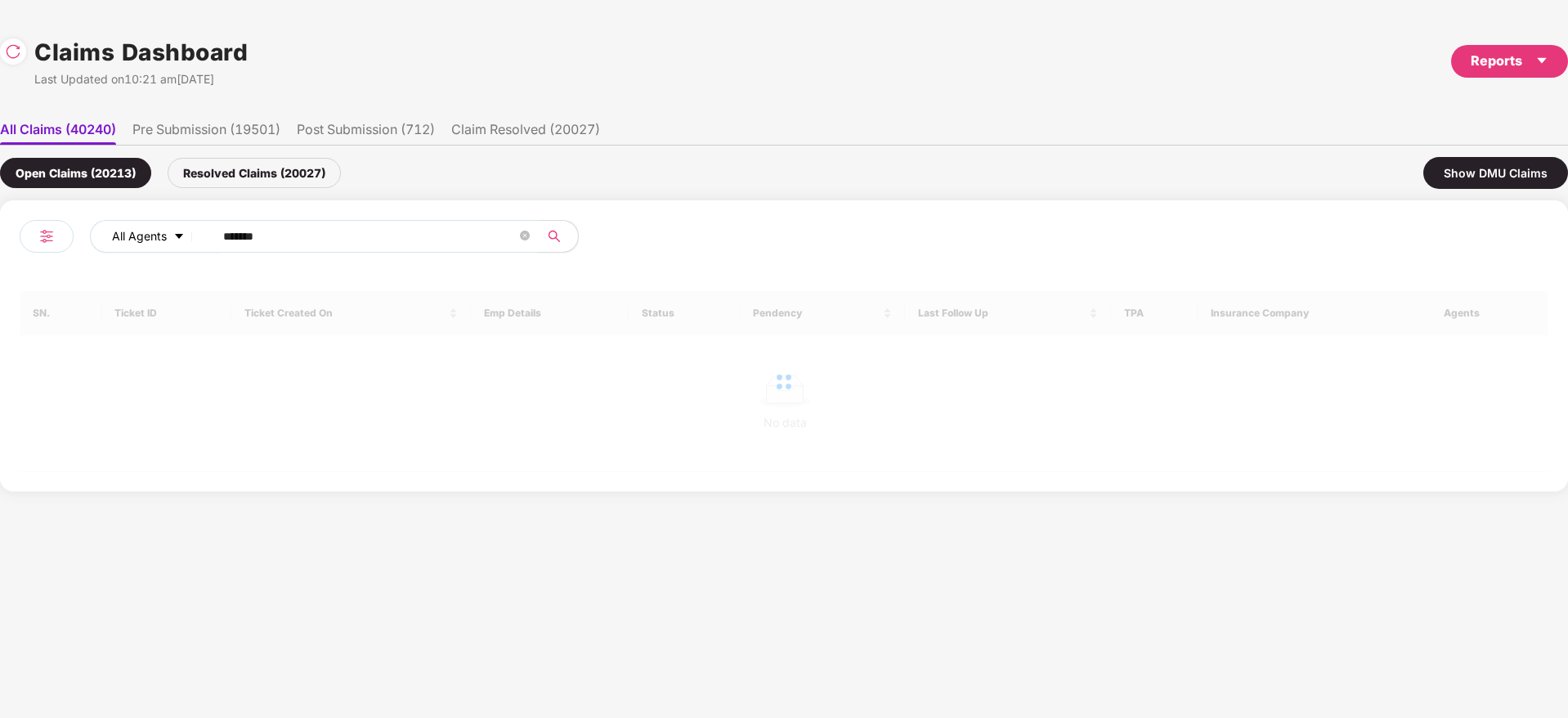
drag, startPoint x: 90, startPoint y: 238, endPoint x: 125, endPoint y: 220, distance: 39.4
click at [3, 238] on div "All Agents ****** SN. Ticket ID Ticket Created On Emp Details Status Pendency L…" at bounding box center [784, 346] width 1568 height 291
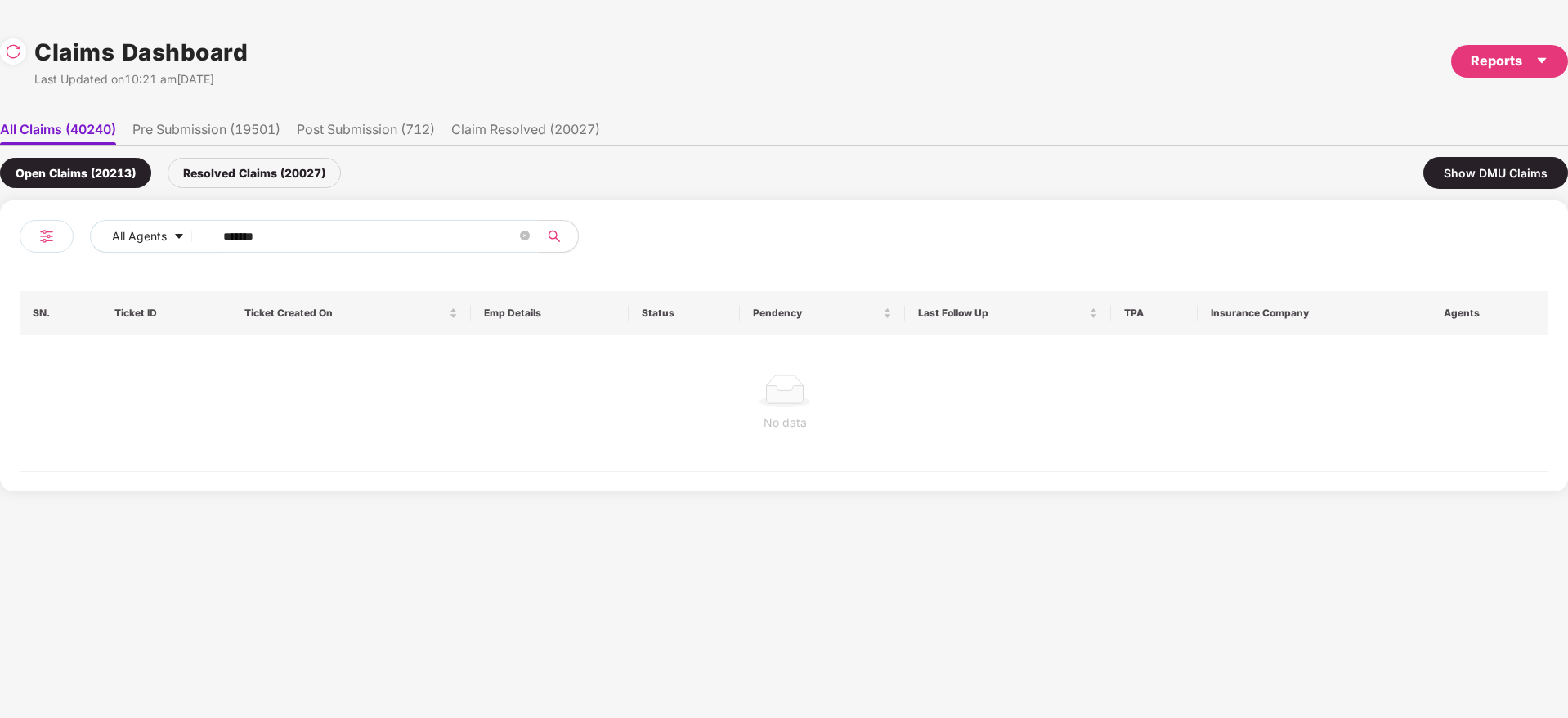
paste input "text"
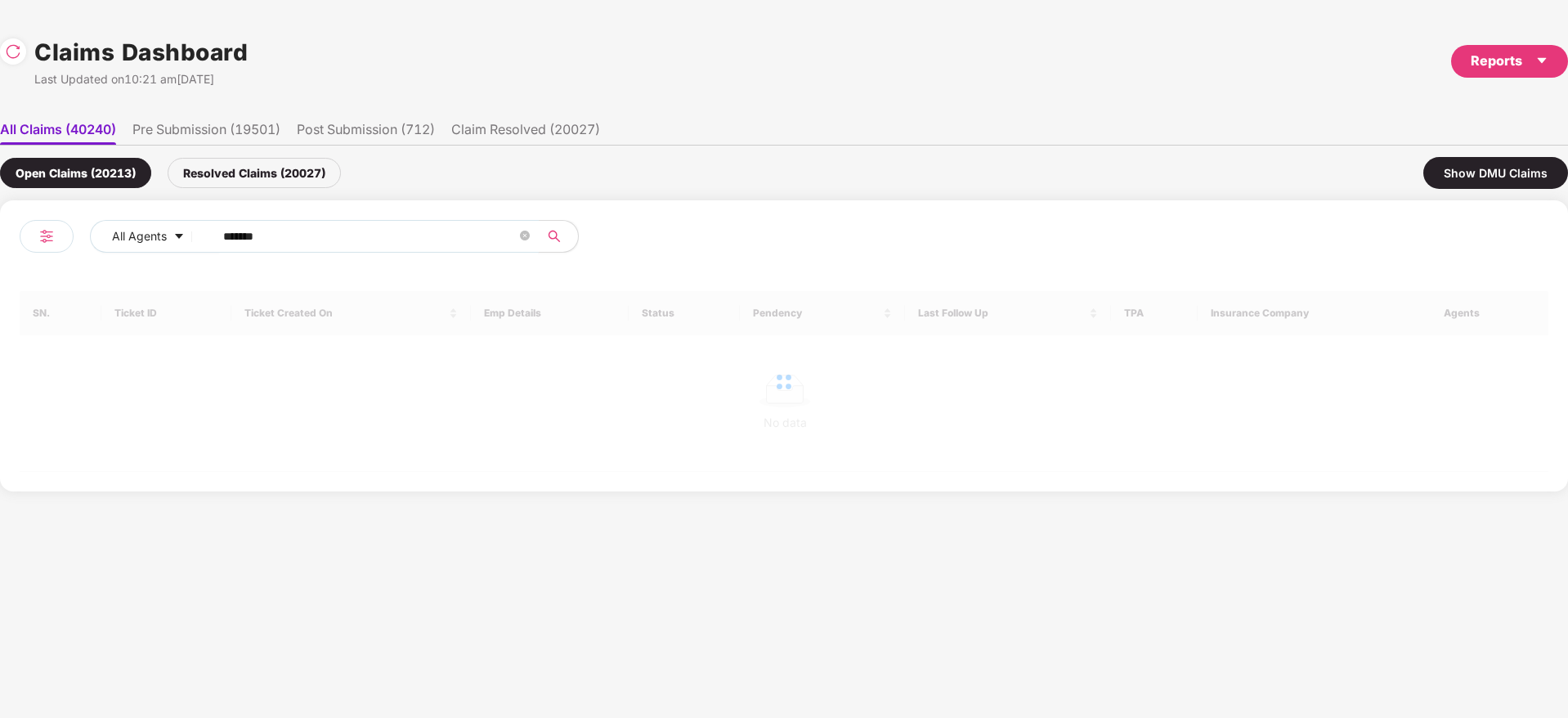
type input "******"
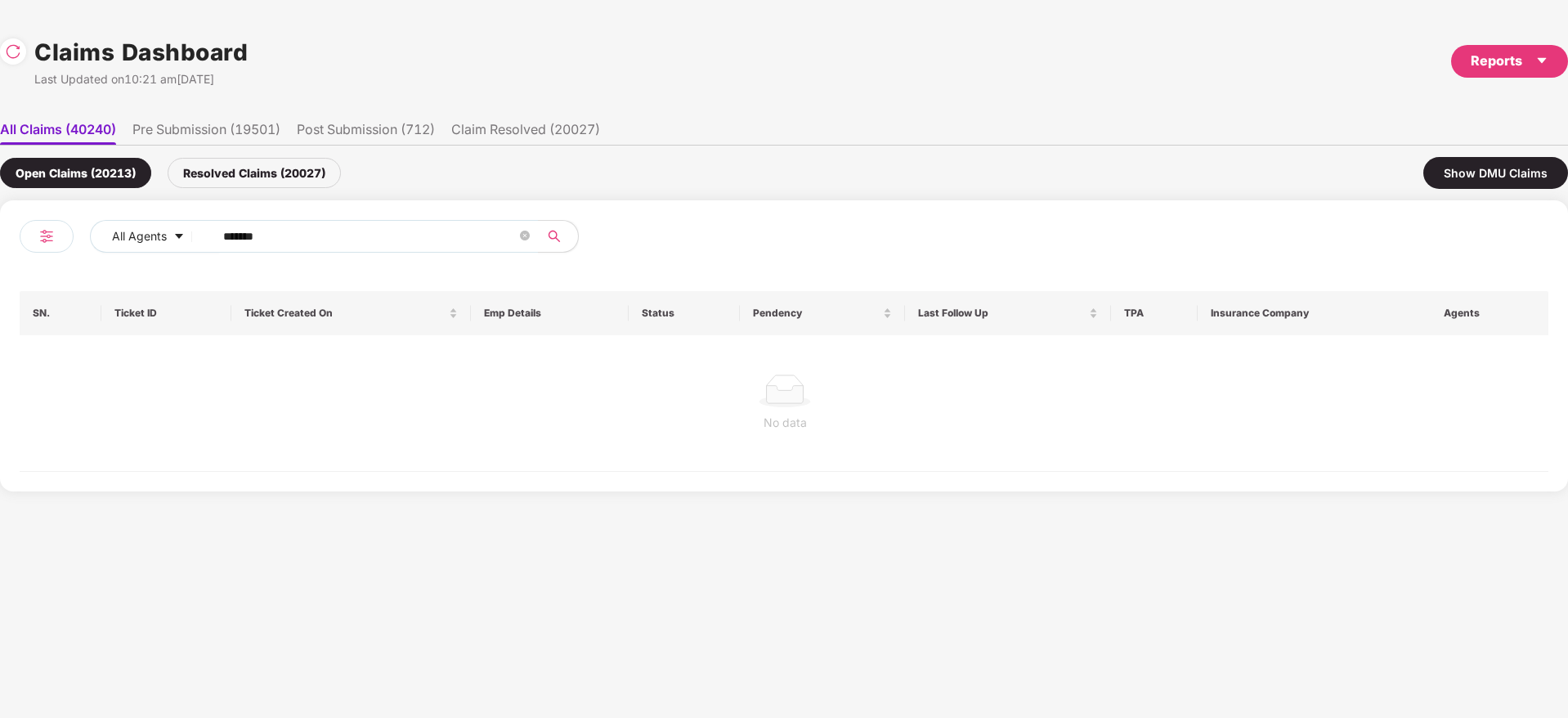
click at [273, 169] on div "Resolved Claims (20027)" at bounding box center [254, 172] width 173 height 30
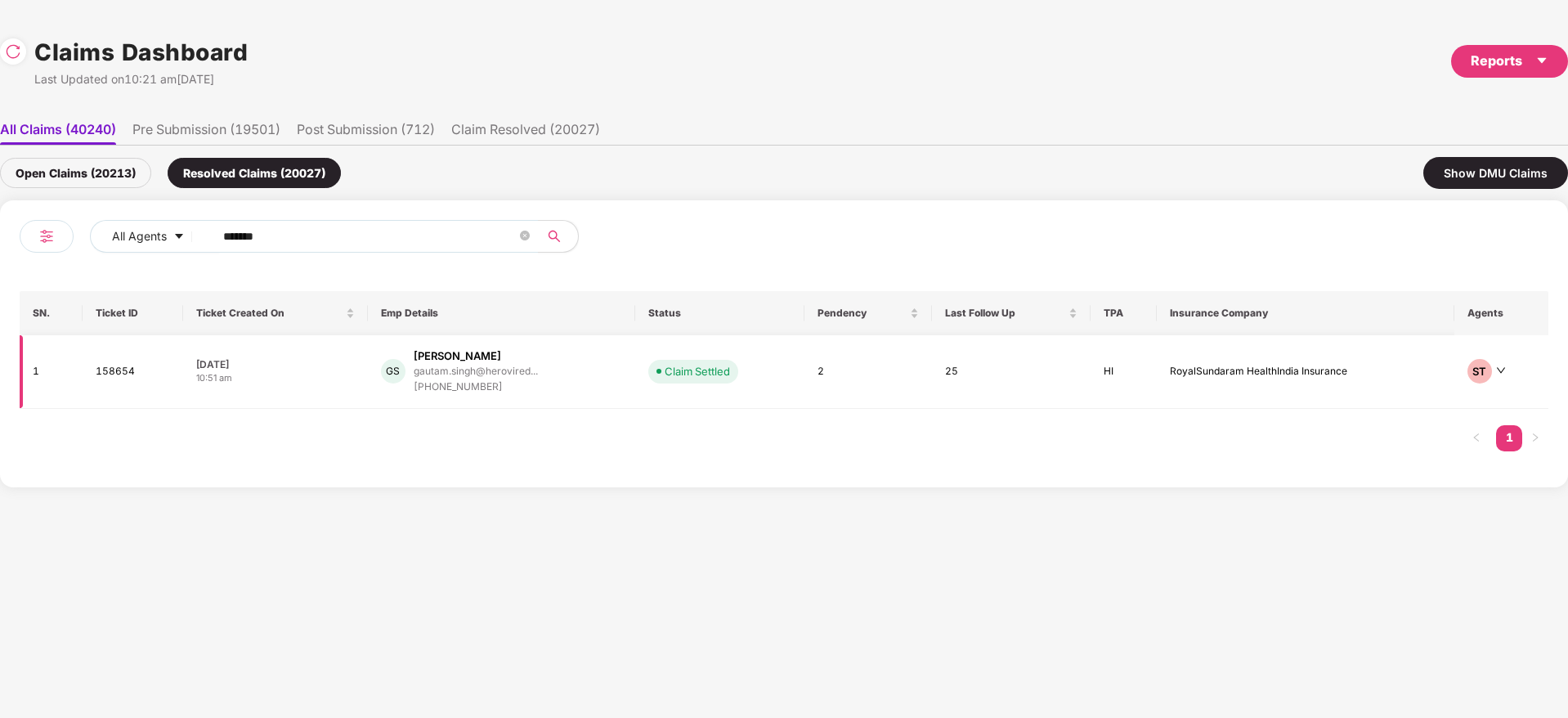
click at [633, 356] on td "GS [PERSON_NAME] gautam.[PERSON_NAME]@herovired... [PHONE_NUMBER]" at bounding box center [501, 371] width 267 height 73
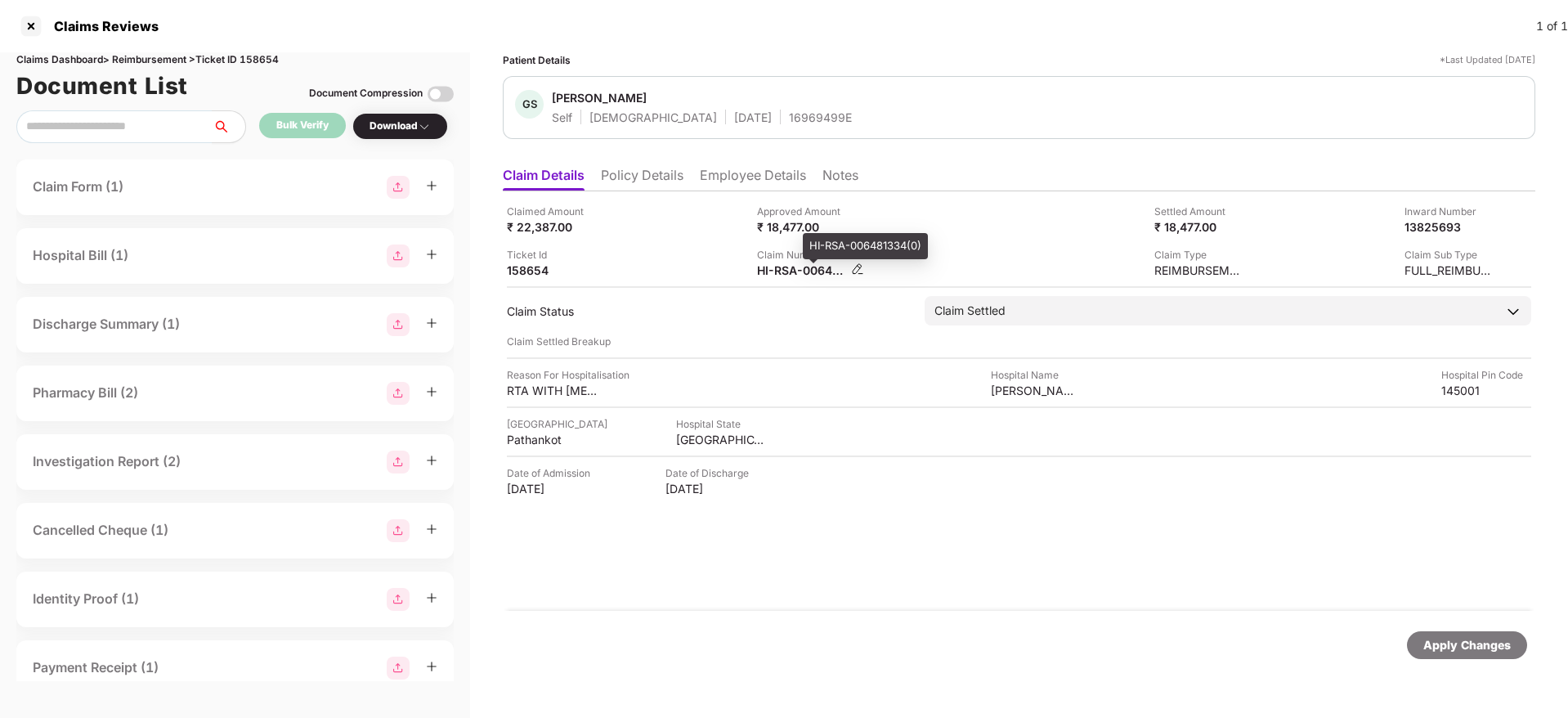
click at [788, 273] on div "HI-RSA-006481334(0)" at bounding box center [802, 270] width 90 height 16
copy div
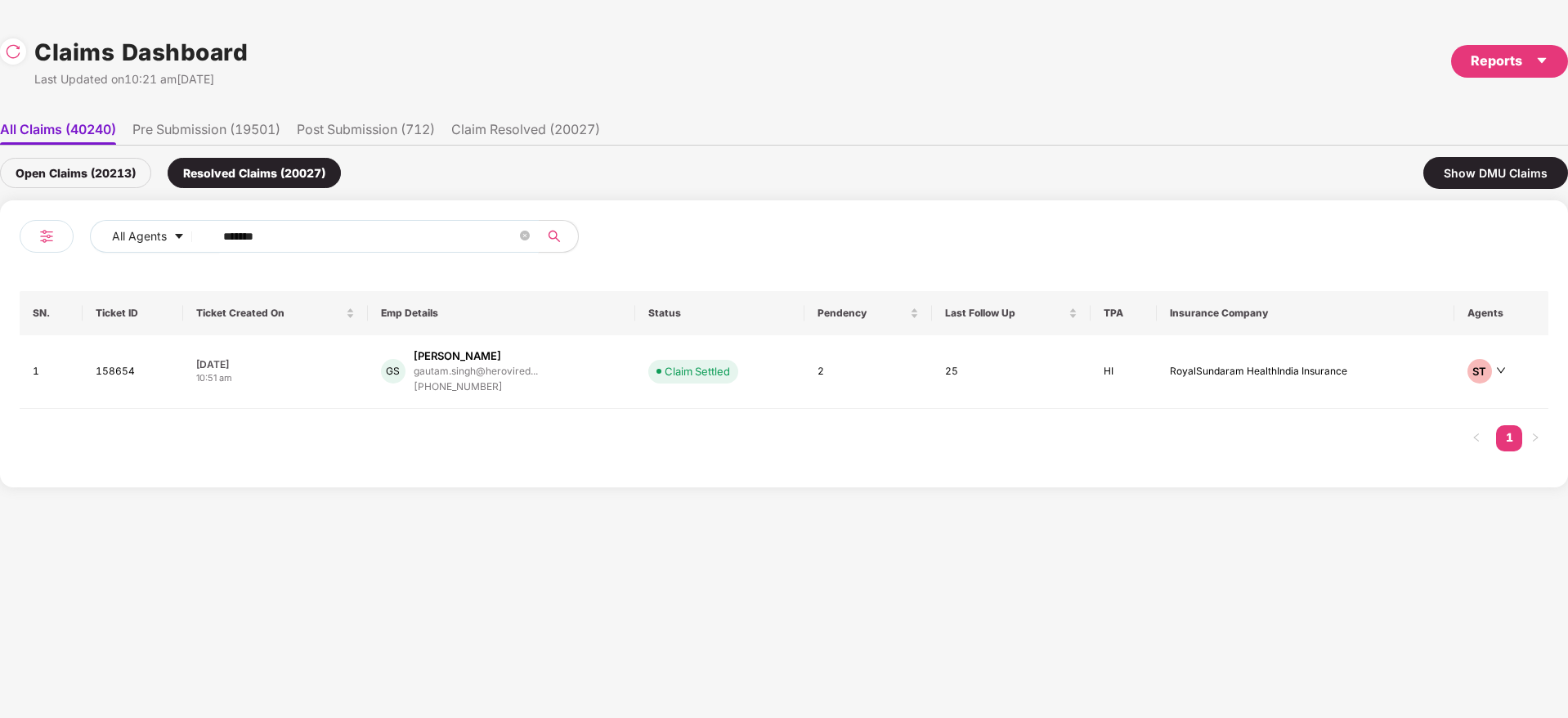
drag, startPoint x: 375, startPoint y: 235, endPoint x: 3, endPoint y: 246, distance: 372.2
click at [0, 244] on div "All Agents ****** SN. Ticket ID Ticket Created On Emp Details Status Pendency L…" at bounding box center [784, 344] width 1568 height 287
paste input "text"
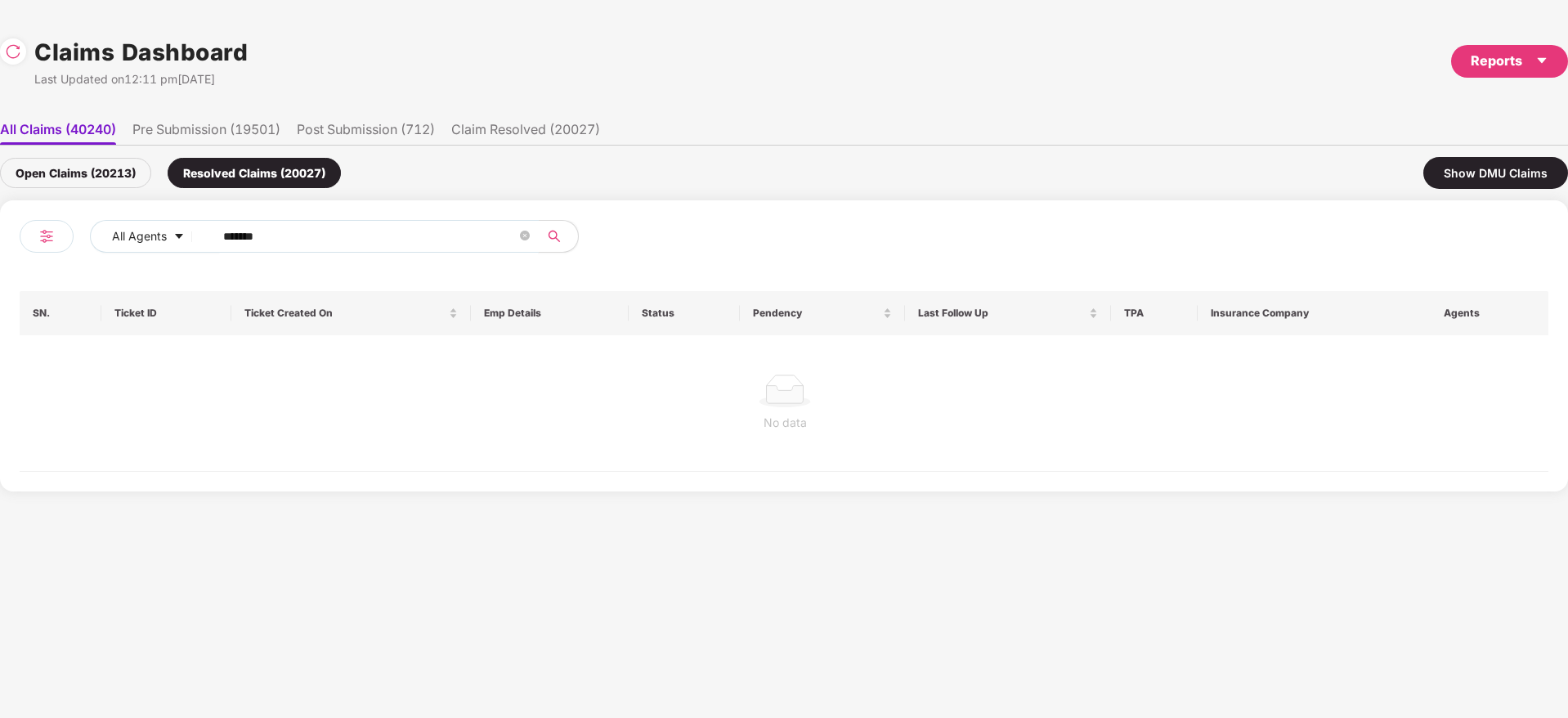
type input "******"
click at [126, 180] on div "Open Claims (20213)" at bounding box center [75, 172] width 151 height 30
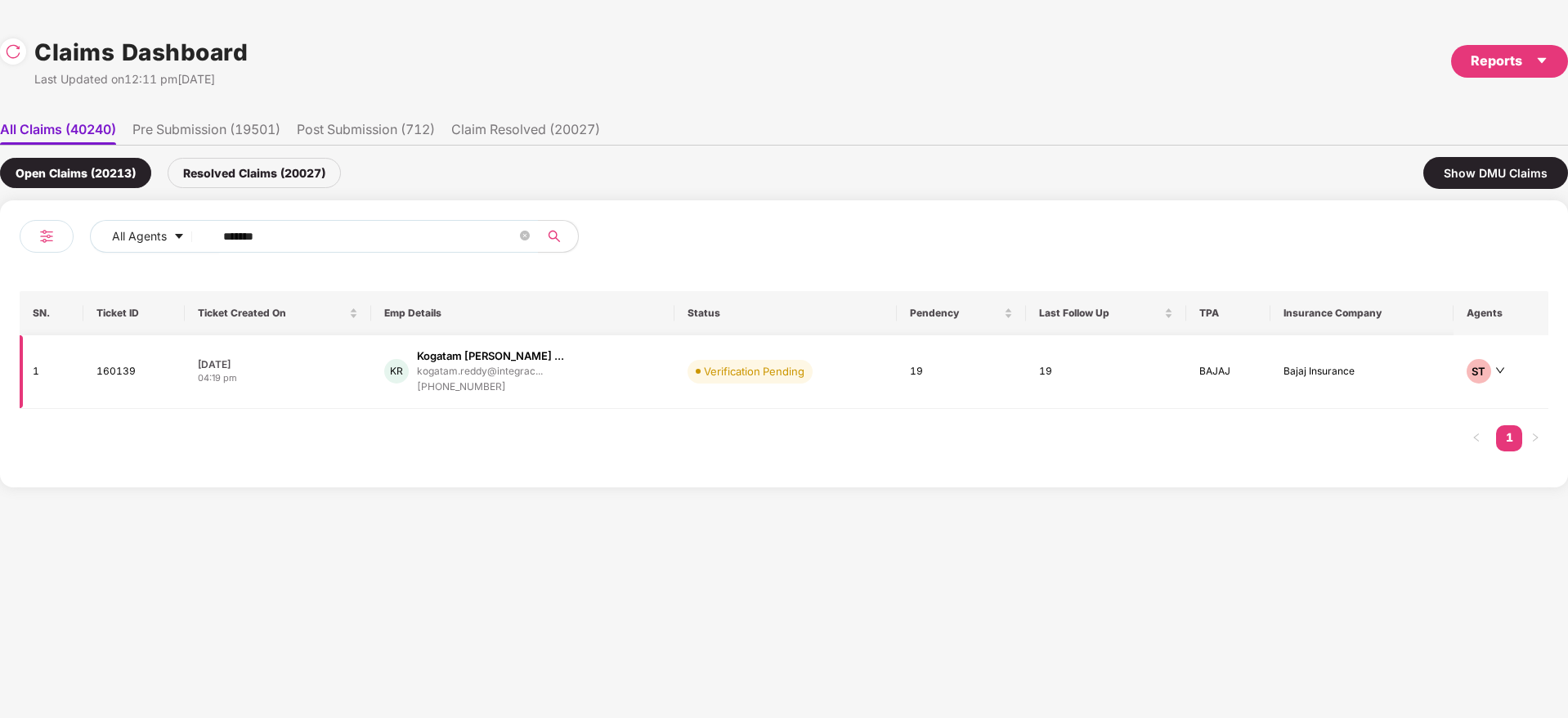
click at [656, 373] on div "KR Kogatam Sampath Kumar ... kogatam.reddy@integrac... +917995164197" at bounding box center [523, 371] width 278 height 47
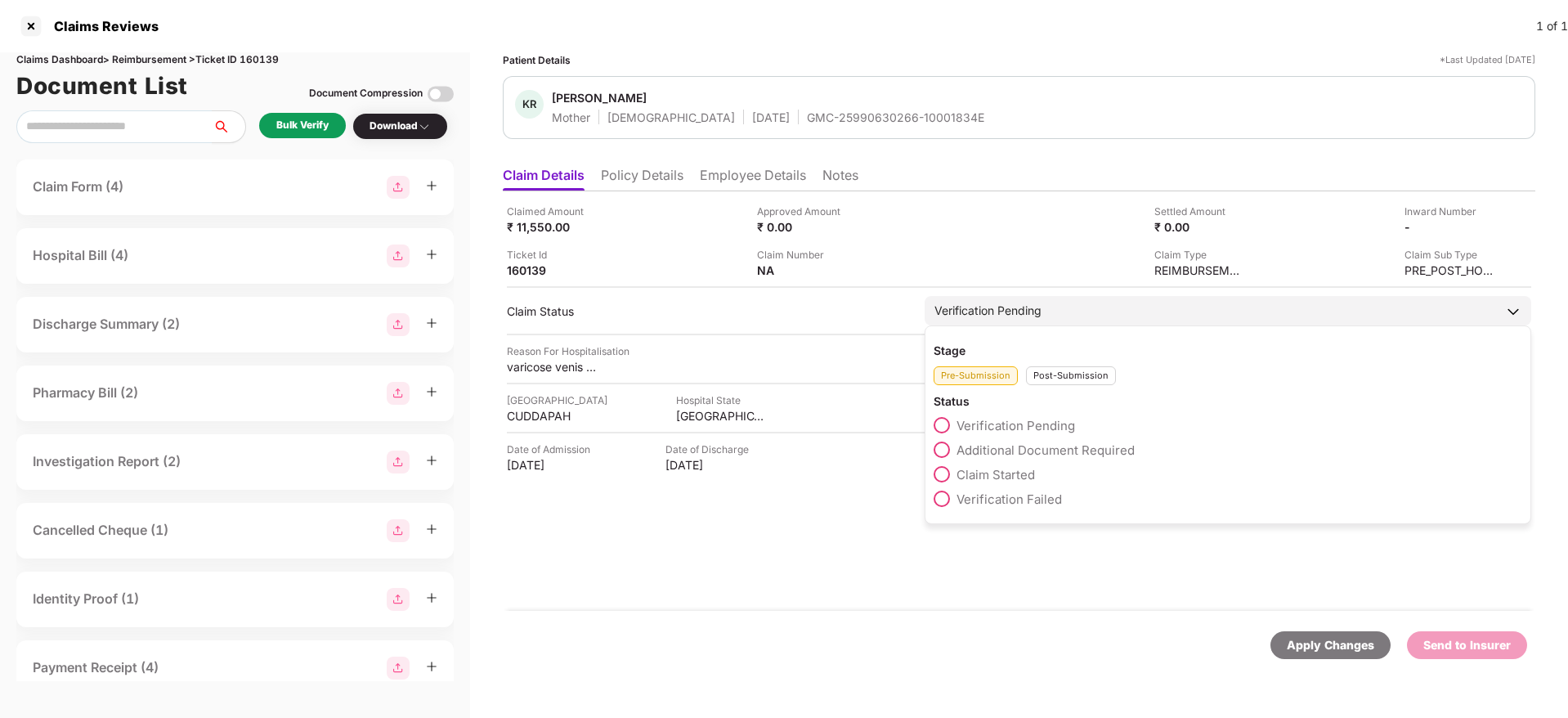
click at [1040, 448] on span "Additional Document Required" at bounding box center [1046, 450] width 178 height 16
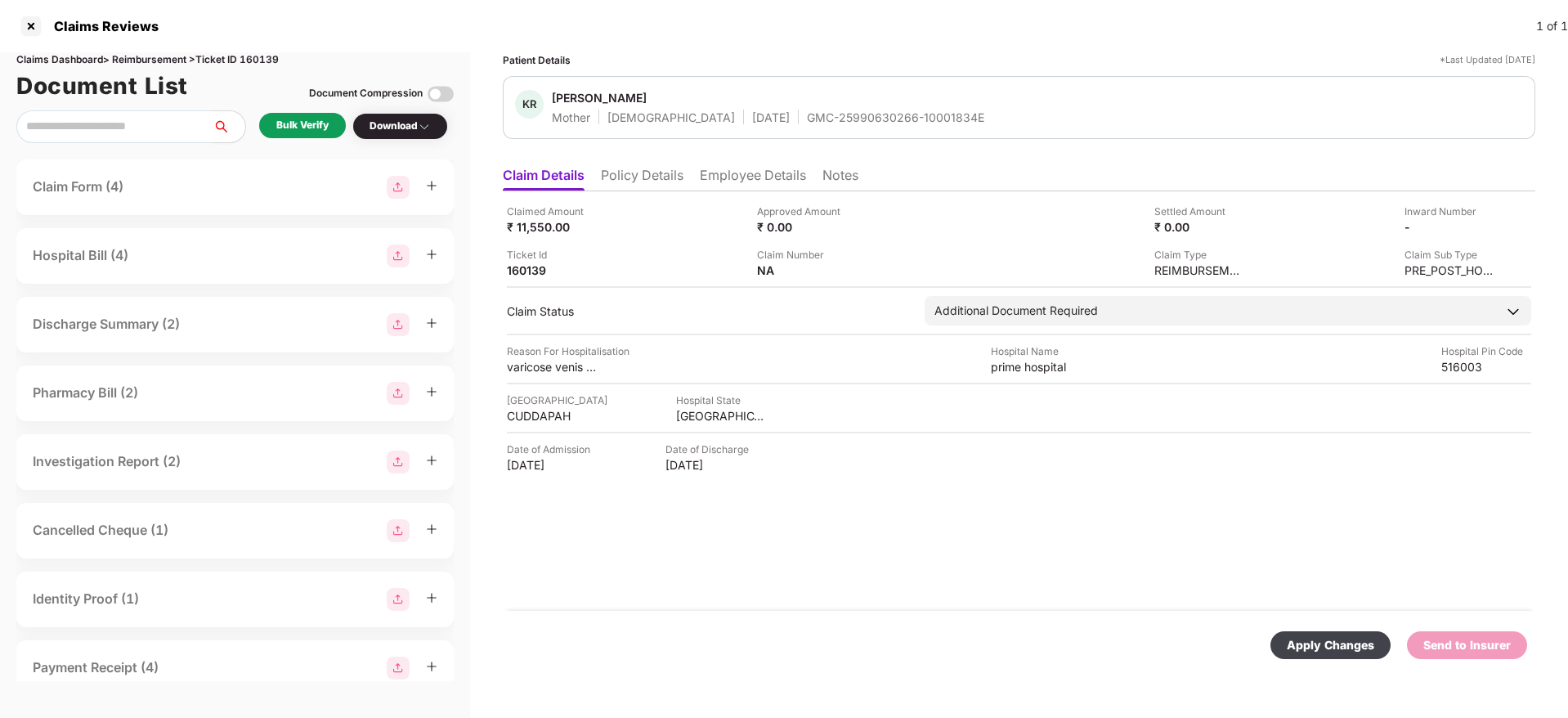
click at [1331, 637] on div "Apply Changes" at bounding box center [1330, 644] width 87 height 18
